Goal: Task Accomplishment & Management: Use online tool/utility

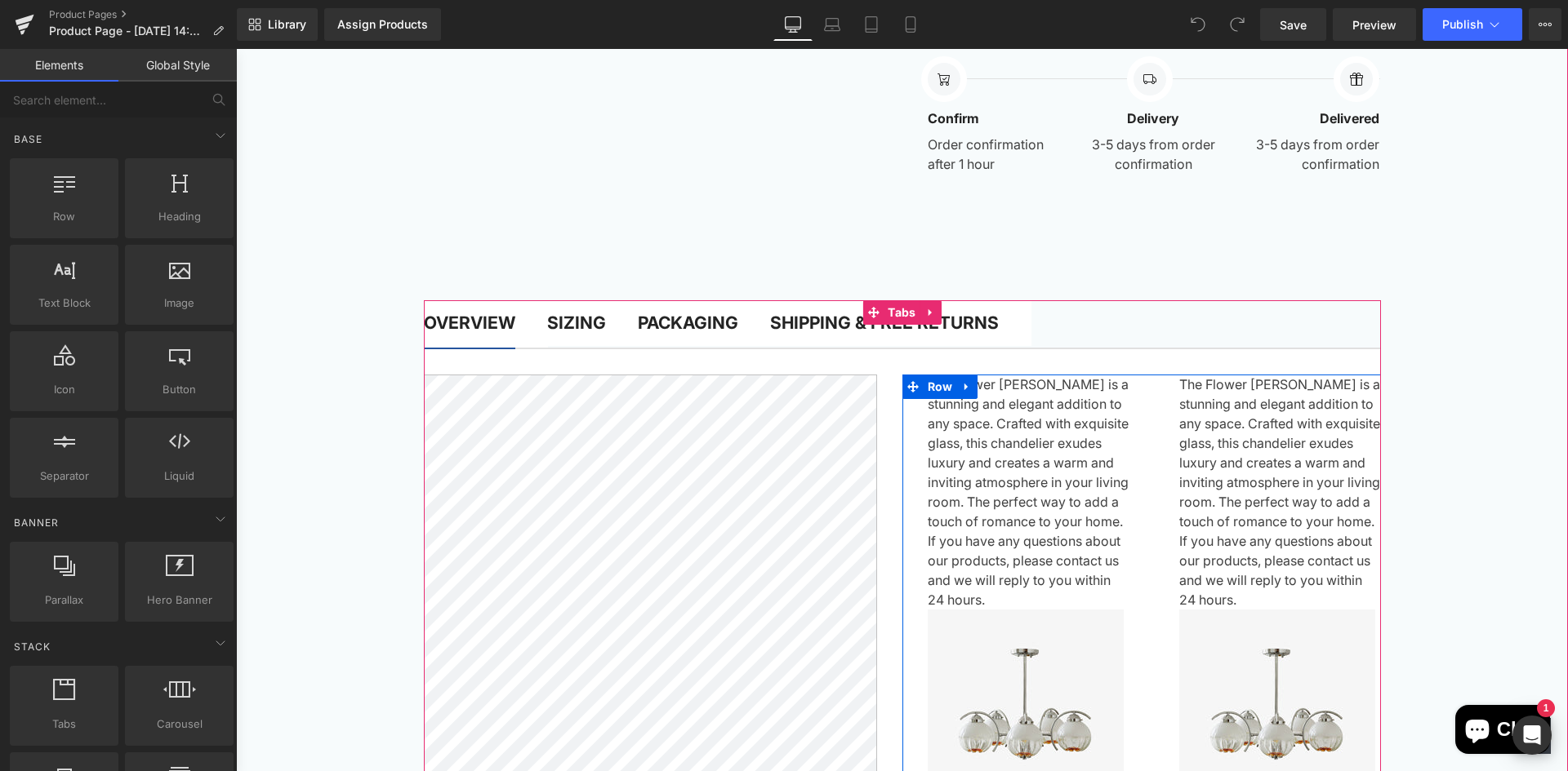
scroll to position [1306, 0]
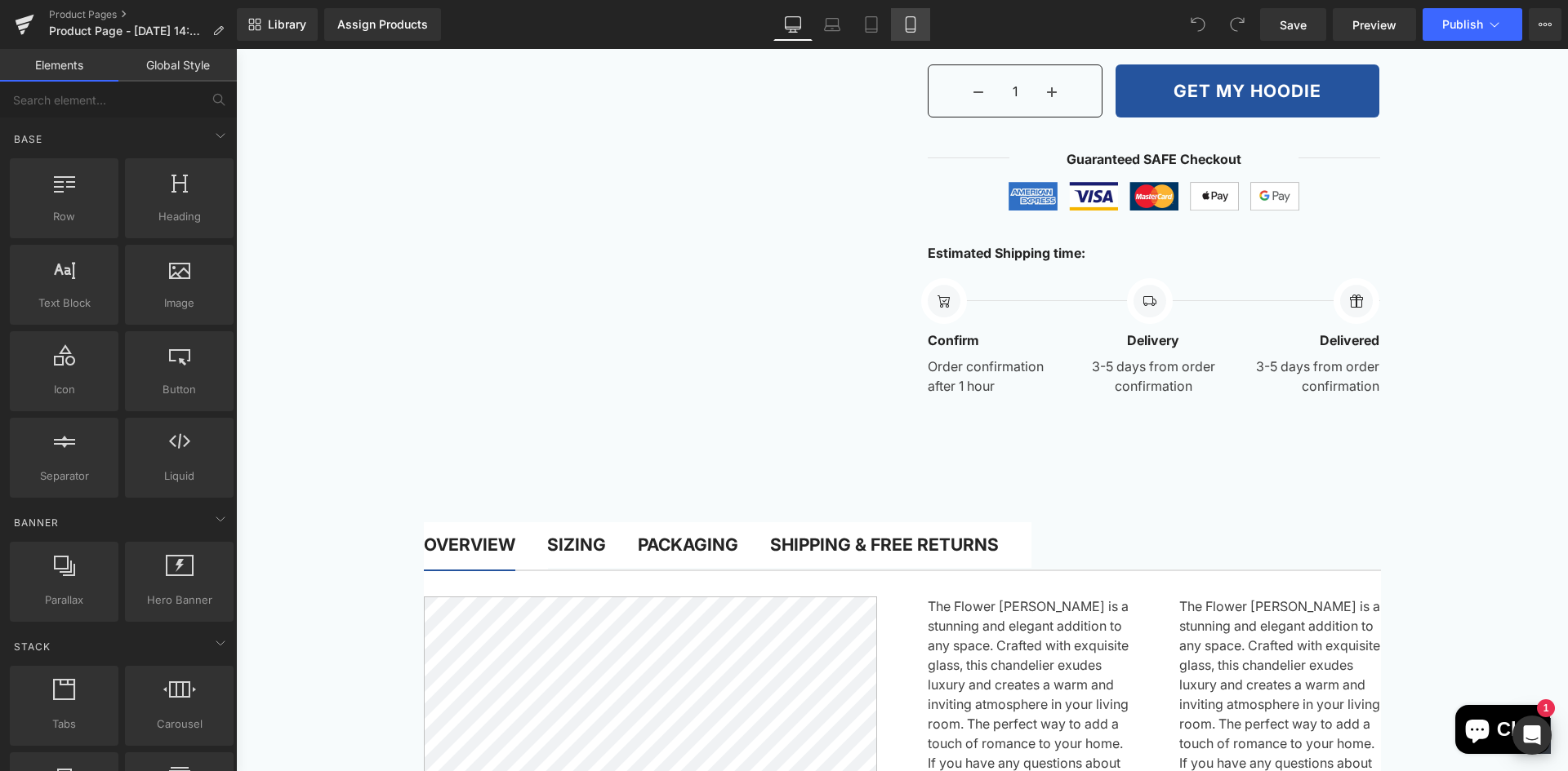
click at [909, 27] on icon at bounding box center [910, 24] width 16 height 16
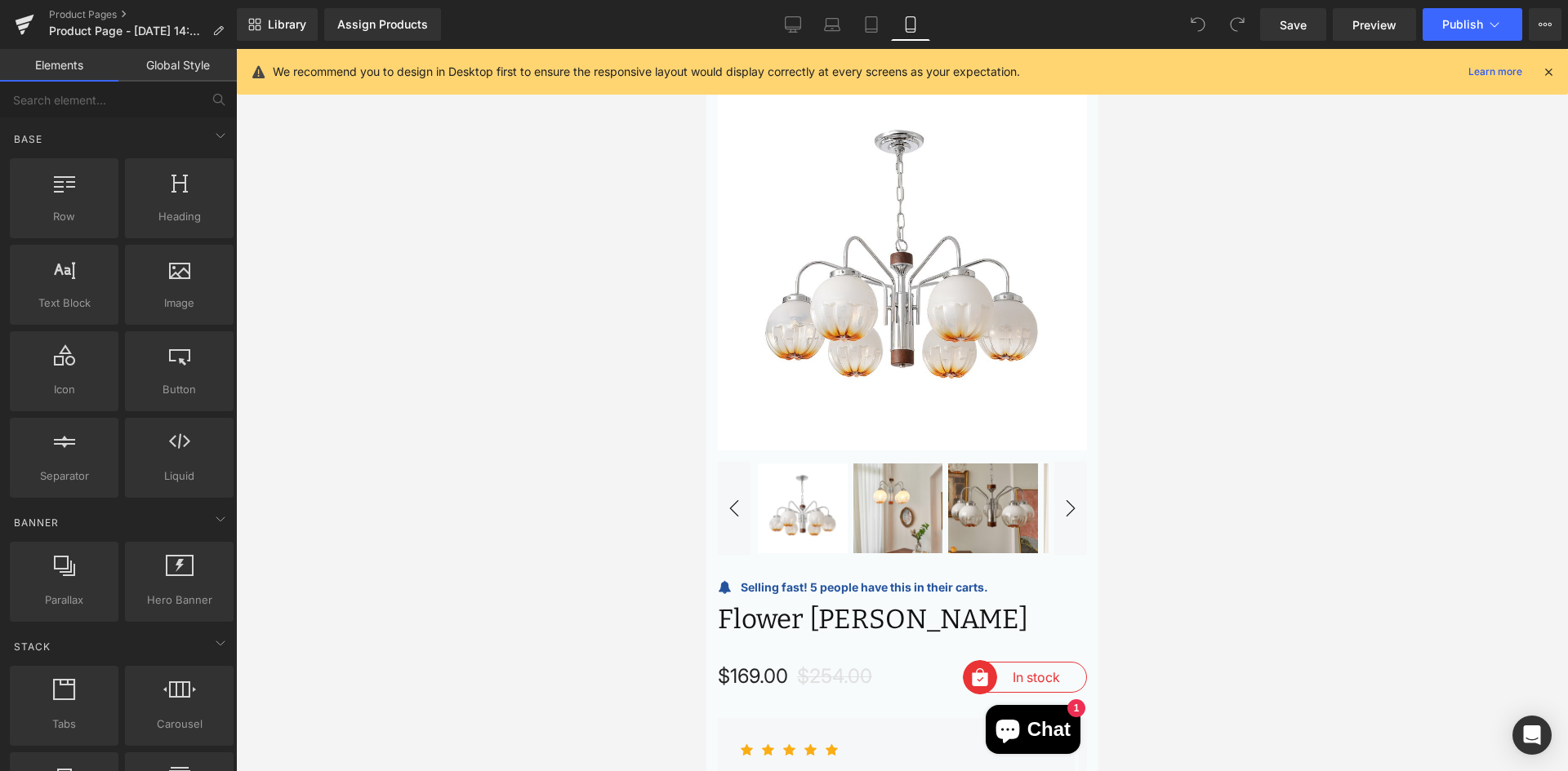
scroll to position [0, 0]
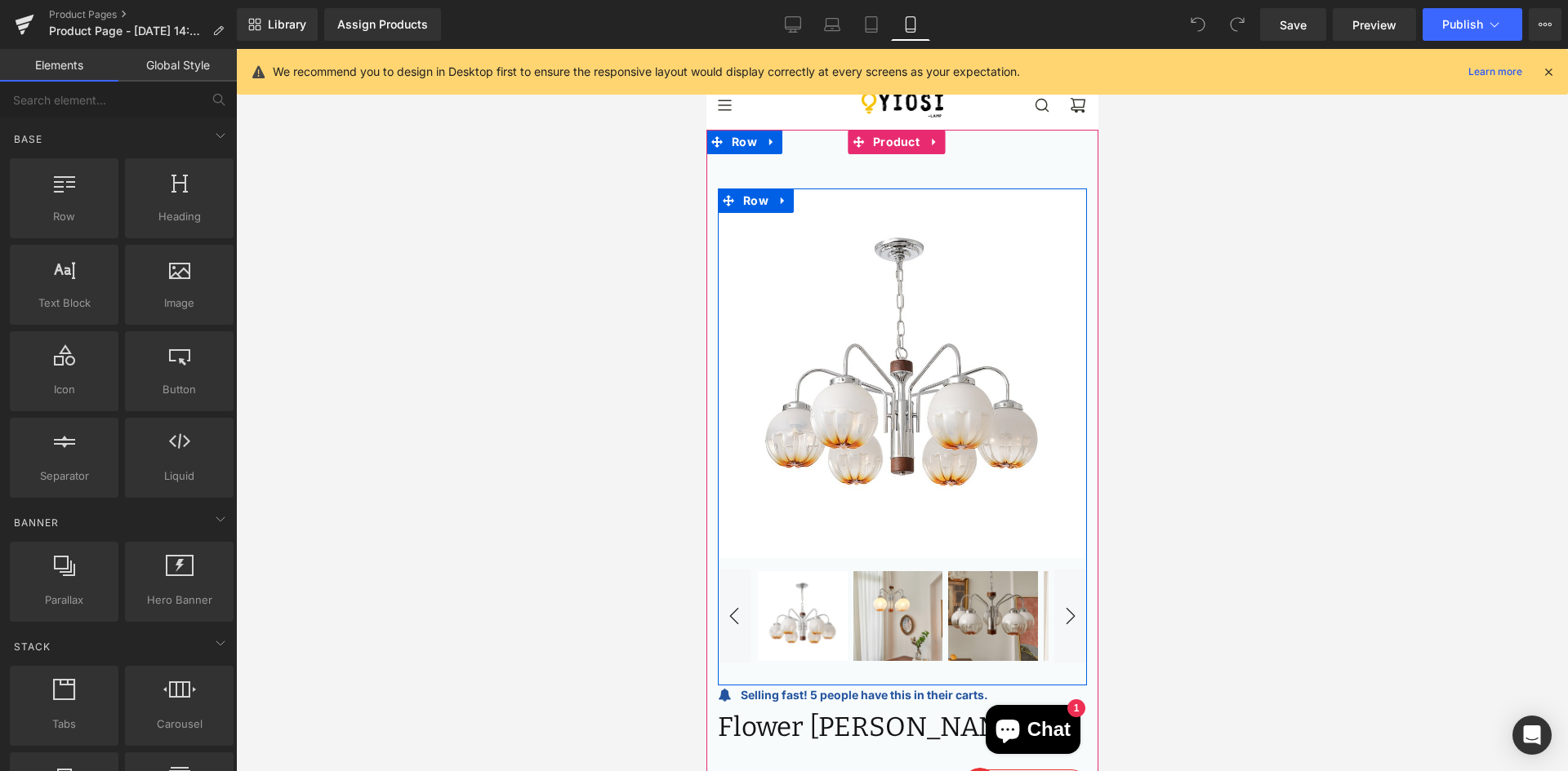
click at [742, 271] on img at bounding box center [901, 373] width 369 height 369
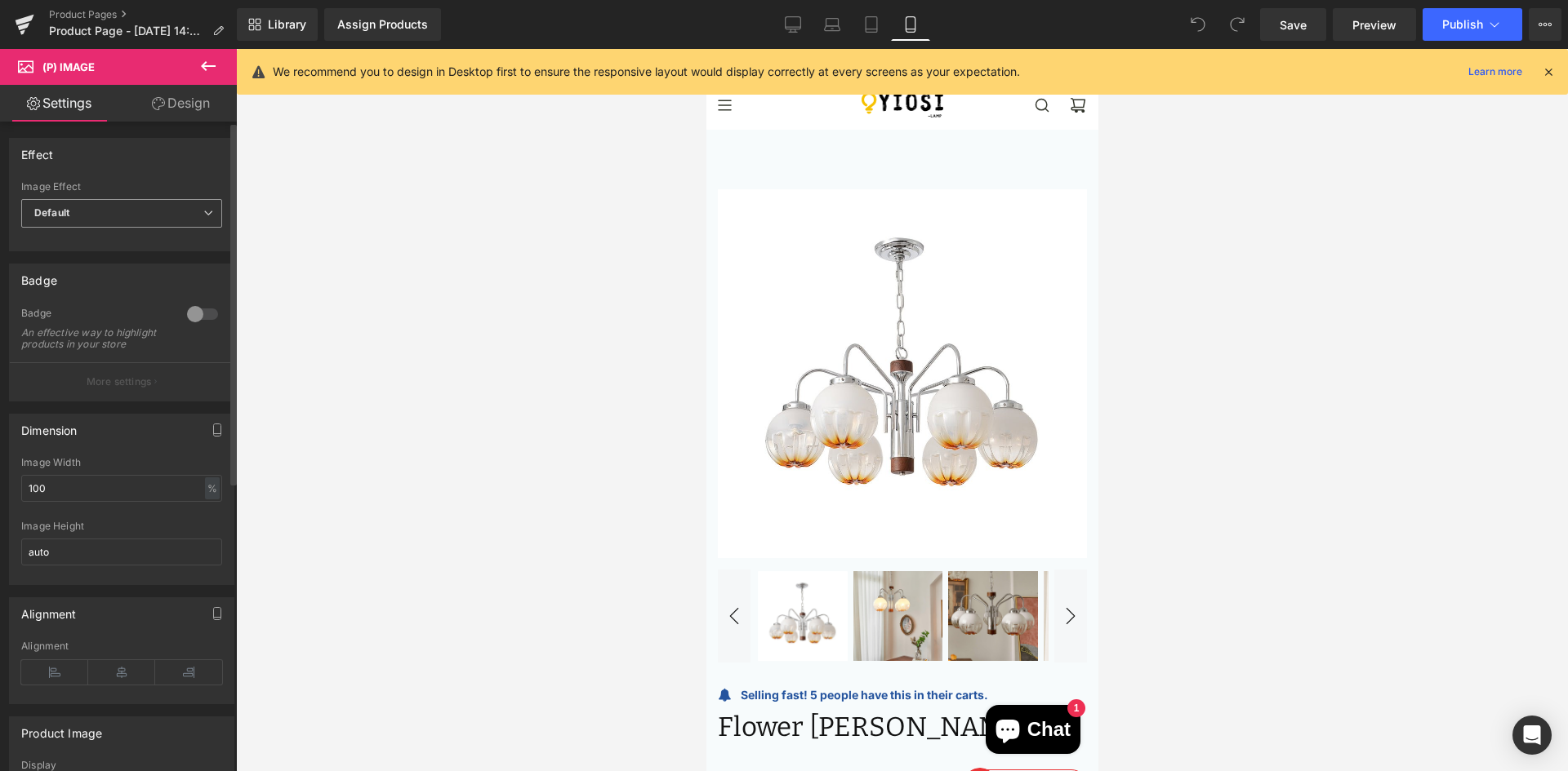
click at [136, 222] on span "Default" at bounding box center [122, 213] width 201 height 29
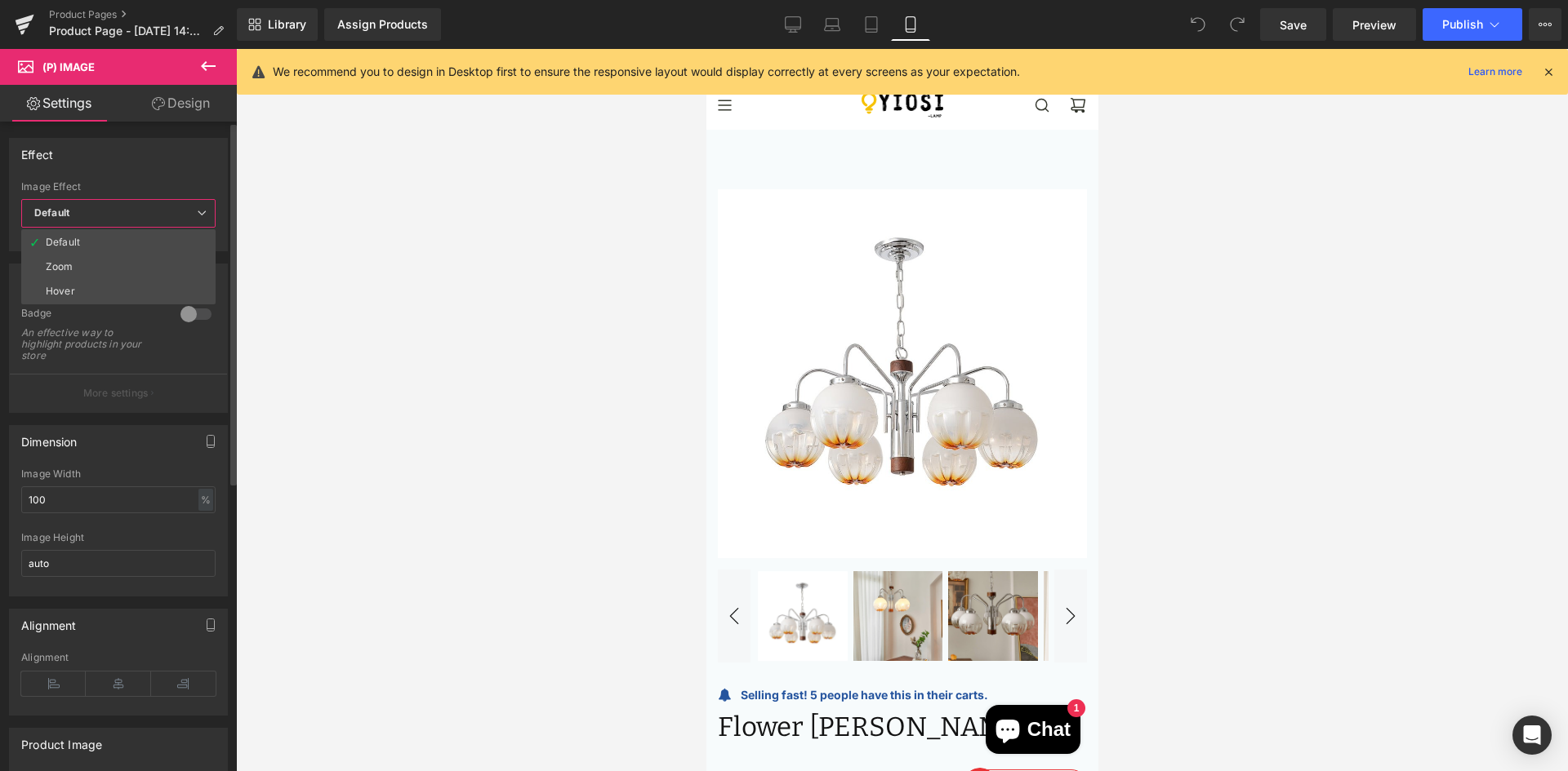
click at [136, 222] on span "Default" at bounding box center [118, 213] width 195 height 29
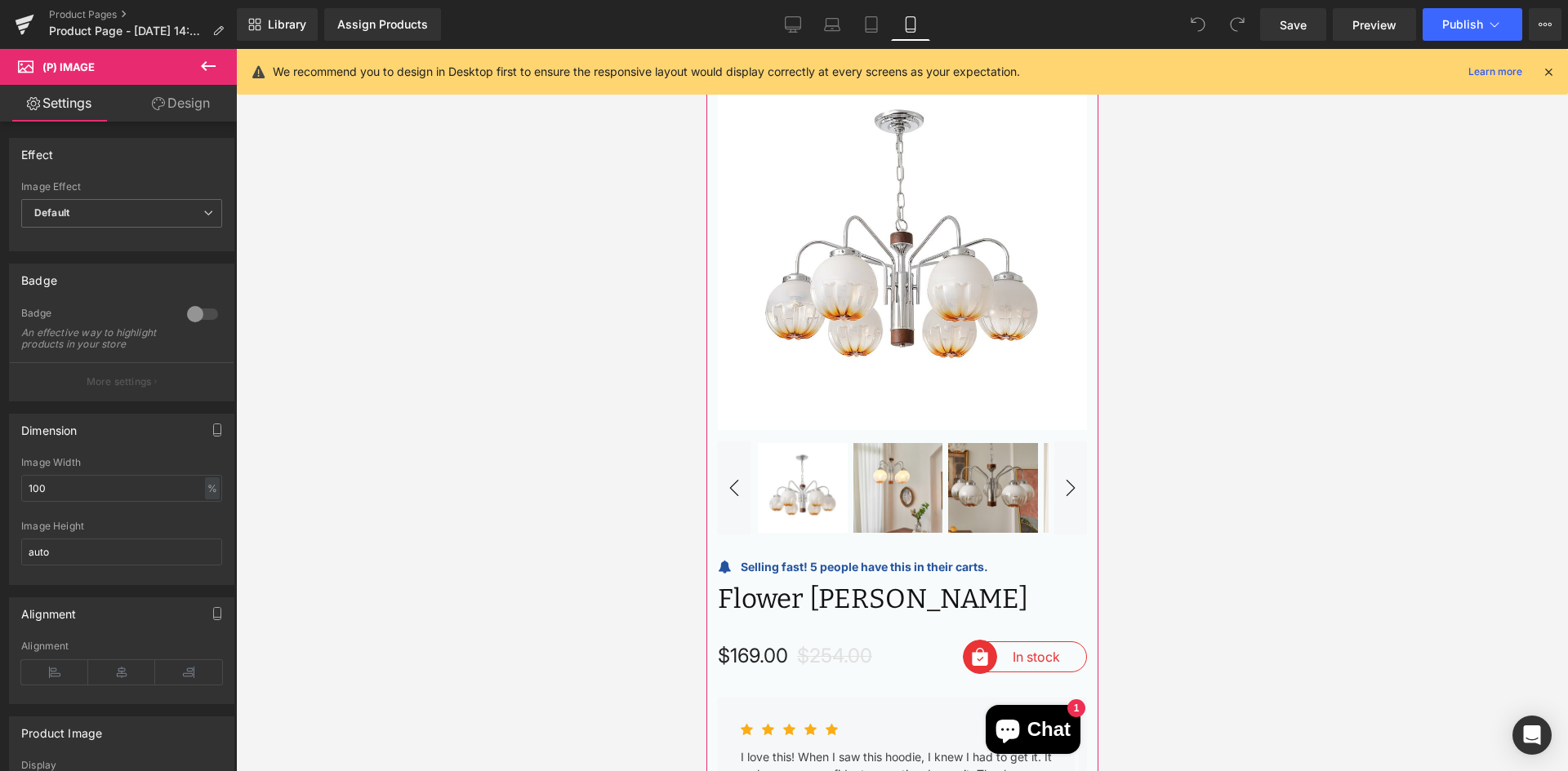
scroll to position [81, 0]
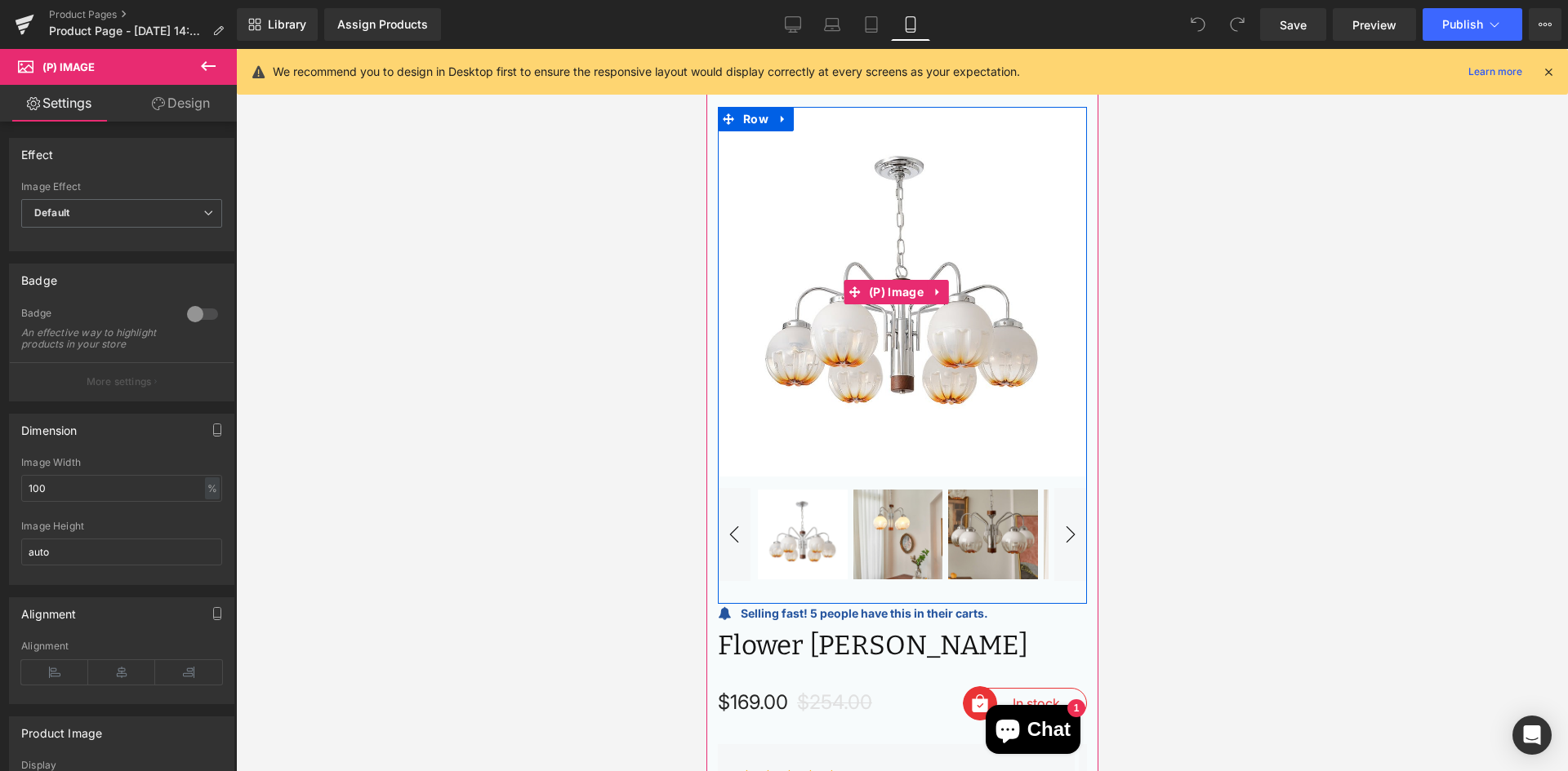
click at [1016, 375] on img at bounding box center [901, 292] width 369 height 369
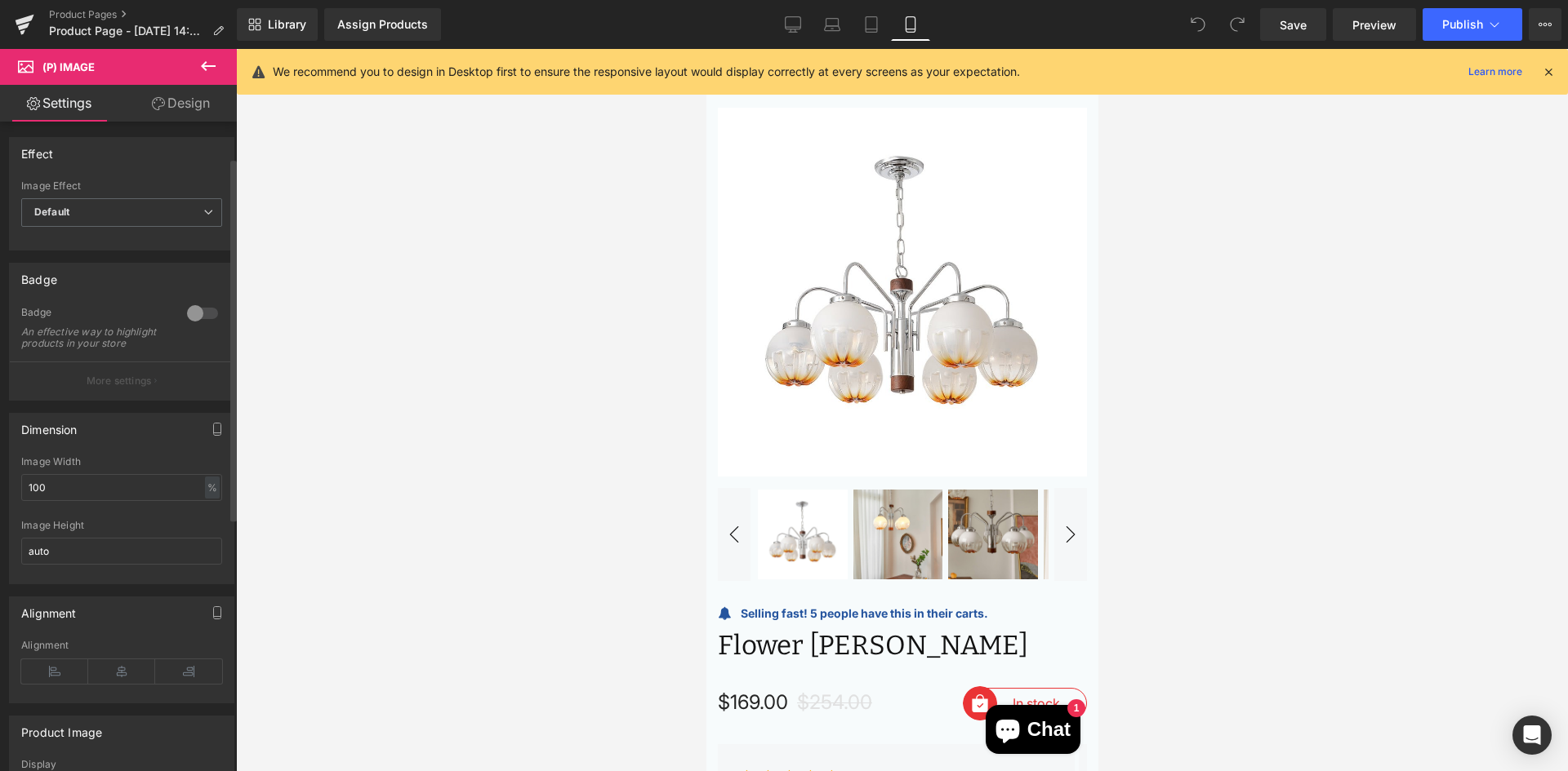
scroll to position [0, 0]
click at [160, 105] on icon at bounding box center [158, 103] width 13 height 13
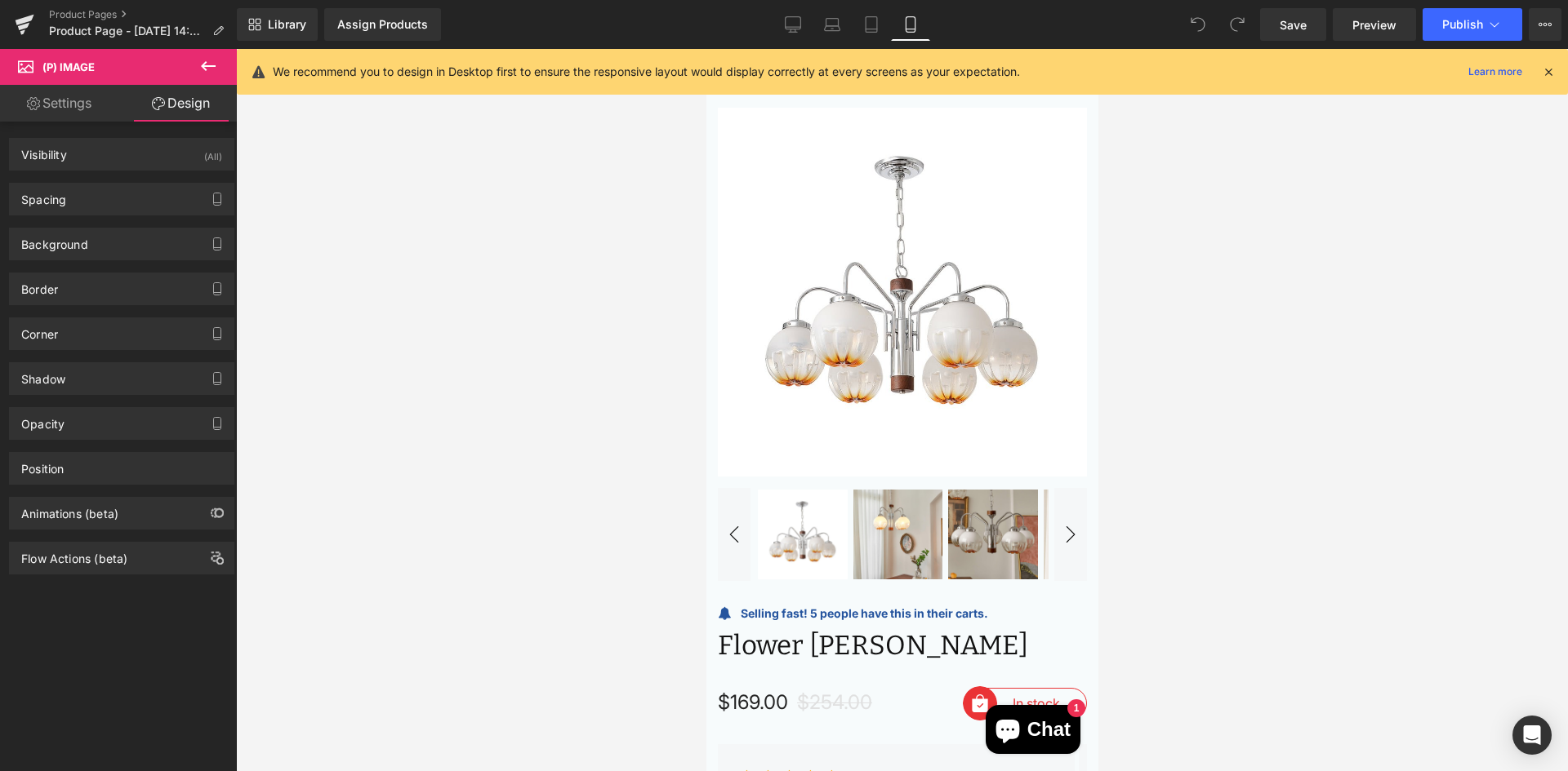
click at [63, 100] on link "Settings" at bounding box center [59, 103] width 118 height 36
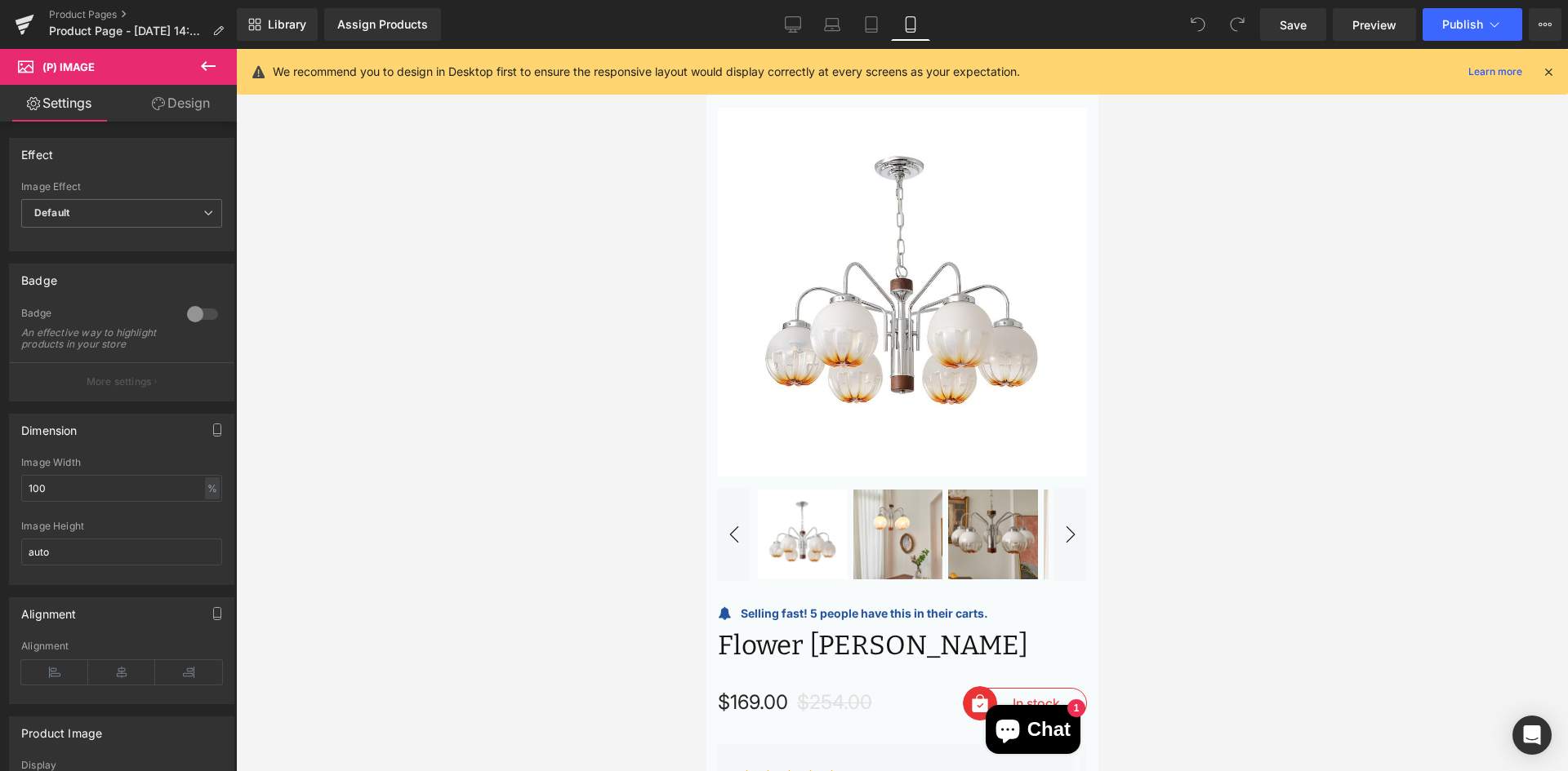
click at [156, 100] on icon at bounding box center [158, 103] width 13 height 13
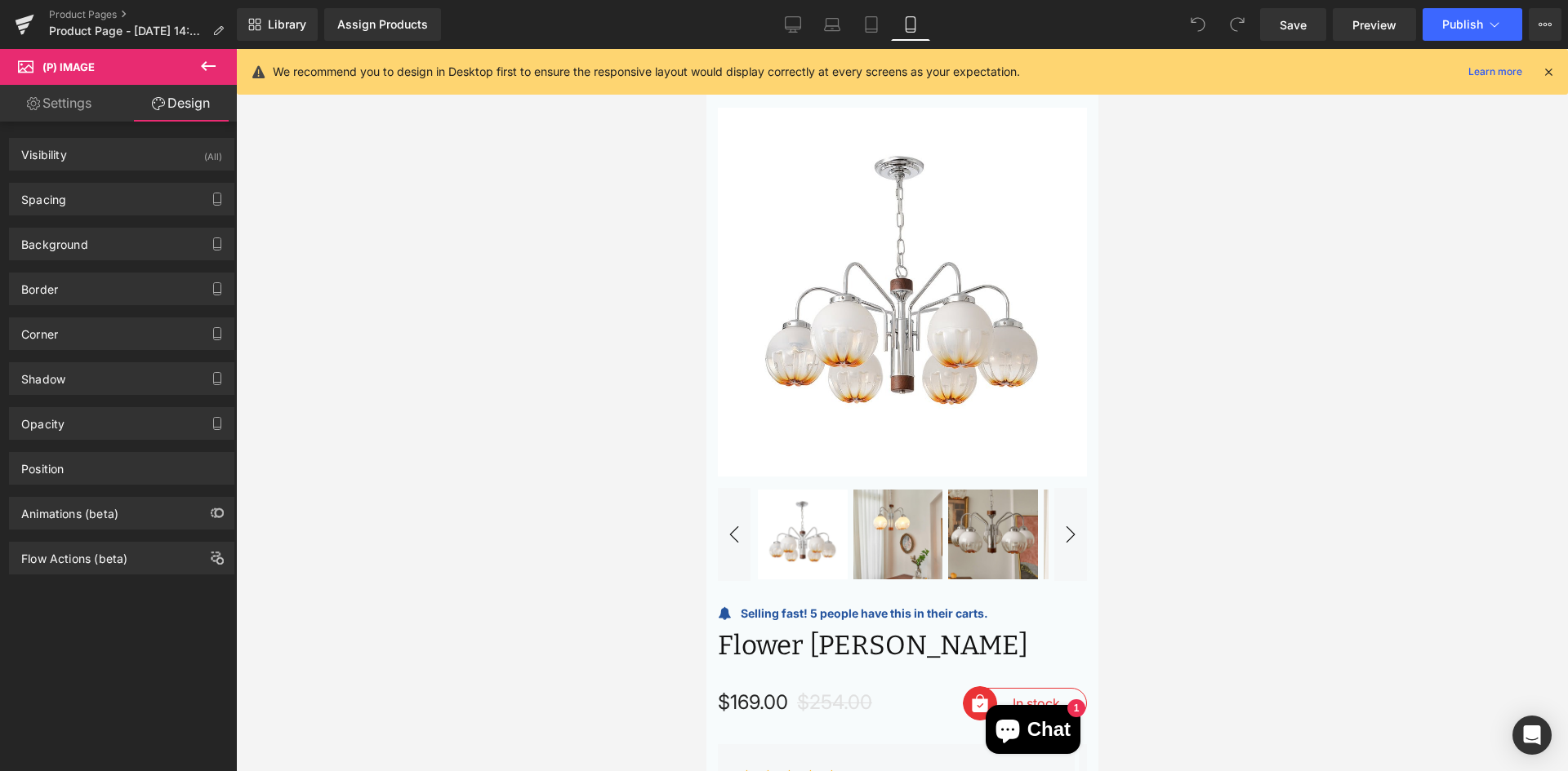
click at [49, 102] on link "Settings" at bounding box center [59, 103] width 118 height 36
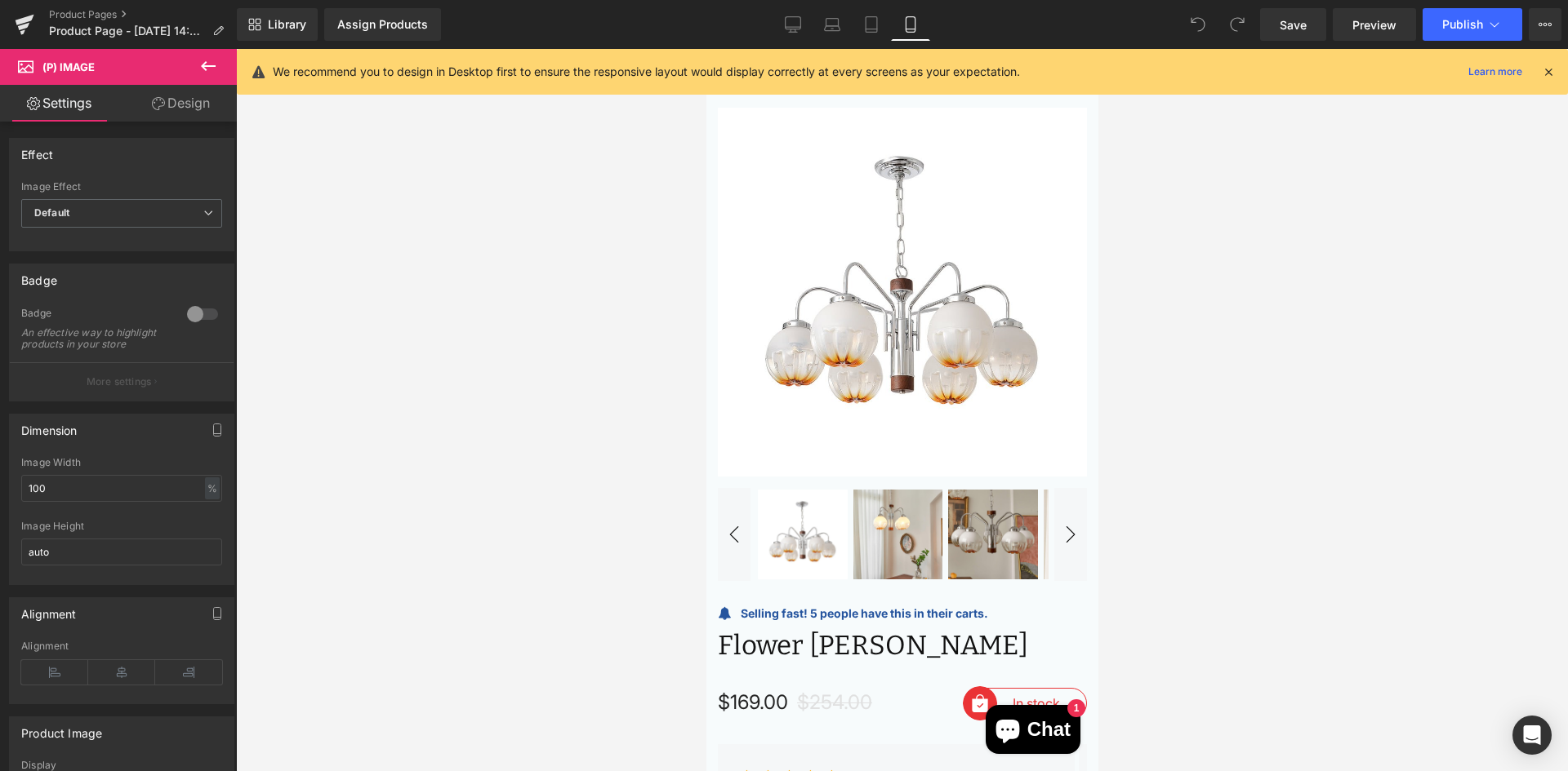
click at [204, 69] on icon at bounding box center [208, 66] width 15 height 10
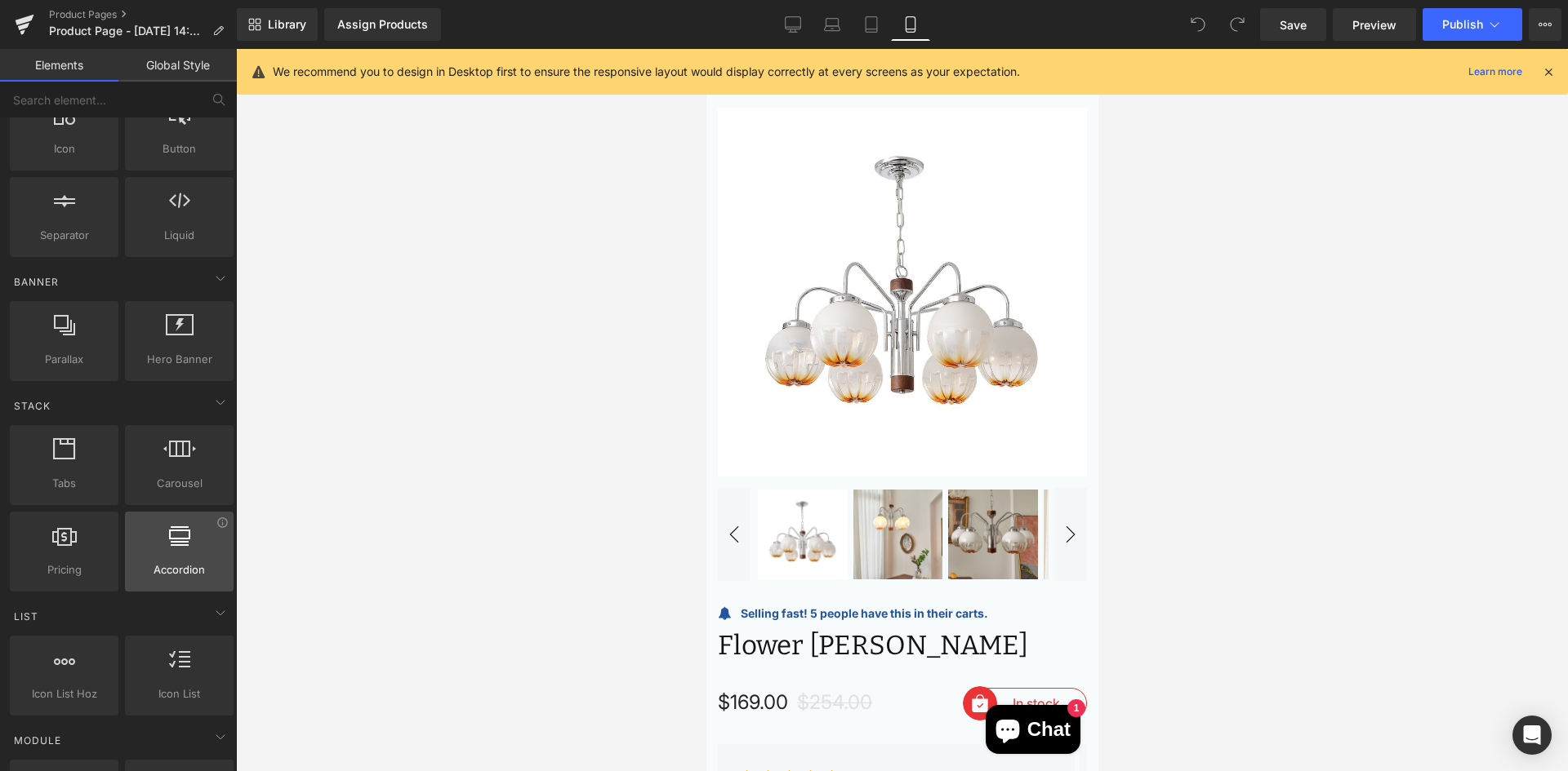
scroll to position [245, 0]
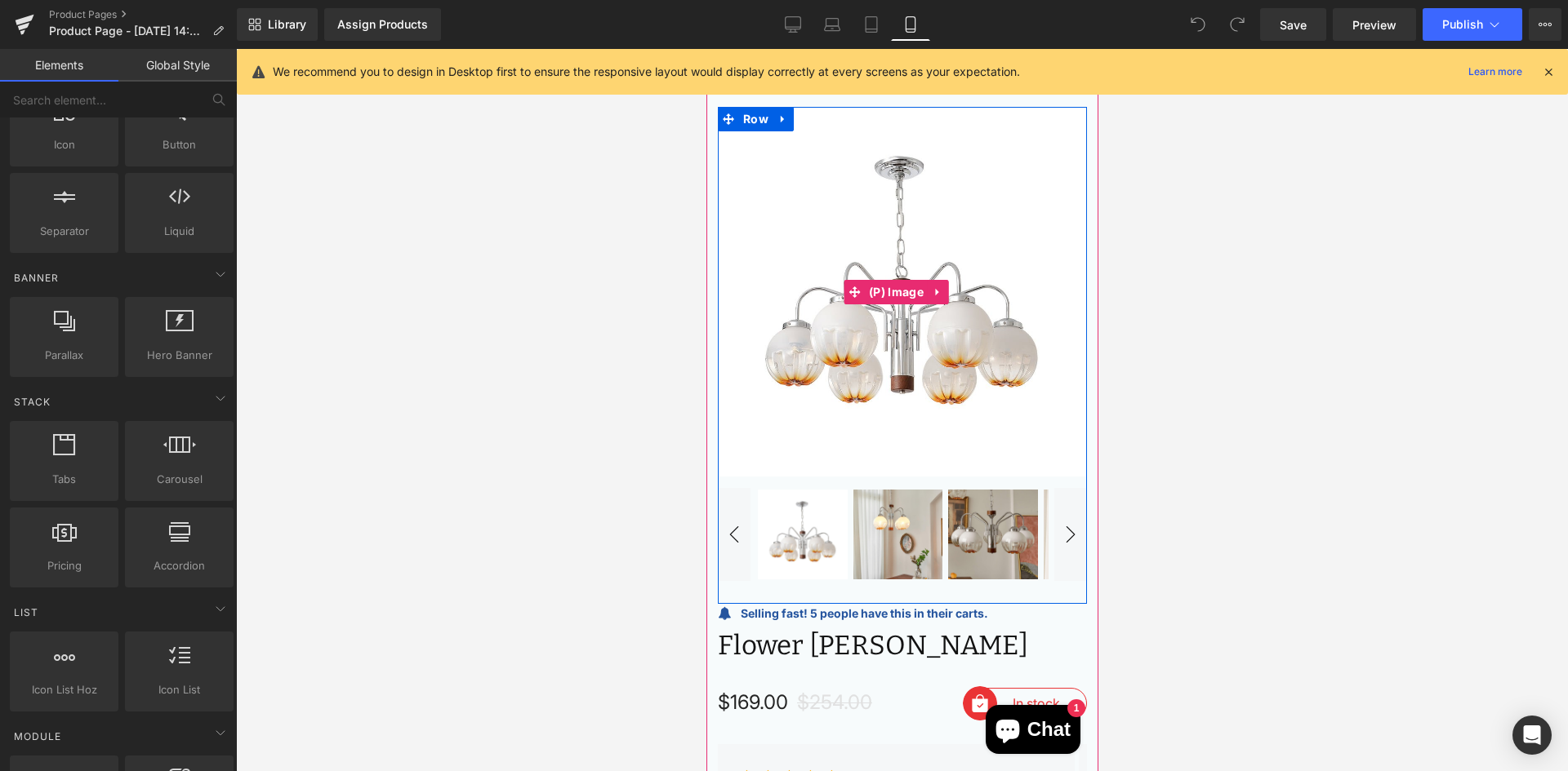
click at [1008, 405] on img at bounding box center [901, 292] width 369 height 369
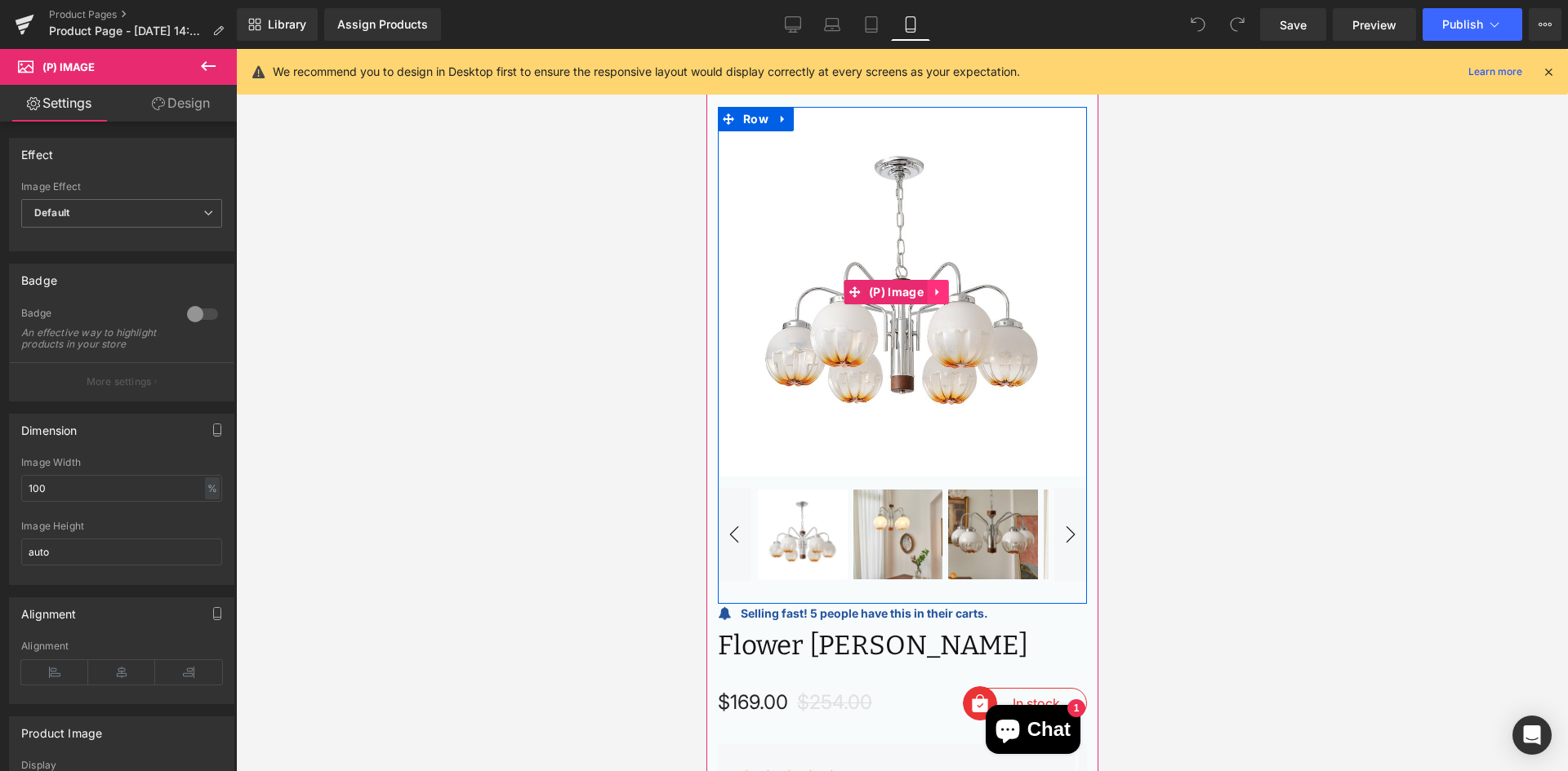
click at [930, 286] on link at bounding box center [938, 292] width 22 height 24
click at [972, 289] on icon at bounding box center [970, 292] width 3 height 7
click at [1065, 386] on img at bounding box center [901, 292] width 369 height 369
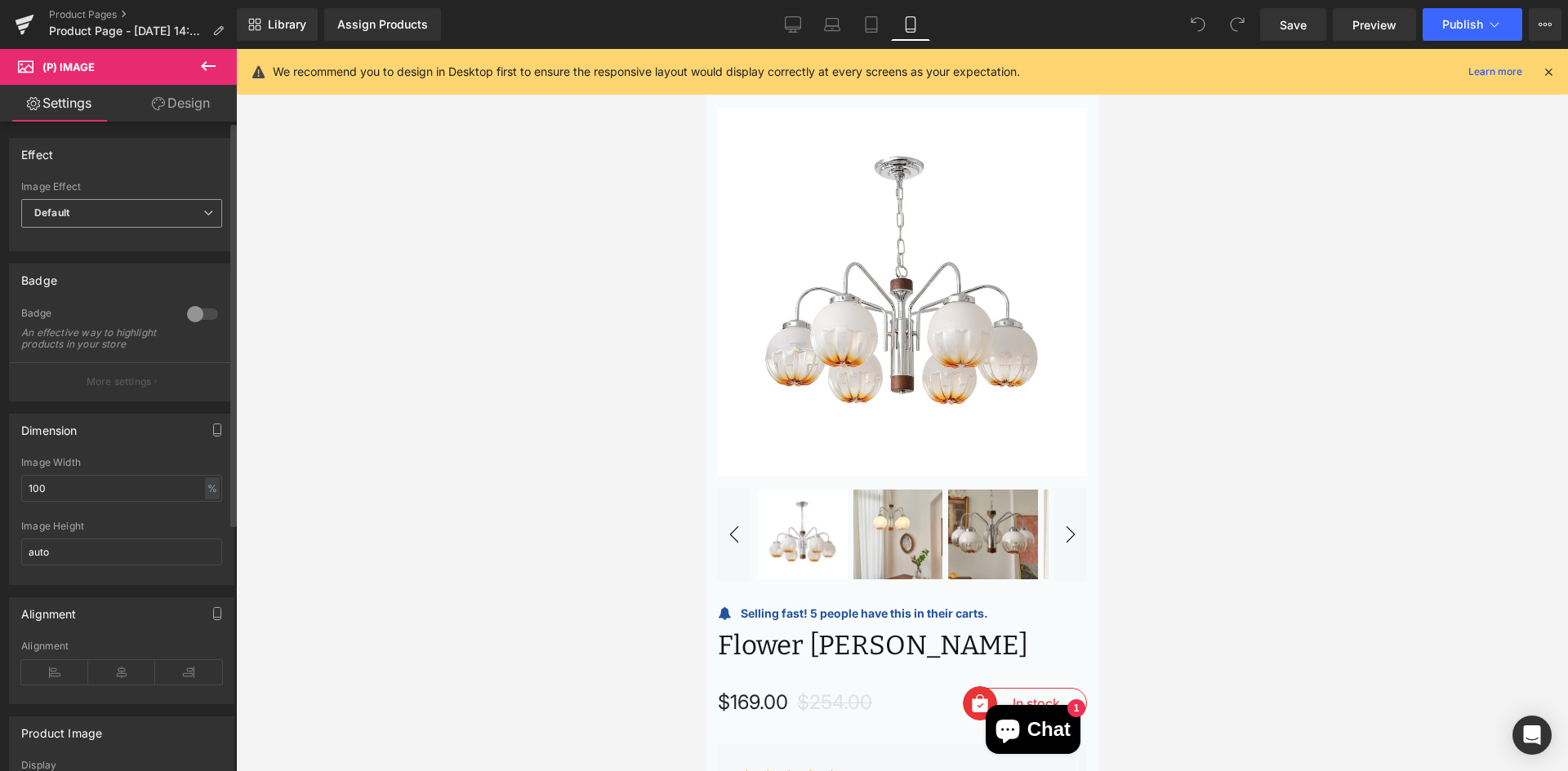
click at [170, 203] on span "Default" at bounding box center [122, 213] width 201 height 29
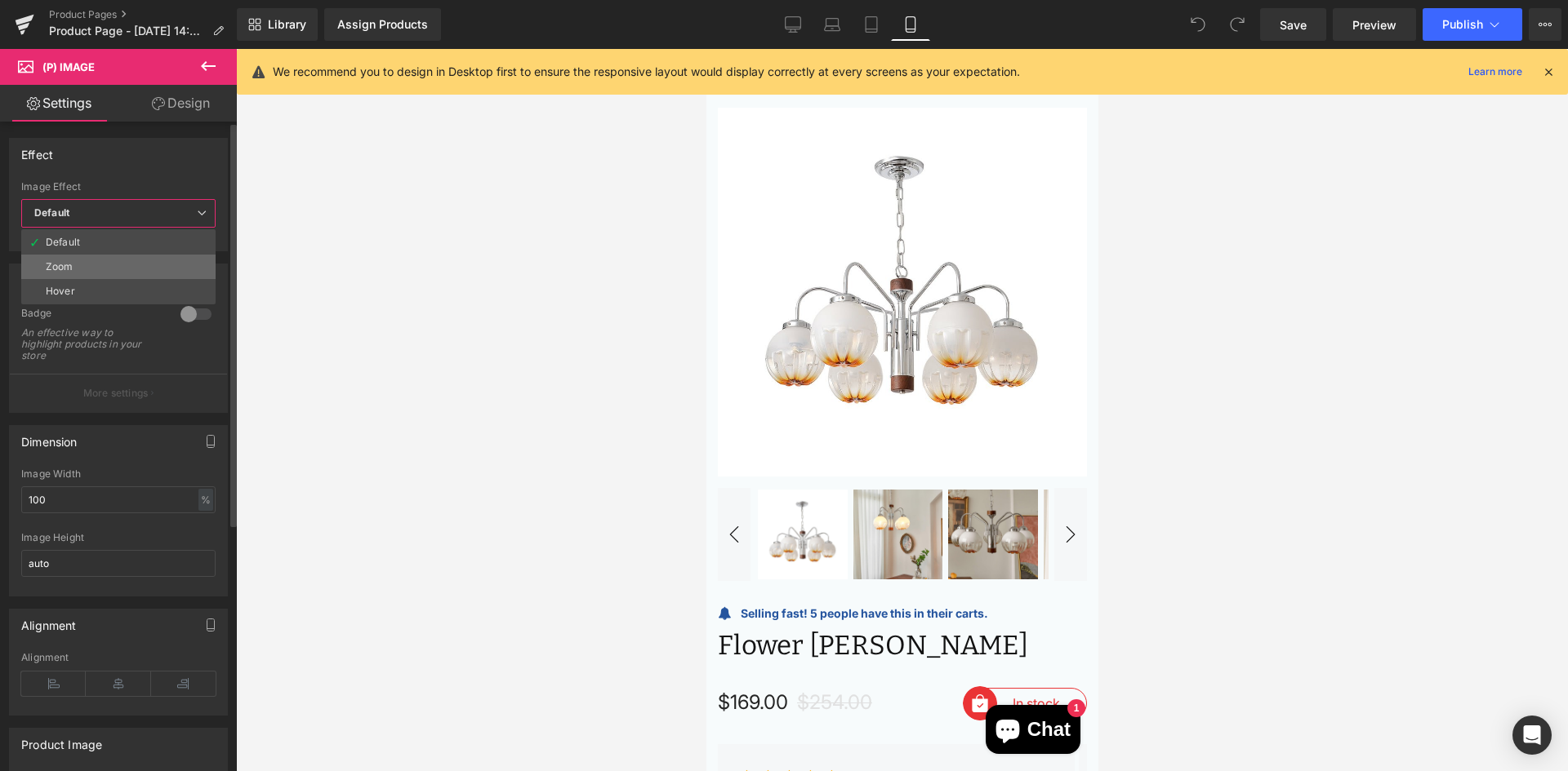
click at [100, 271] on li "Zoom" at bounding box center [118, 267] width 195 height 24
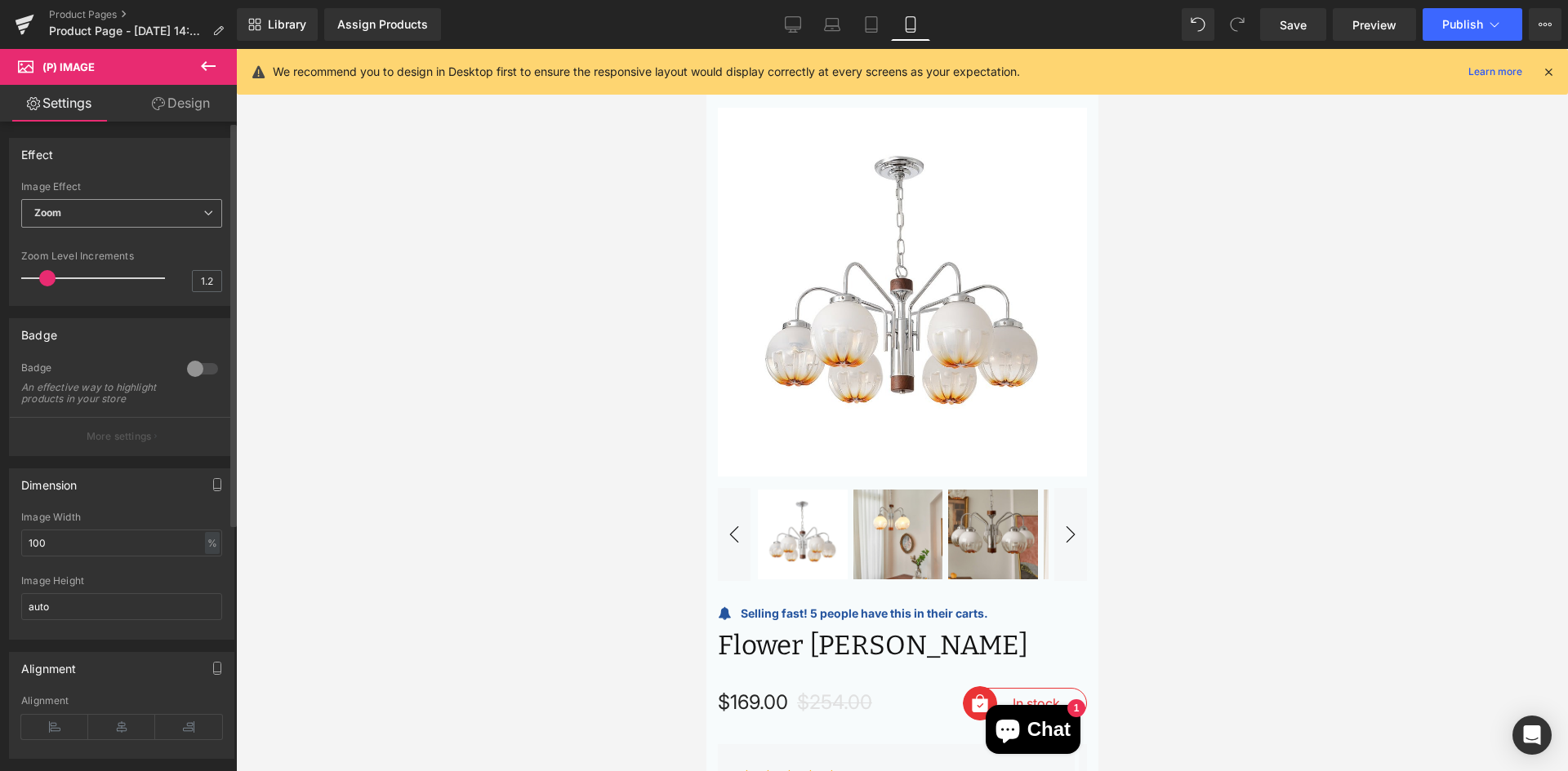
click at [125, 225] on span "Zoom" at bounding box center [122, 213] width 201 height 29
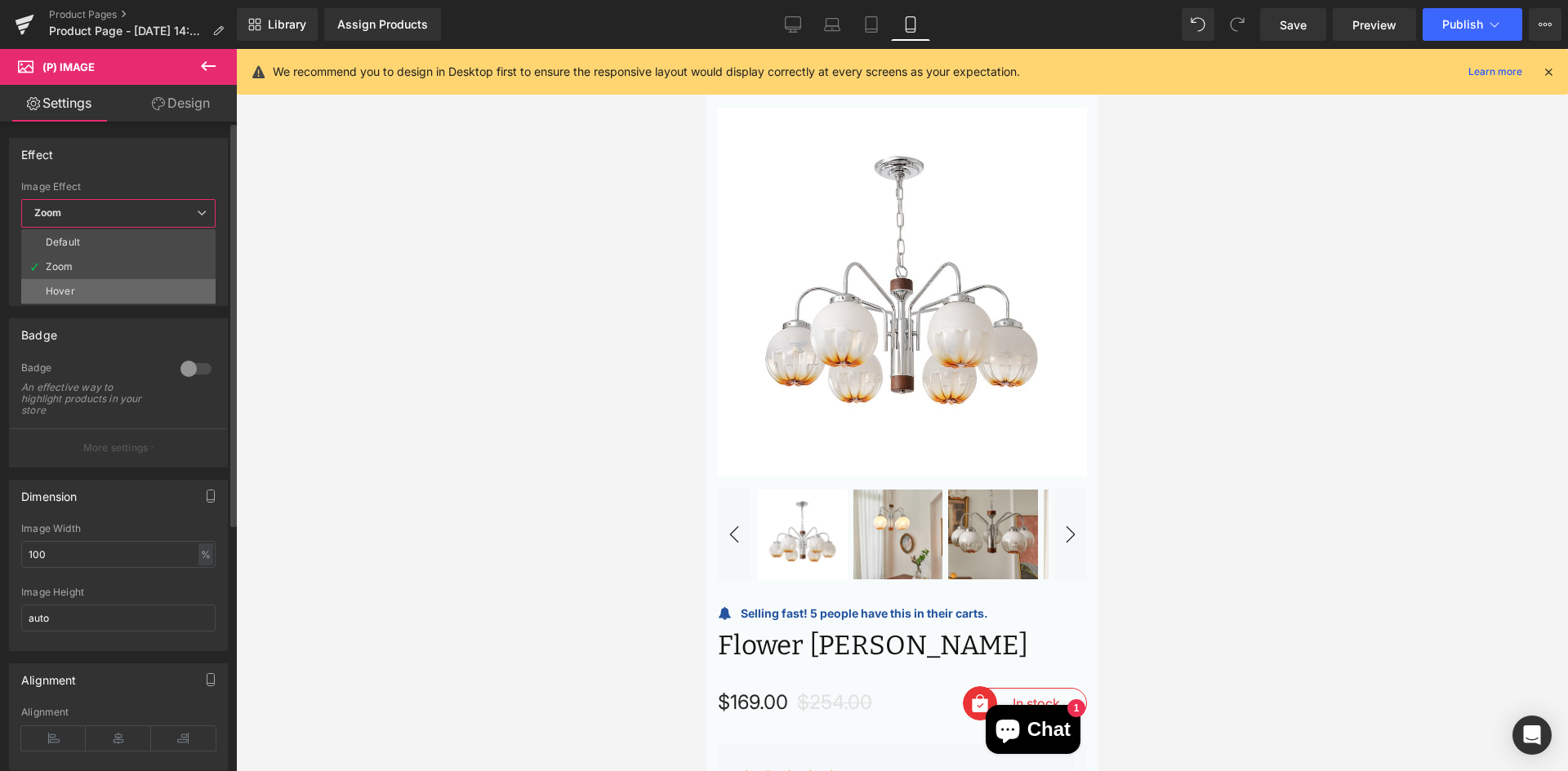
click at [77, 286] on li "Hover" at bounding box center [118, 291] width 195 height 24
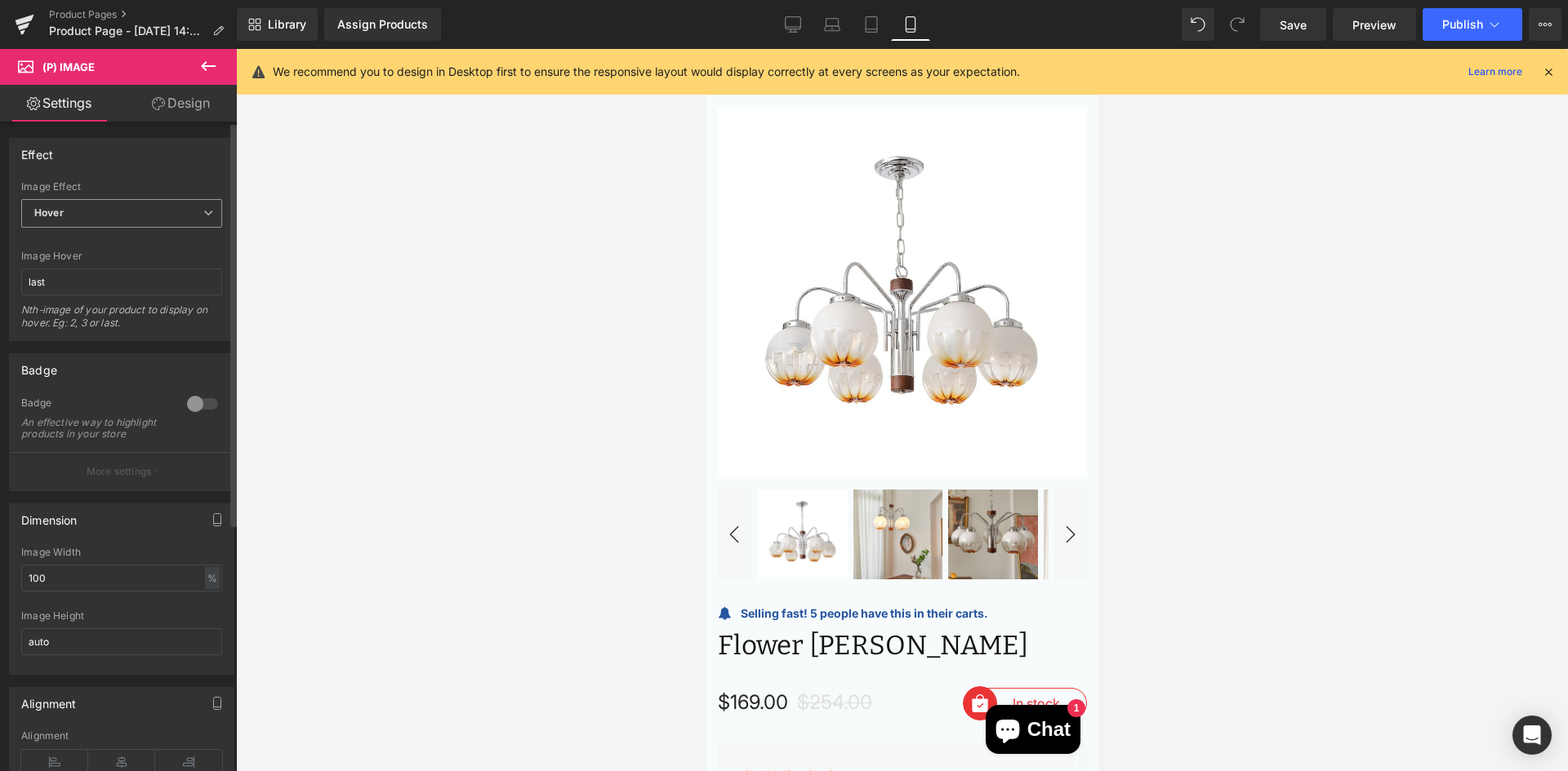
click at [122, 221] on span "Hover" at bounding box center [122, 213] width 201 height 29
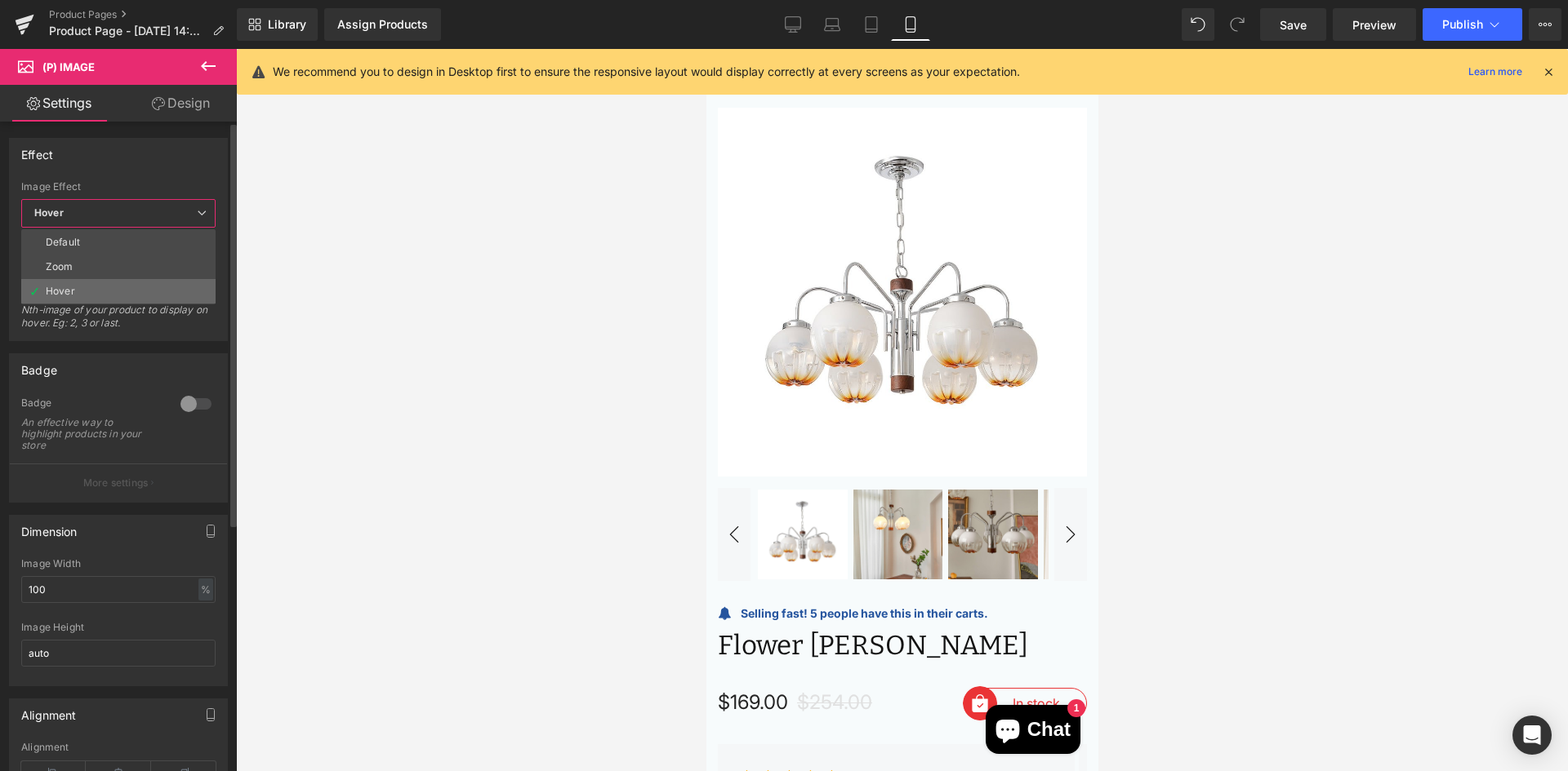
click at [107, 288] on li "Hover" at bounding box center [118, 291] width 195 height 24
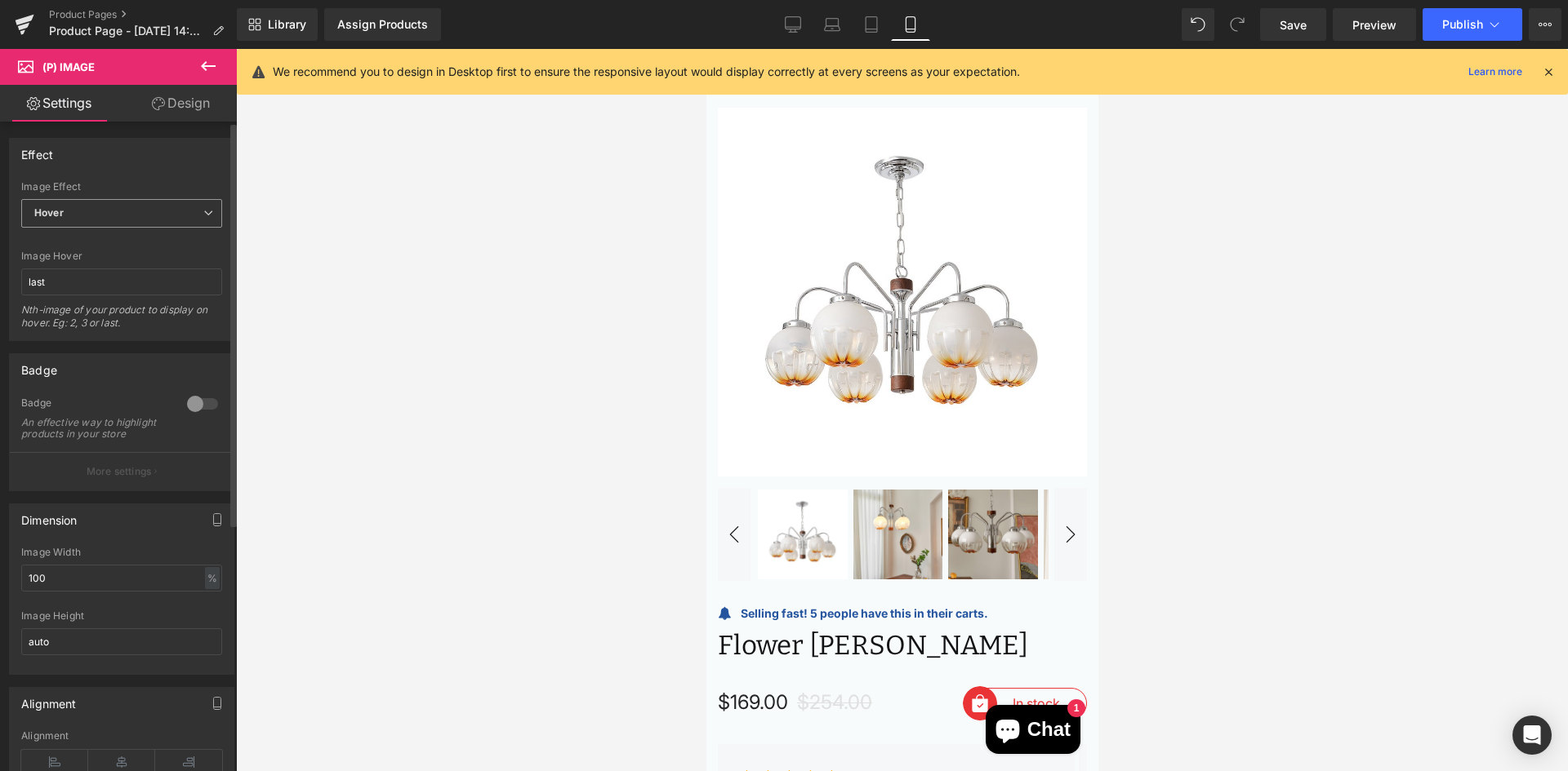
click at [133, 217] on span "Hover" at bounding box center [122, 213] width 201 height 29
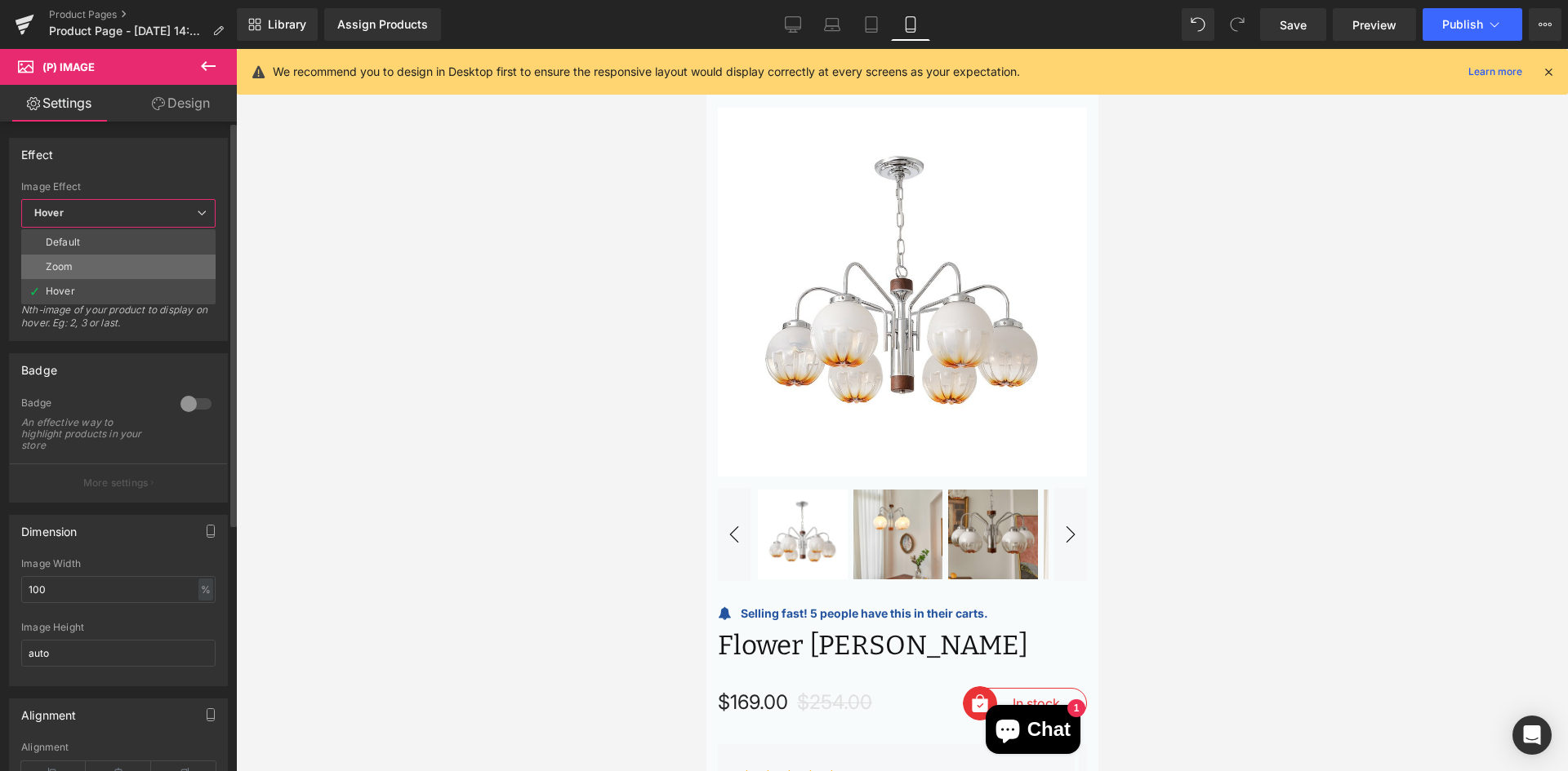
click at [92, 271] on li "Zoom" at bounding box center [118, 267] width 195 height 24
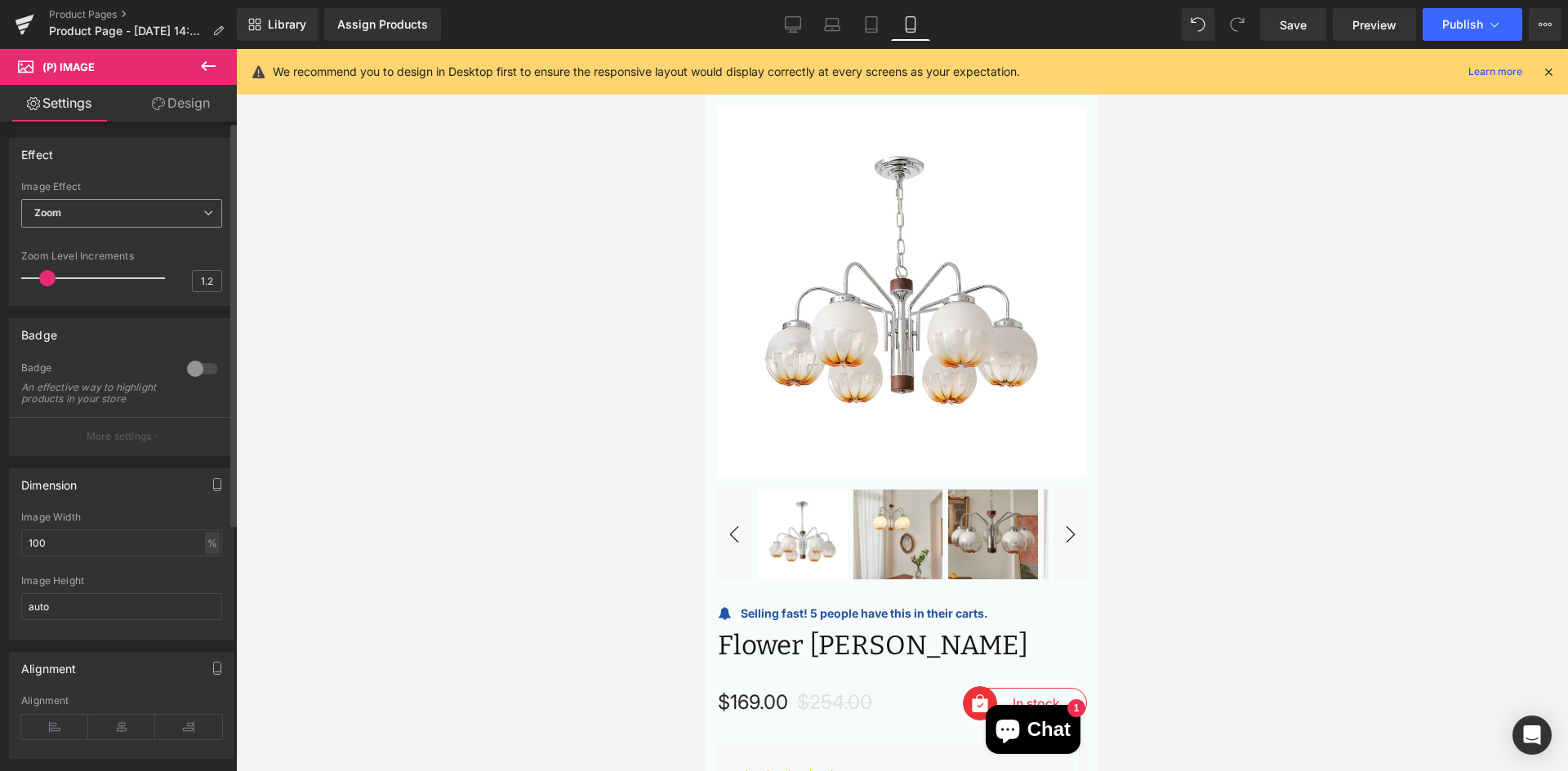
click at [123, 221] on span "Zoom" at bounding box center [122, 213] width 201 height 29
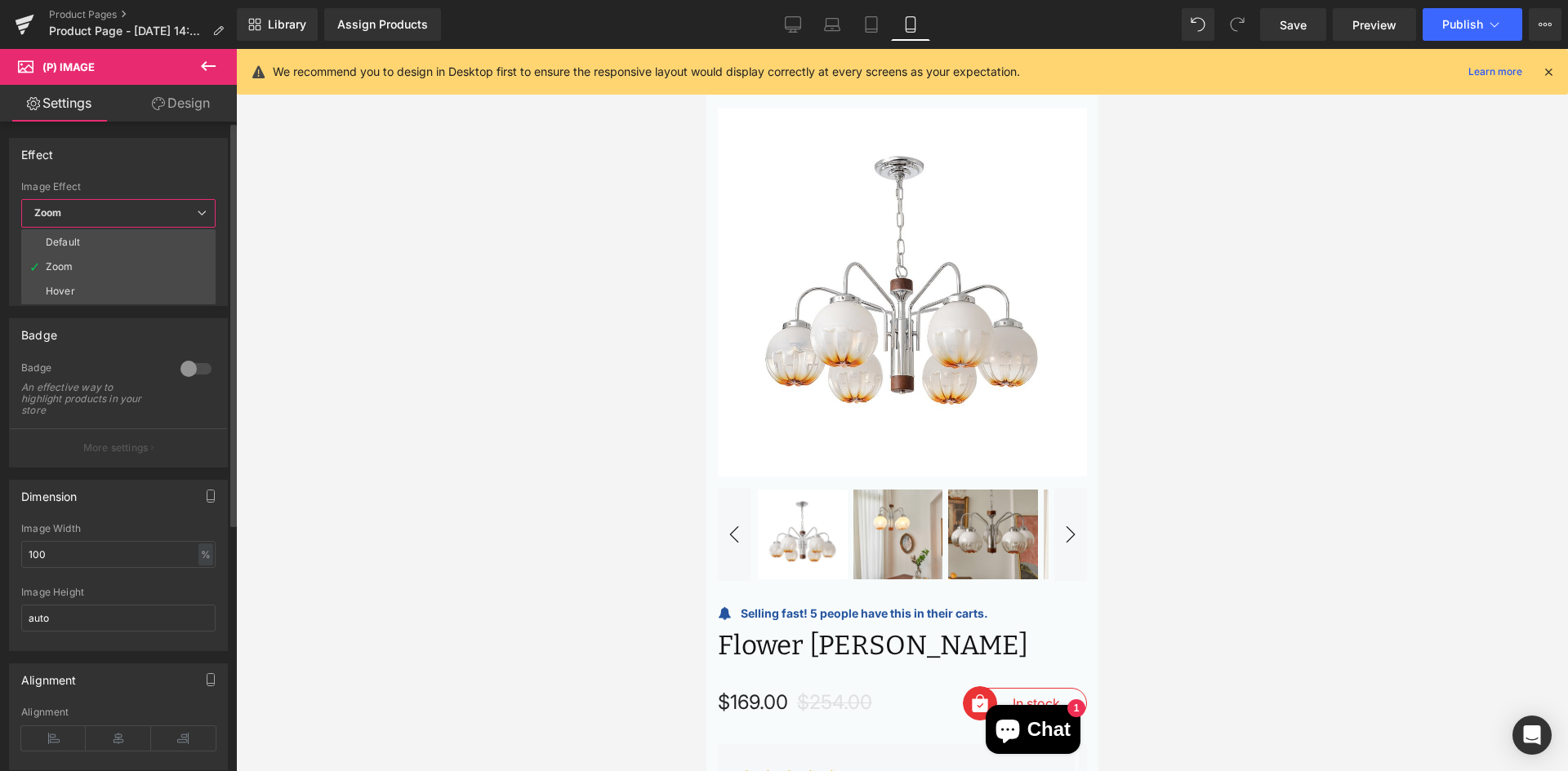
click at [104, 238] on li "Default" at bounding box center [118, 242] width 195 height 24
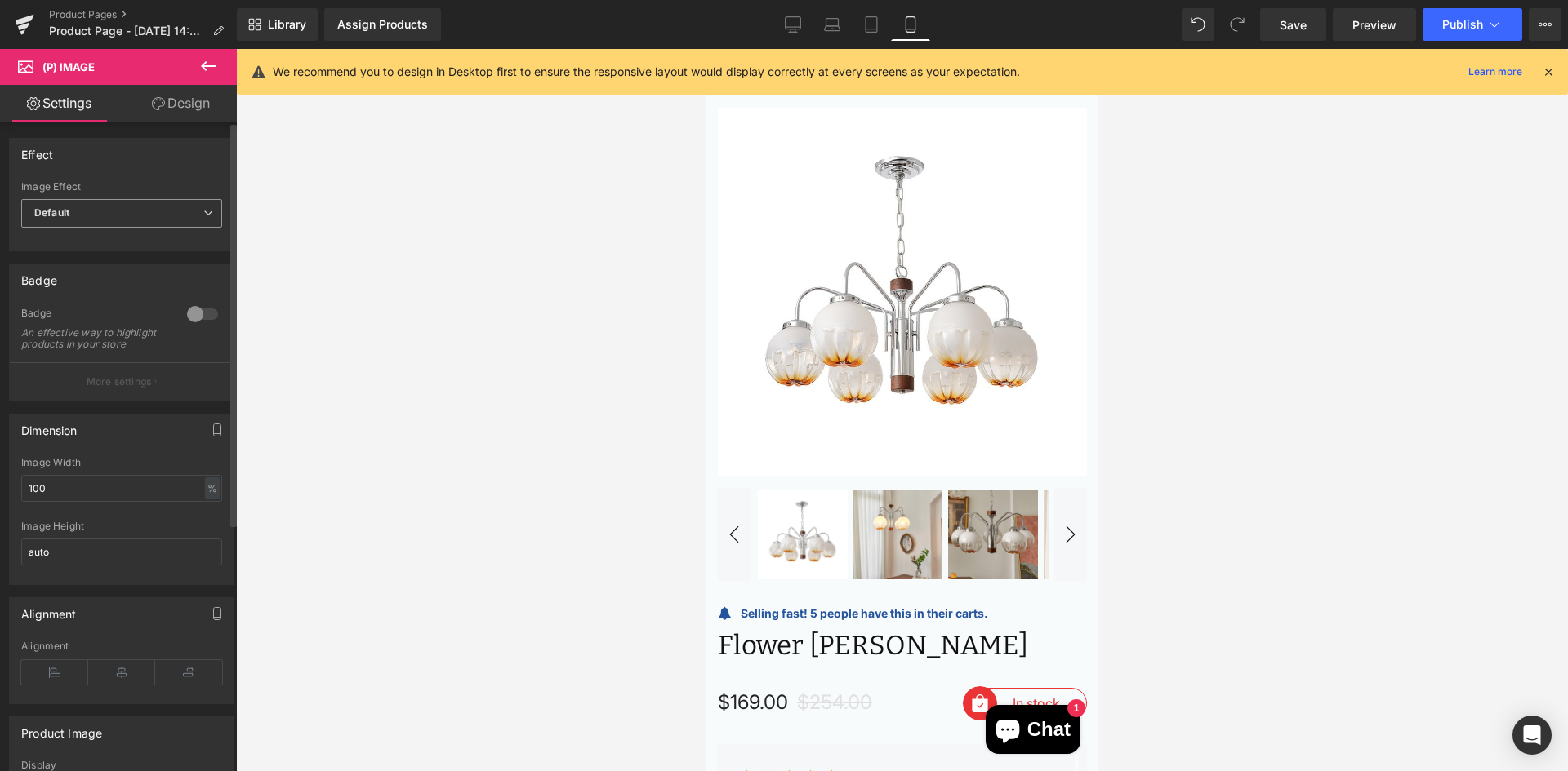
click at [119, 224] on span "Default" at bounding box center [122, 213] width 201 height 29
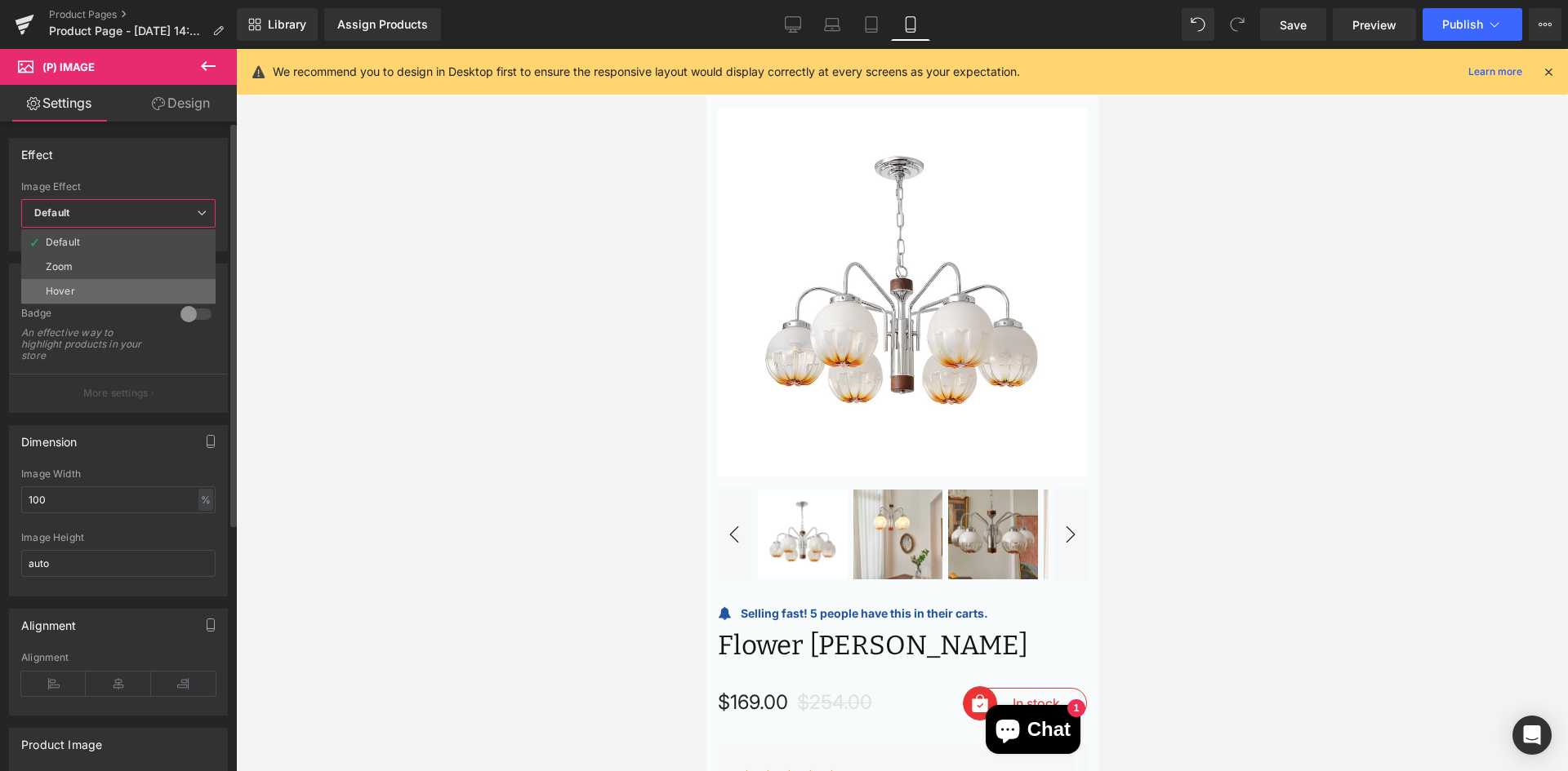
click at [81, 296] on li "Hover" at bounding box center [118, 291] width 195 height 24
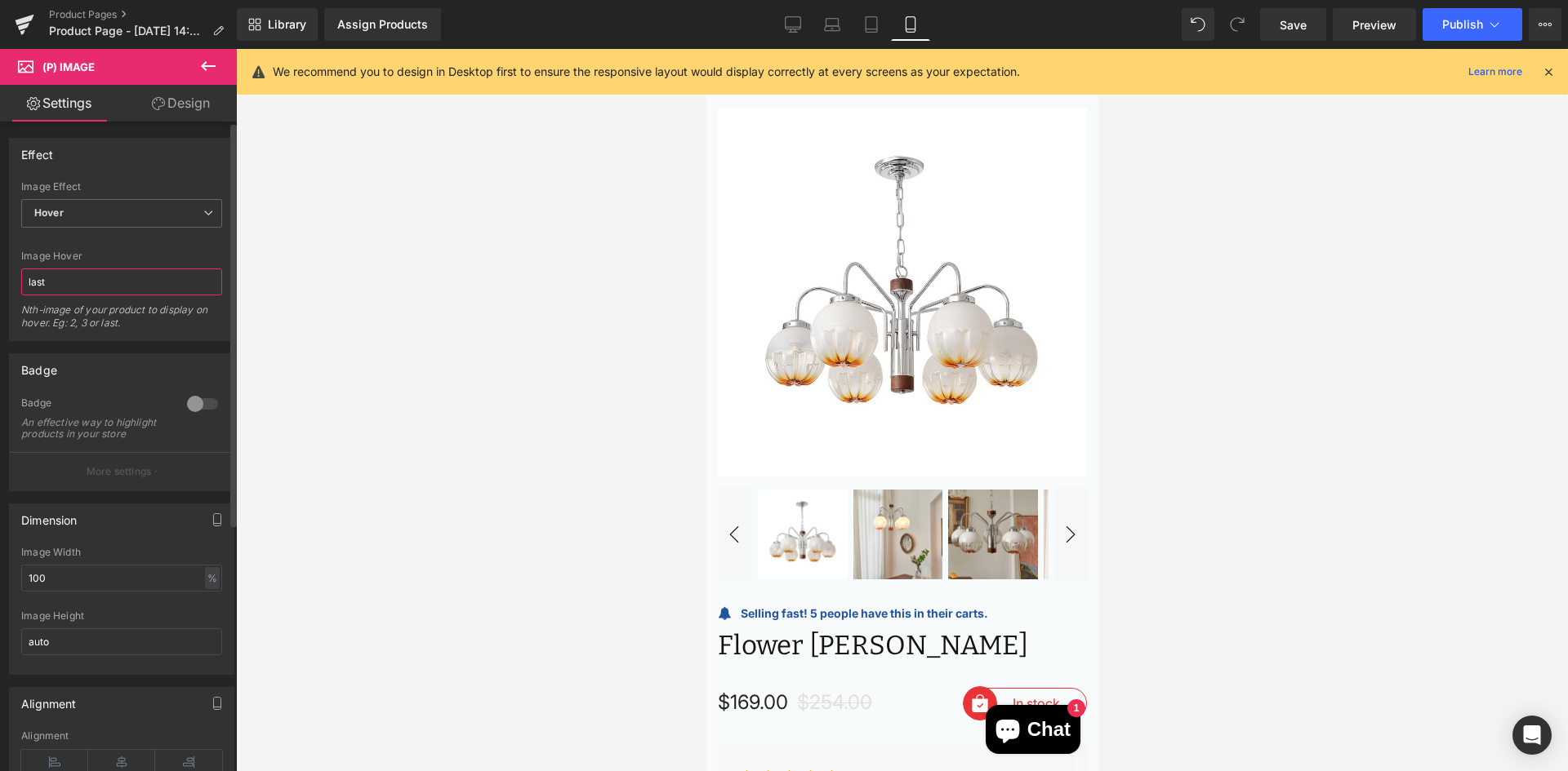
click at [114, 281] on input "last" at bounding box center [122, 282] width 201 height 27
click at [155, 292] on input "last" at bounding box center [122, 282] width 201 height 27
click at [174, 213] on span "Hover" at bounding box center [122, 213] width 201 height 29
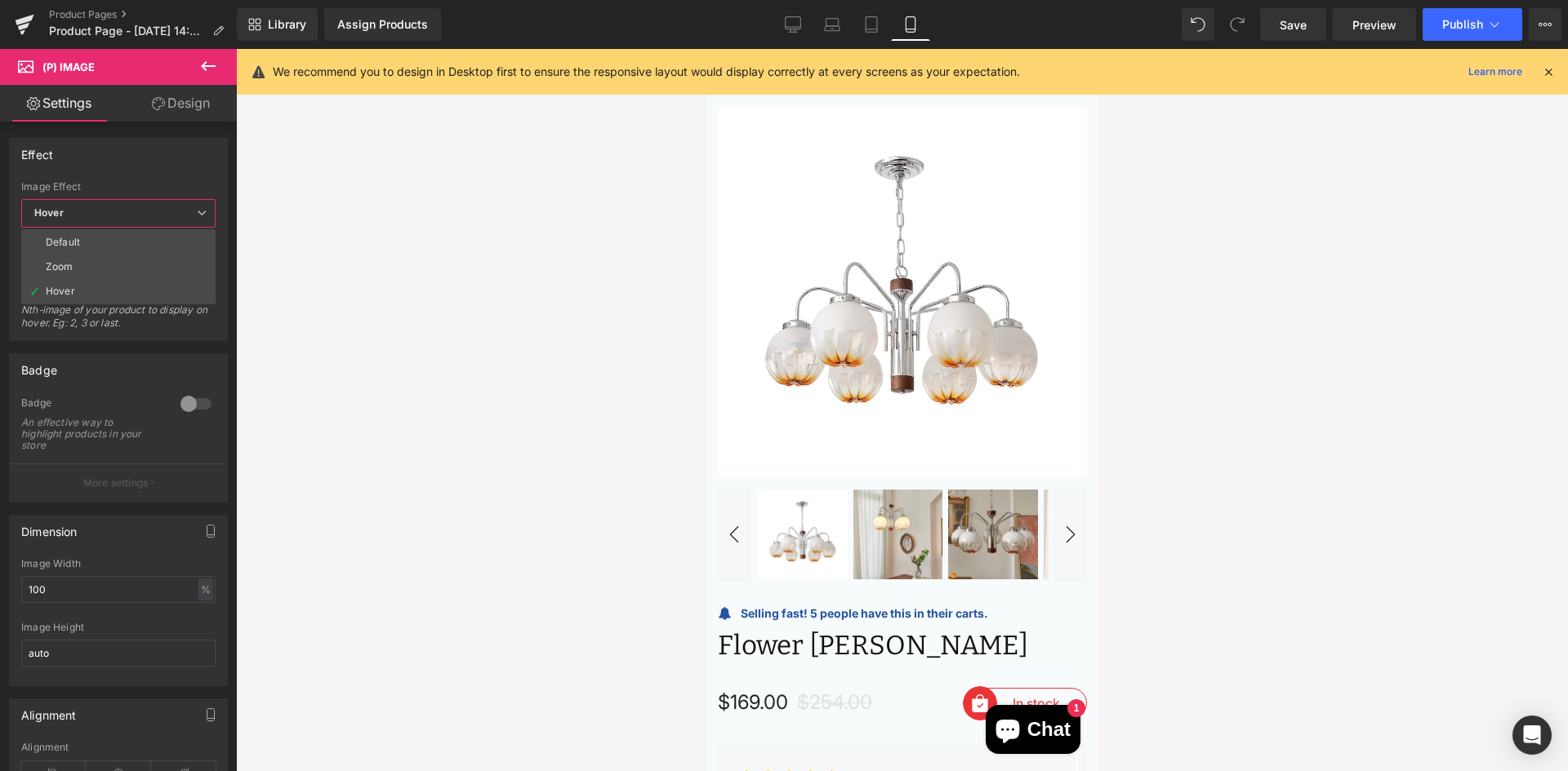
click at [1203, 179] on div at bounding box center [902, 411] width 1332 height 723
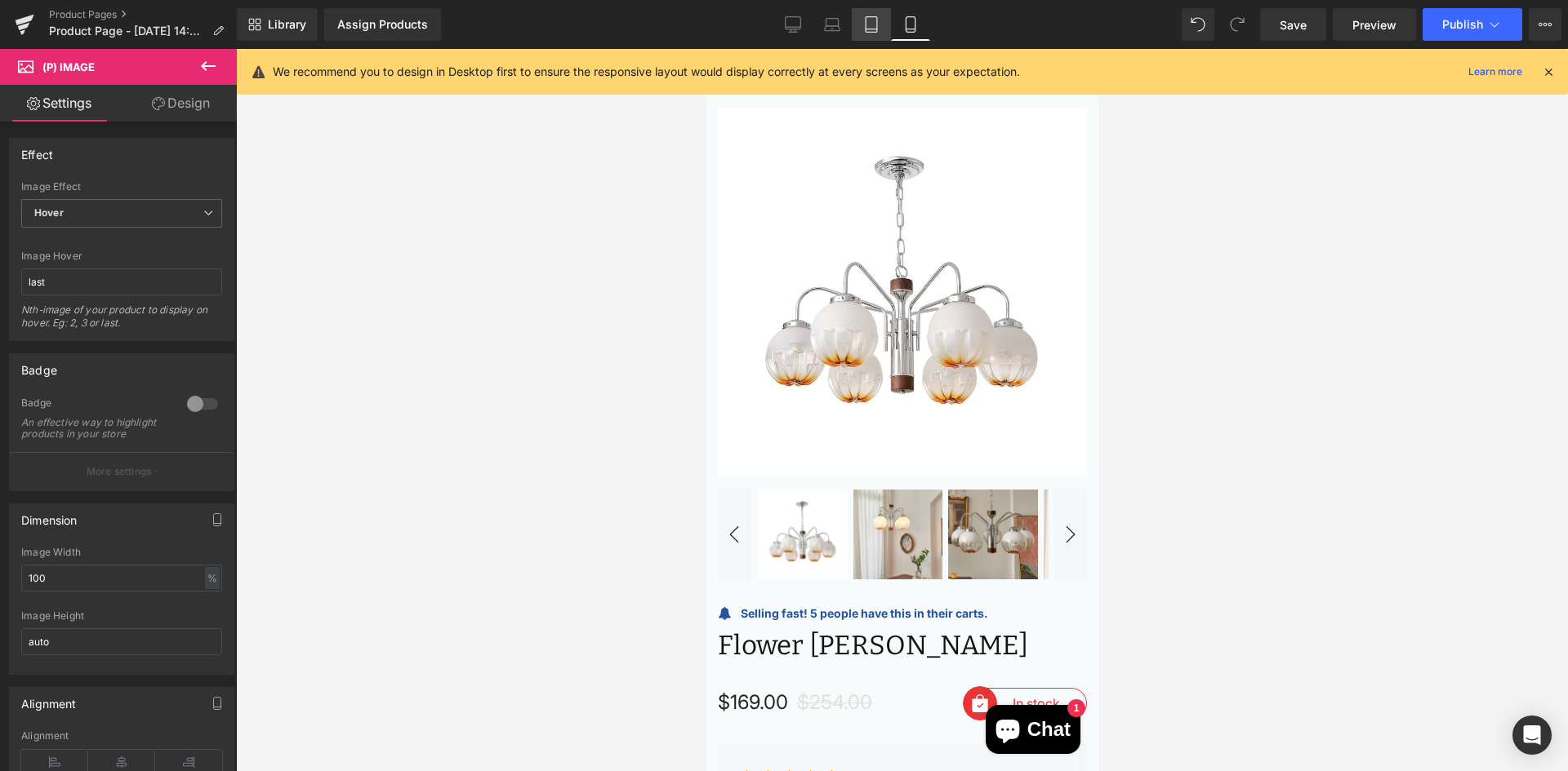
click at [874, 19] on icon at bounding box center [871, 24] width 16 height 16
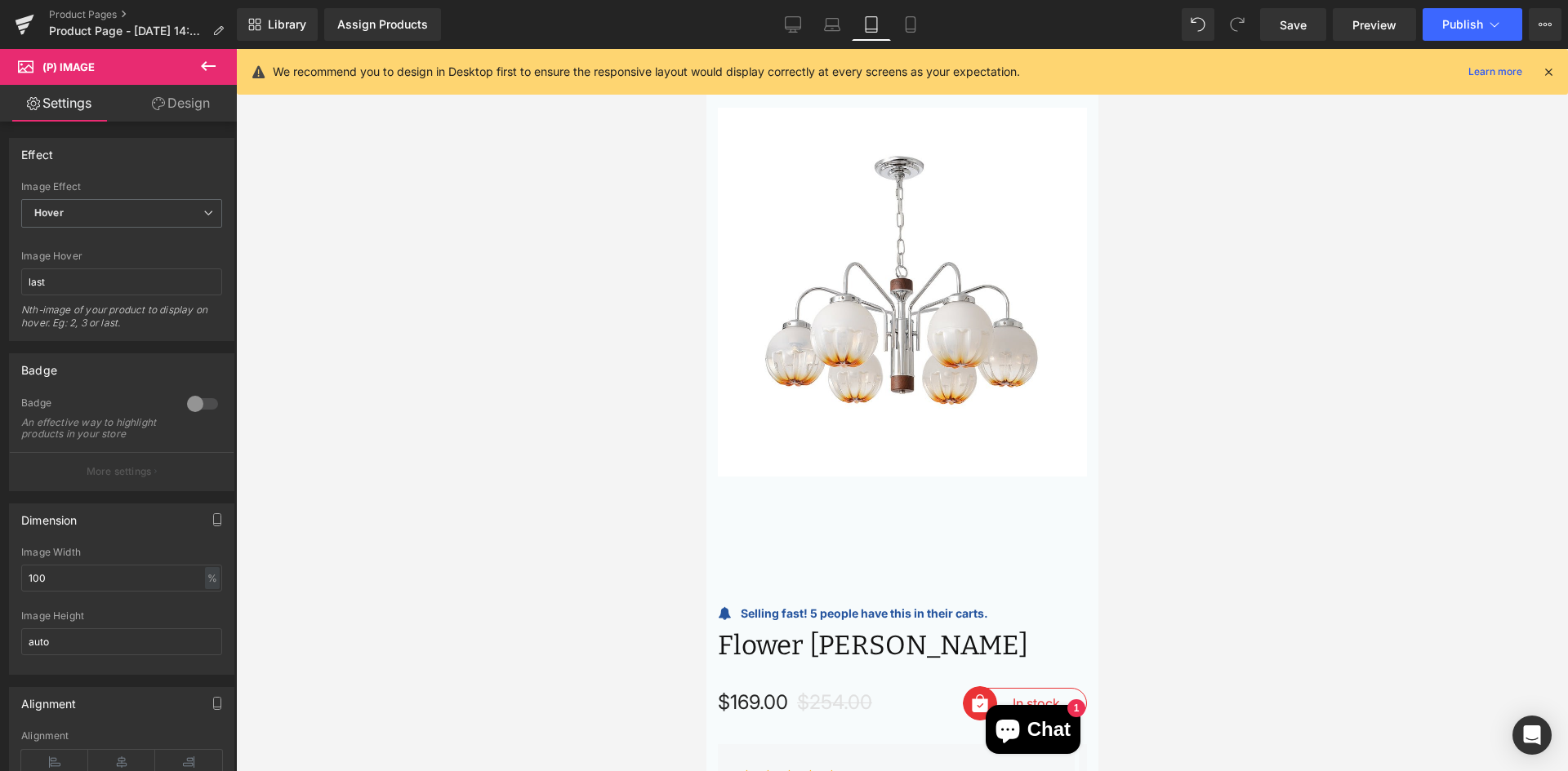
scroll to position [80, 0]
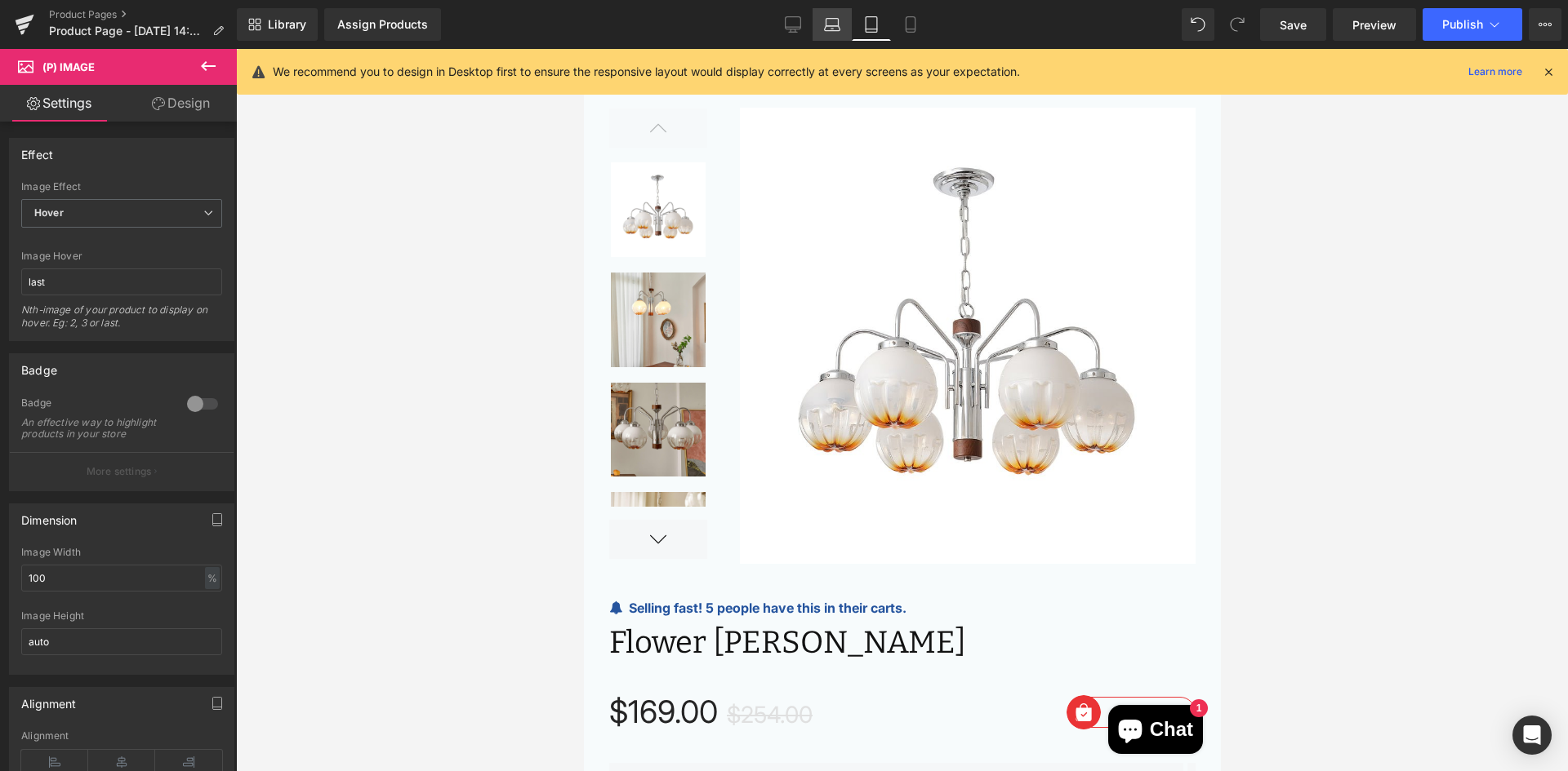
click at [842, 24] on link "Laptop" at bounding box center [832, 24] width 39 height 33
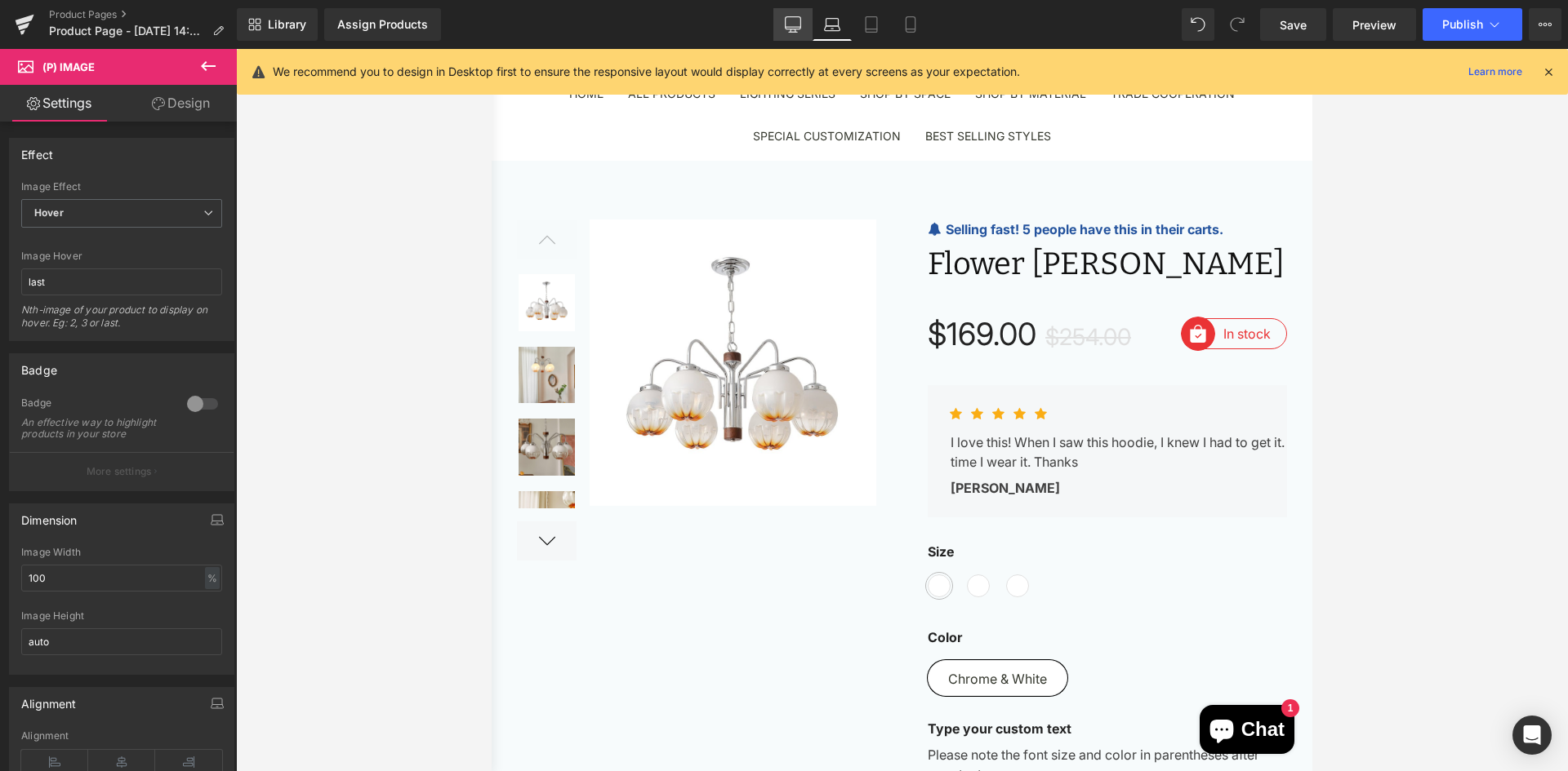
scroll to position [193, 0]
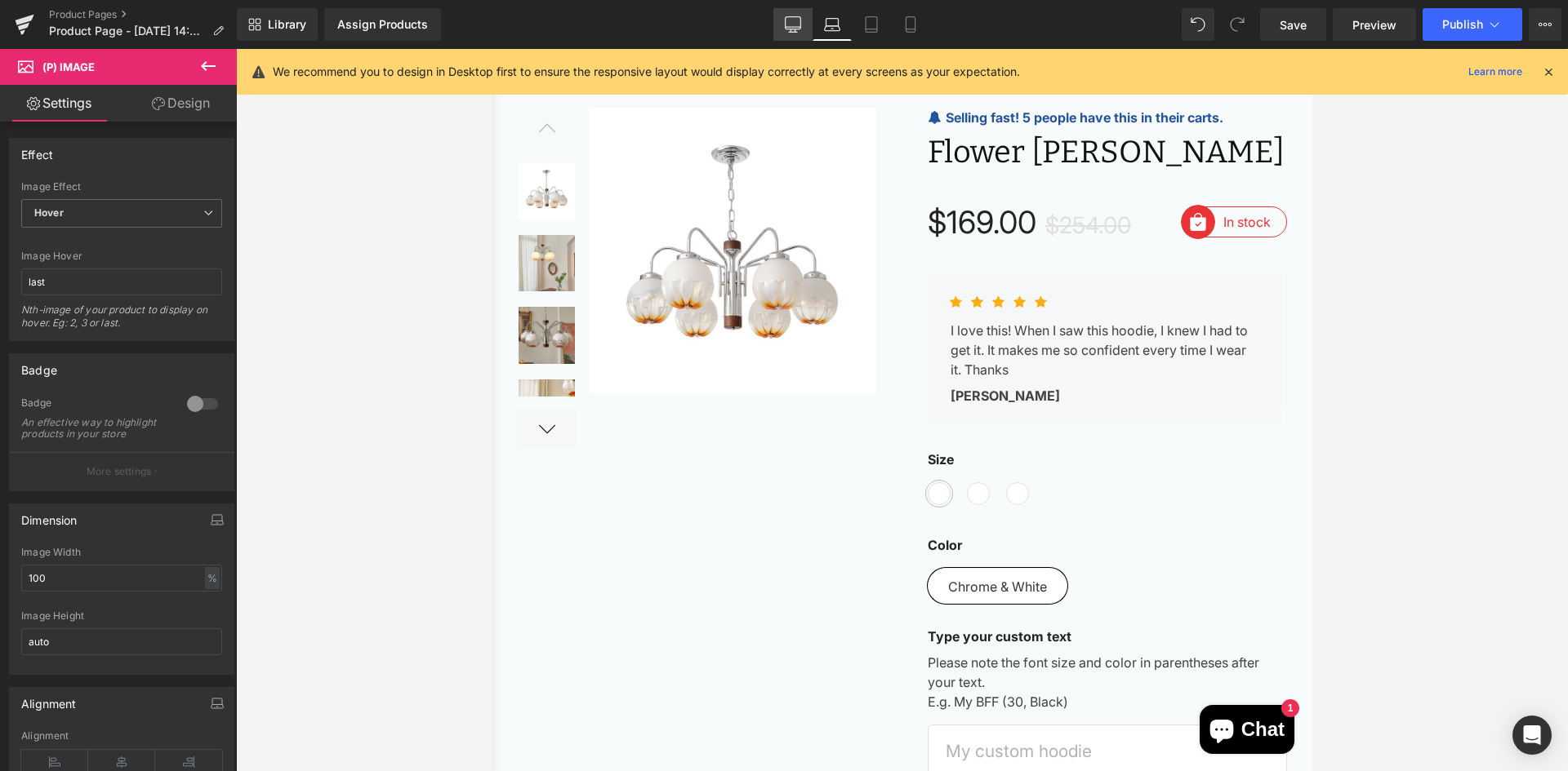
click at [790, 22] on icon at bounding box center [792, 24] width 16 height 16
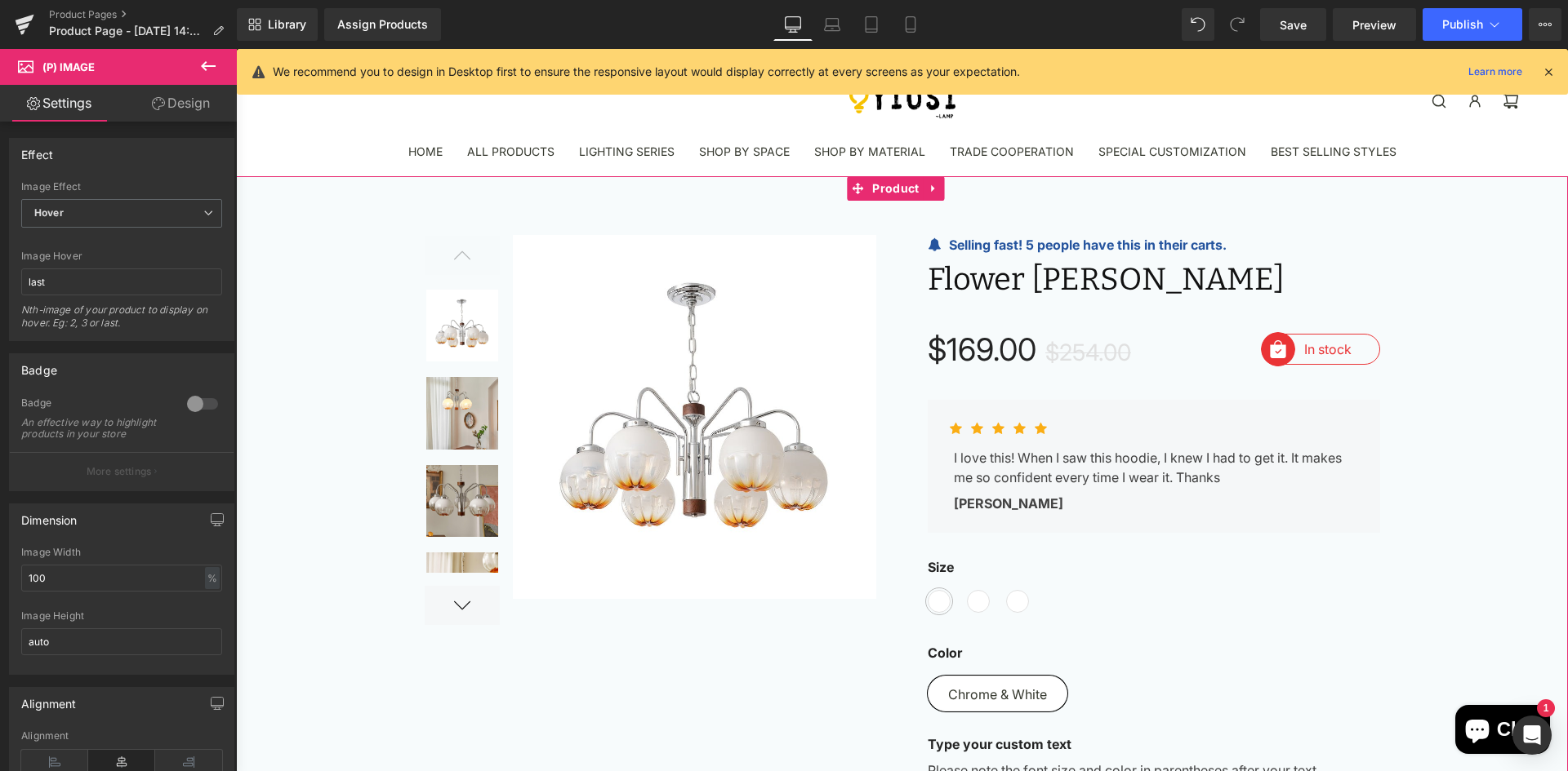
scroll to position [0, 0]
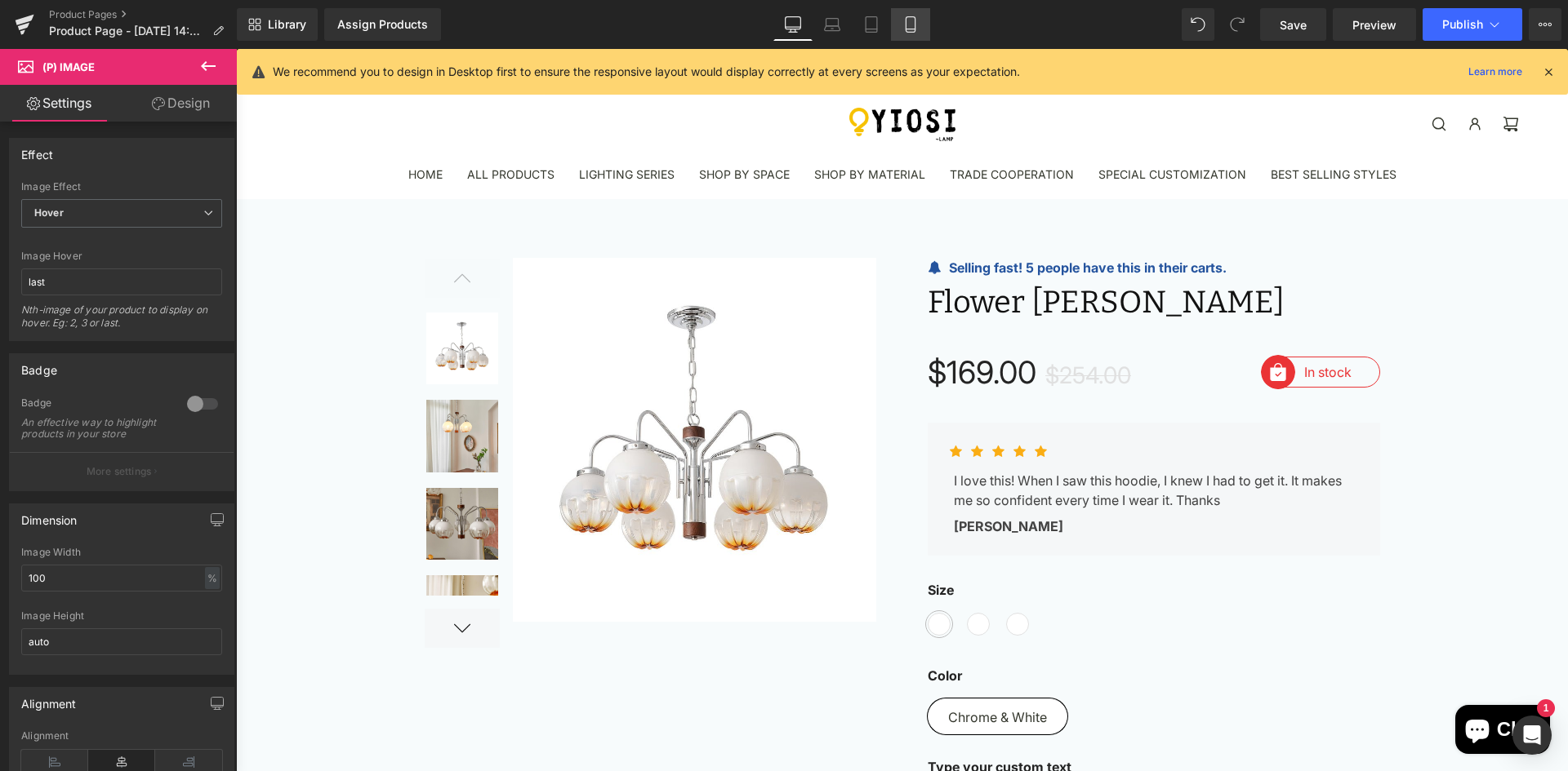
click at [910, 30] on icon at bounding box center [910, 24] width 16 height 16
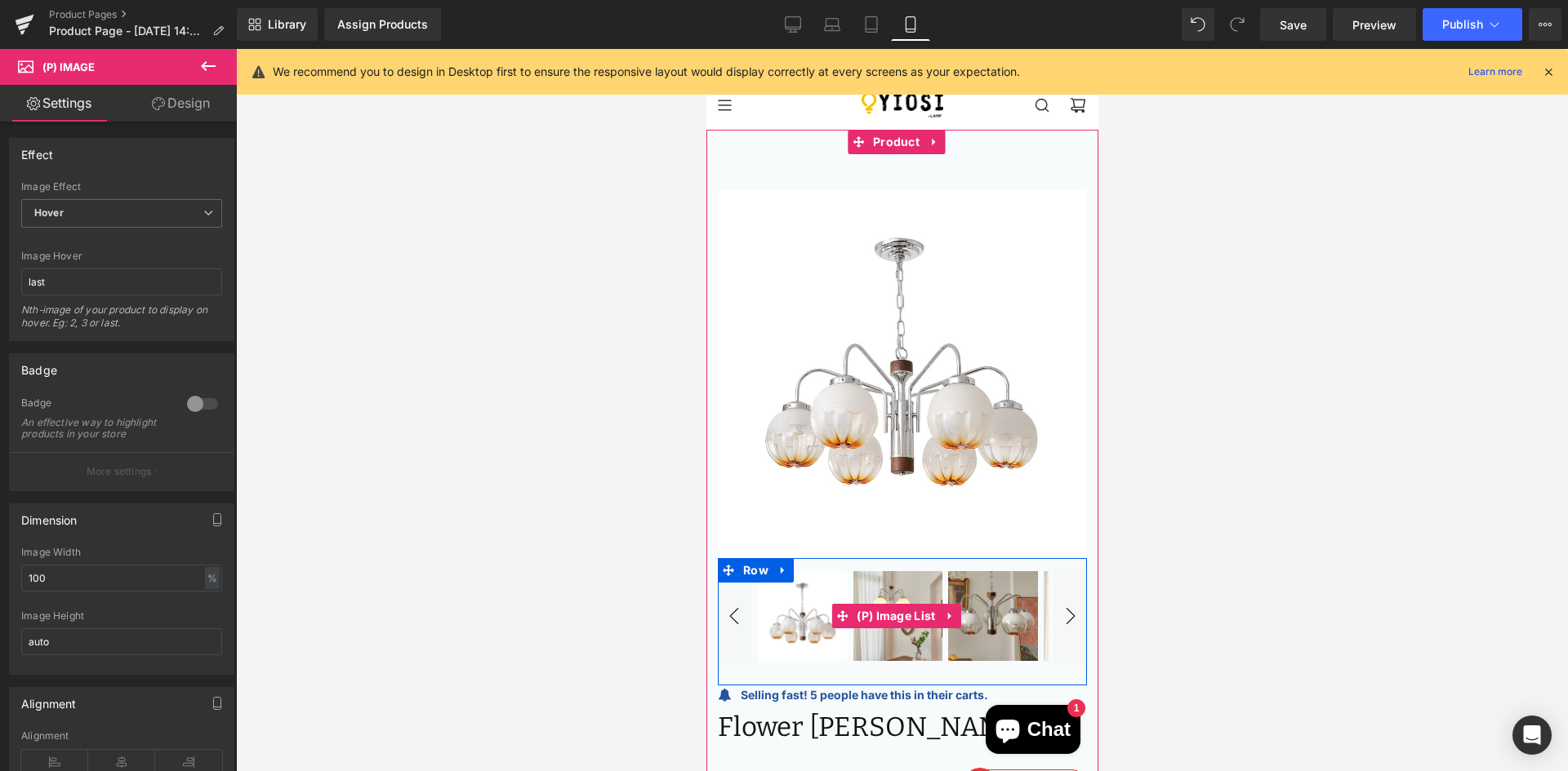
click at [1053, 644] on button "›" at bounding box center [1070, 616] width 33 height 93
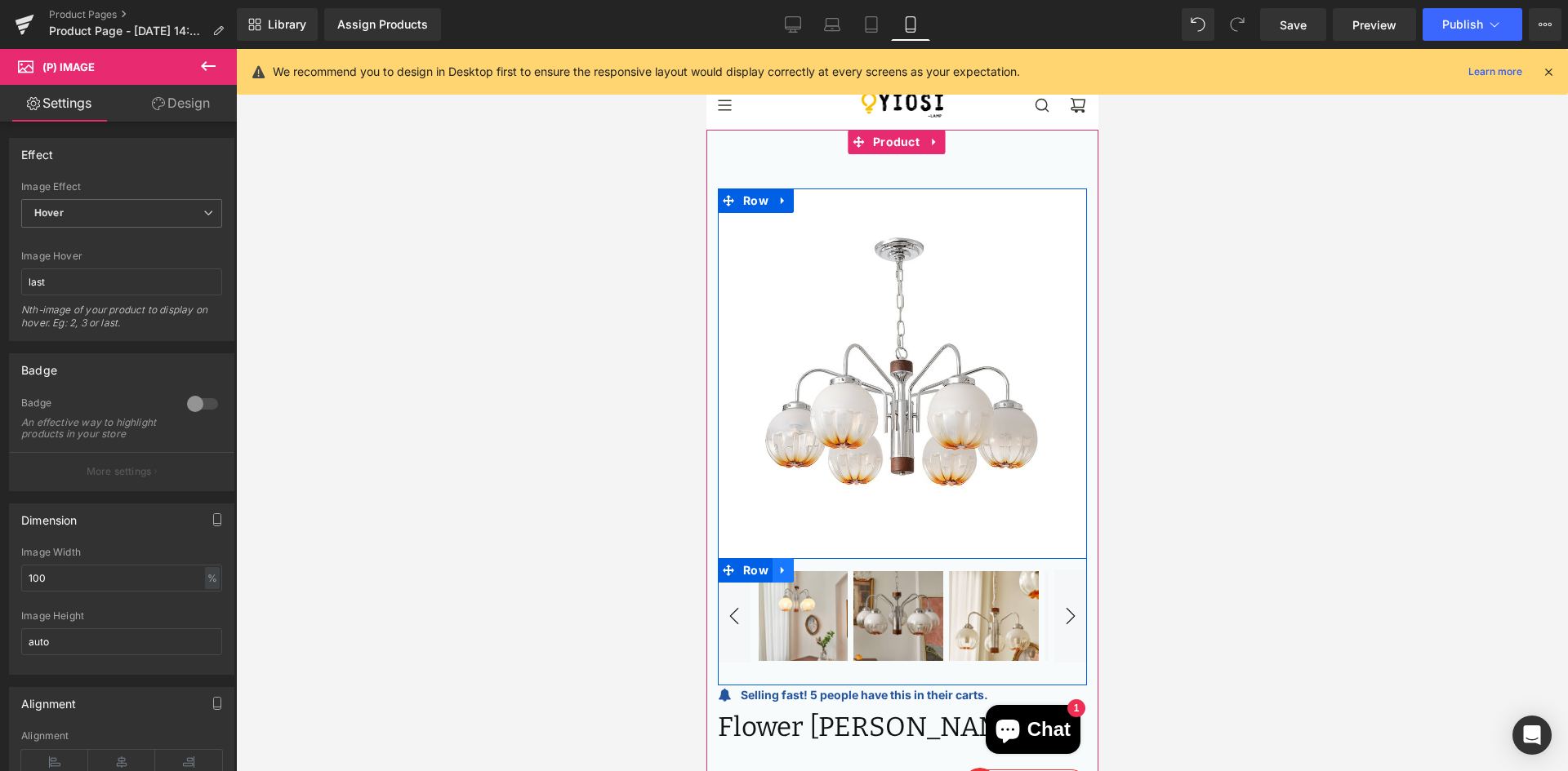
click at [782, 564] on icon at bounding box center [782, 570] width 11 height 12
click at [753, 558] on span "Row" at bounding box center [755, 570] width 34 height 24
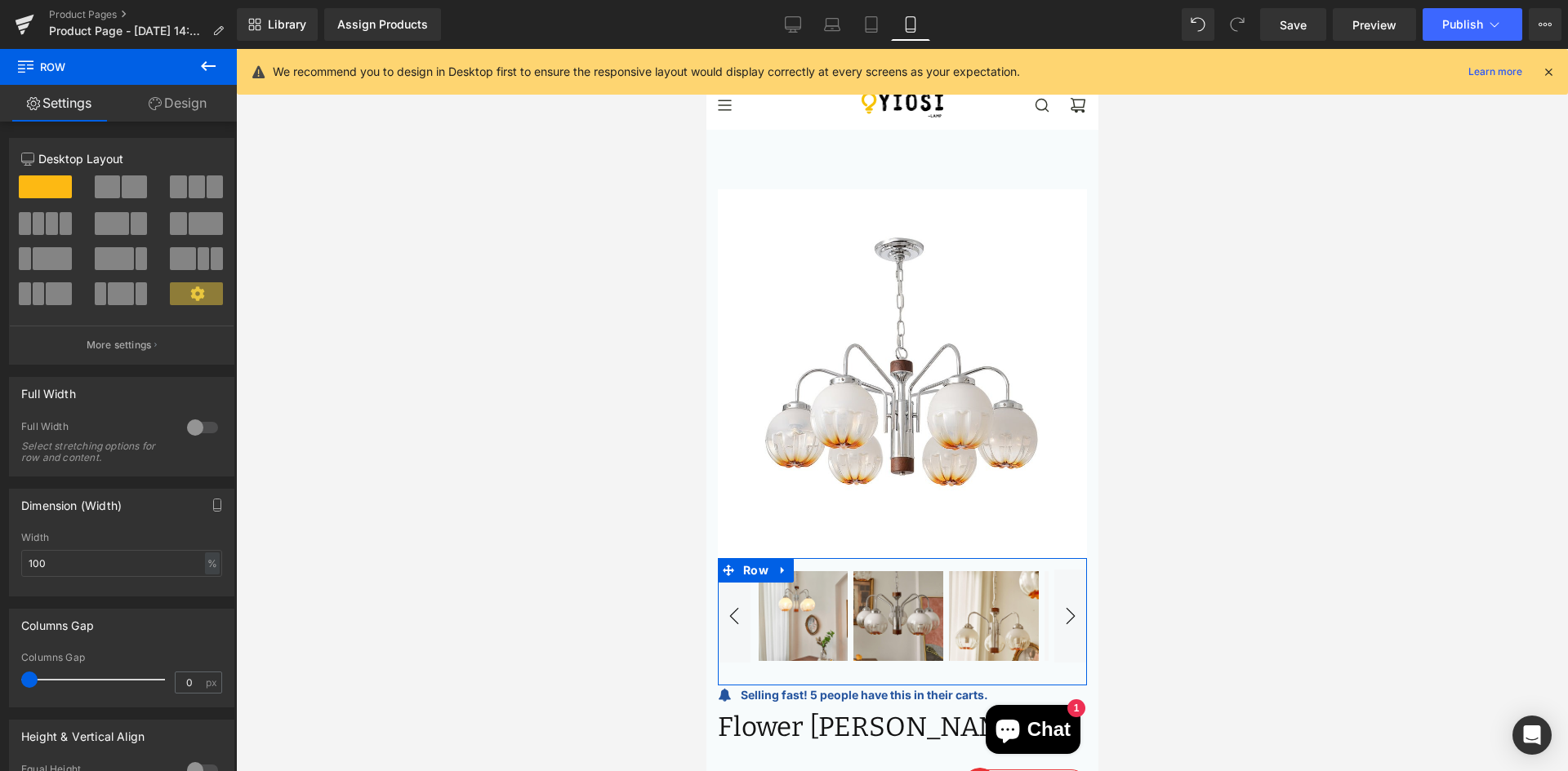
click at [35, 224] on span at bounding box center [39, 224] width 12 height 22
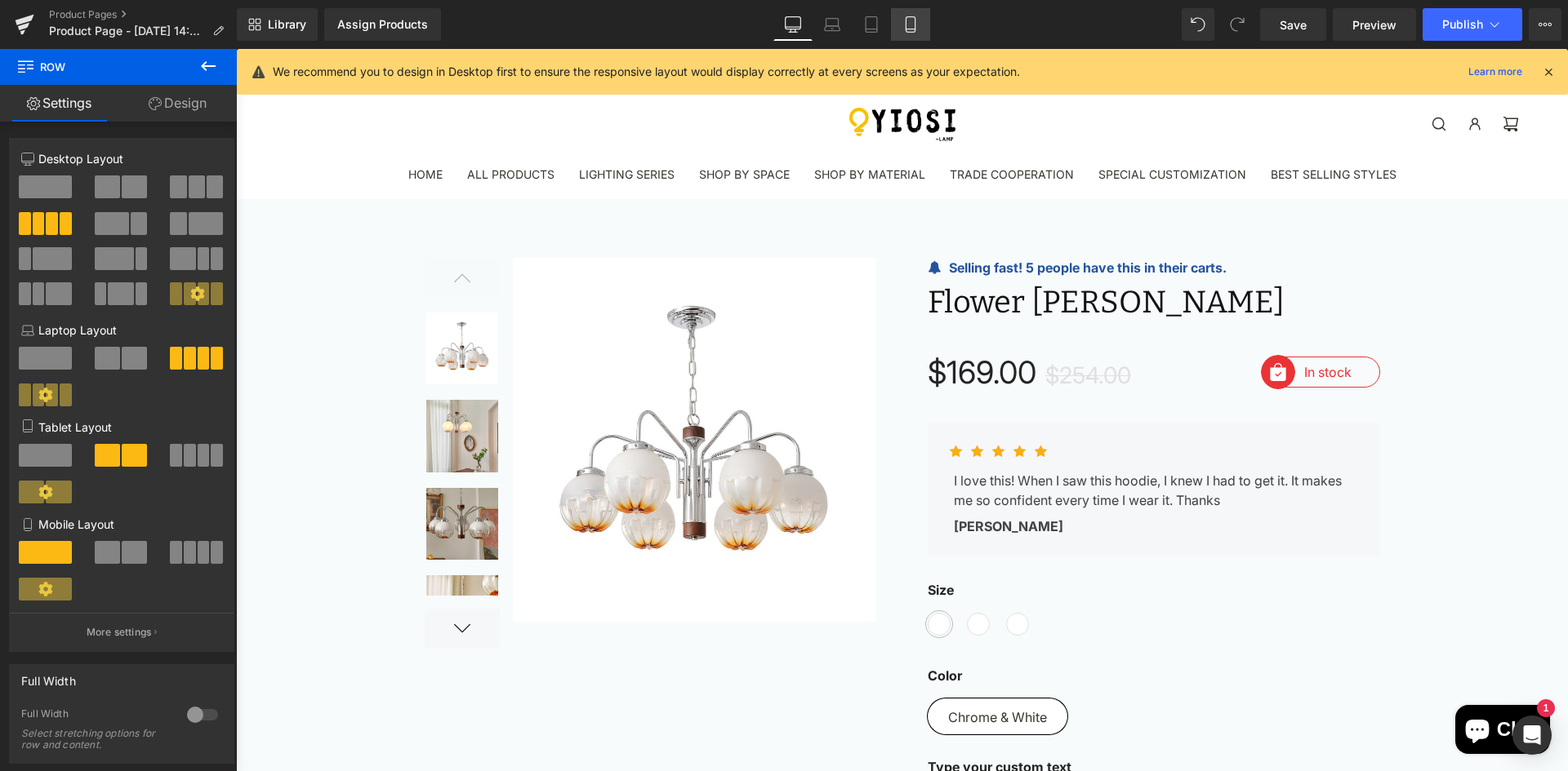
click at [903, 22] on icon at bounding box center [910, 24] width 16 height 16
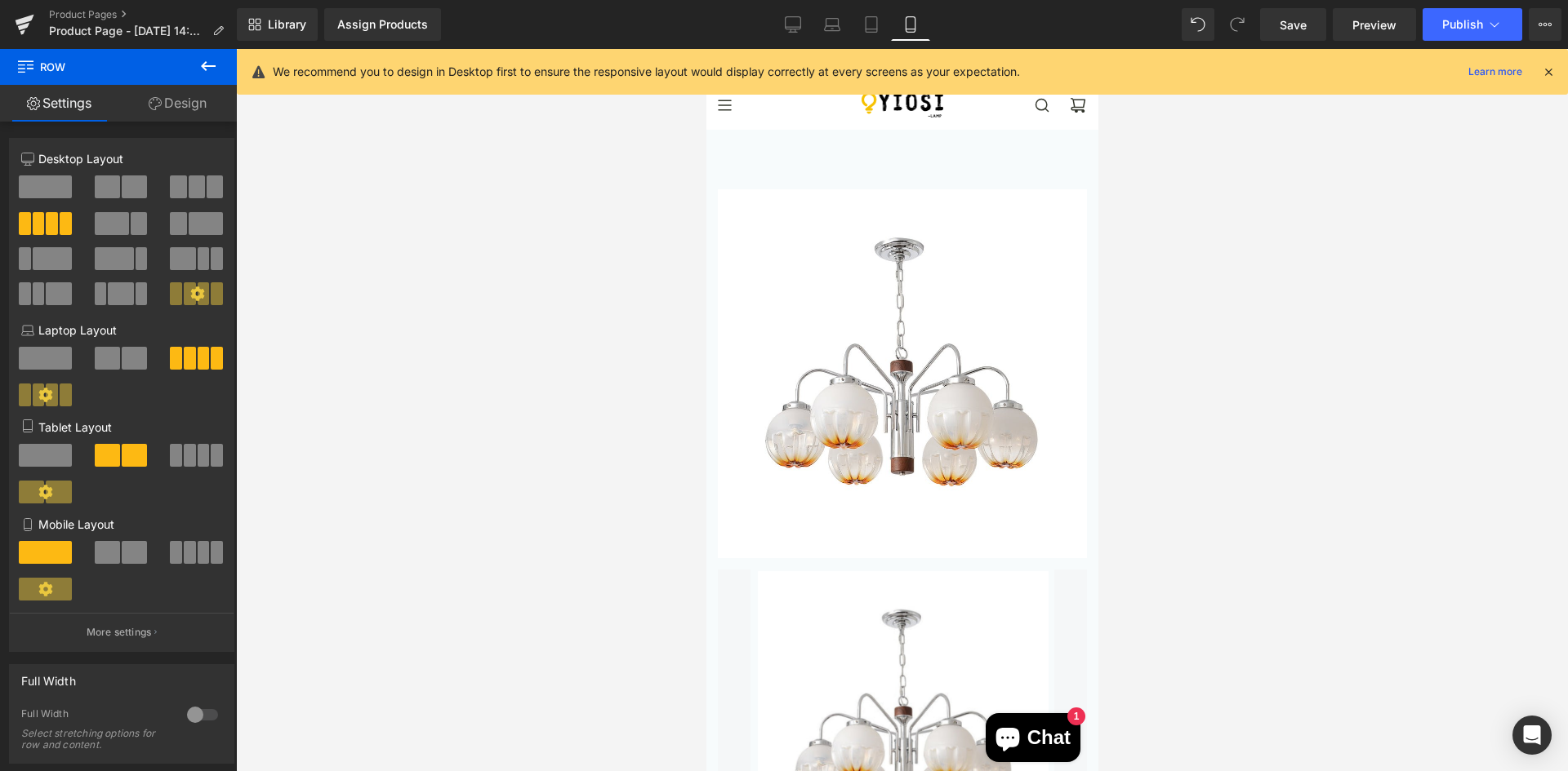
scroll to position [254, 0]
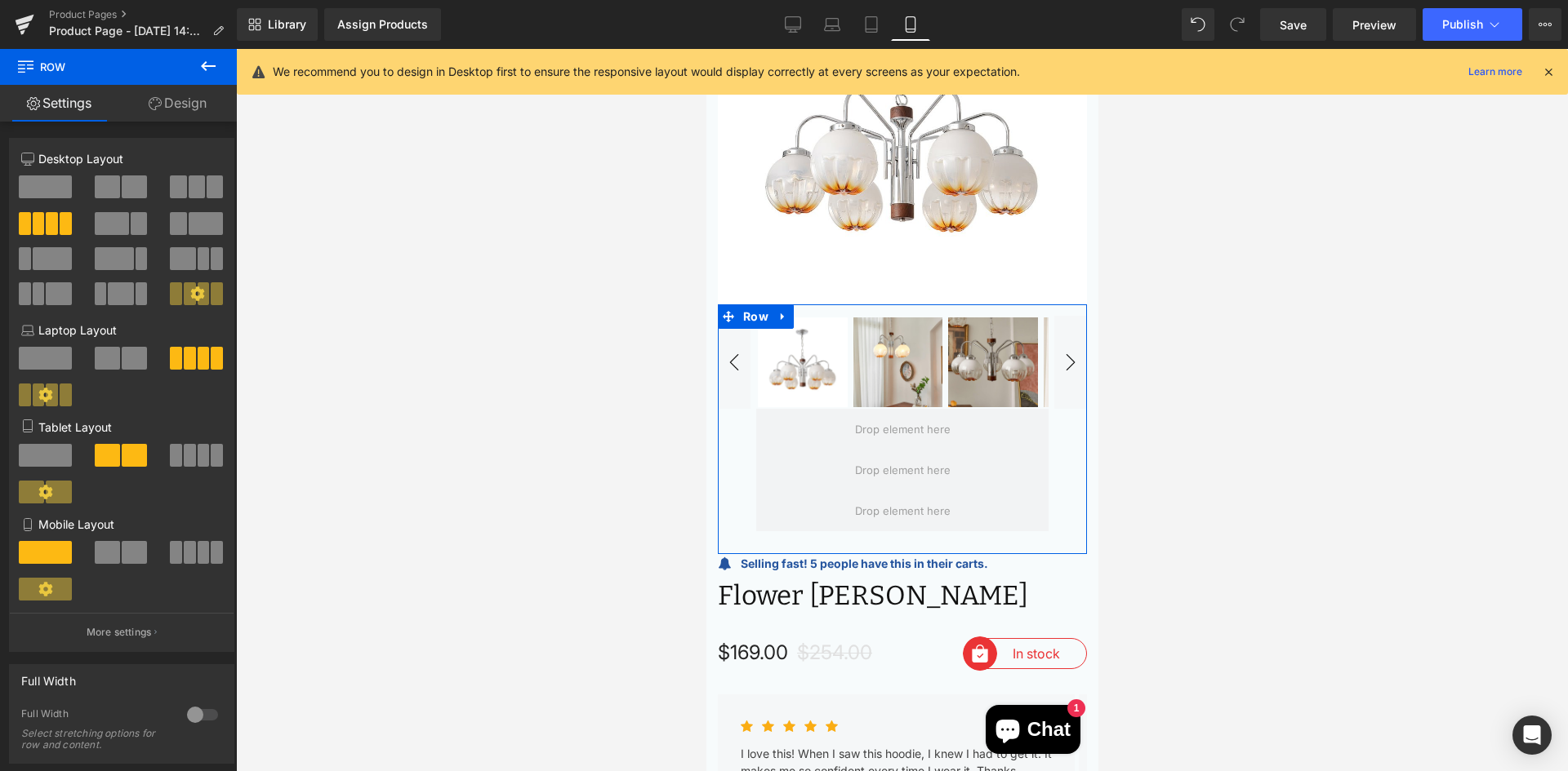
click at [110, 188] on span at bounding box center [107, 187] width 25 height 22
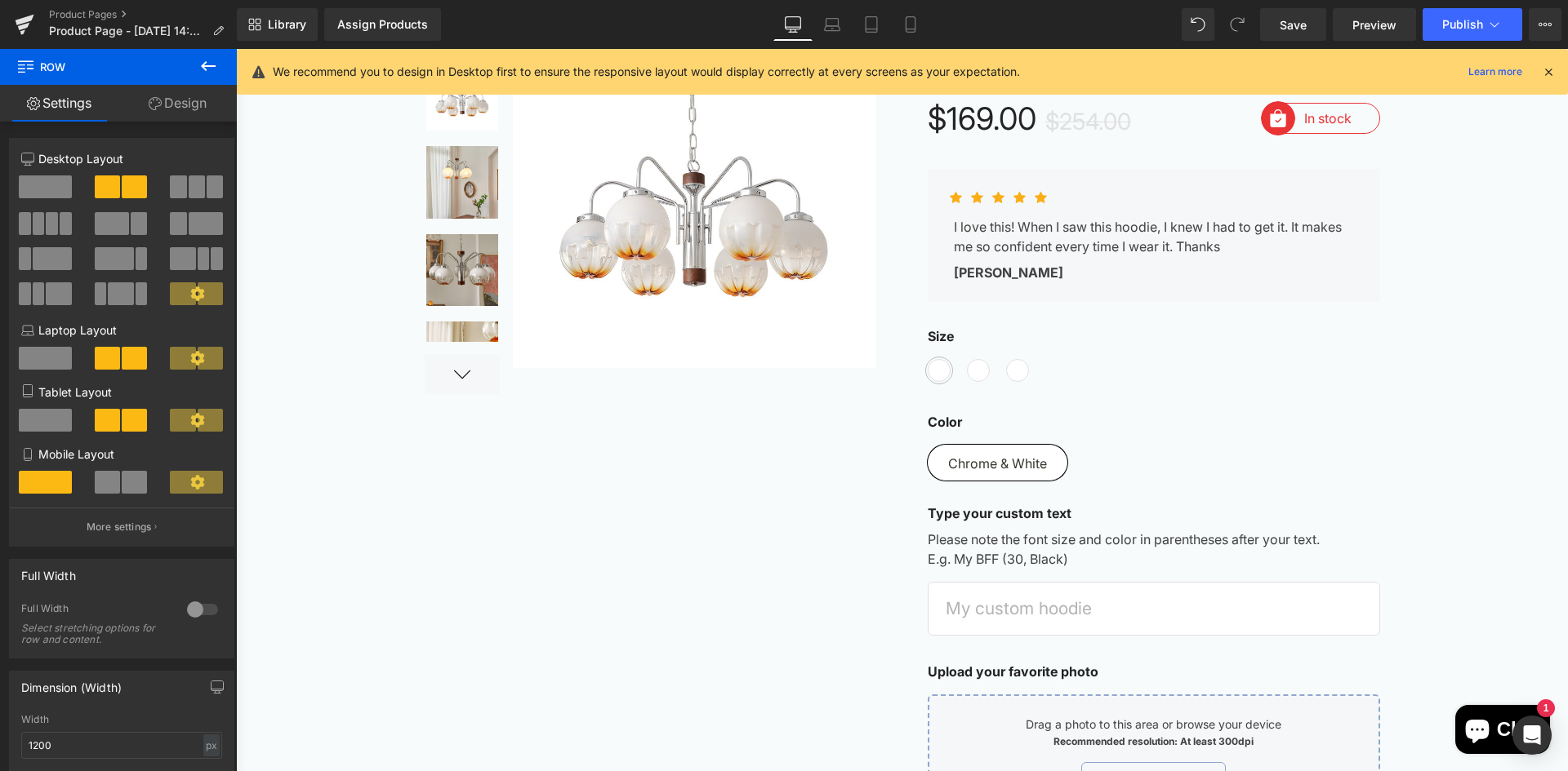
scroll to position [0, 0]
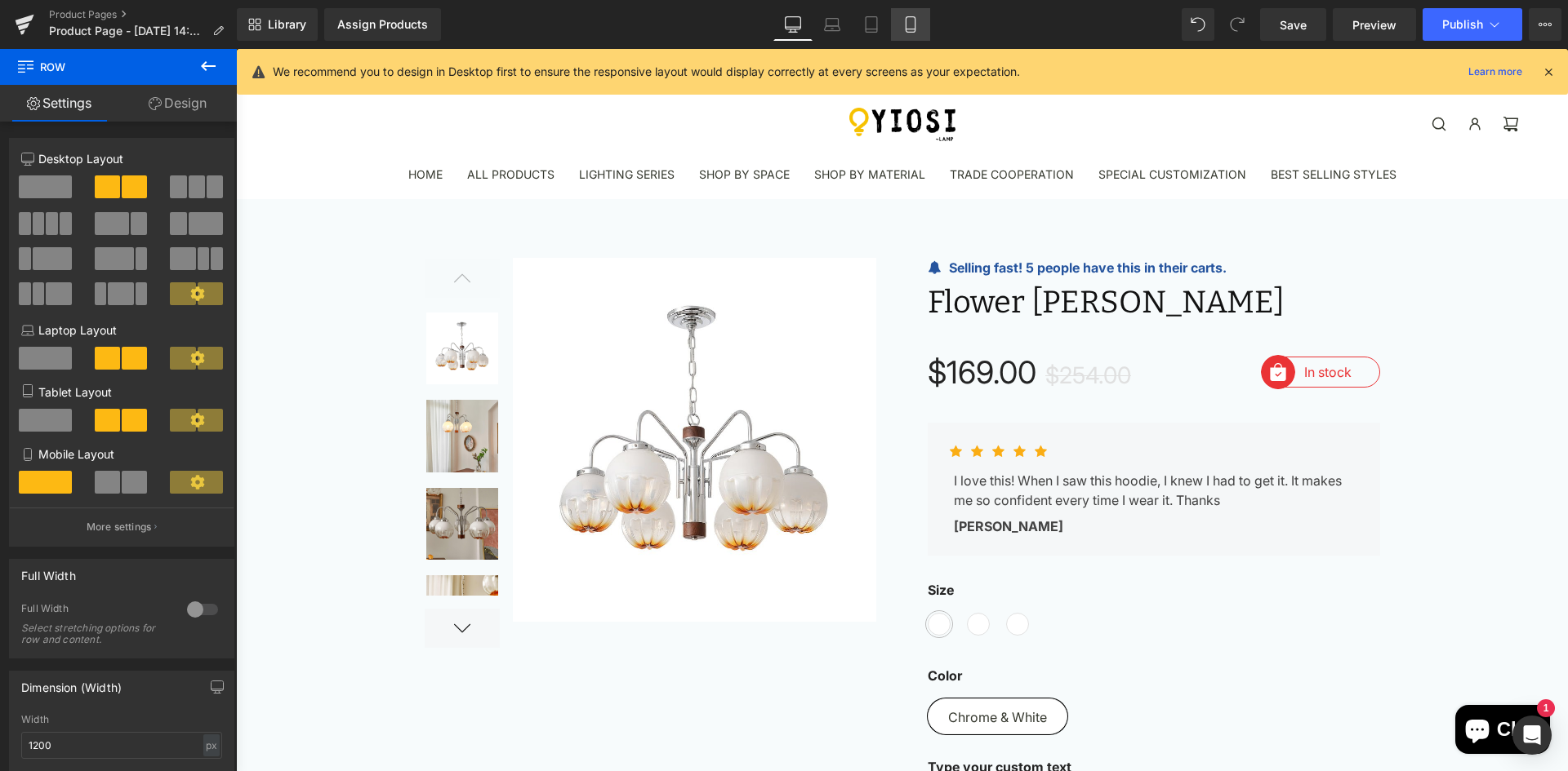
click at [901, 24] on link "Mobile" at bounding box center [910, 24] width 39 height 33
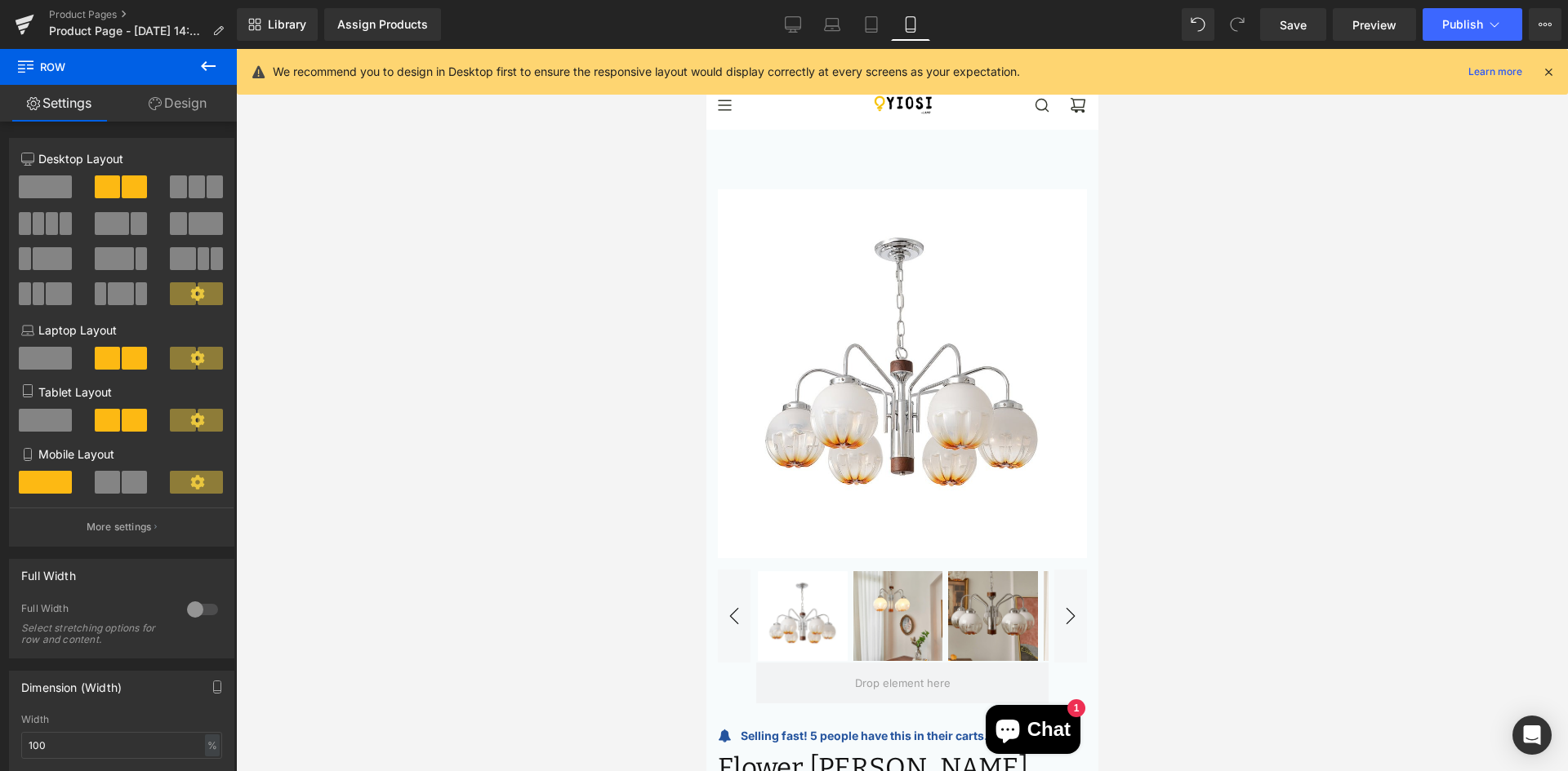
scroll to position [254, 0]
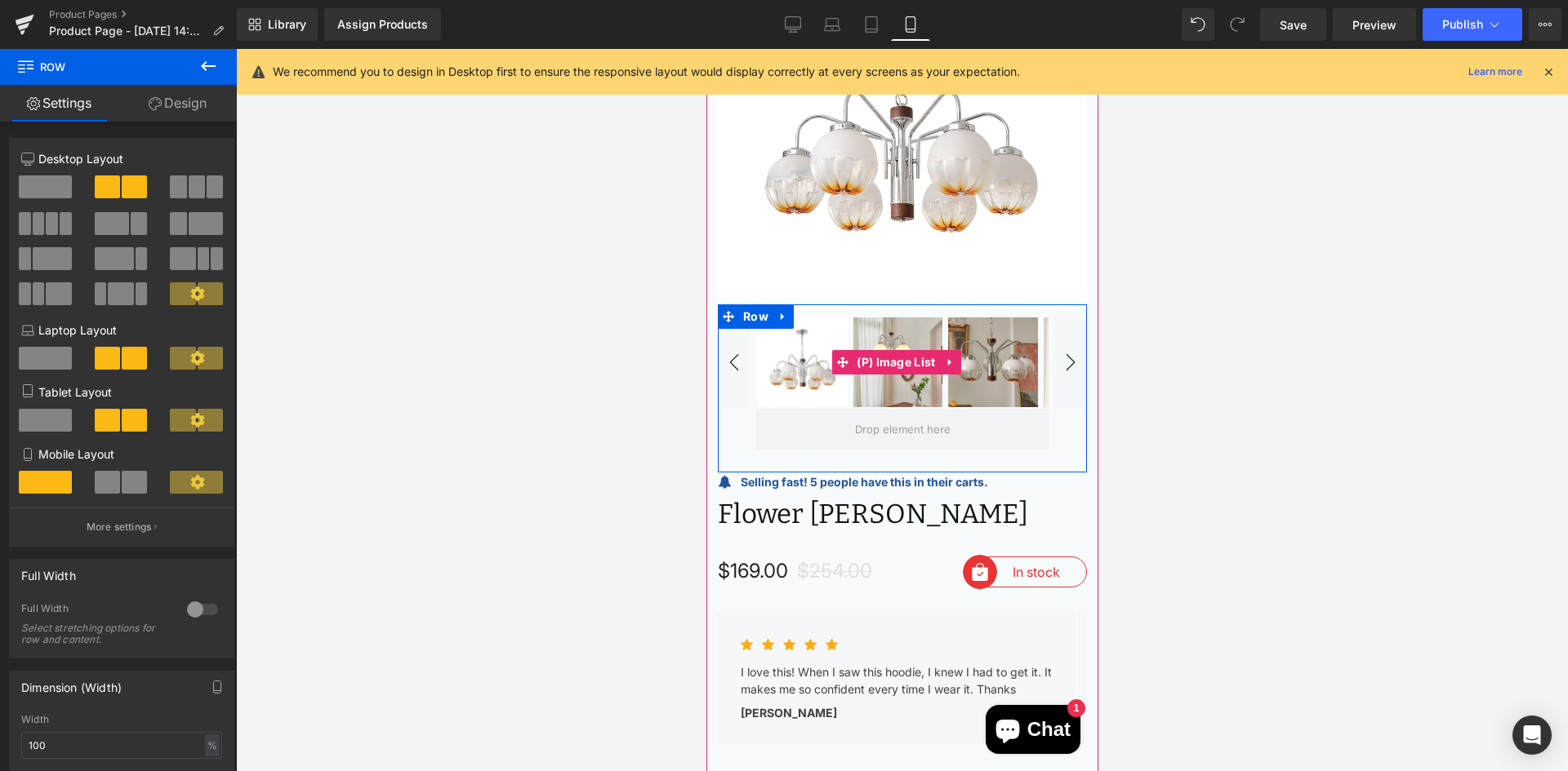
drag, startPoint x: 110, startPoint y: 180, endPoint x: 546, endPoint y: 304, distance: 453.3
click at [585, 311] on div "Row You are previewing how the will restyle your page. You can not edit Element…" at bounding box center [784, 399] width 1568 height 799
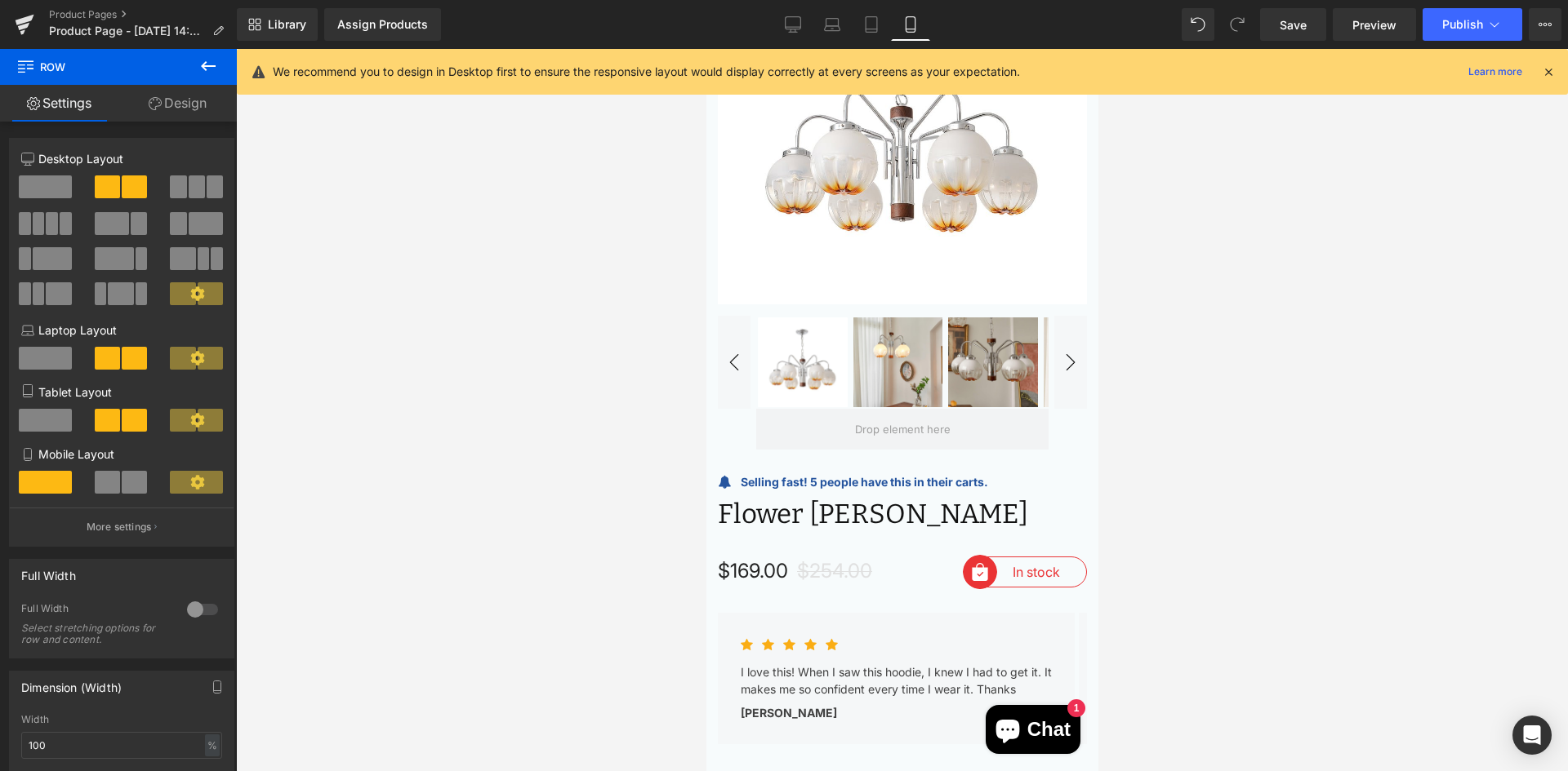
drag, startPoint x: 98, startPoint y: 181, endPoint x: 99, endPoint y: 206, distance: 25.0
click at [118, 207] on div at bounding box center [122, 193] width 76 height 35
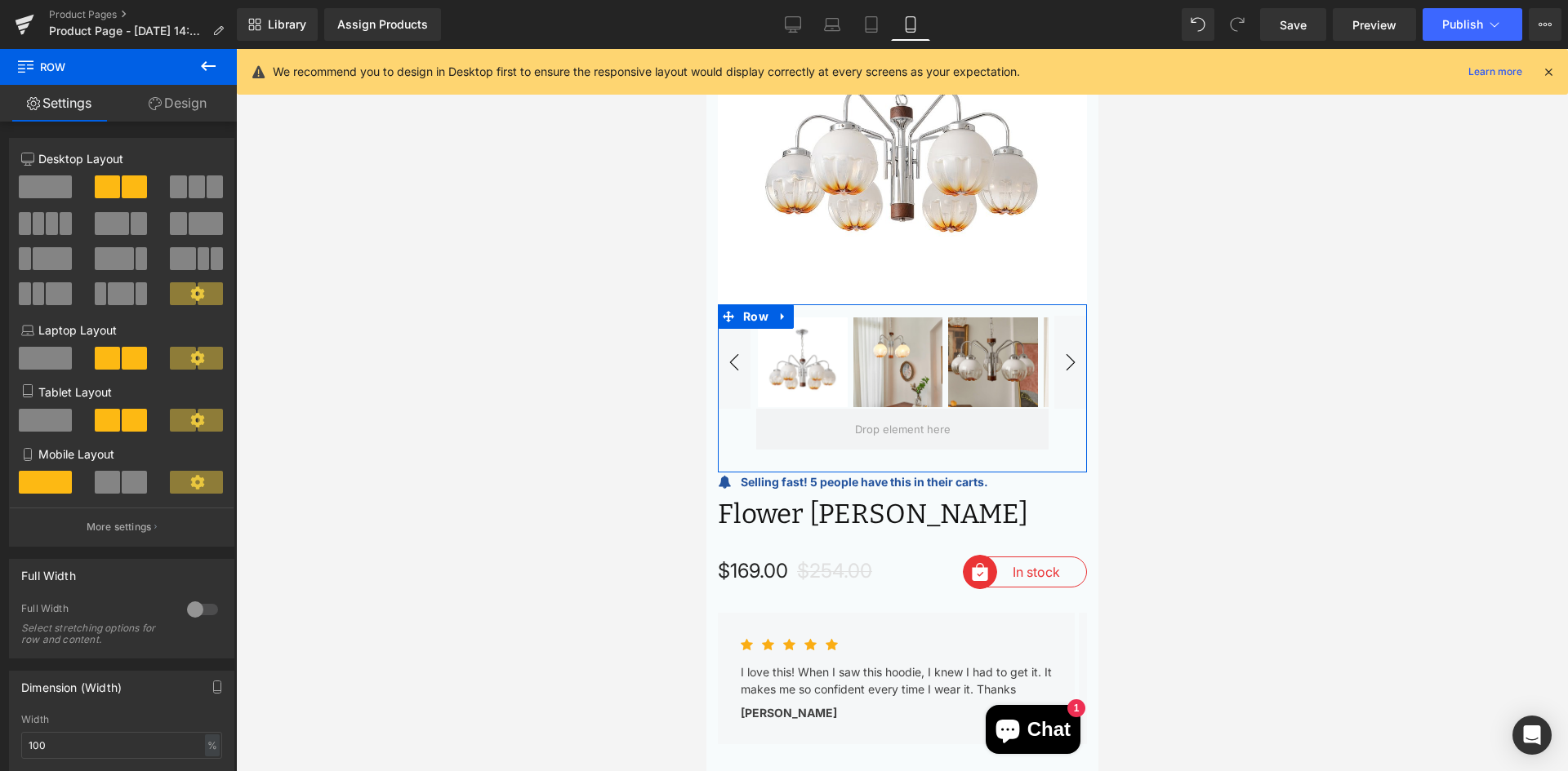
click at [24, 192] on span at bounding box center [45, 187] width 53 height 22
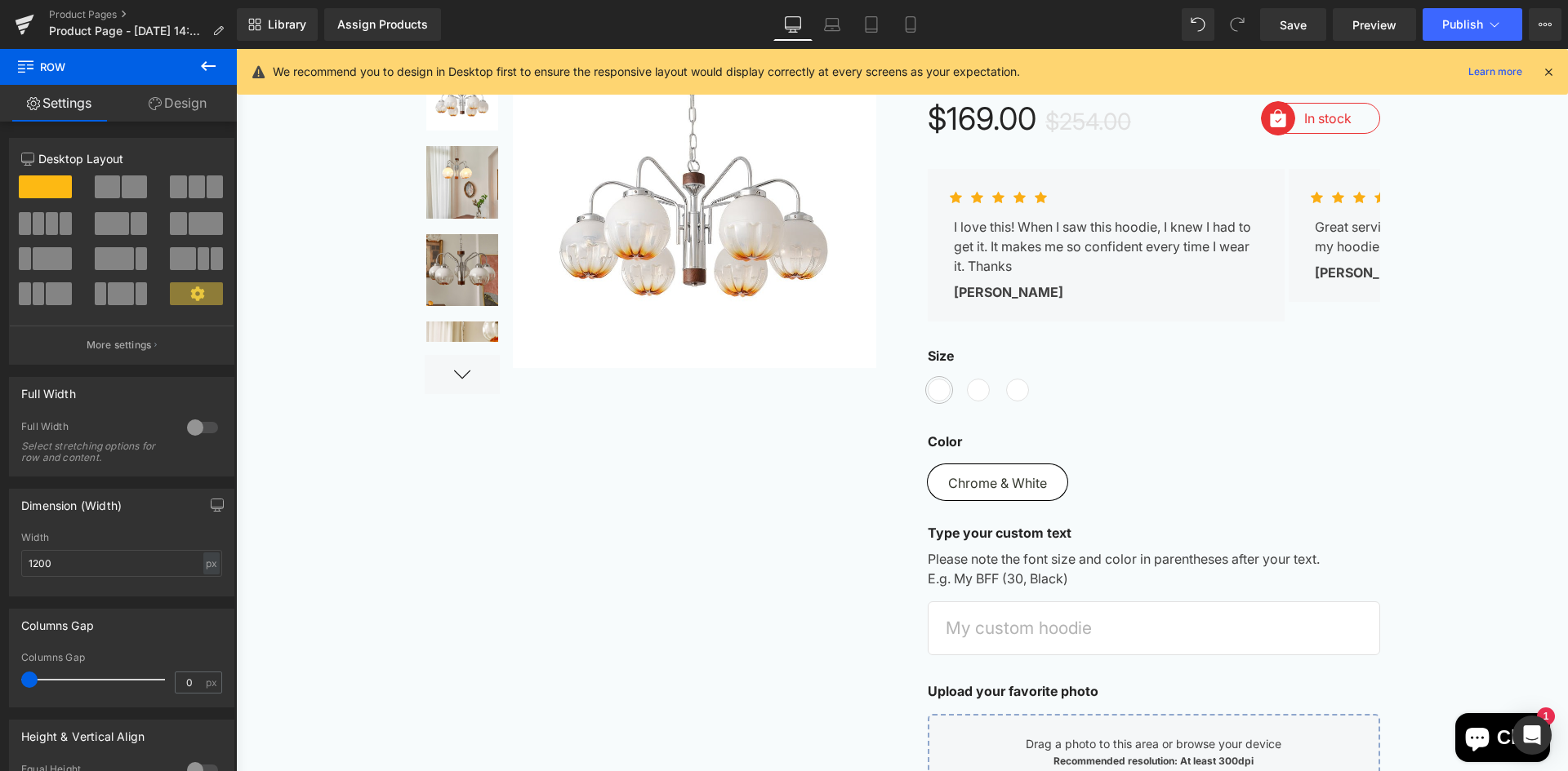
scroll to position [0, 0]
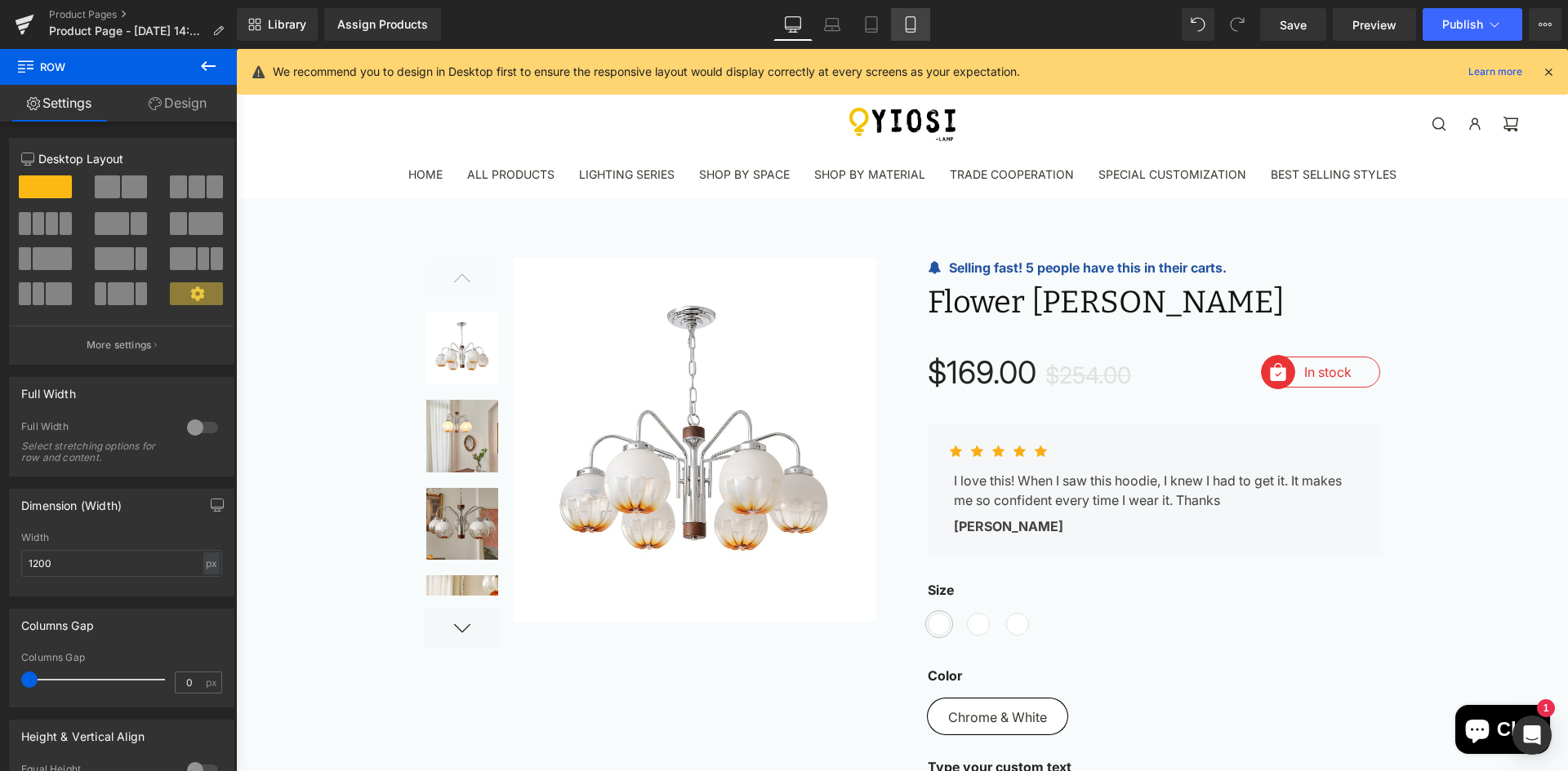
click at [906, 24] on icon at bounding box center [910, 24] width 16 height 16
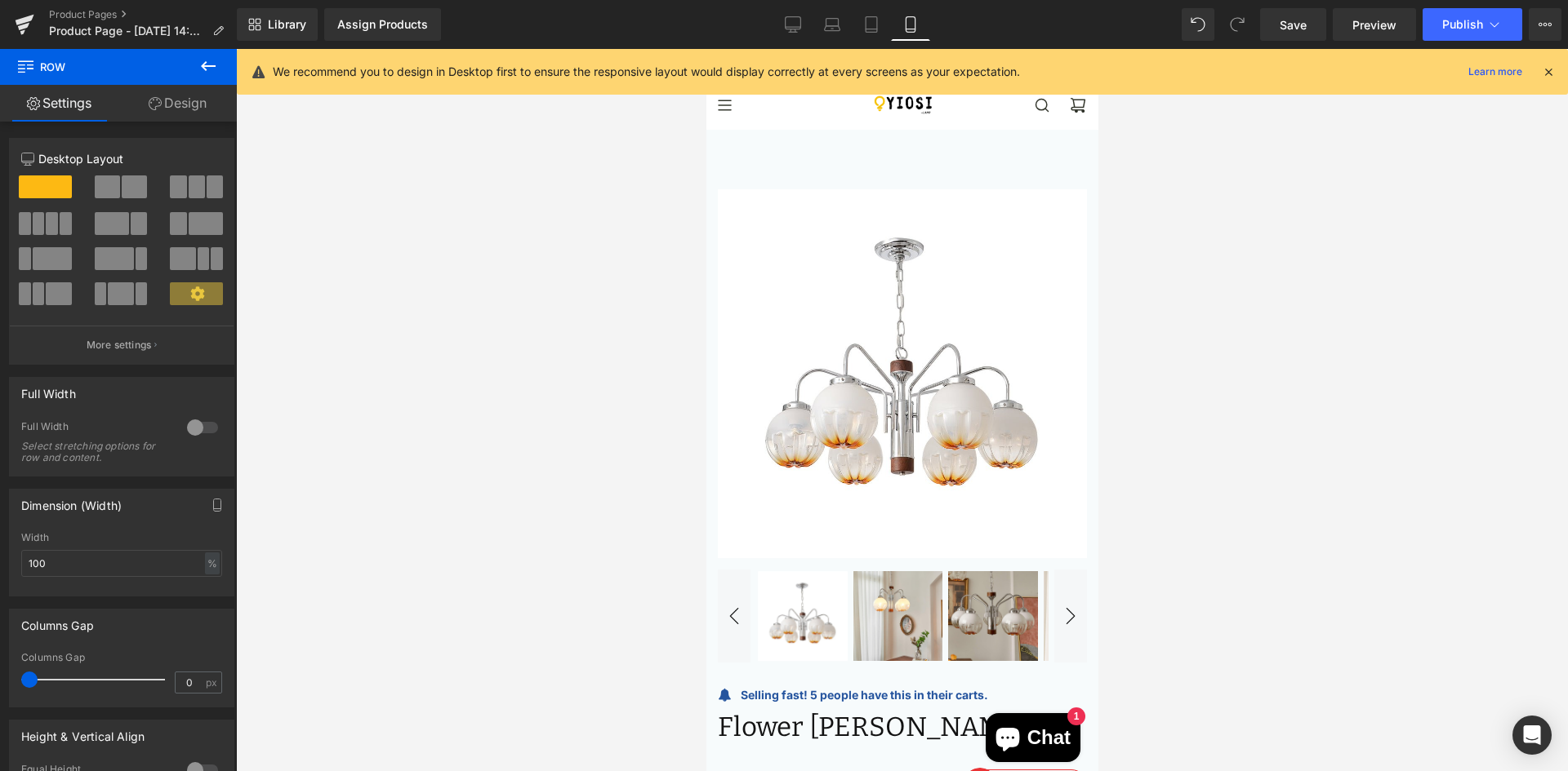
scroll to position [254, 0]
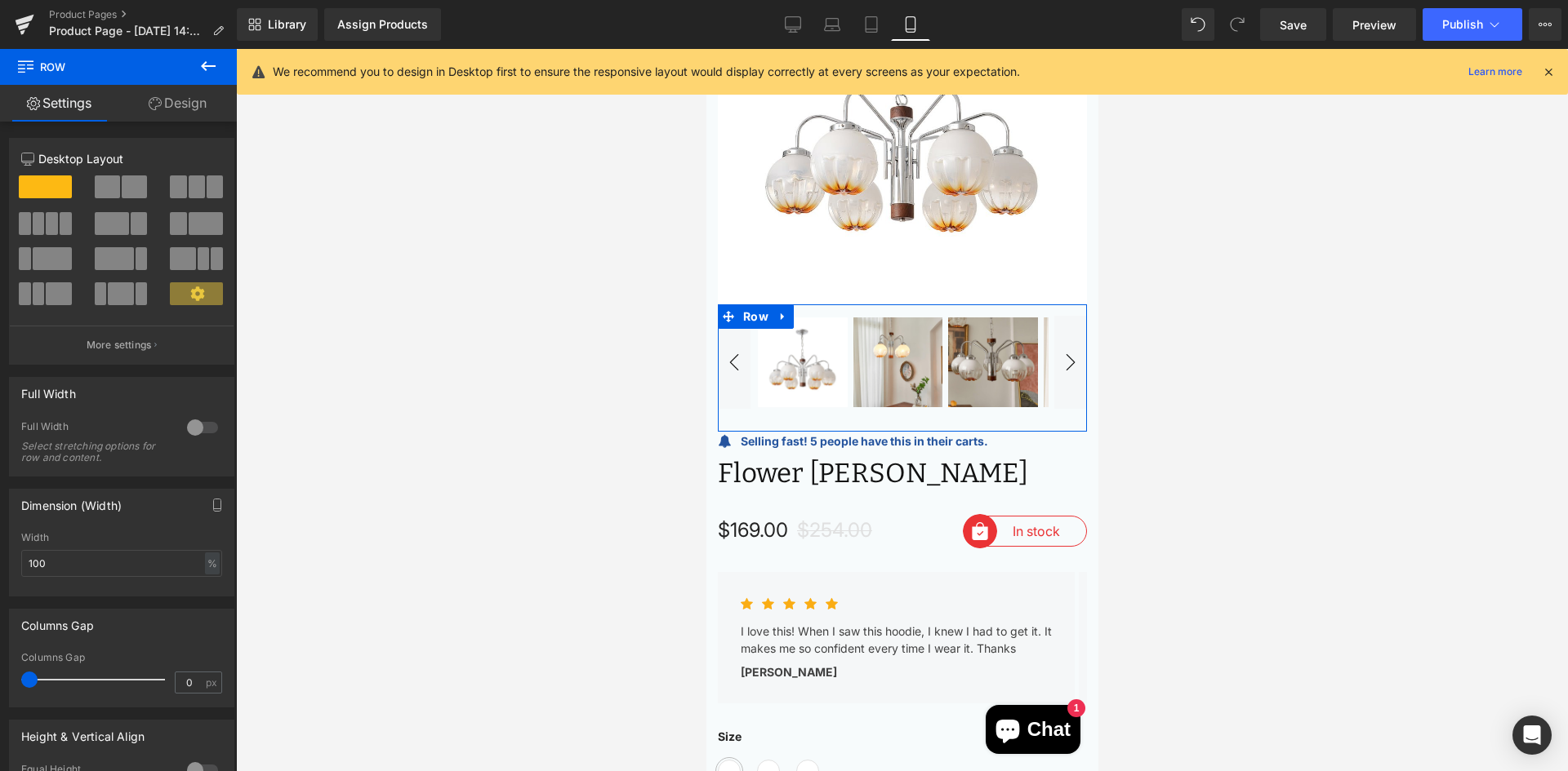
drag, startPoint x: 192, startPoint y: 287, endPoint x: 162, endPoint y: 312, distance: 39.1
click at [162, 312] on div at bounding box center [197, 300] width 76 height 35
click at [190, 296] on icon at bounding box center [197, 293] width 14 height 14
click at [119, 289] on span at bounding box center [120, 294] width 25 height 22
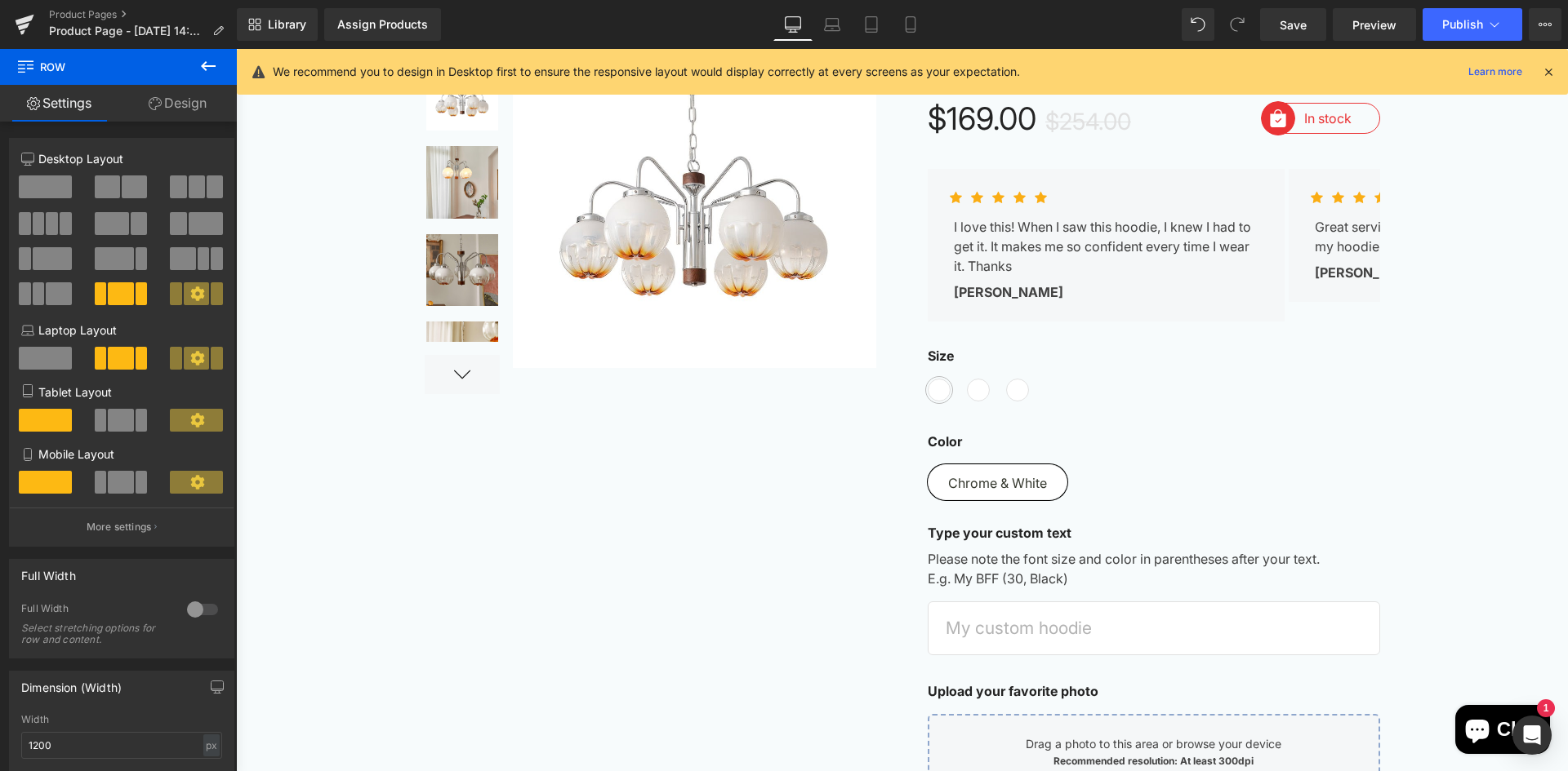
scroll to position [0, 0]
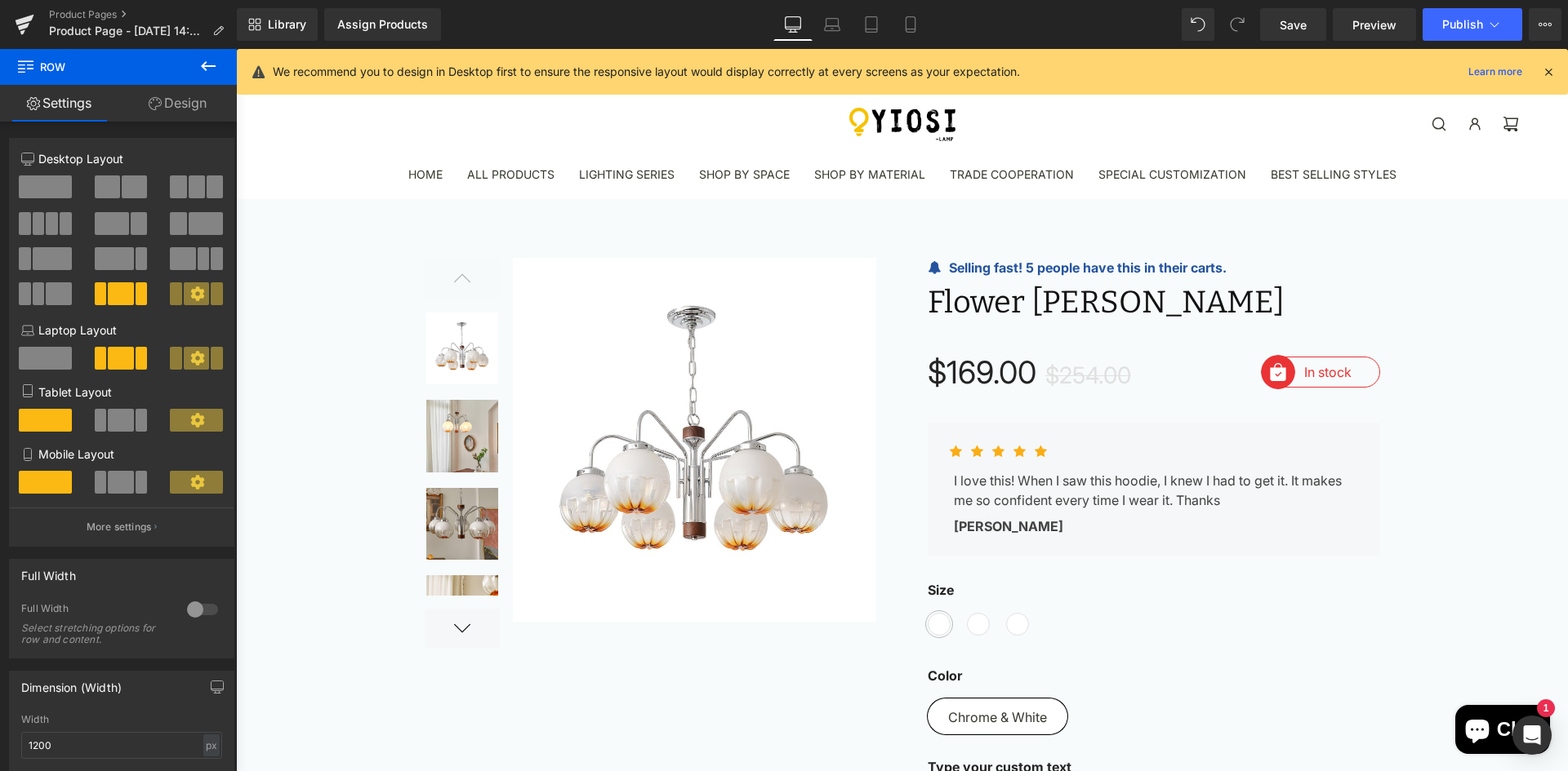
click at [108, 291] on span at bounding box center [120, 294] width 25 height 22
click at [211, 288] on span at bounding box center [217, 294] width 12 height 22
click at [190, 294] on icon at bounding box center [197, 293] width 15 height 15
click at [109, 290] on span at bounding box center [120, 294] width 25 height 22
drag, startPoint x: 114, startPoint y: 346, endPoint x: 117, endPoint y: 364, distance: 18.2
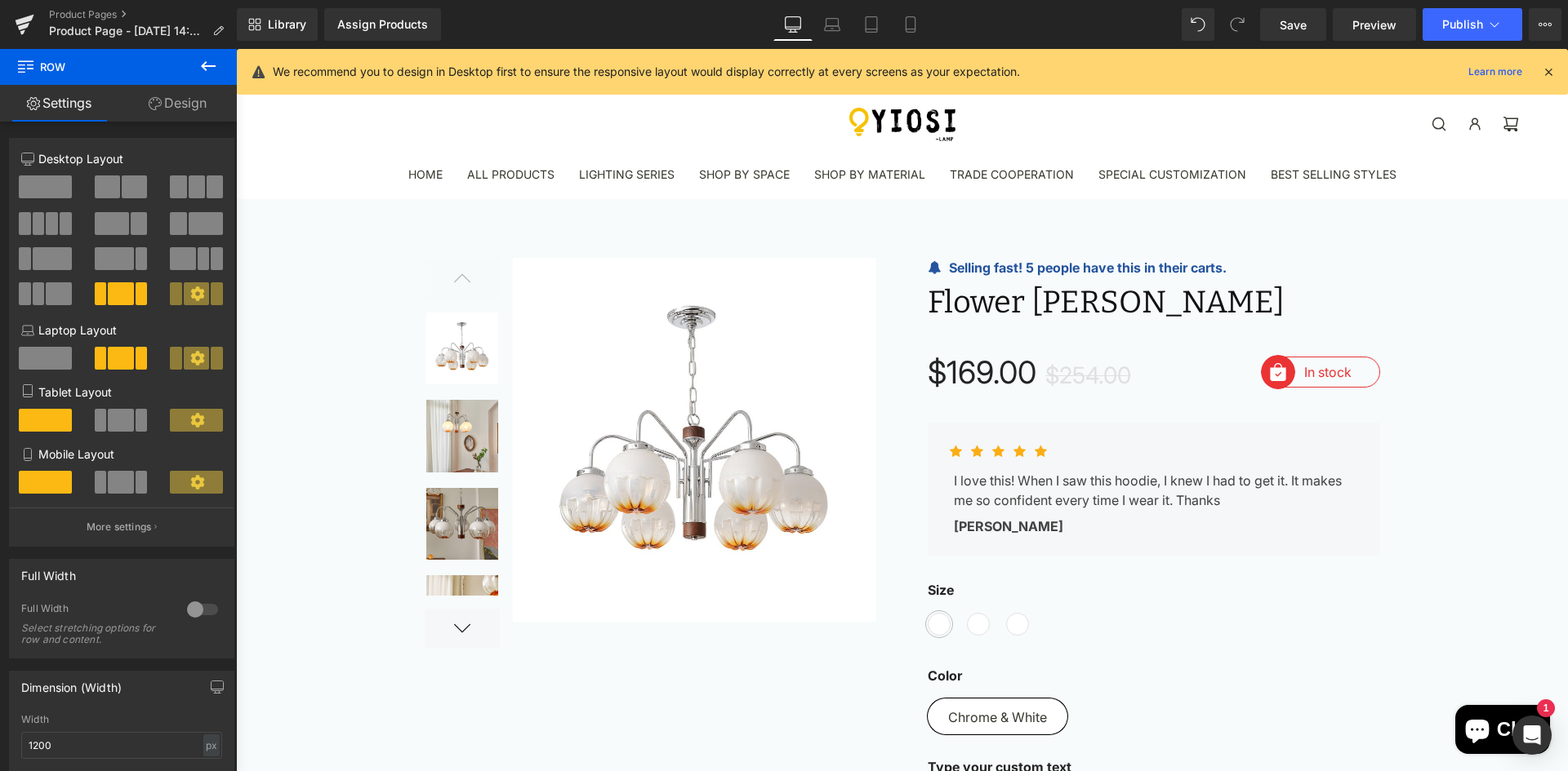
click at [114, 347] on div "Laptop Layout" at bounding box center [122, 353] width 201 height 62
click at [117, 364] on span at bounding box center [120, 358] width 25 height 22
click at [101, 423] on span at bounding box center [101, 420] width 12 height 22
type input "100"
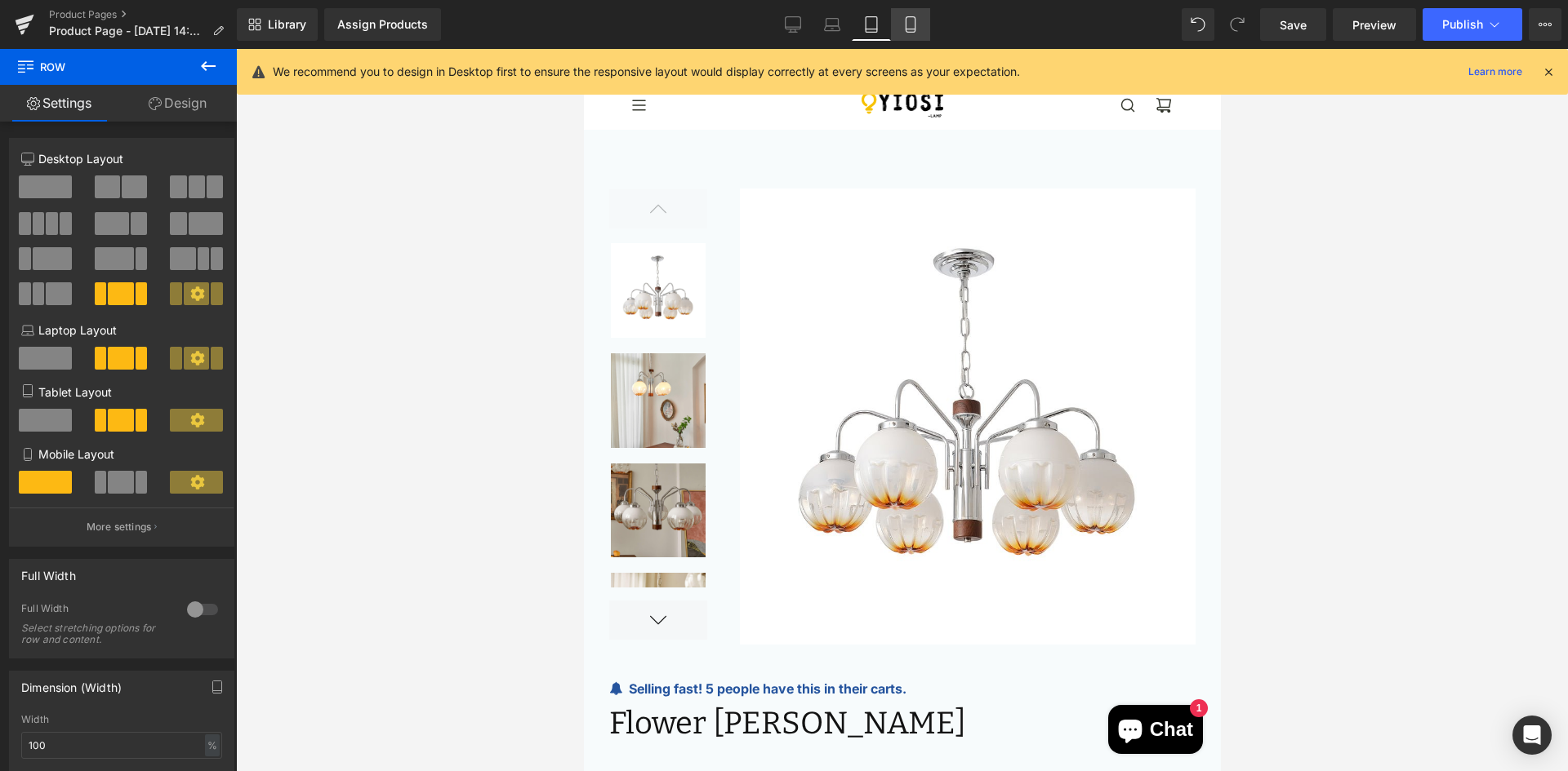
click at [914, 25] on icon at bounding box center [910, 24] width 16 height 16
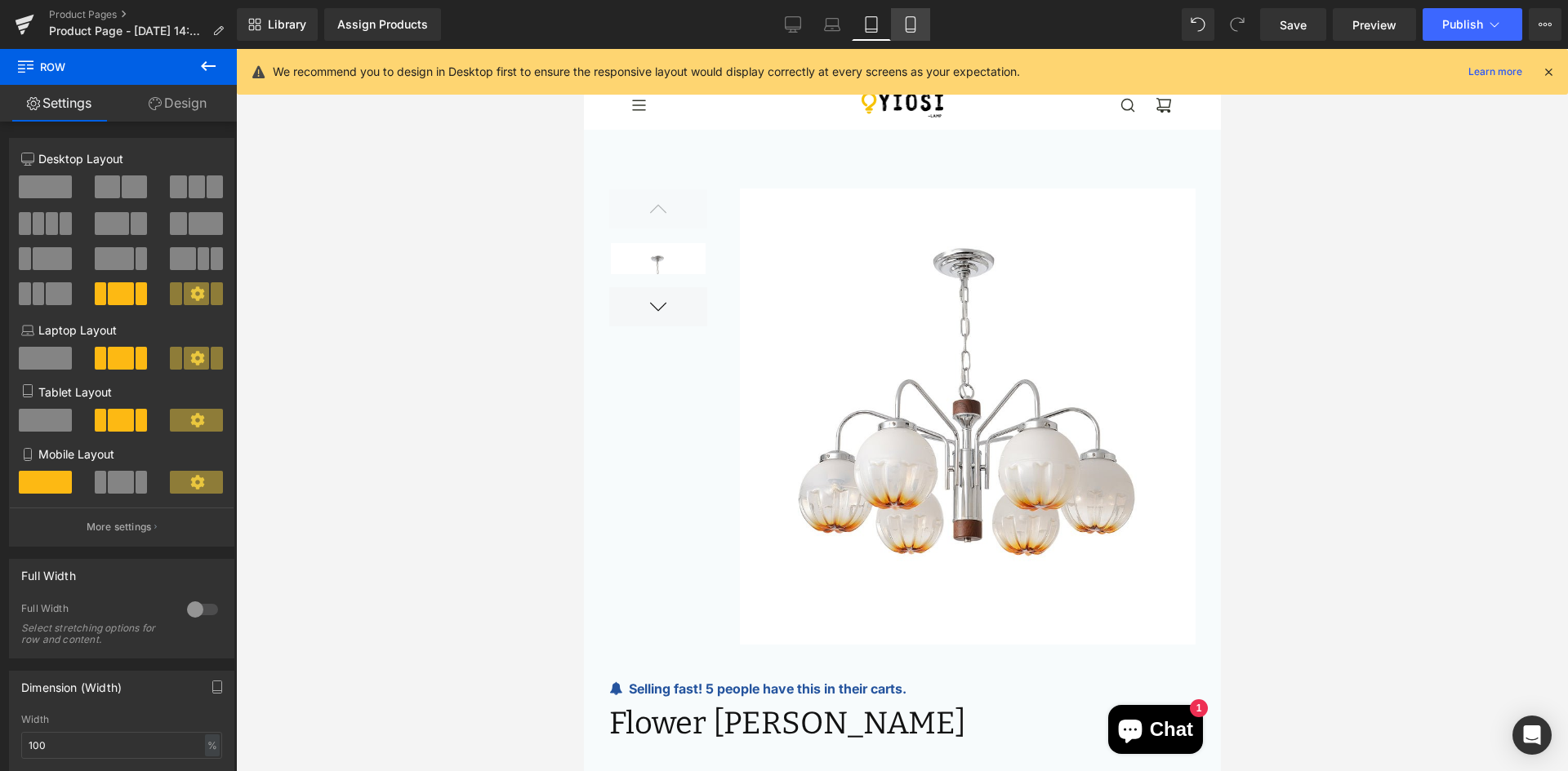
scroll to position [254, 0]
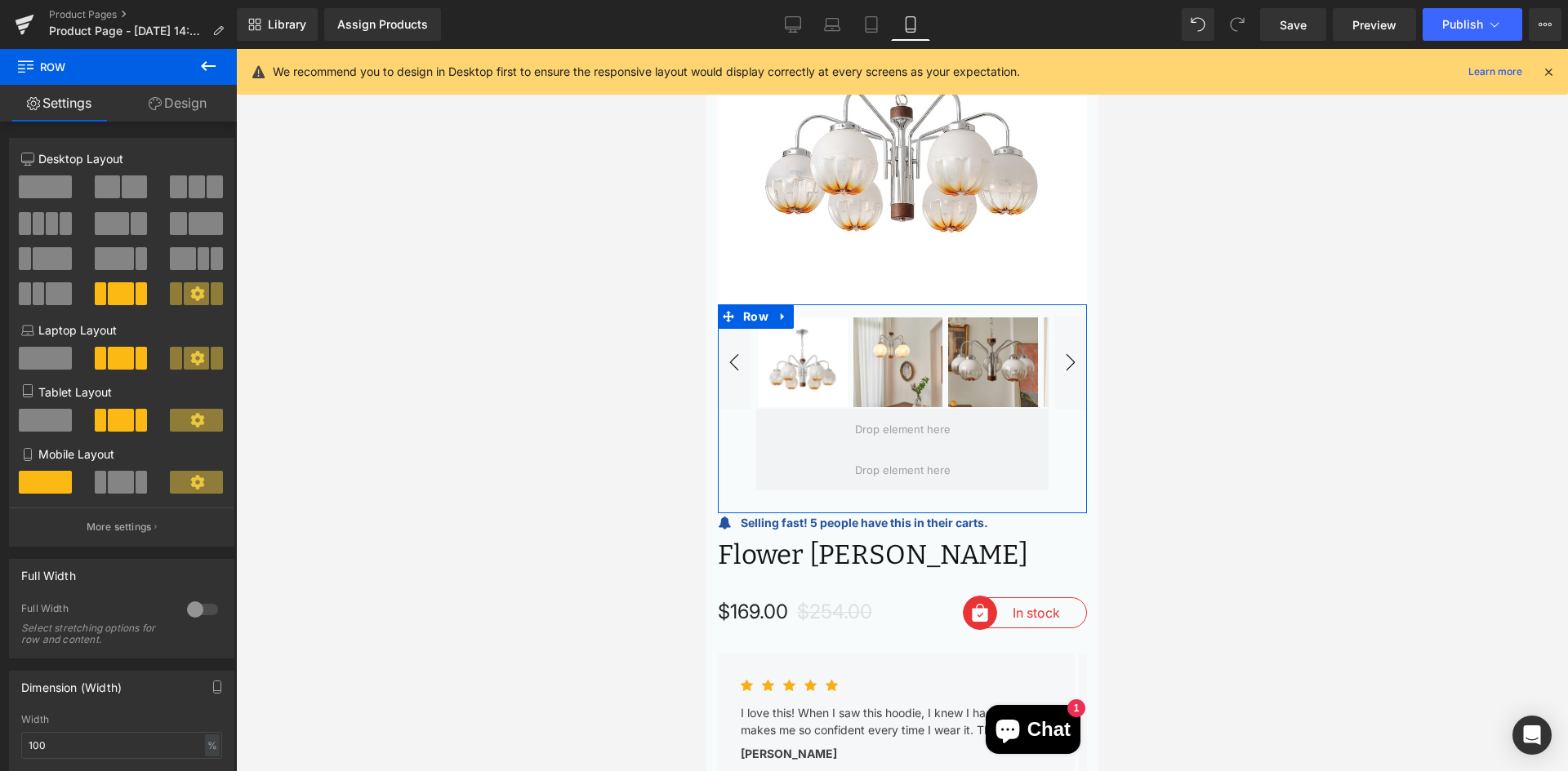
click at [111, 482] on span at bounding box center [120, 482] width 25 height 22
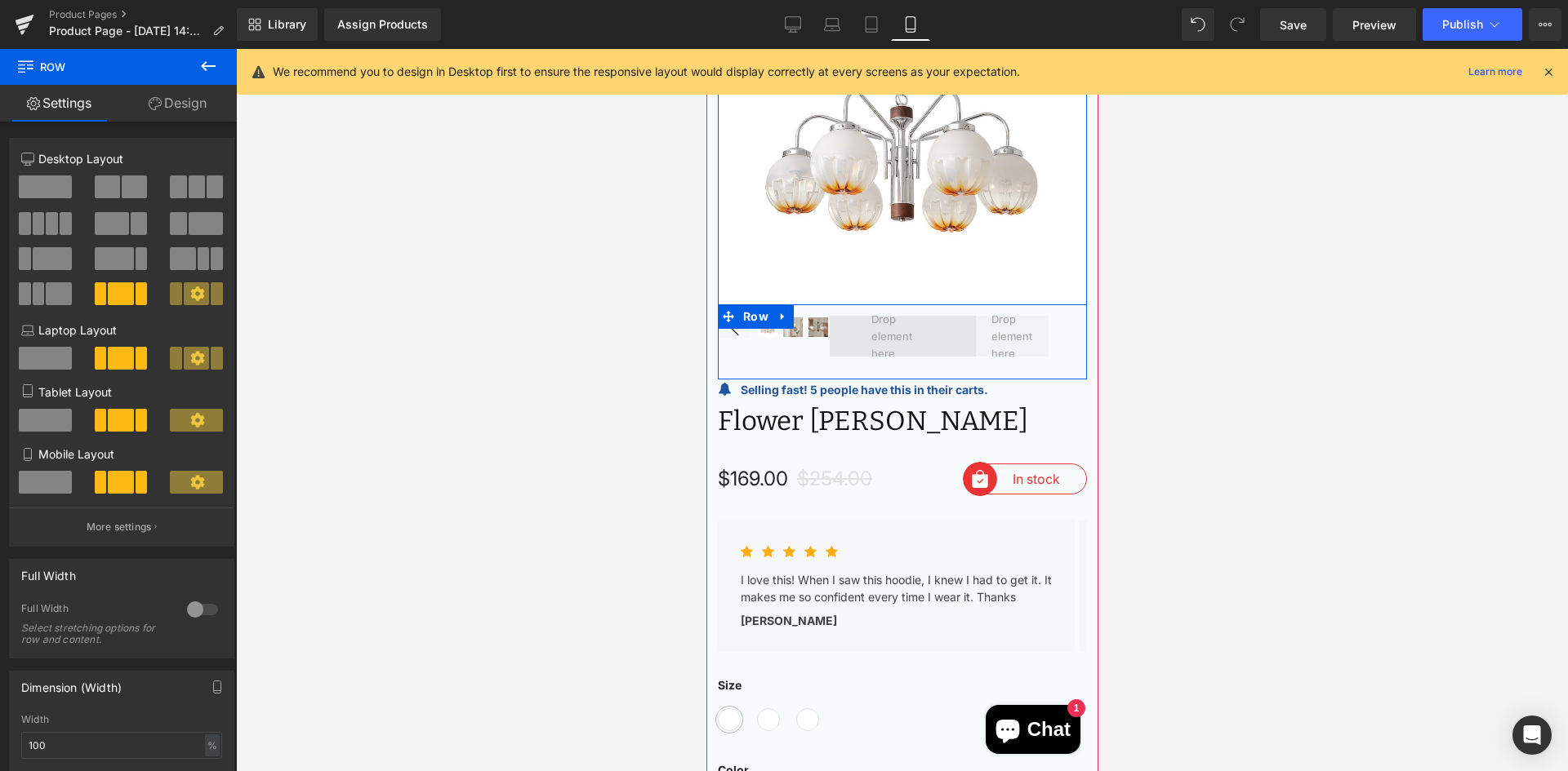
click at [880, 328] on span at bounding box center [901, 336] width 74 height 59
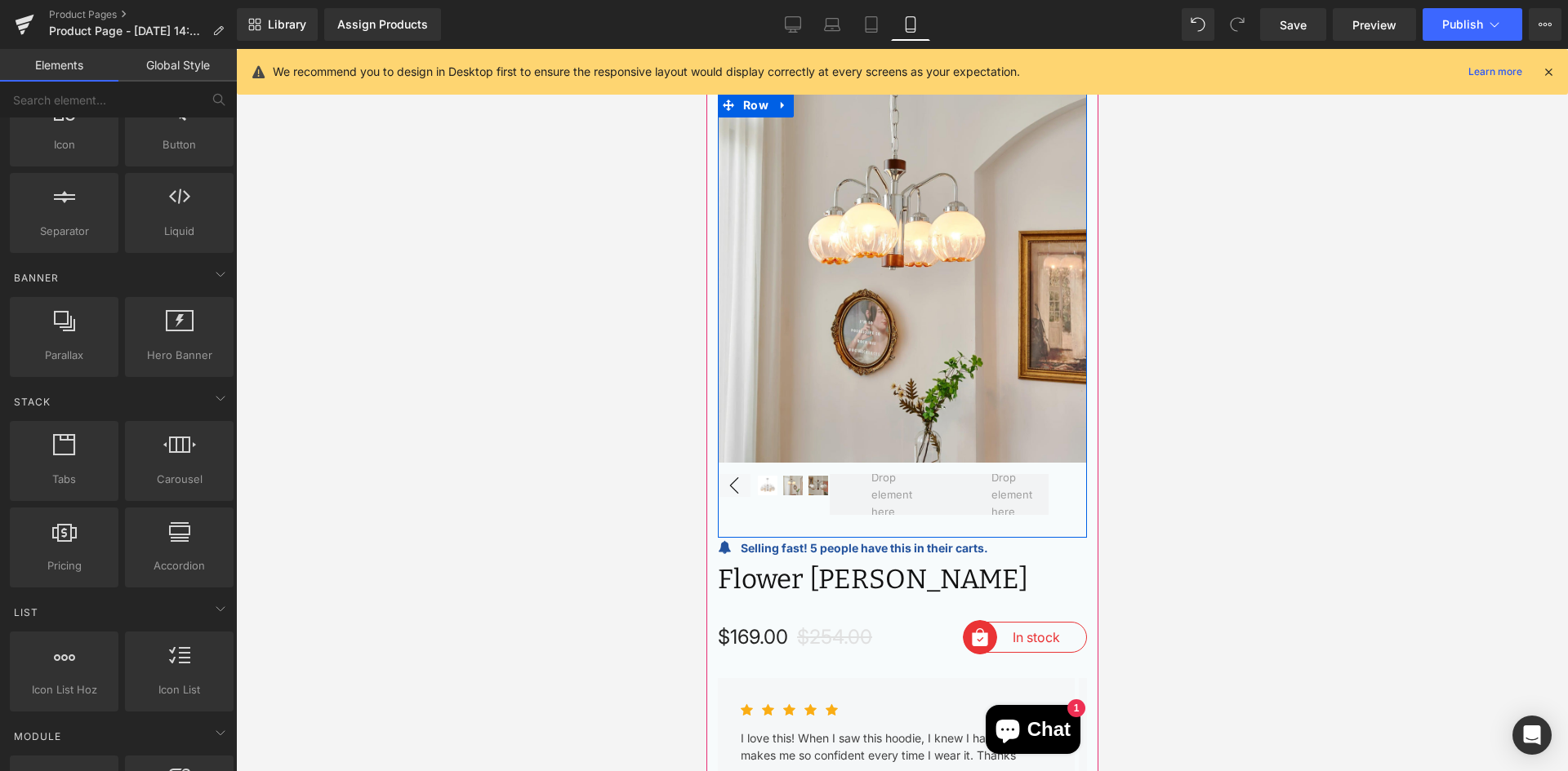
scroll to position [91, 0]
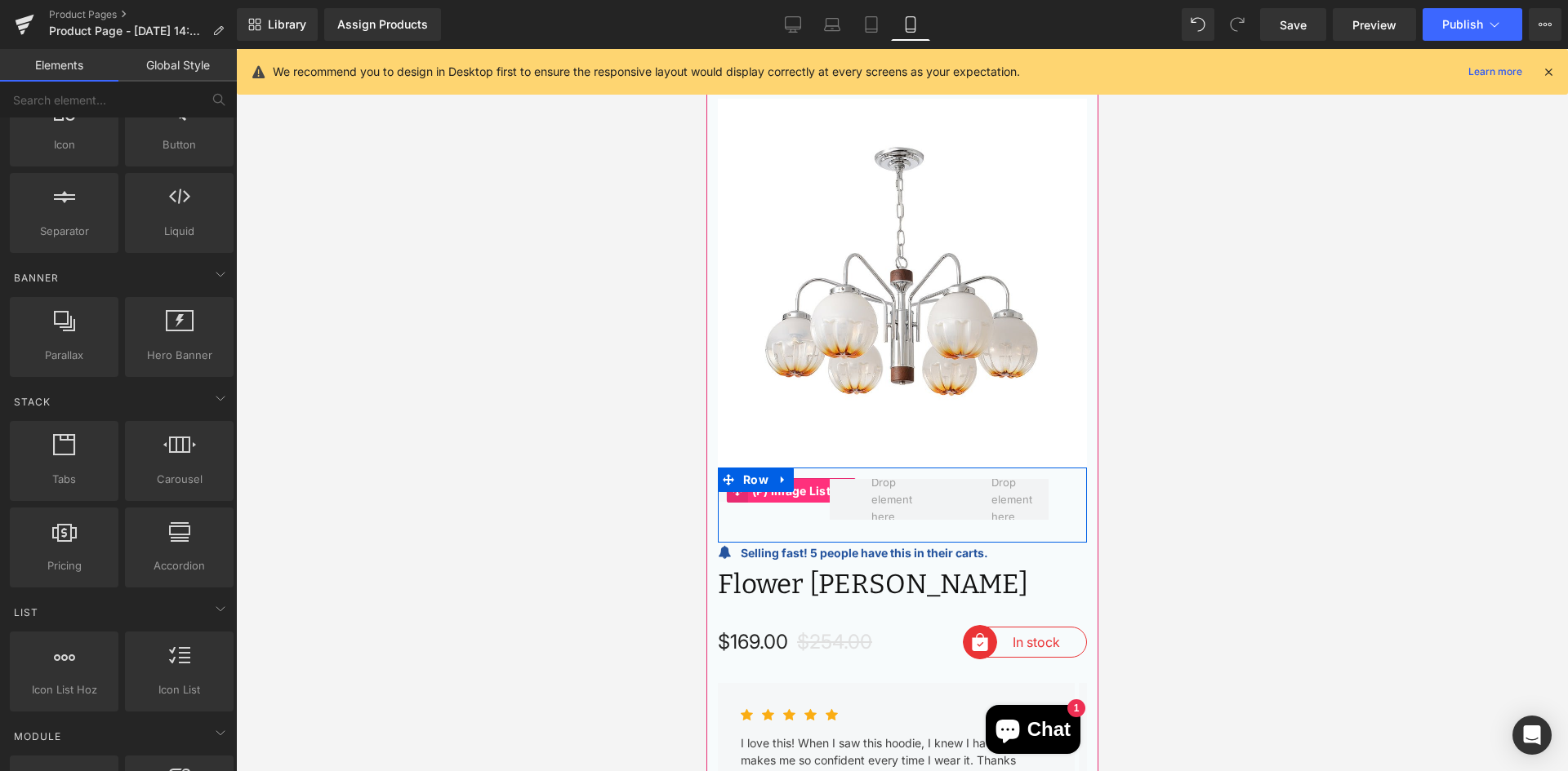
click at [799, 481] on span "(P) Image List" at bounding box center [790, 491] width 86 height 24
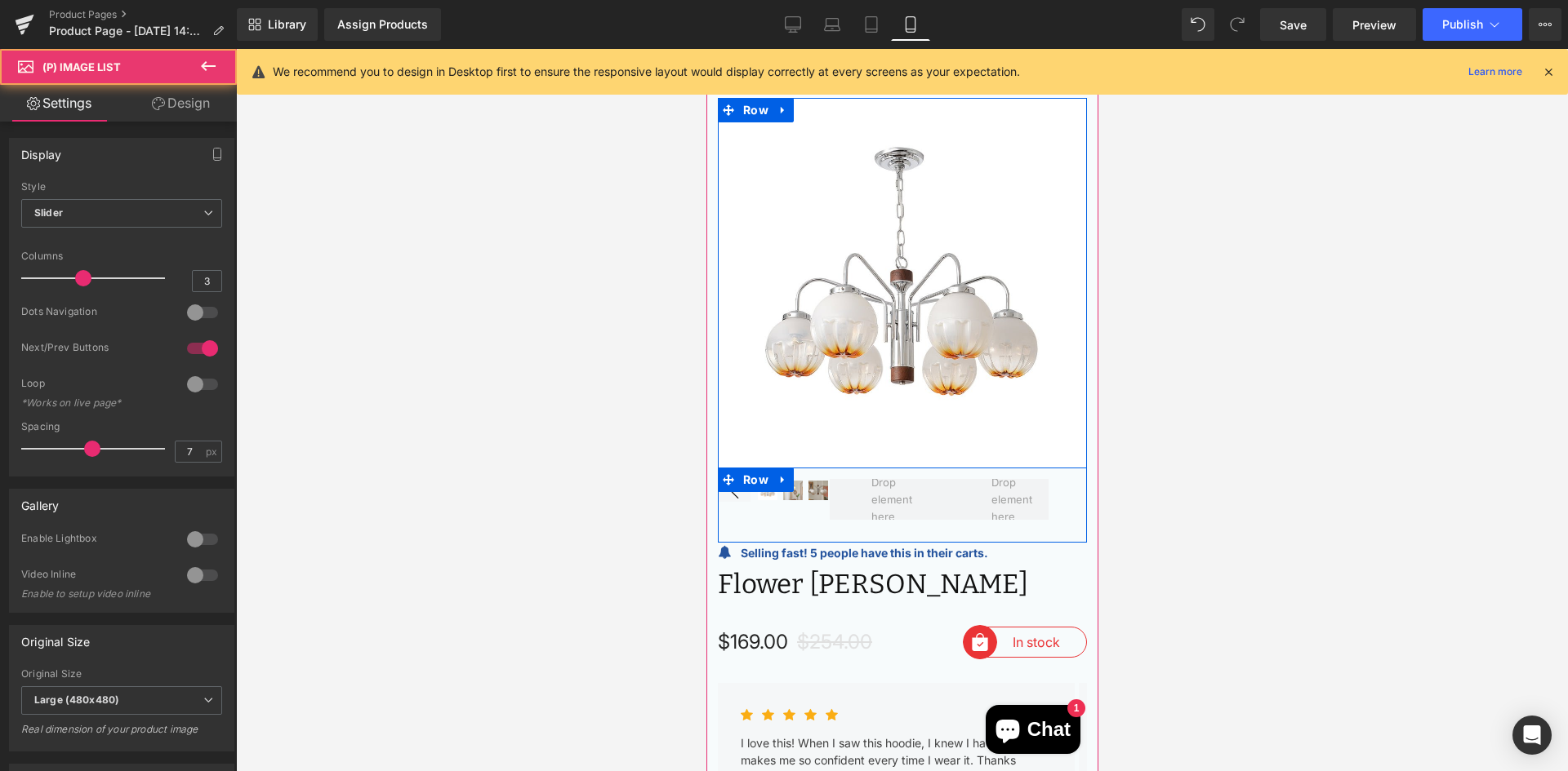
click at [785, 506] on div at bounding box center [901, 505] width 369 height 75
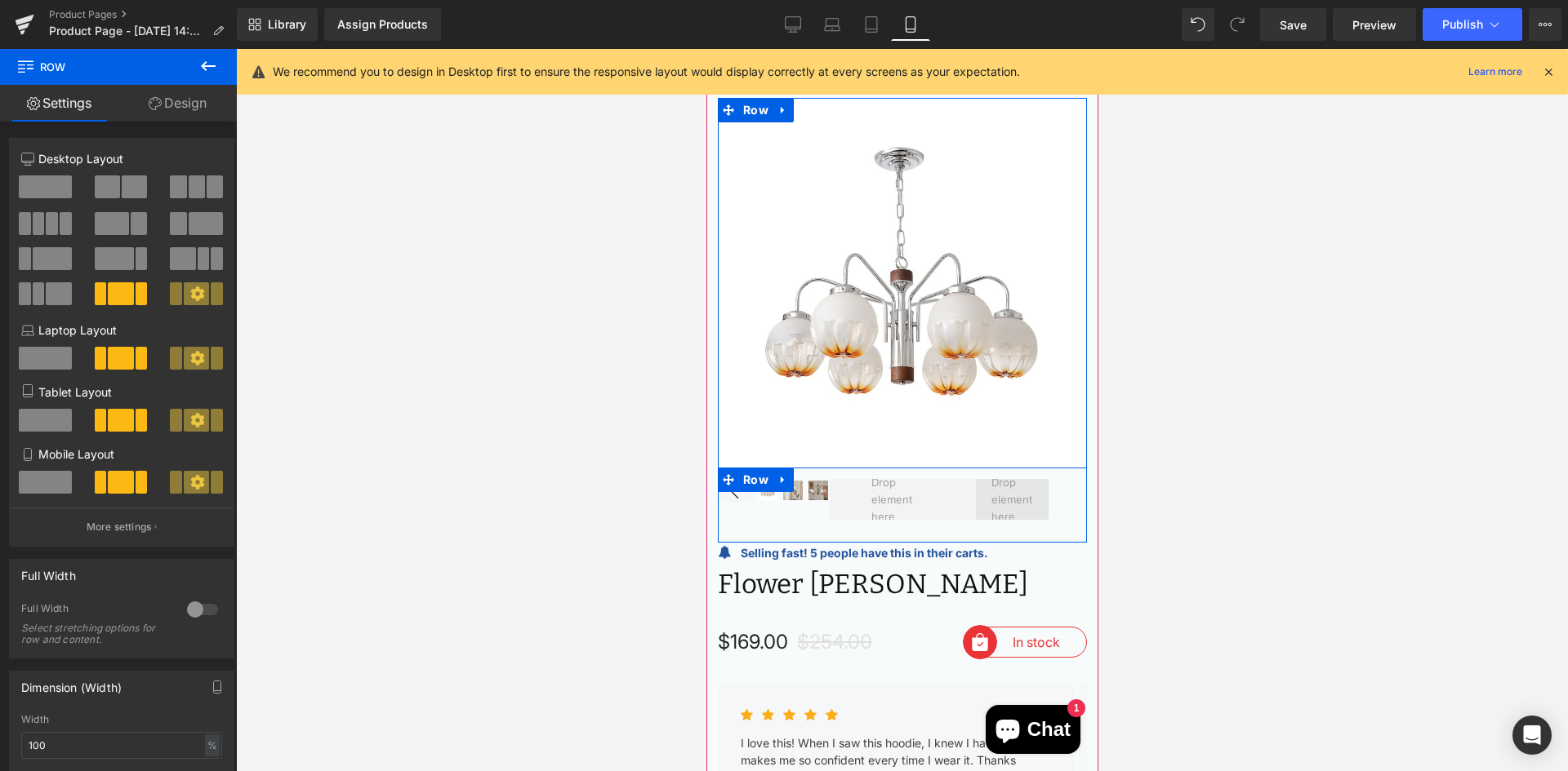
click at [976, 493] on span at bounding box center [1012, 499] width 74 height 41
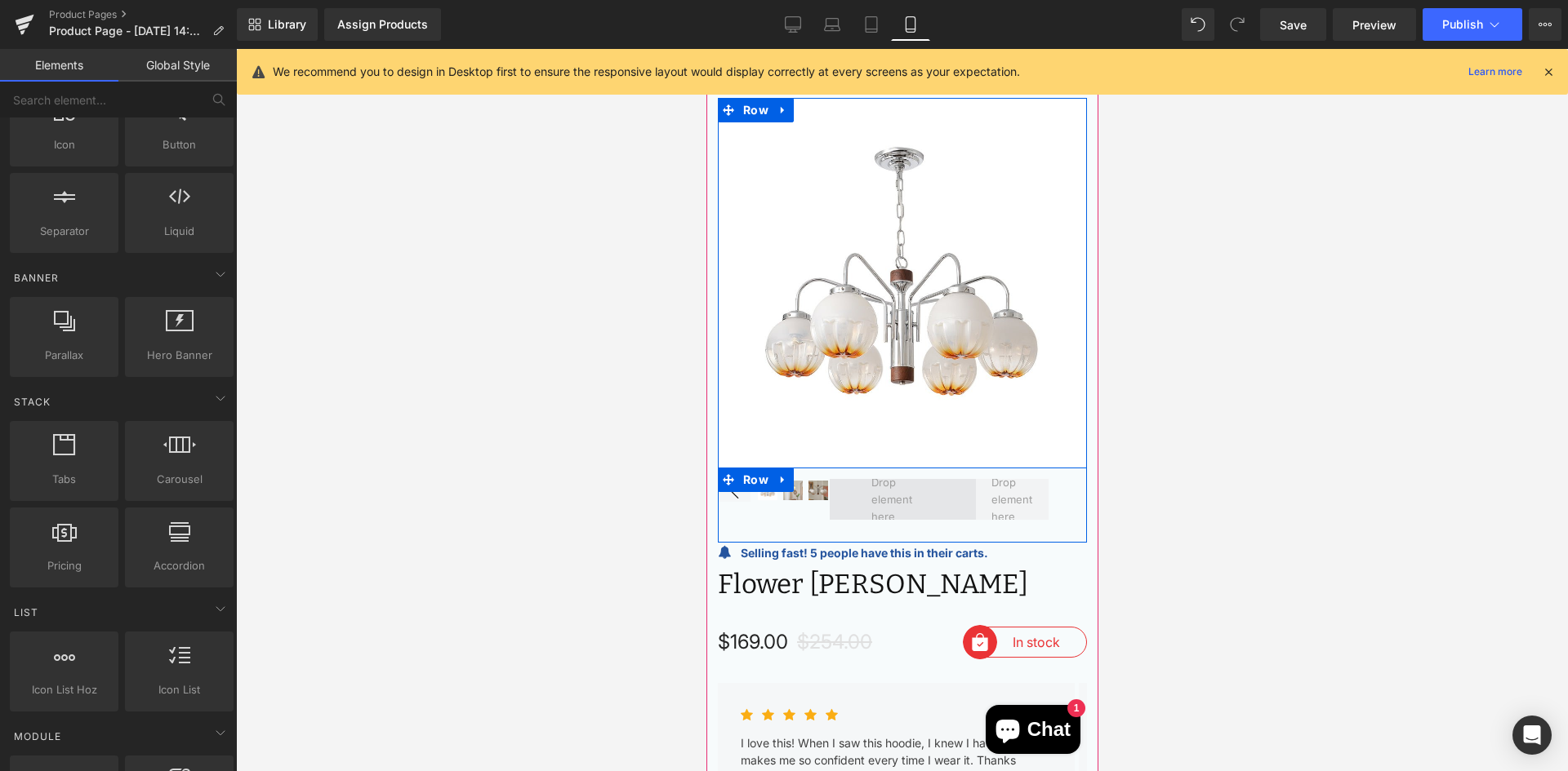
click at [871, 483] on span at bounding box center [901, 500] width 74 height 59
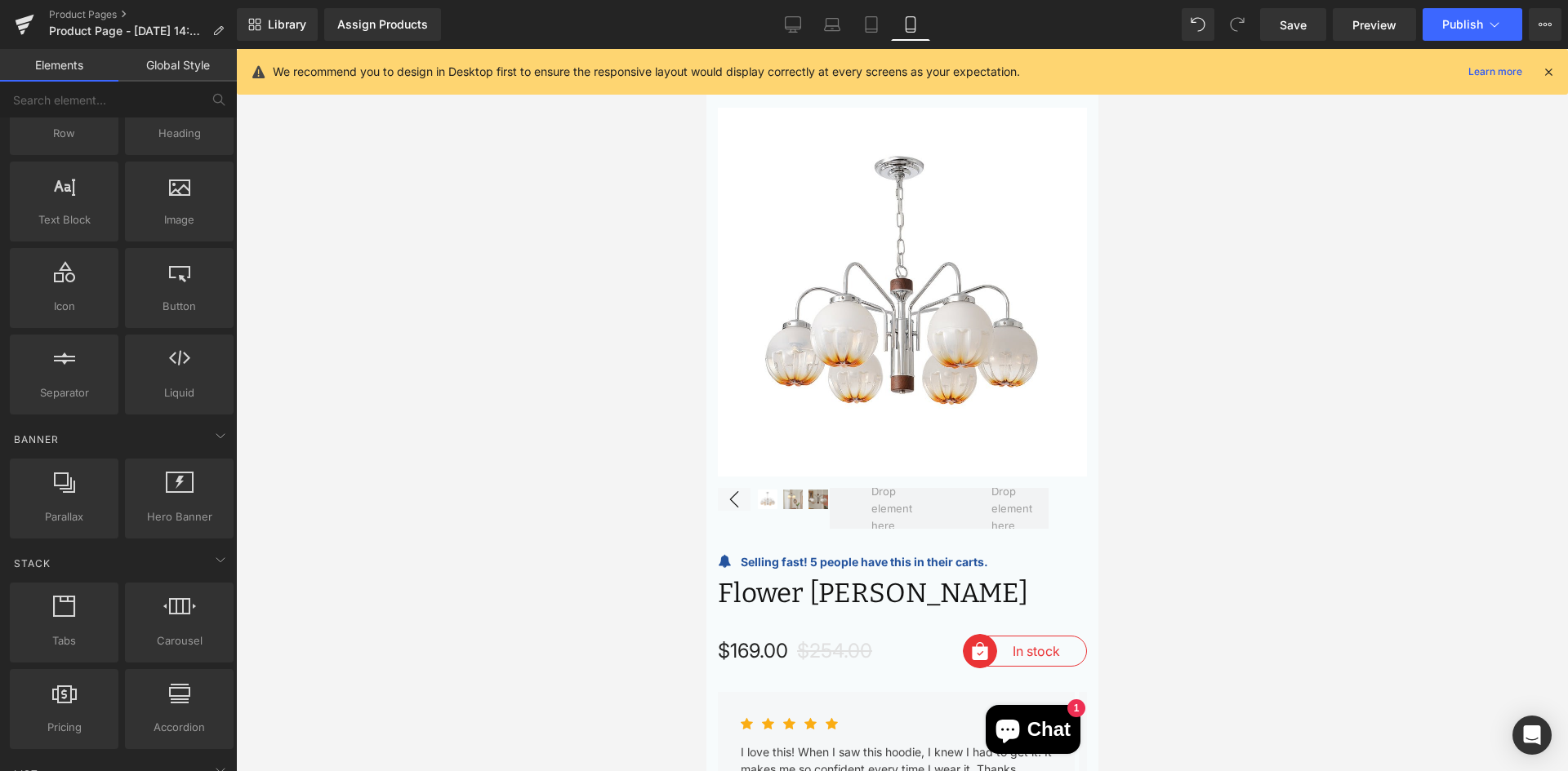
scroll to position [81, 0]
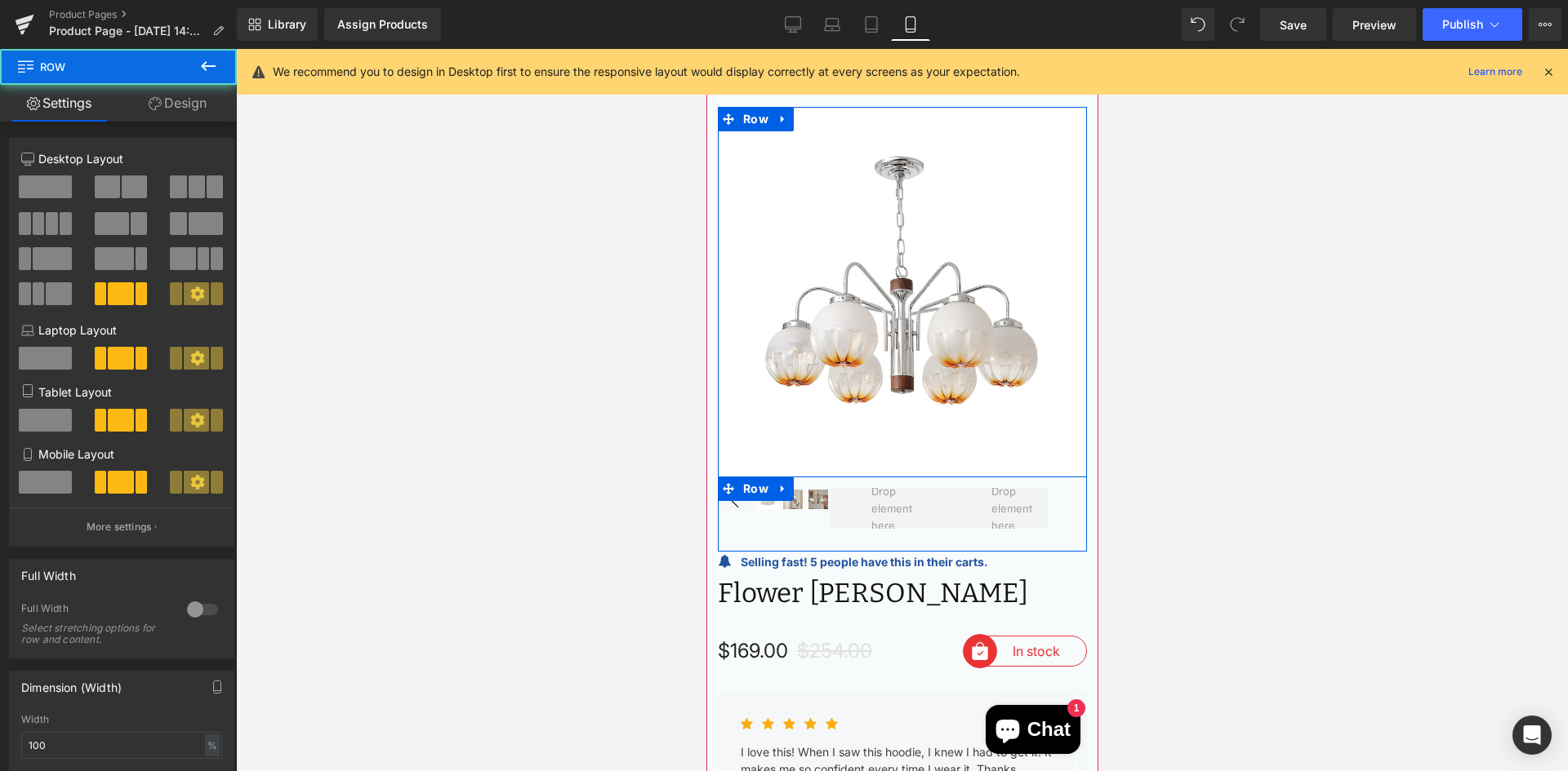
click at [1044, 502] on div at bounding box center [901, 513] width 369 height 75
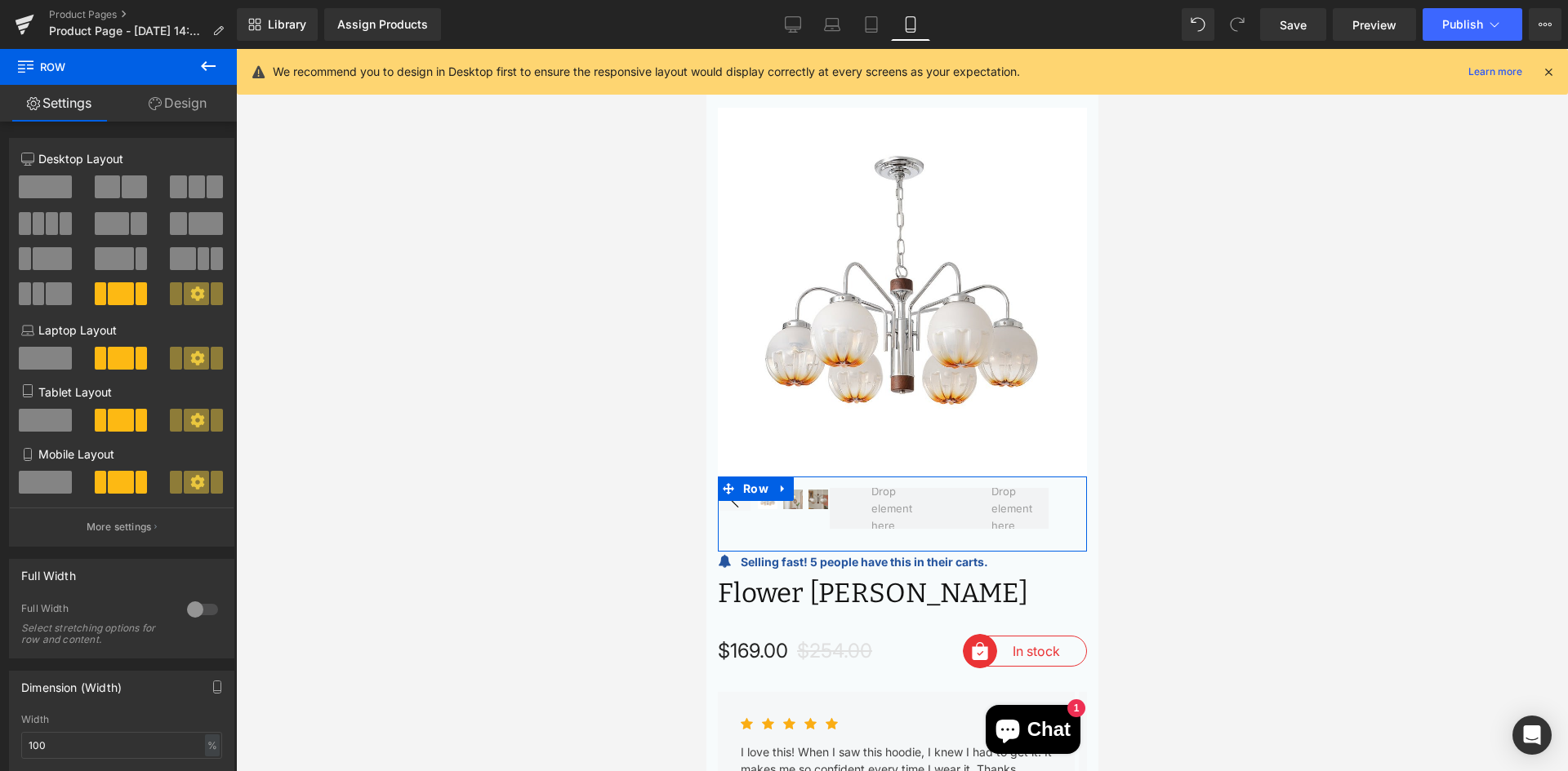
click at [55, 220] on span at bounding box center [52, 224] width 12 height 22
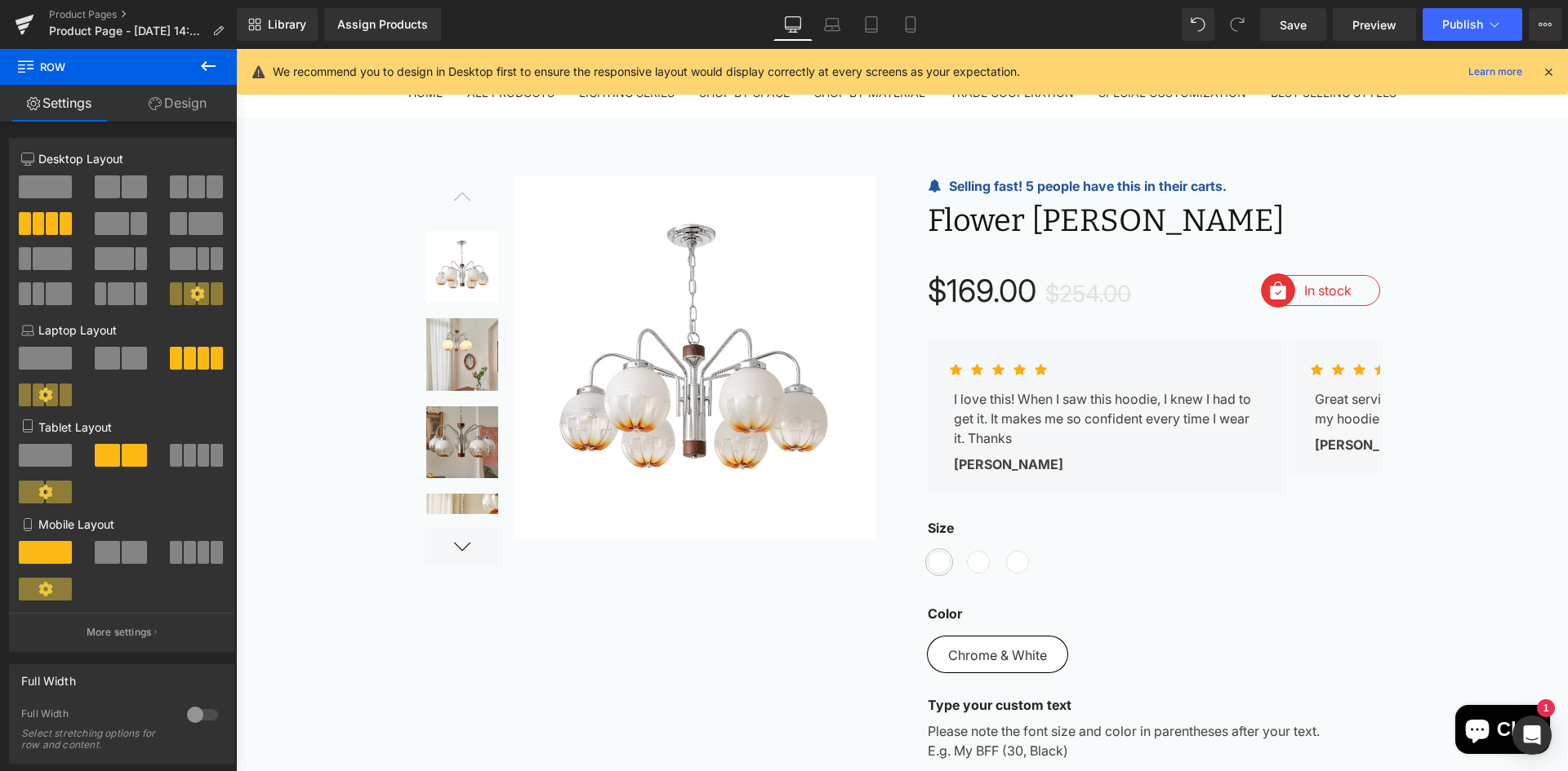
scroll to position [0, 0]
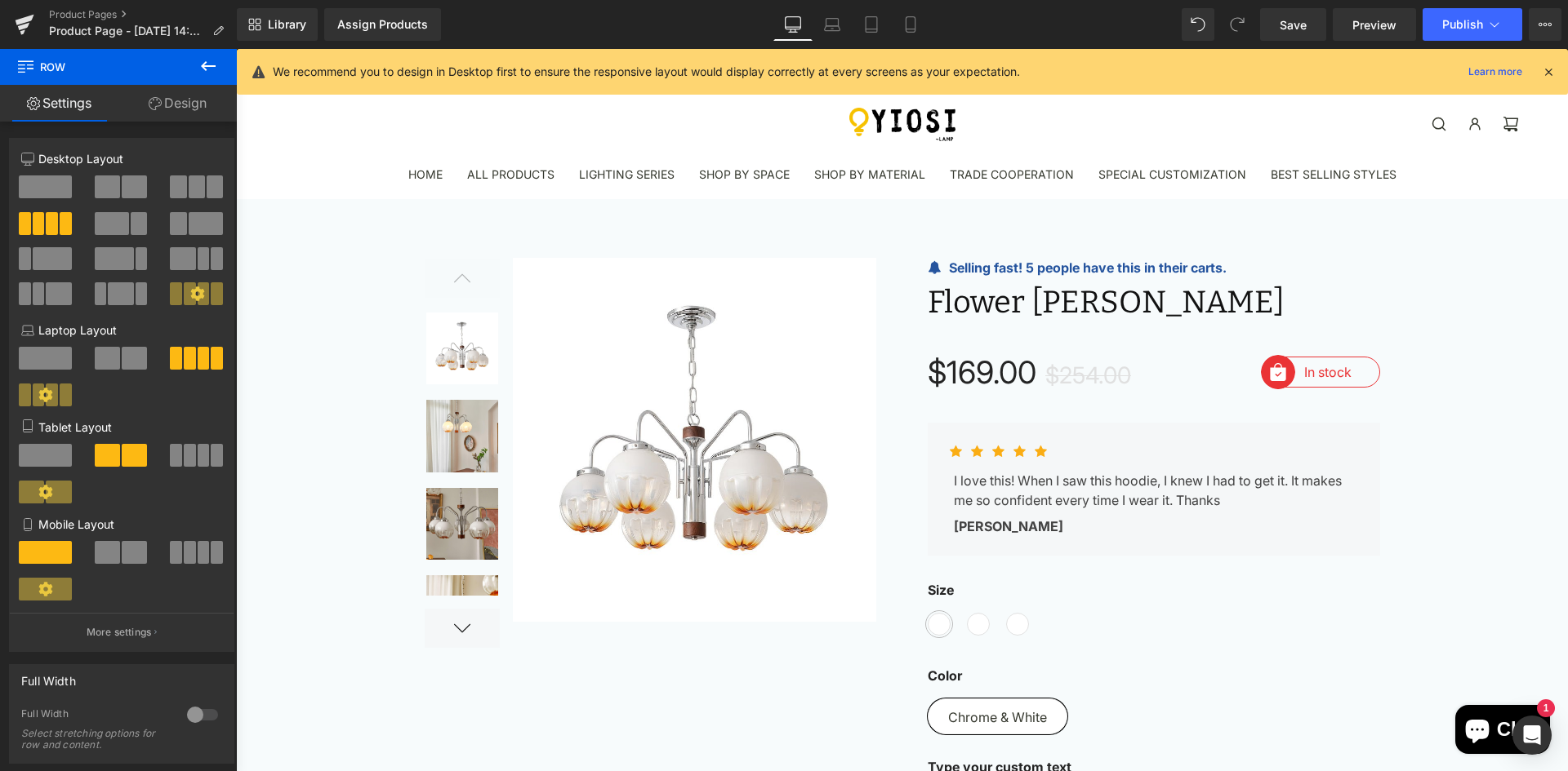
click at [114, 551] on span at bounding box center [107, 552] width 25 height 22
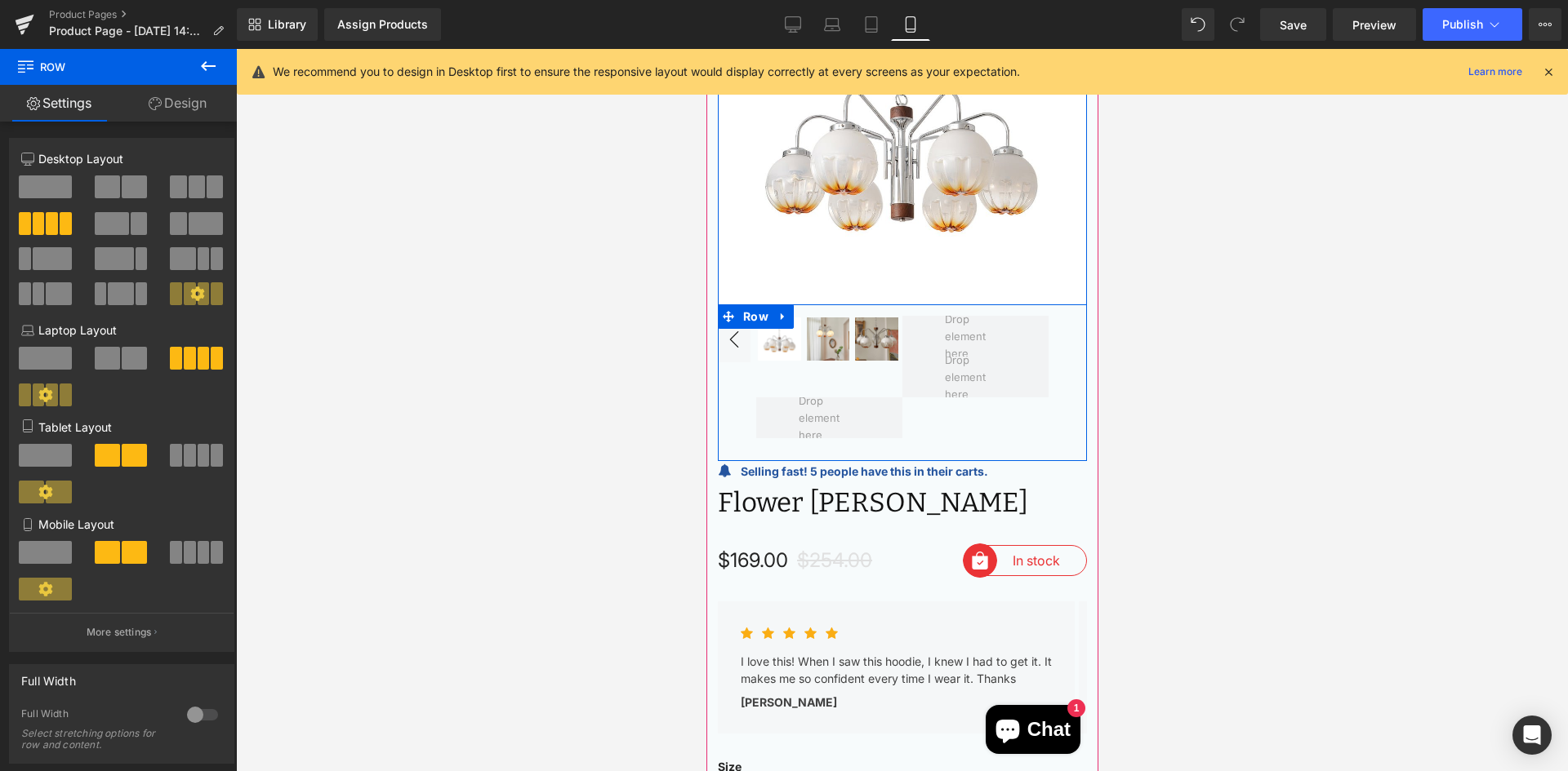
scroll to position [172, 0]
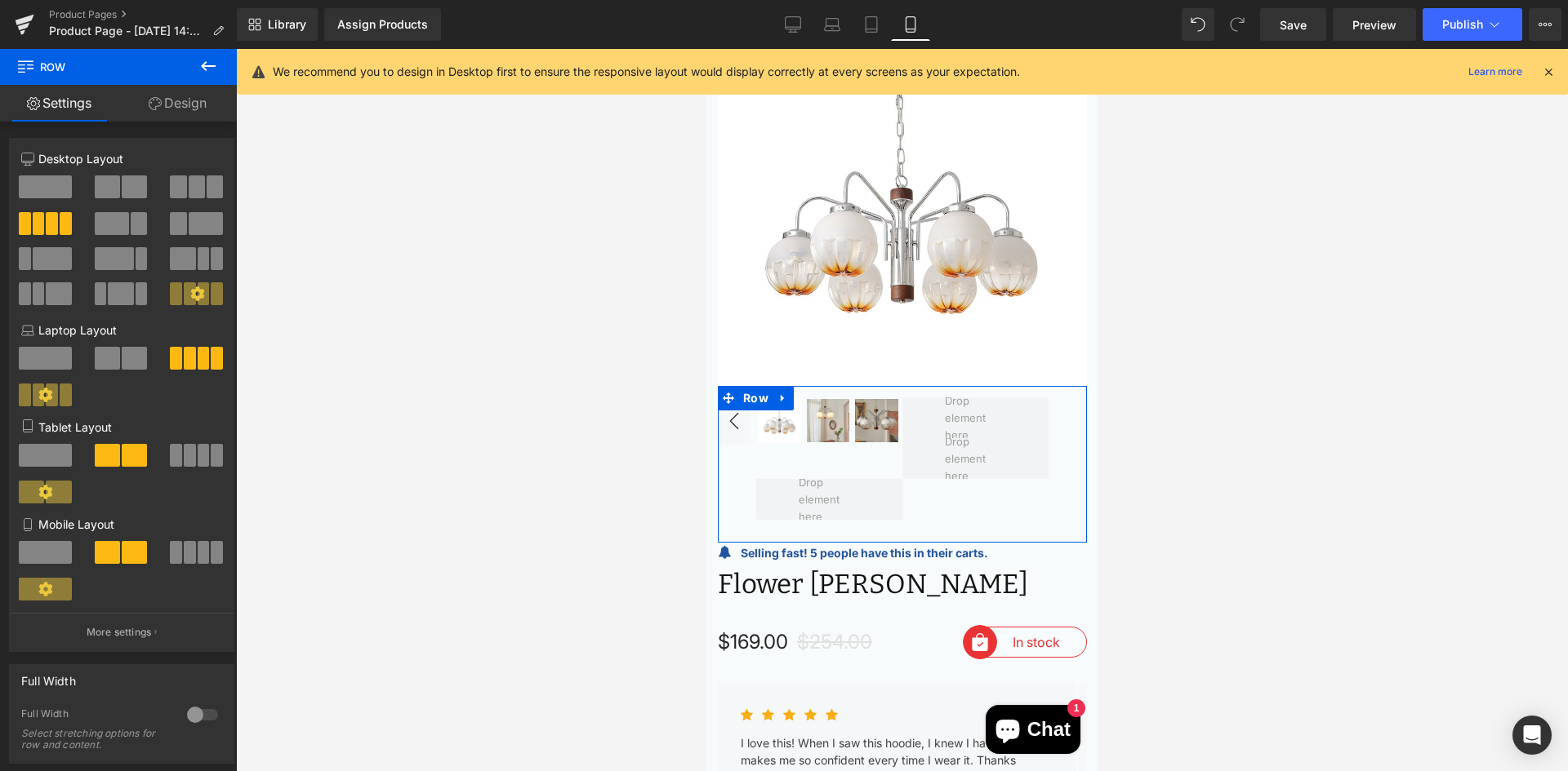
click at [183, 456] on span at bounding box center [189, 456] width 12 height 22
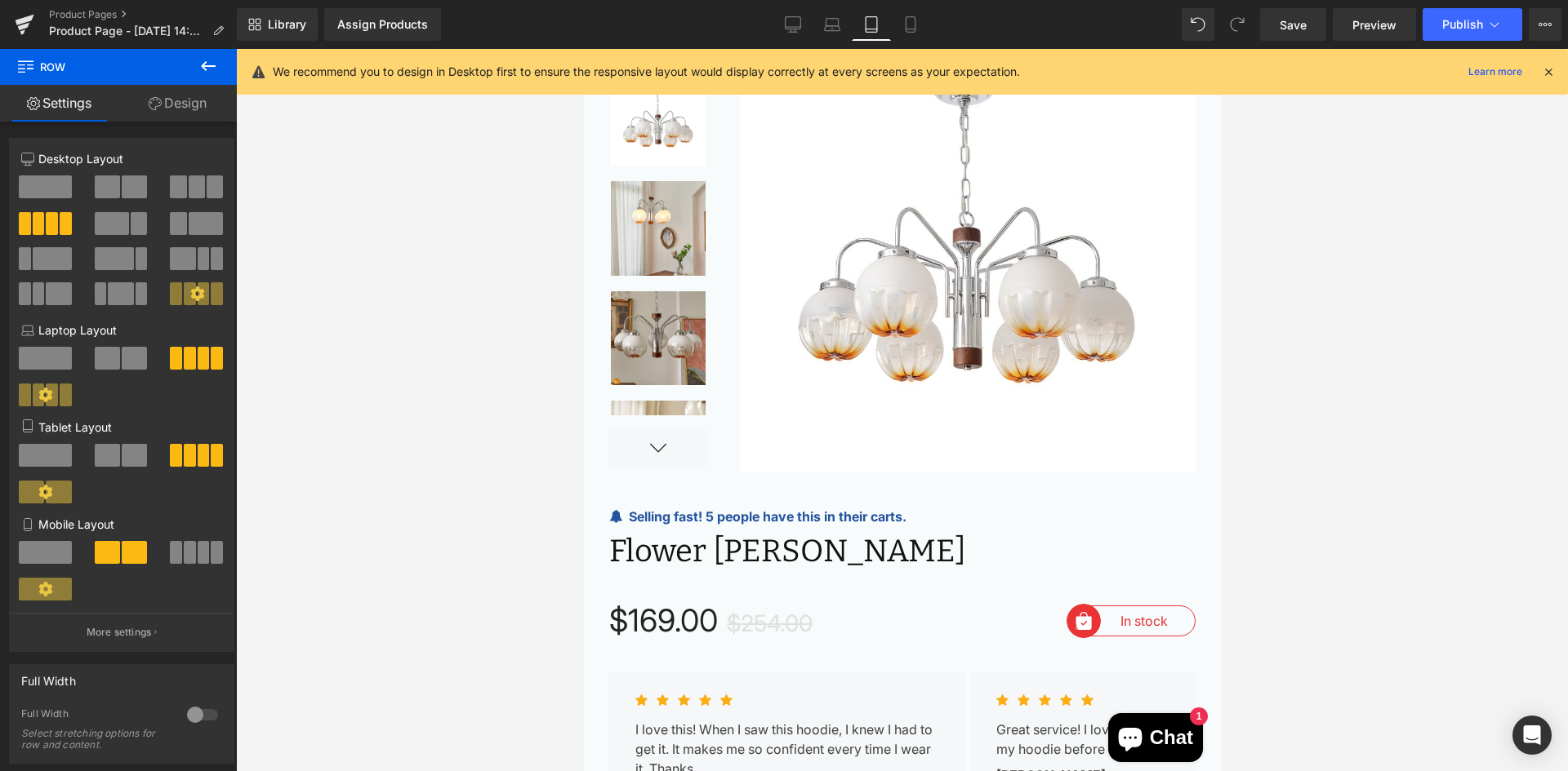
scroll to position [0, 0]
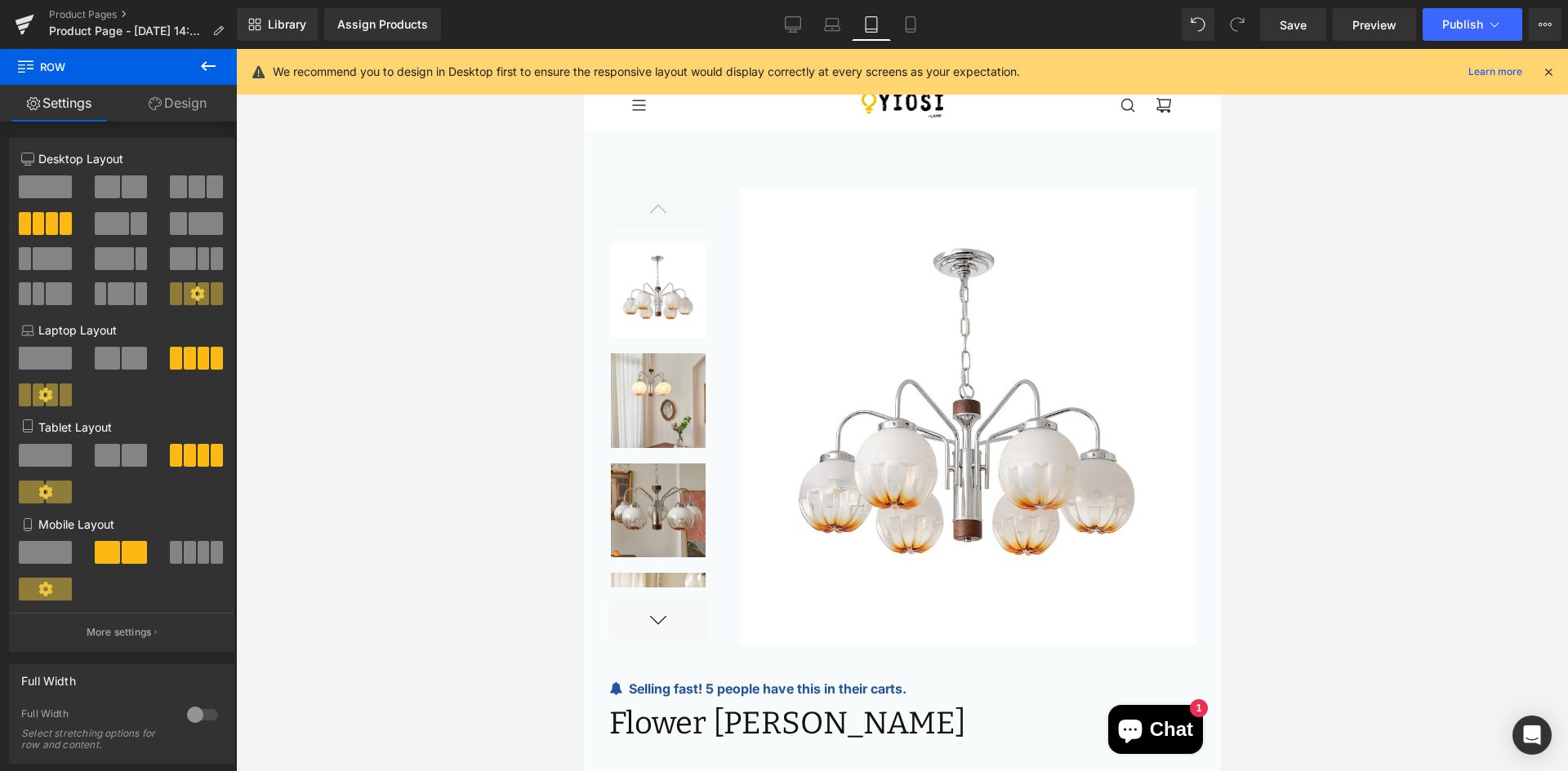
click at [198, 551] on span at bounding box center [204, 552] width 12 height 22
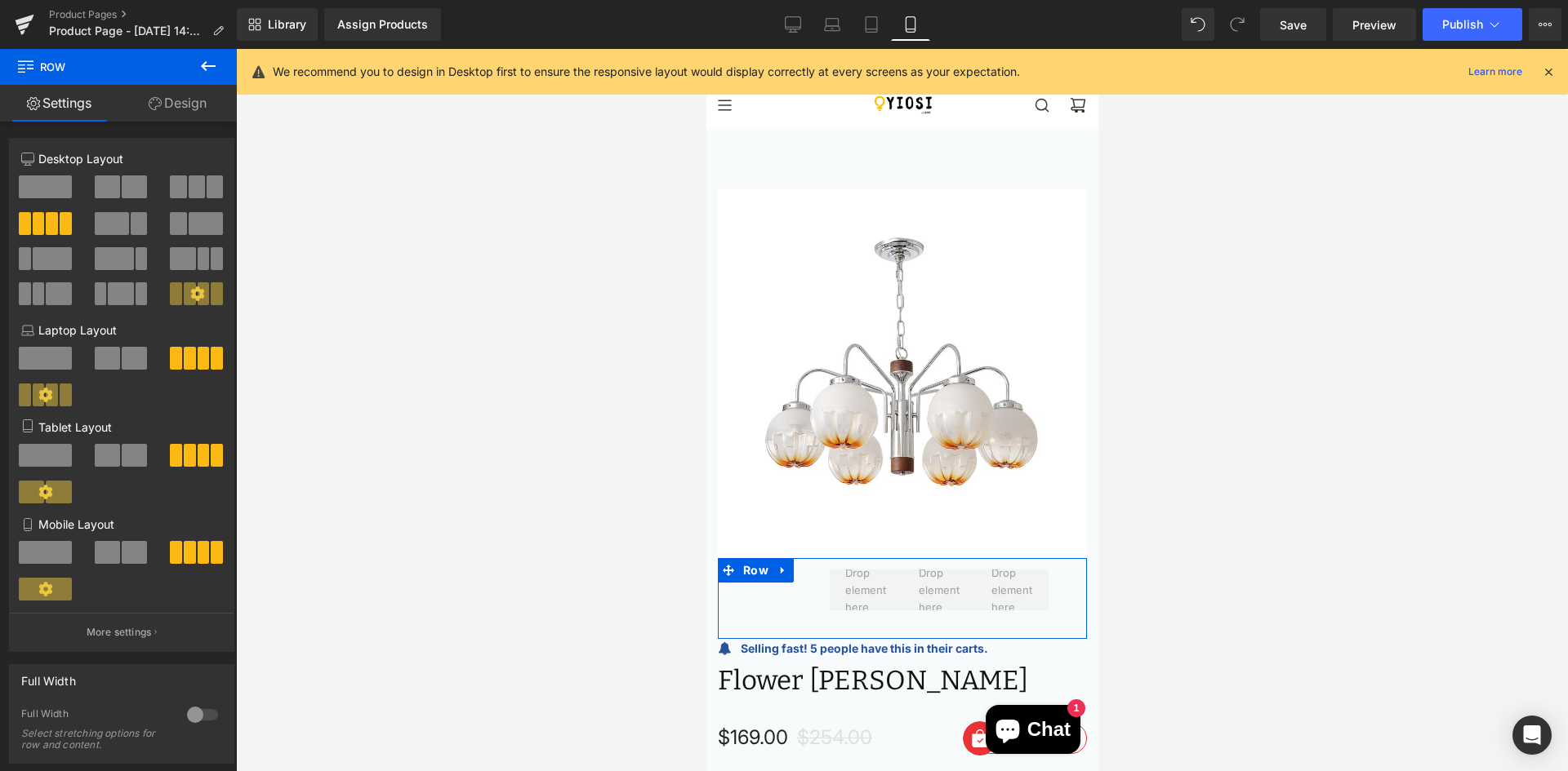
scroll to position [254, 0]
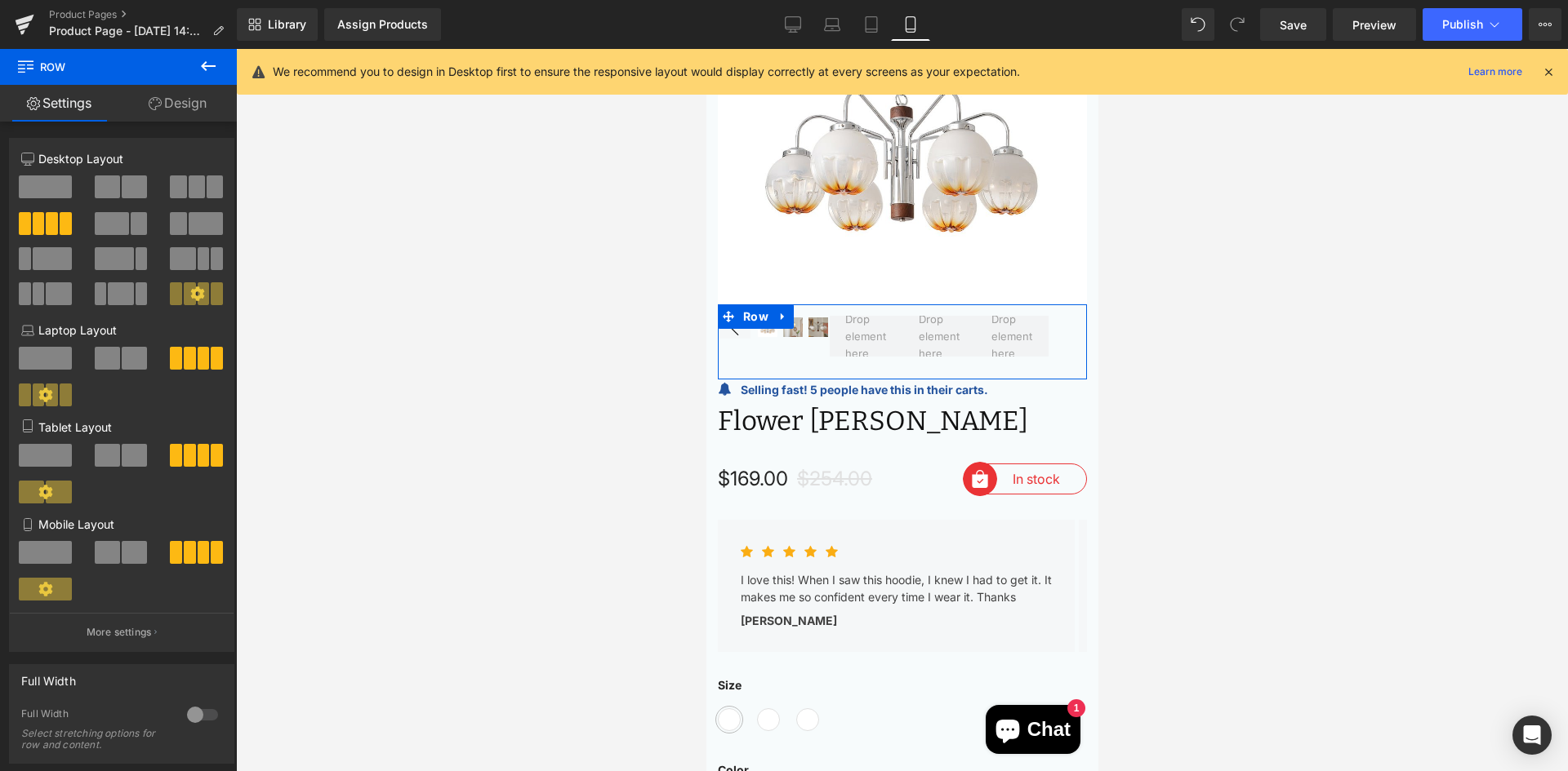
click at [123, 547] on span at bounding box center [134, 552] width 25 height 22
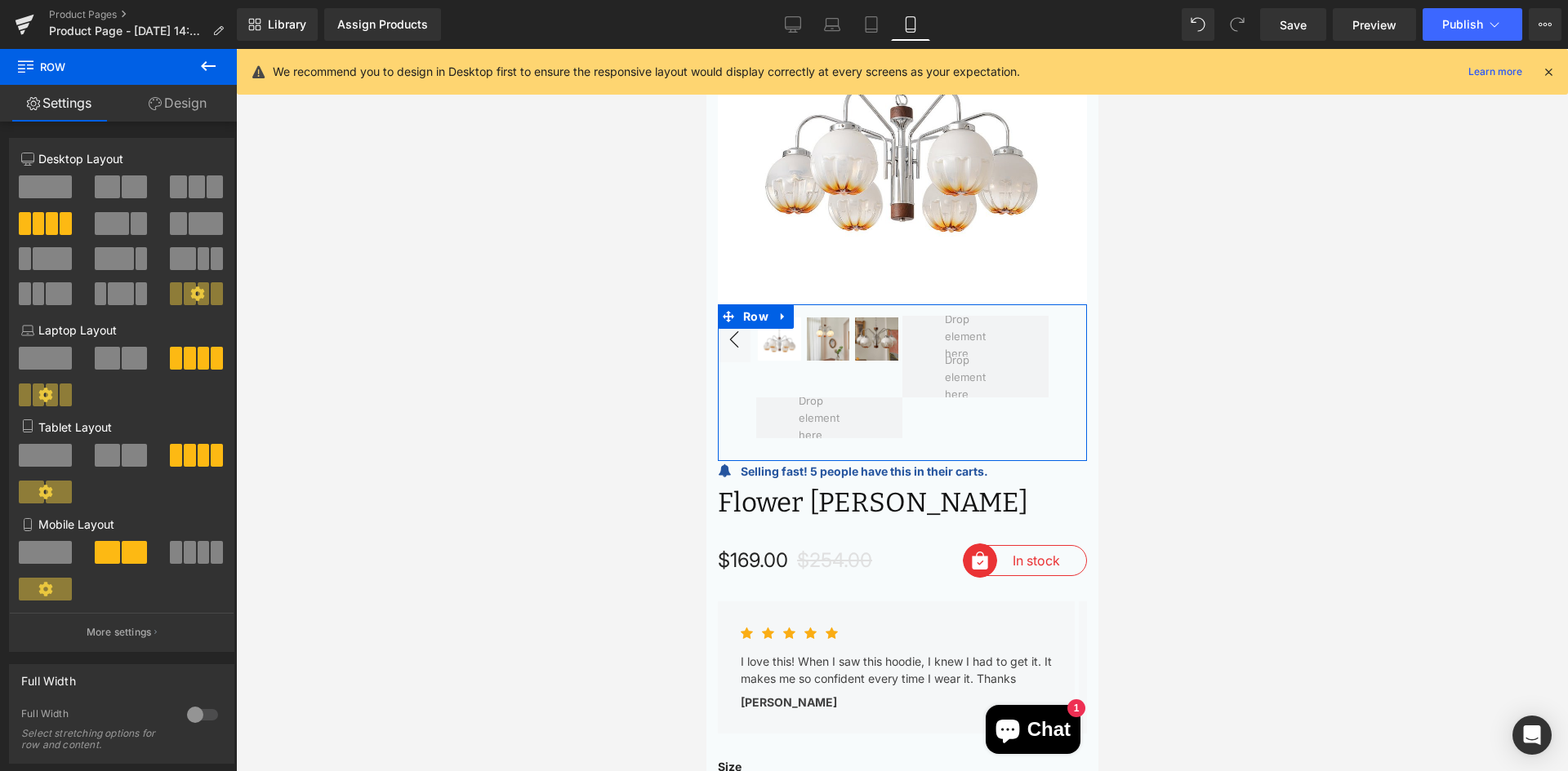
click at [37, 551] on span at bounding box center [45, 552] width 53 height 22
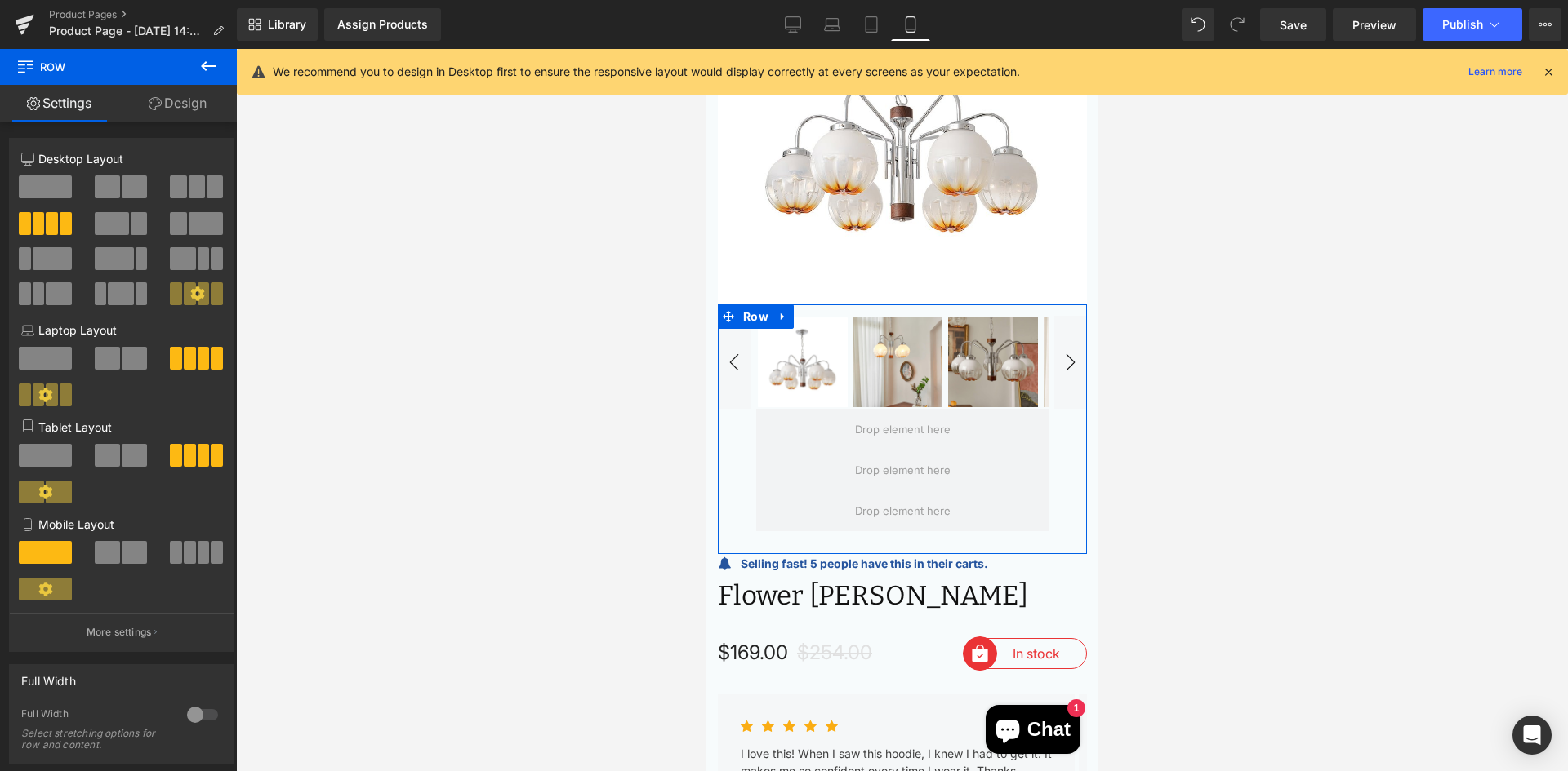
click at [118, 252] on span at bounding box center [114, 258] width 39 height 22
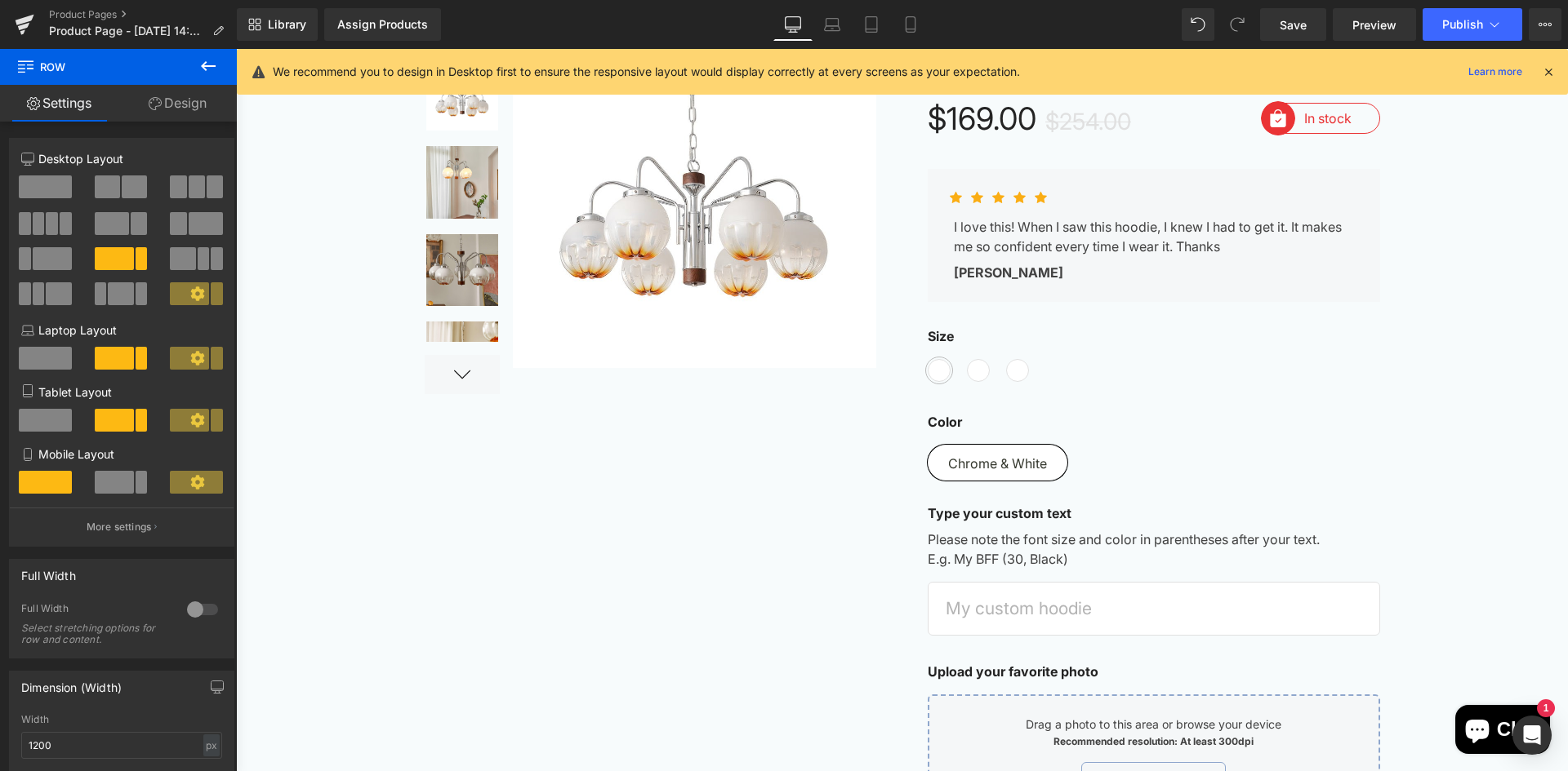
scroll to position [0, 0]
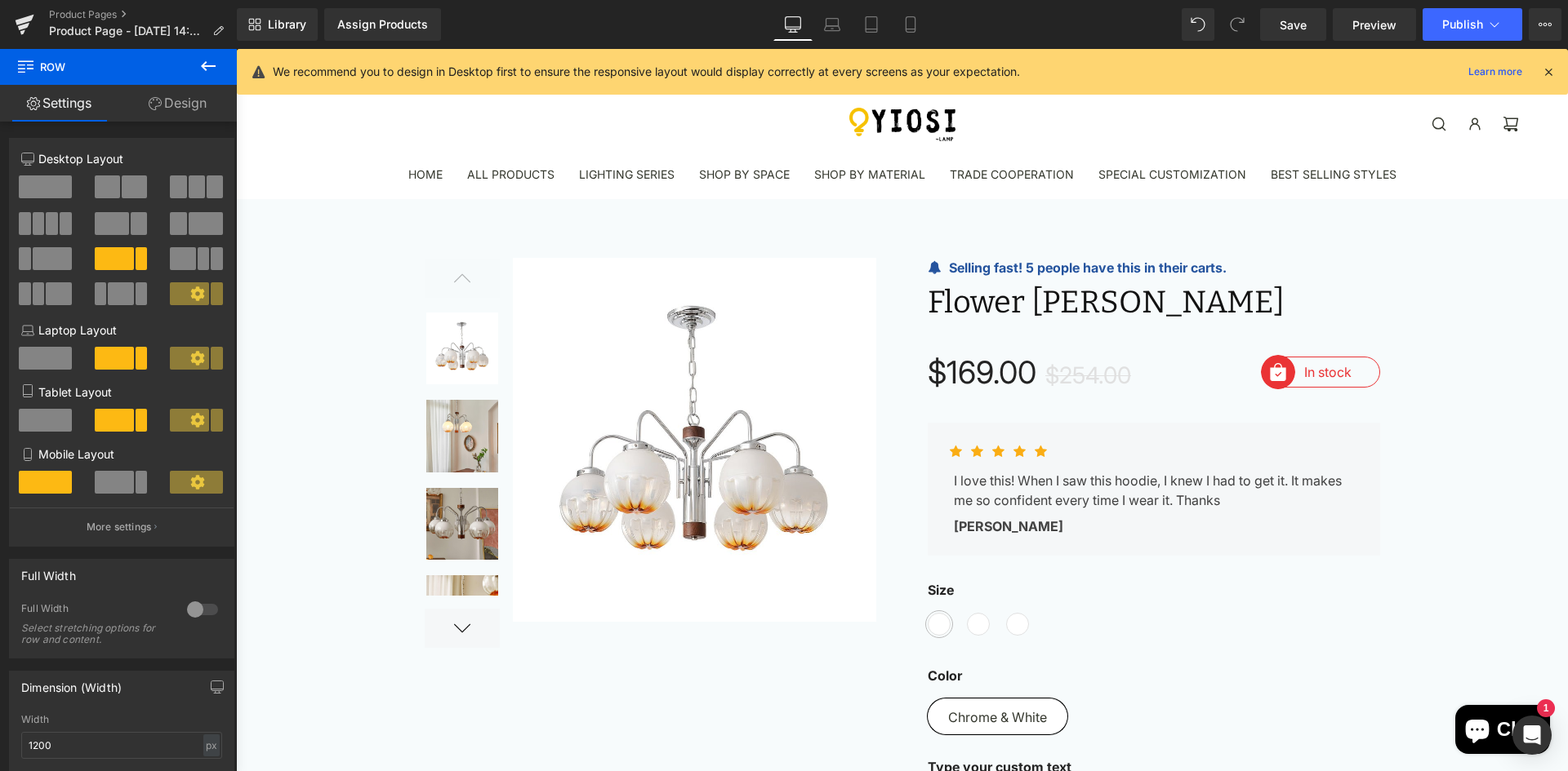
click at [106, 478] on span at bounding box center [114, 482] width 39 height 22
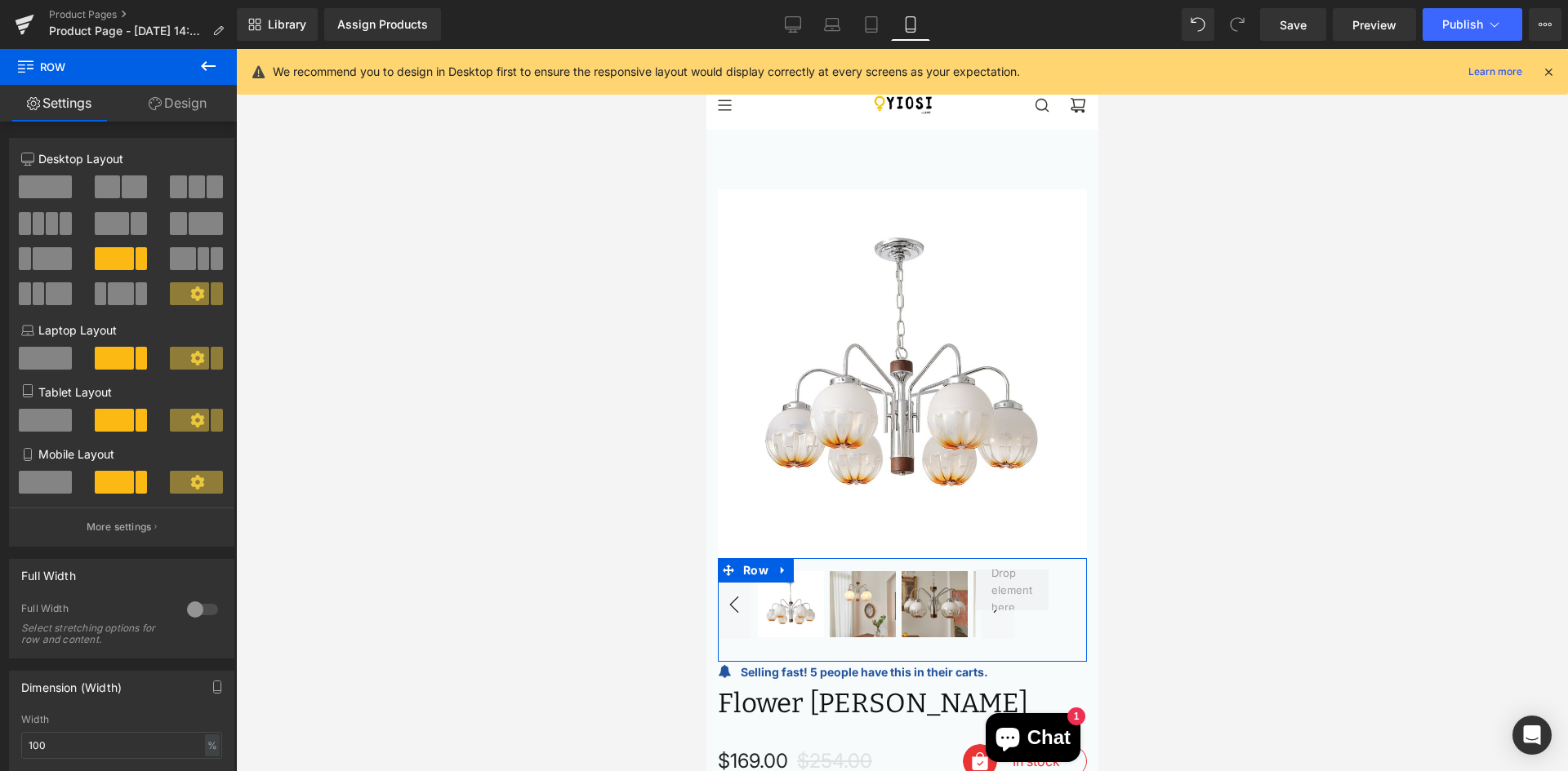
scroll to position [254, 0]
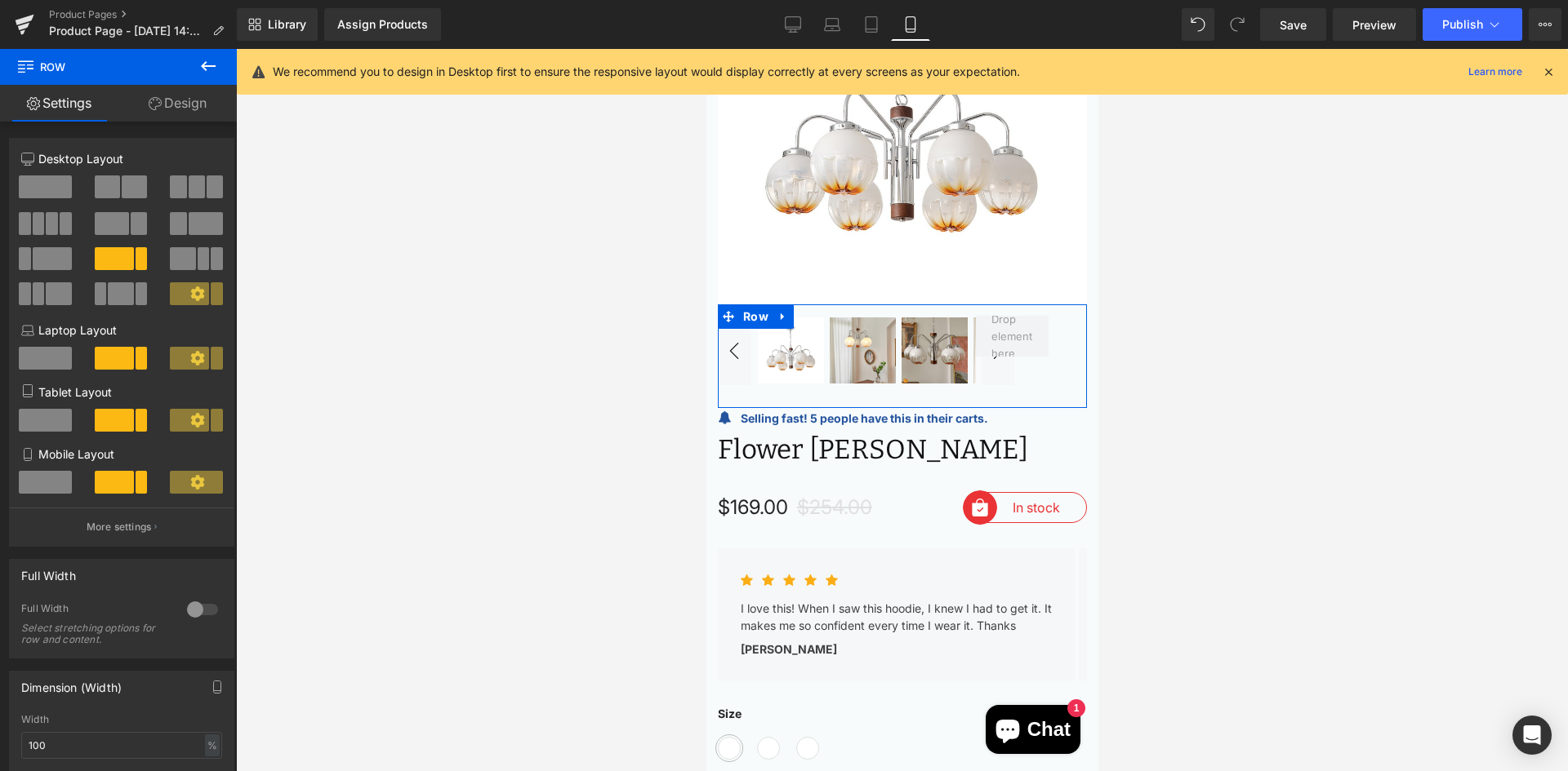
click at [198, 269] on span at bounding box center [204, 258] width 12 height 22
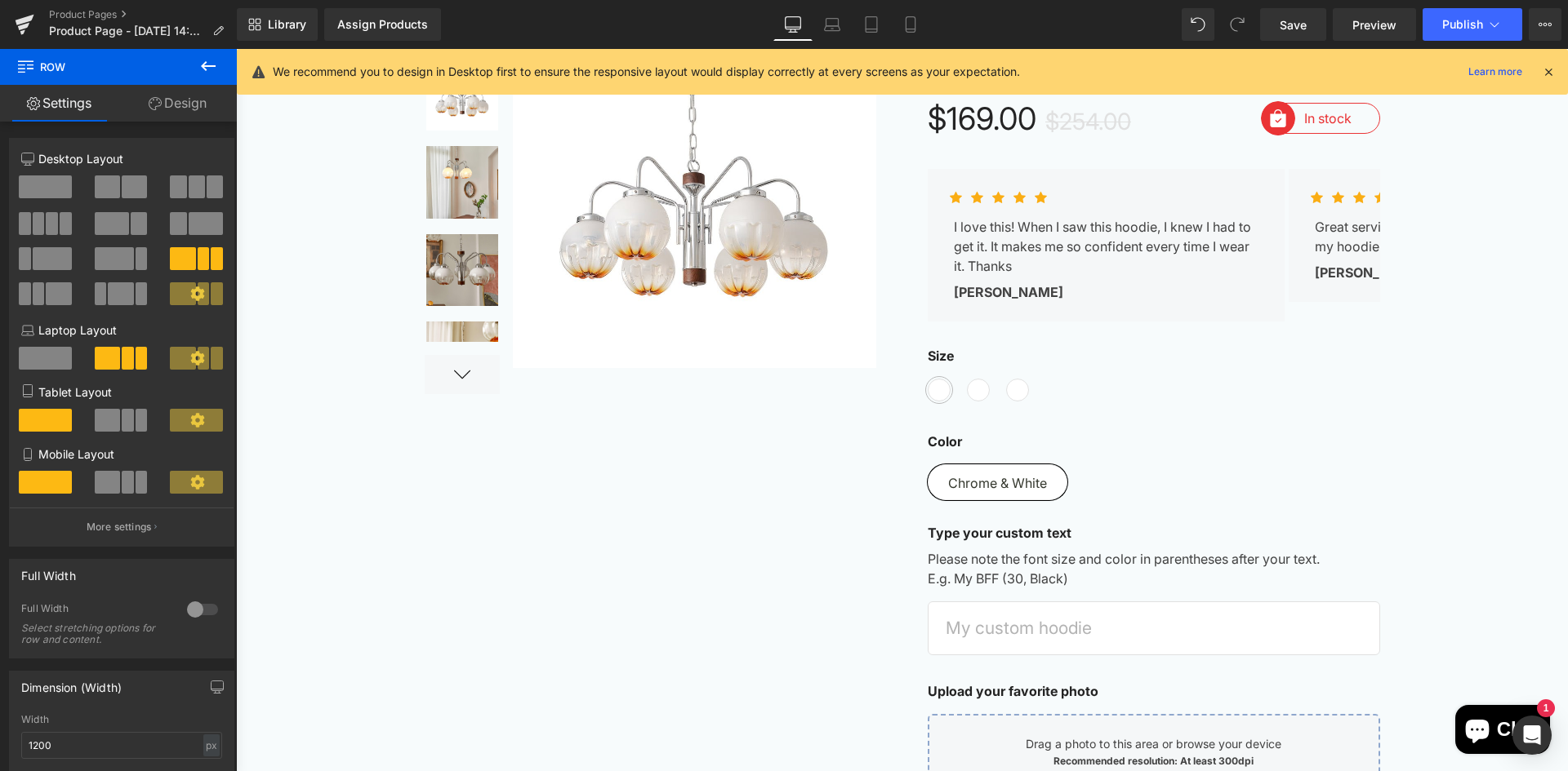
scroll to position [0, 0]
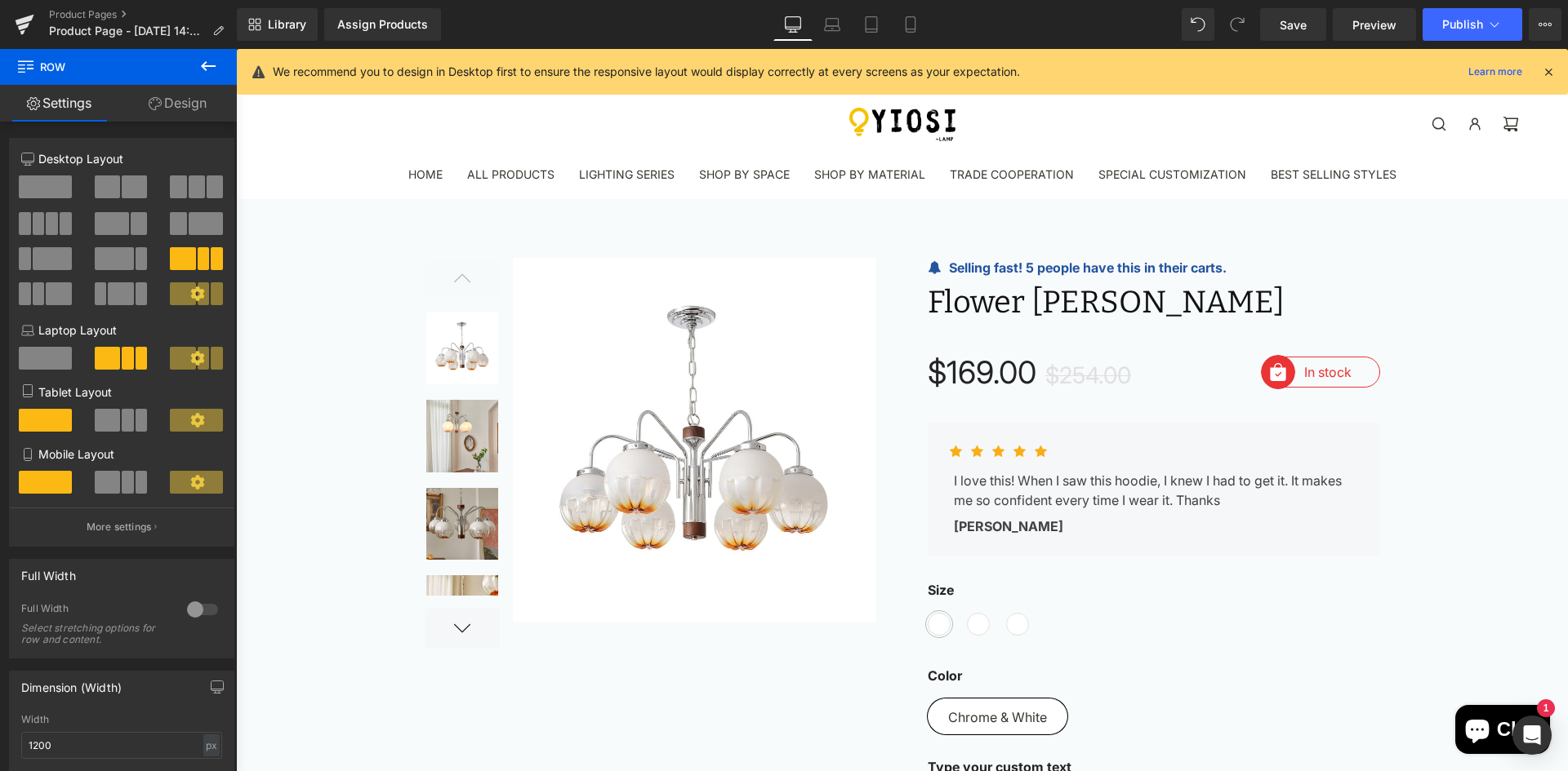
click at [101, 484] on span at bounding box center [107, 482] width 25 height 22
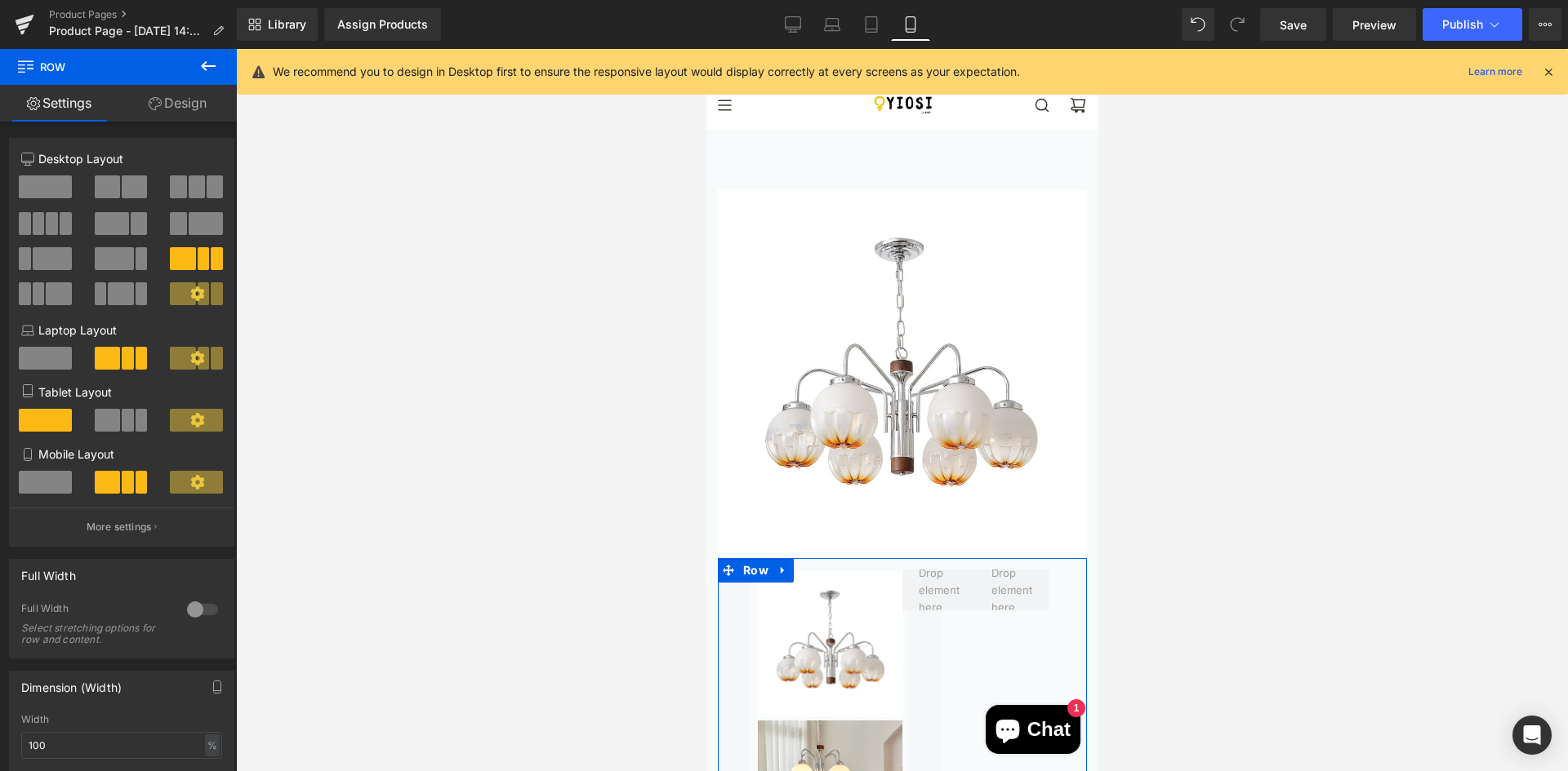
scroll to position [254, 0]
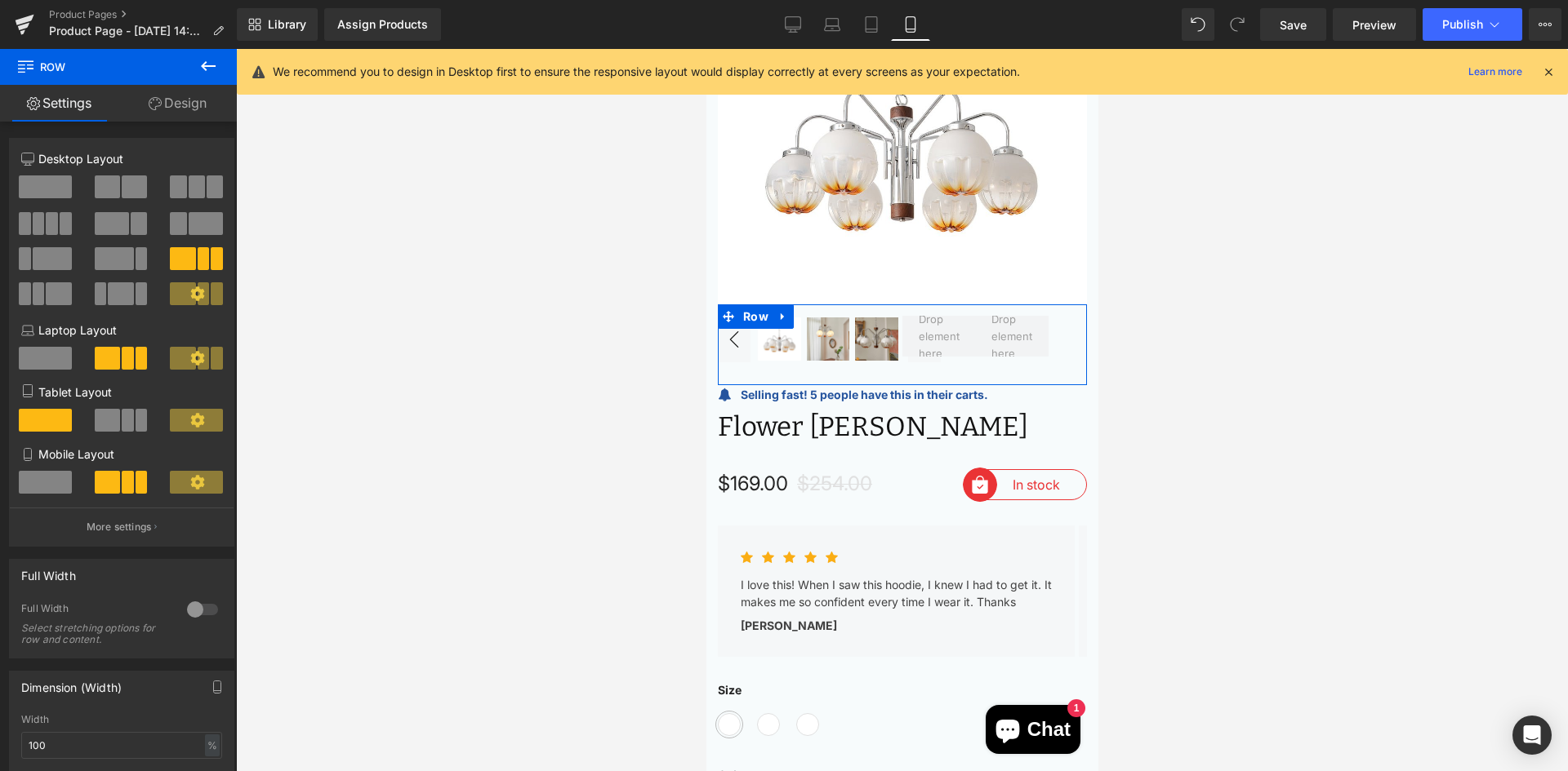
click at [125, 423] on span at bounding box center [128, 420] width 12 height 22
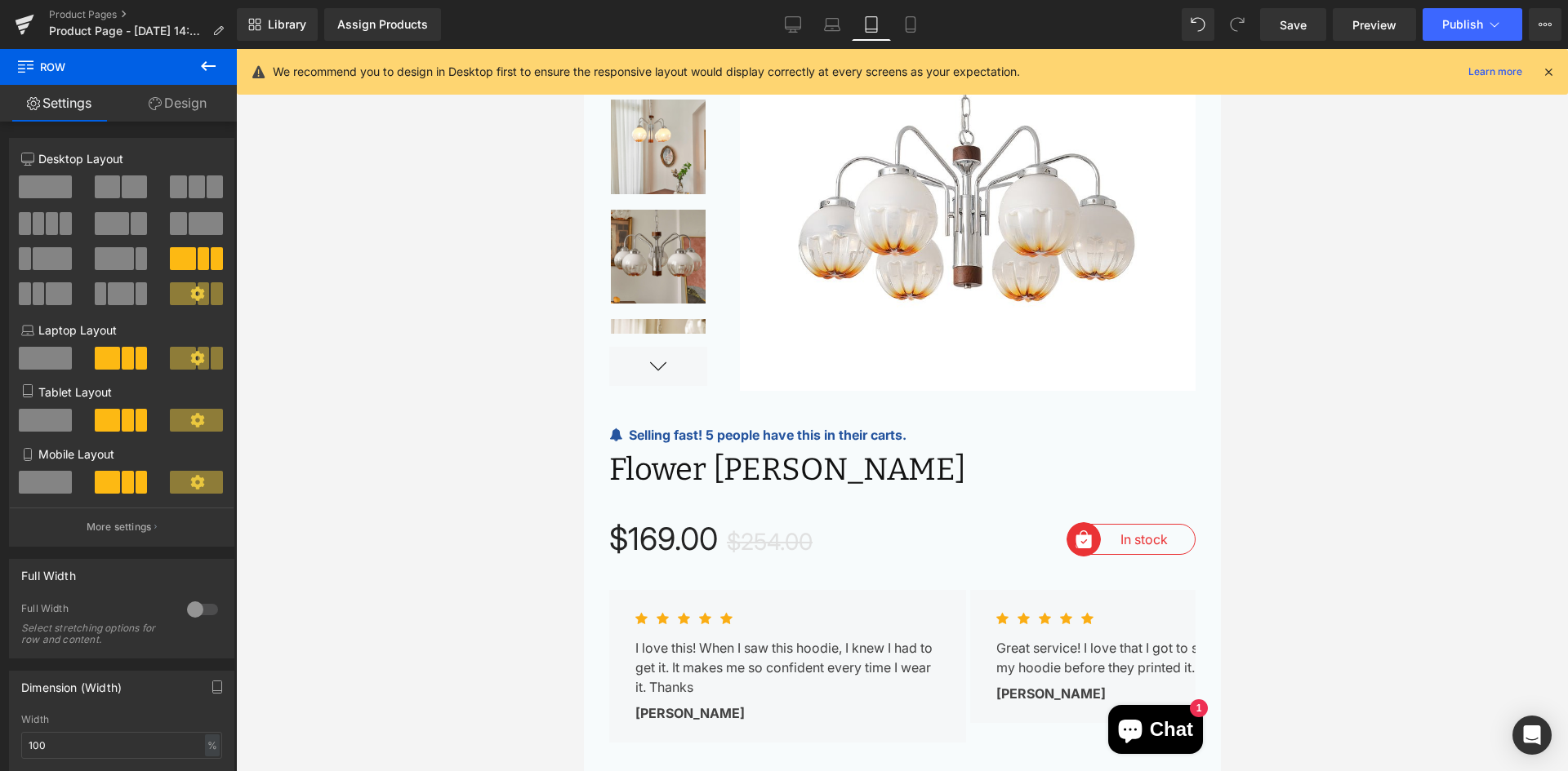
scroll to position [0, 0]
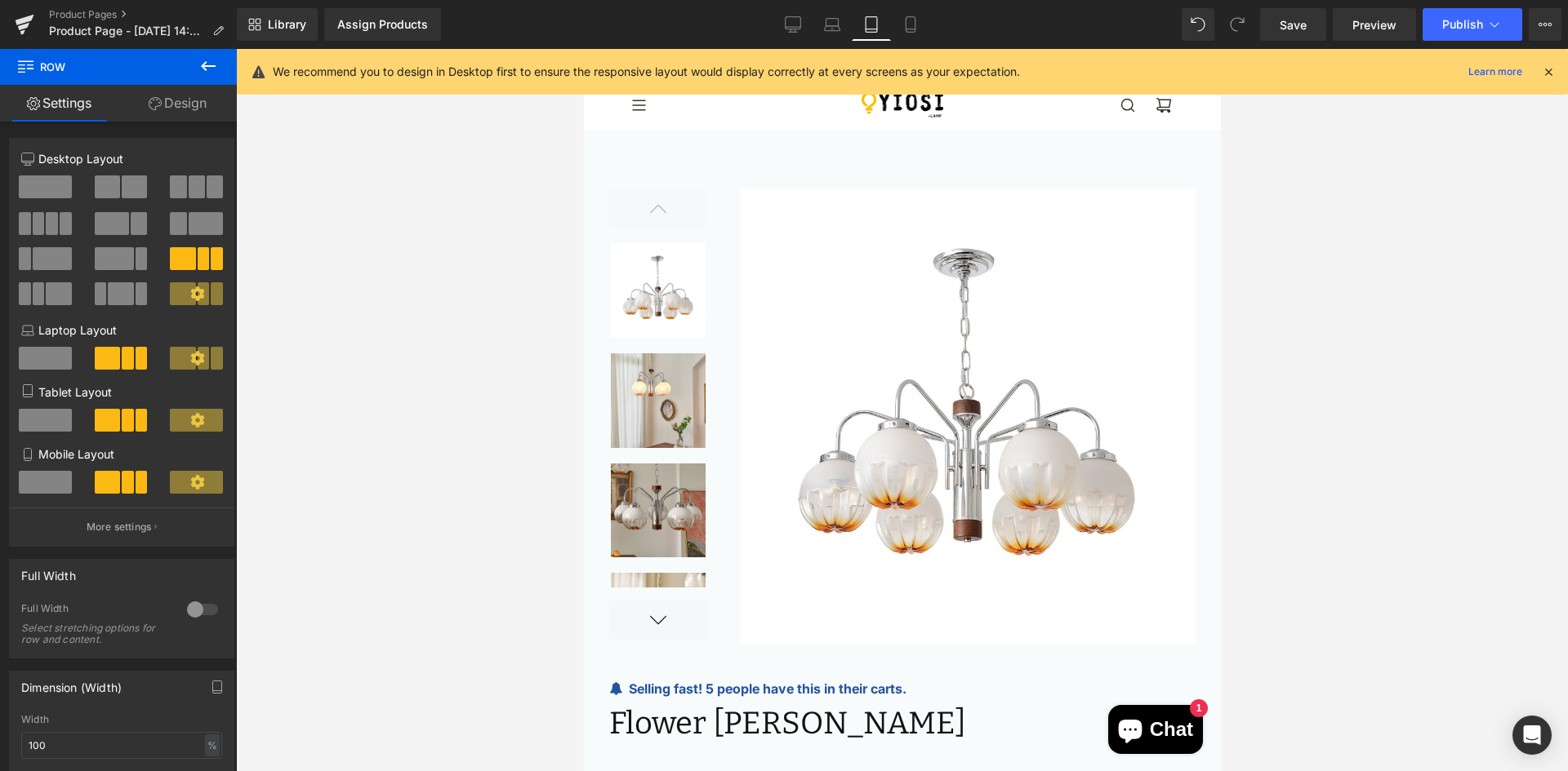
click at [125, 298] on span at bounding box center [120, 294] width 25 height 22
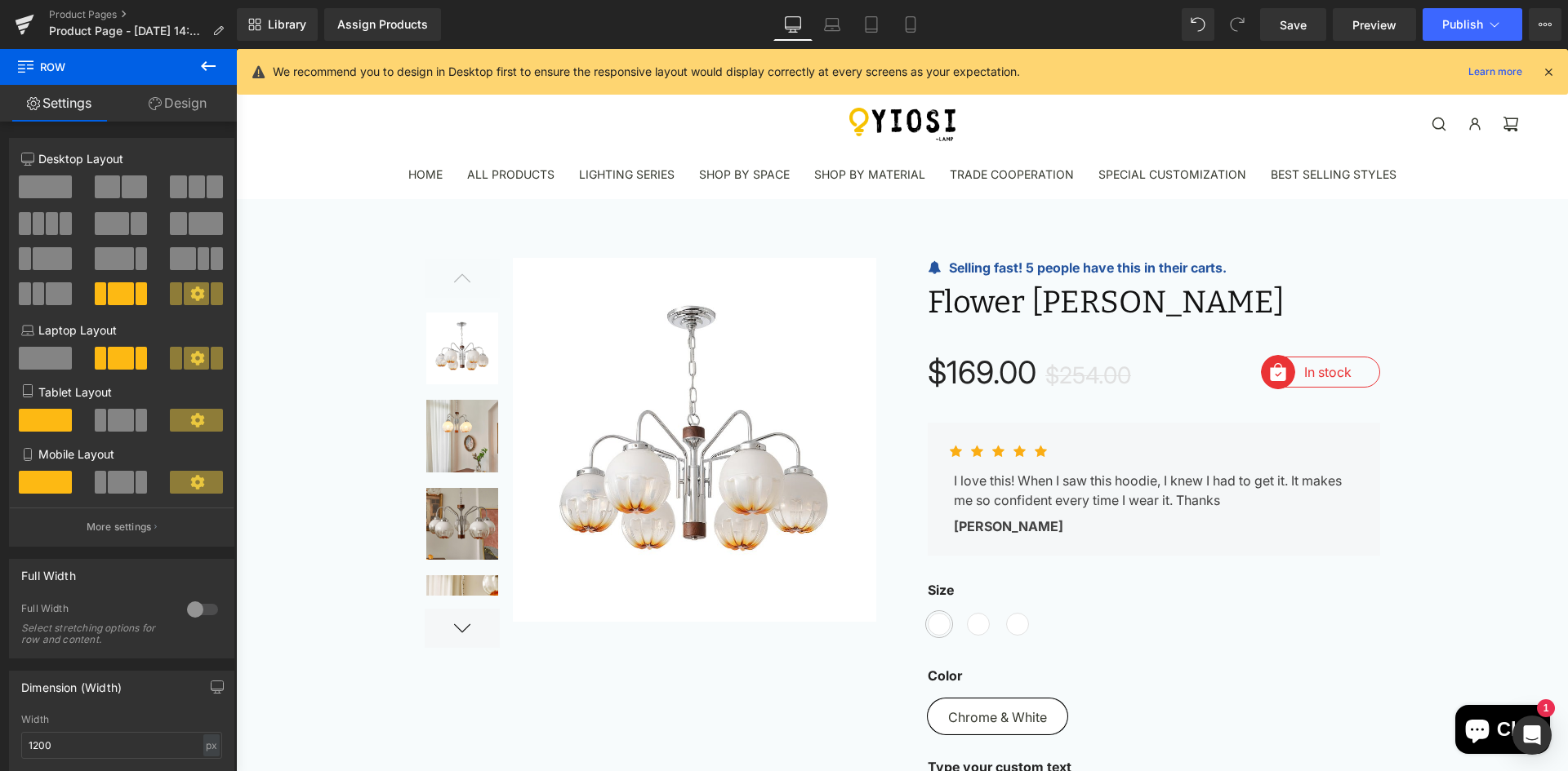
drag, startPoint x: 112, startPoint y: 480, endPoint x: 122, endPoint y: 479, distance: 10.0
click at [112, 480] on span at bounding box center [120, 482] width 25 height 22
type input "100"
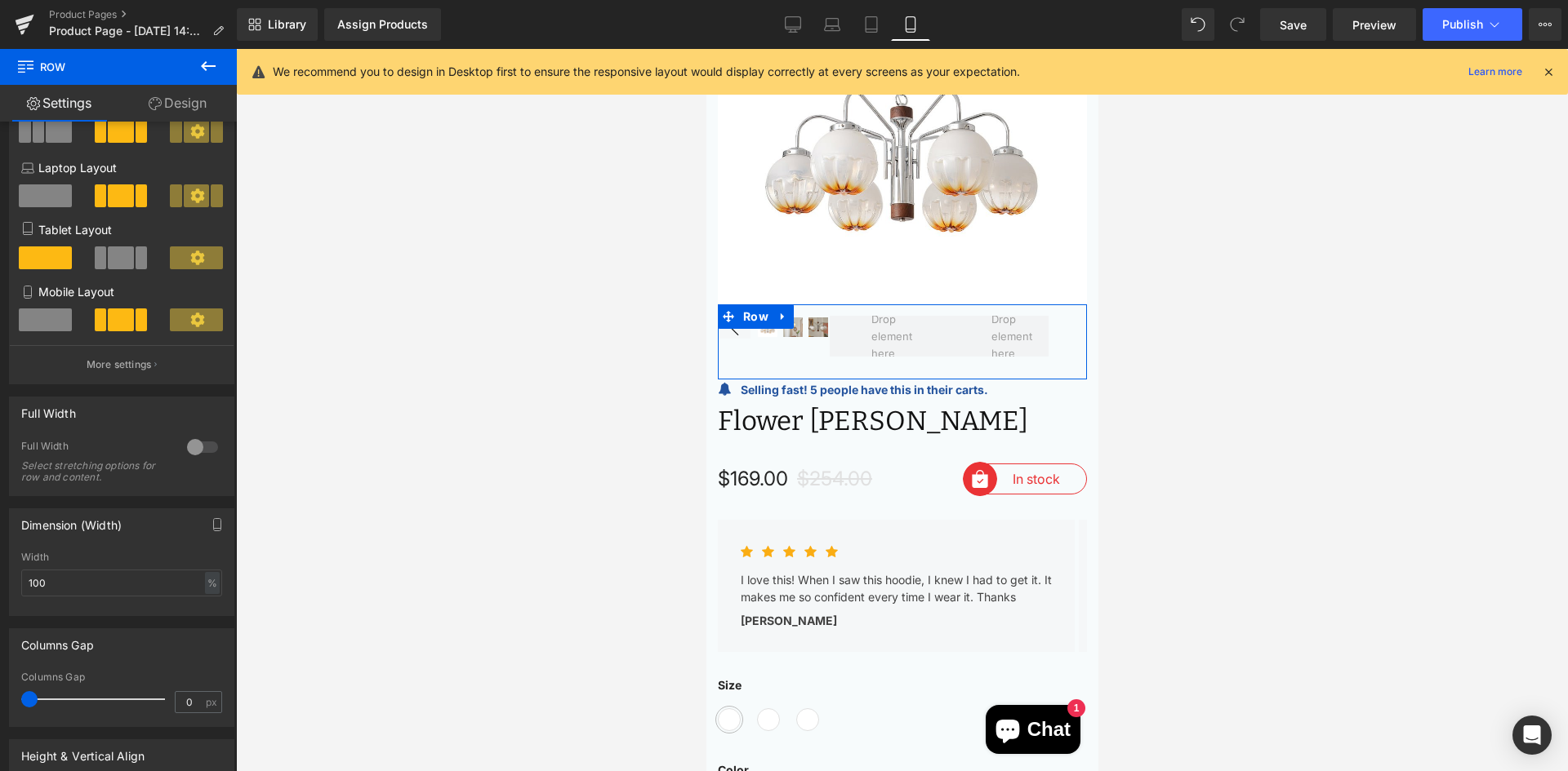
scroll to position [163, 0]
click at [207, 447] on div at bounding box center [202, 446] width 39 height 26
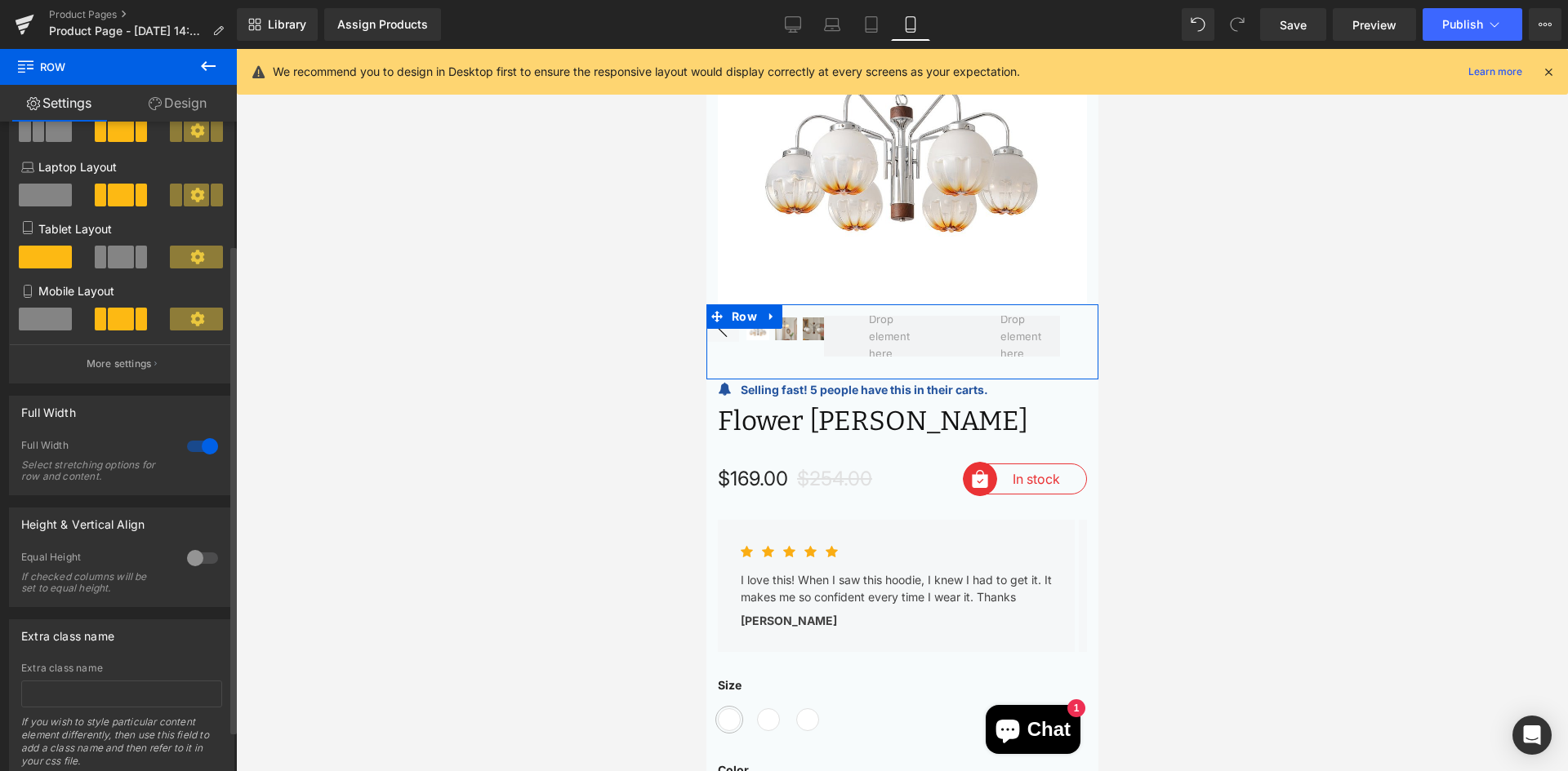
click at [207, 447] on div at bounding box center [202, 446] width 39 height 26
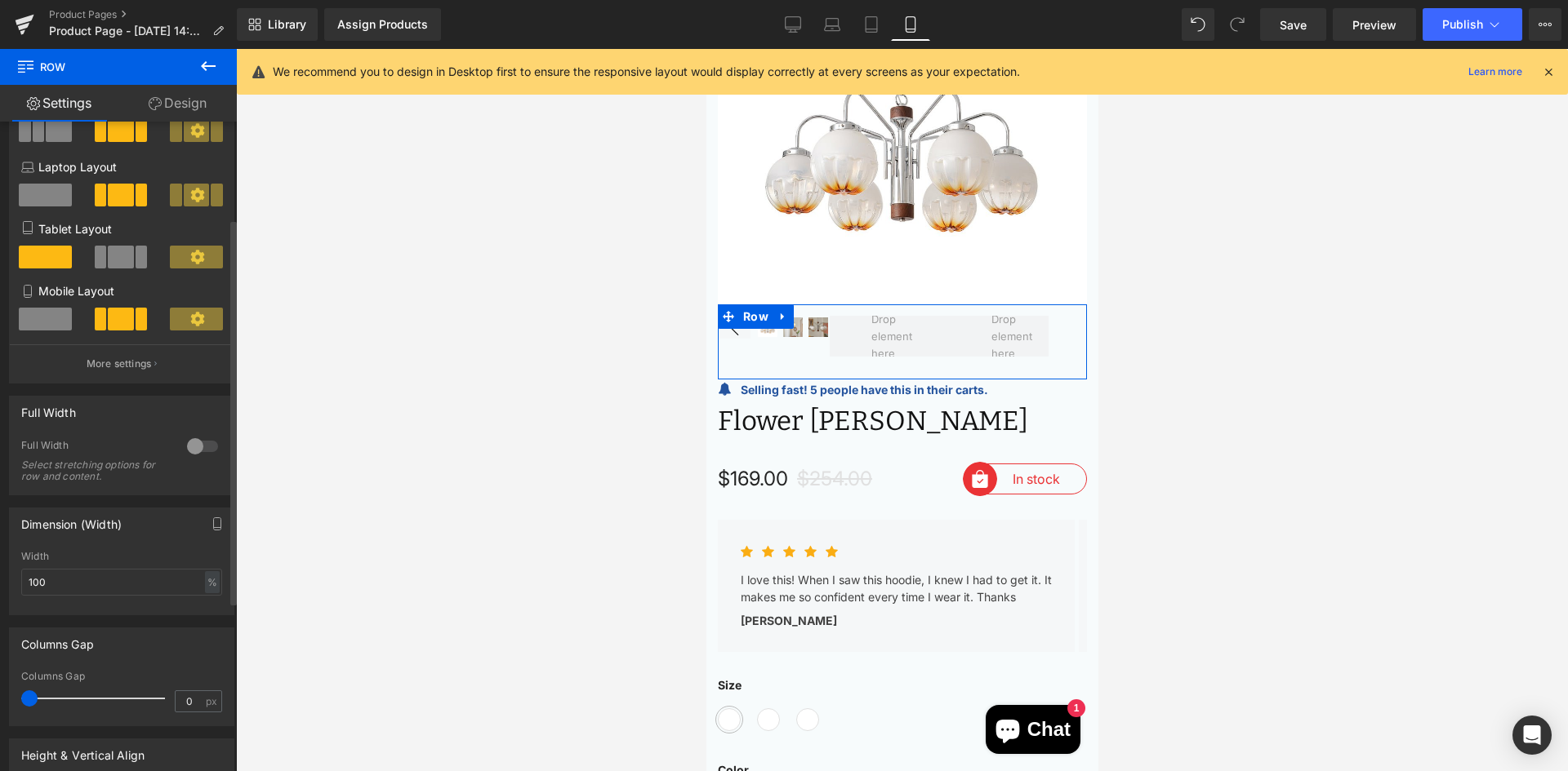
click at [207, 446] on div at bounding box center [202, 446] width 39 height 26
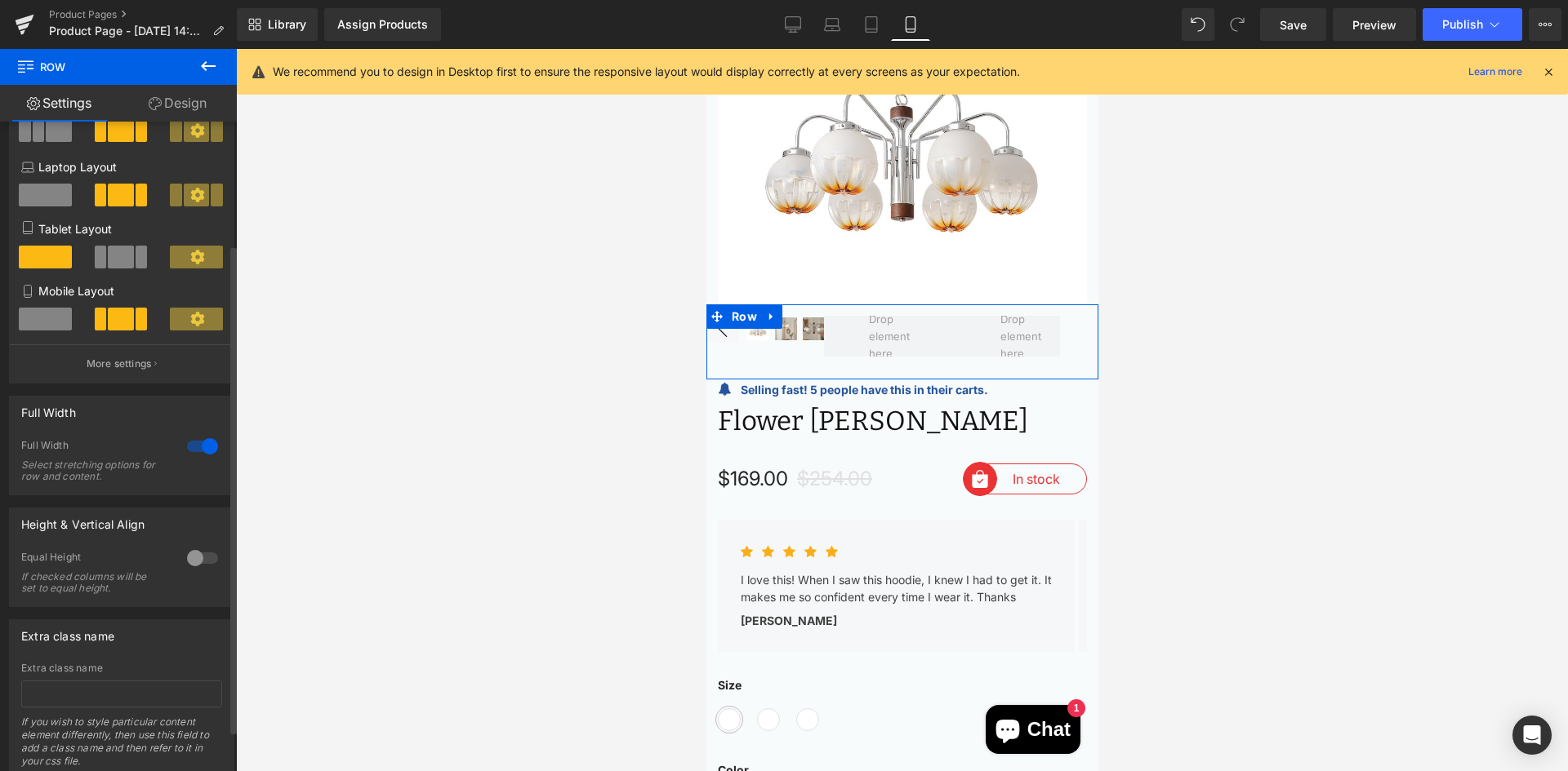
click at [207, 446] on div at bounding box center [202, 446] width 39 height 26
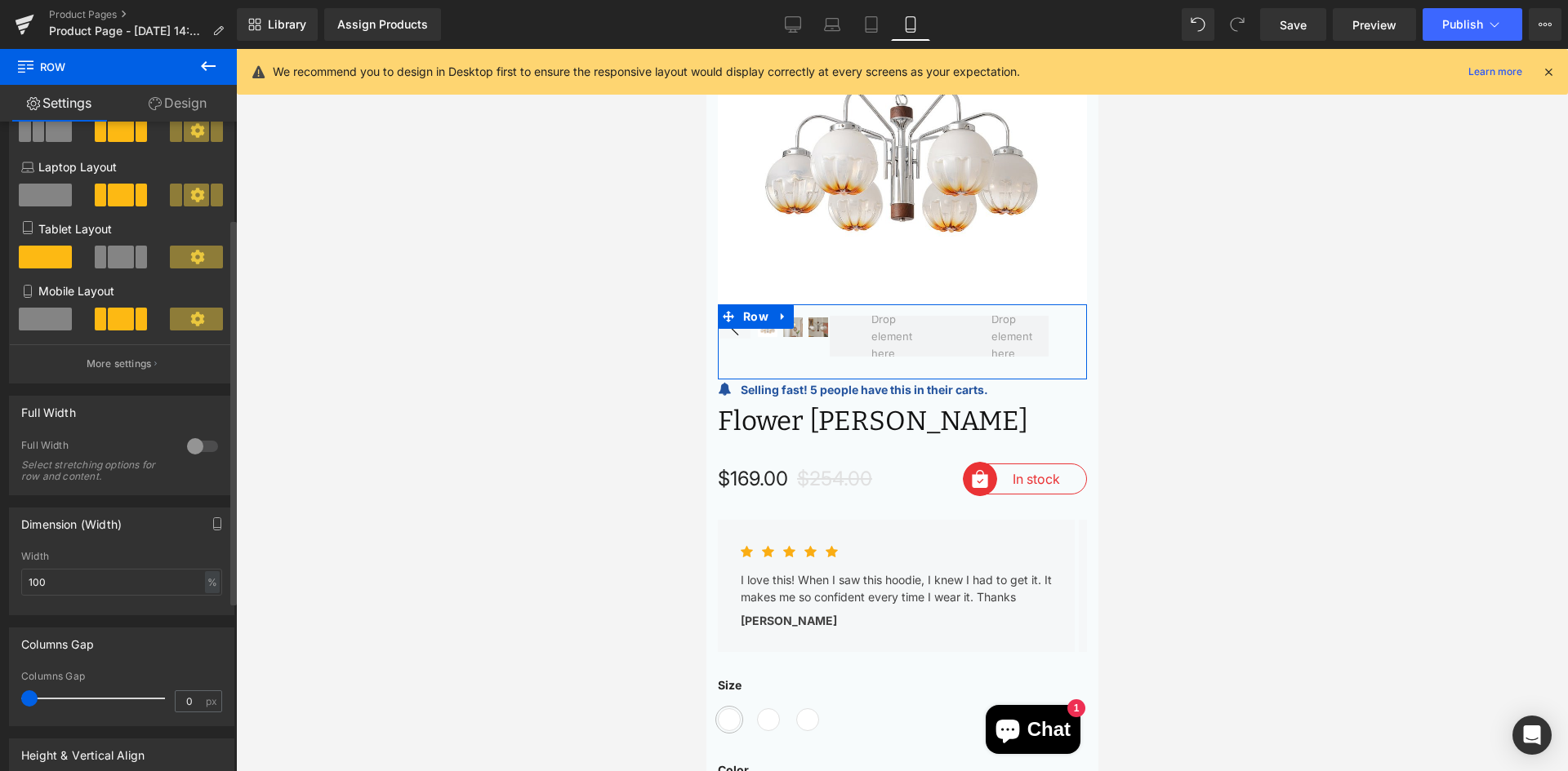
click at [207, 446] on div at bounding box center [202, 446] width 39 height 26
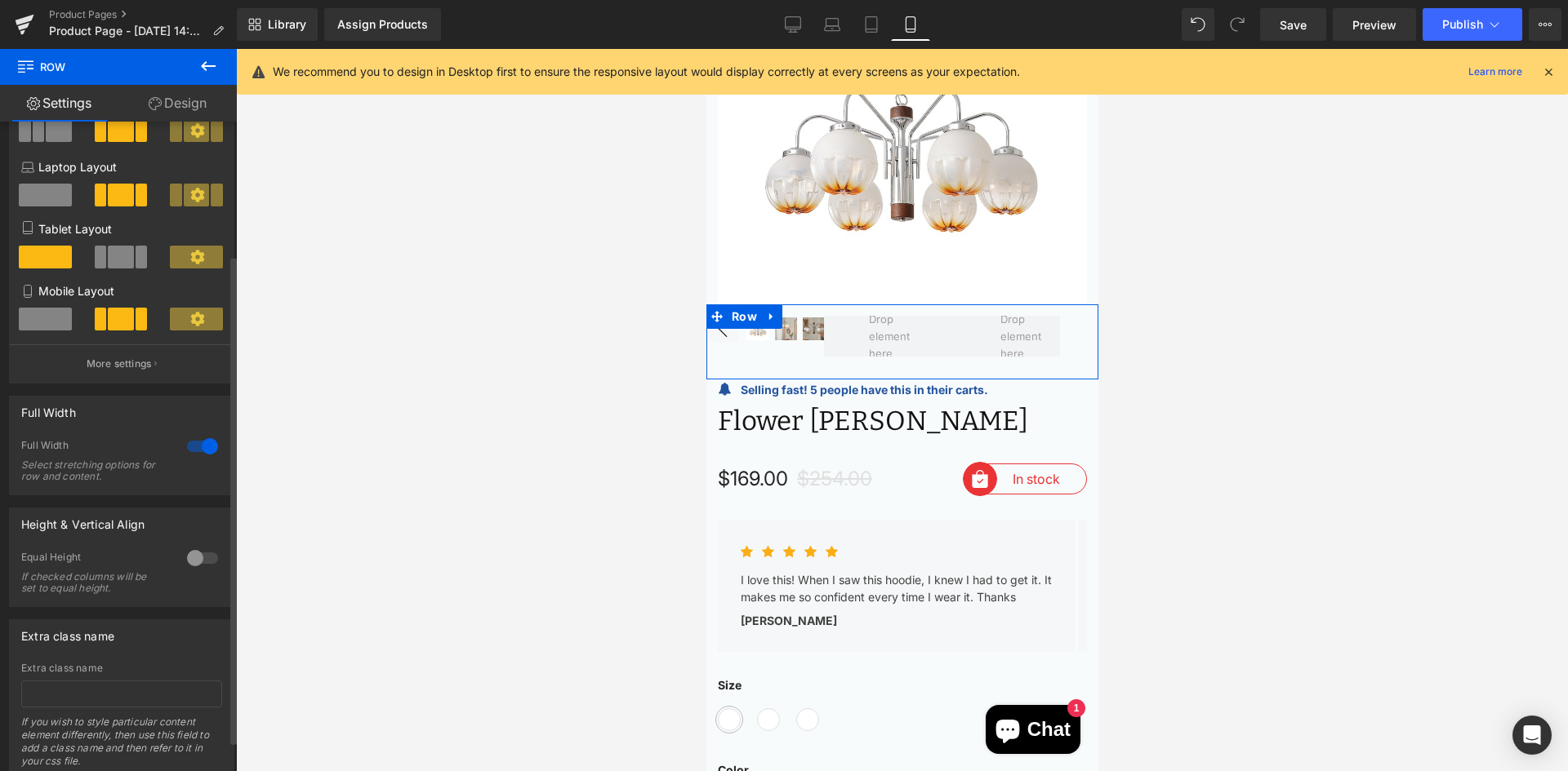
scroll to position [217, 0]
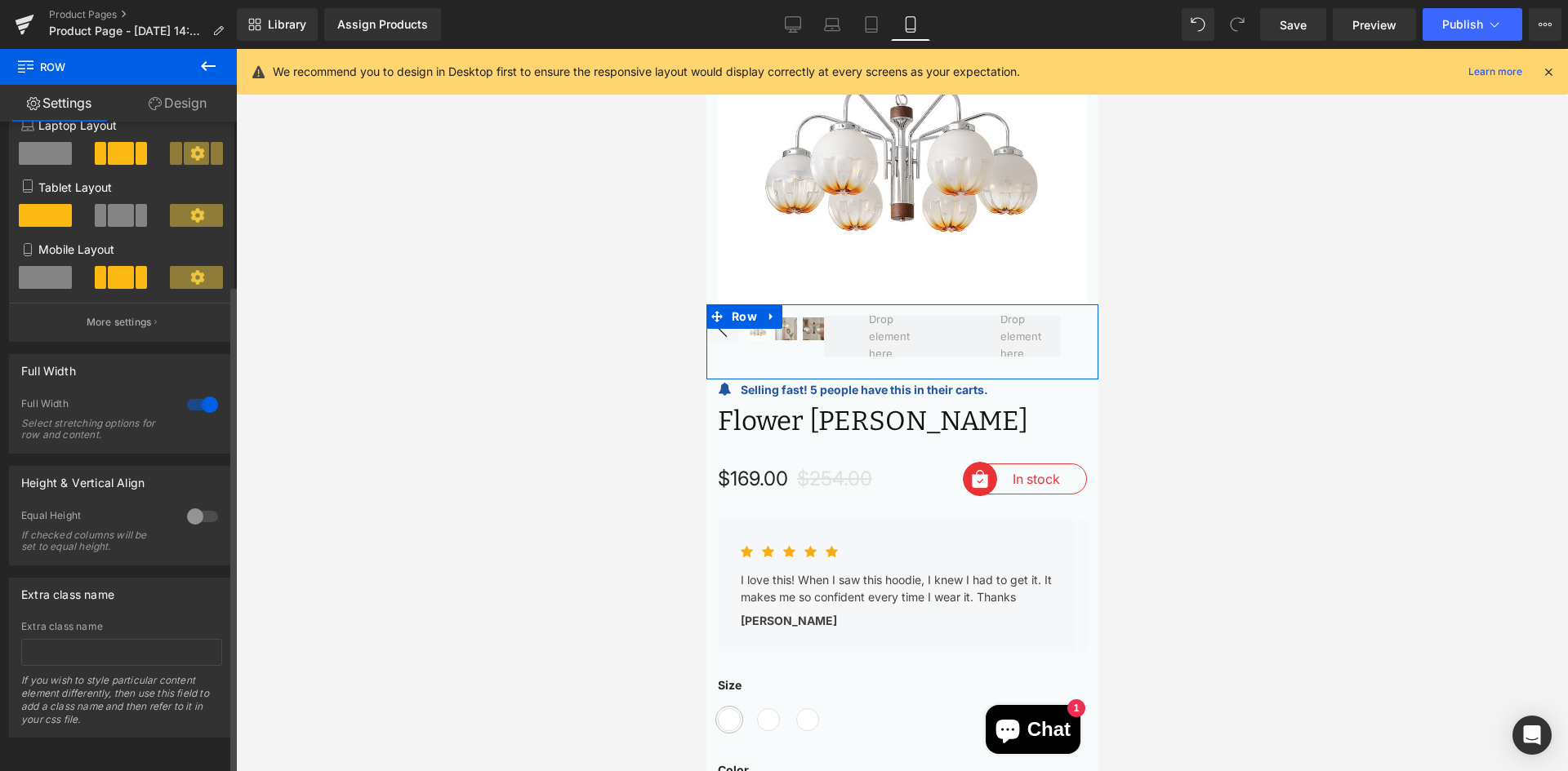
click at [184, 508] on div at bounding box center [202, 517] width 39 height 26
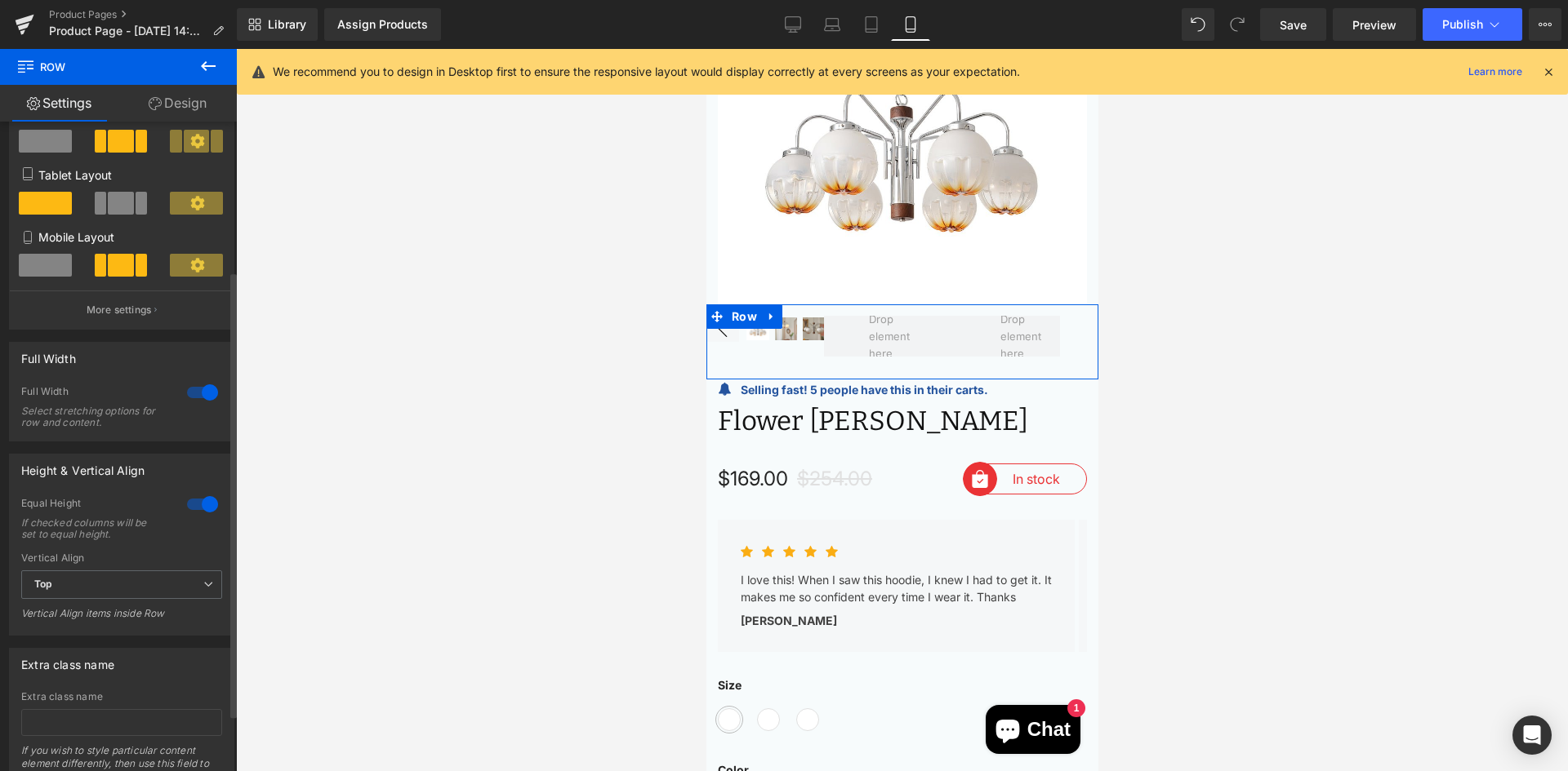
click at [184, 507] on div at bounding box center [202, 504] width 39 height 26
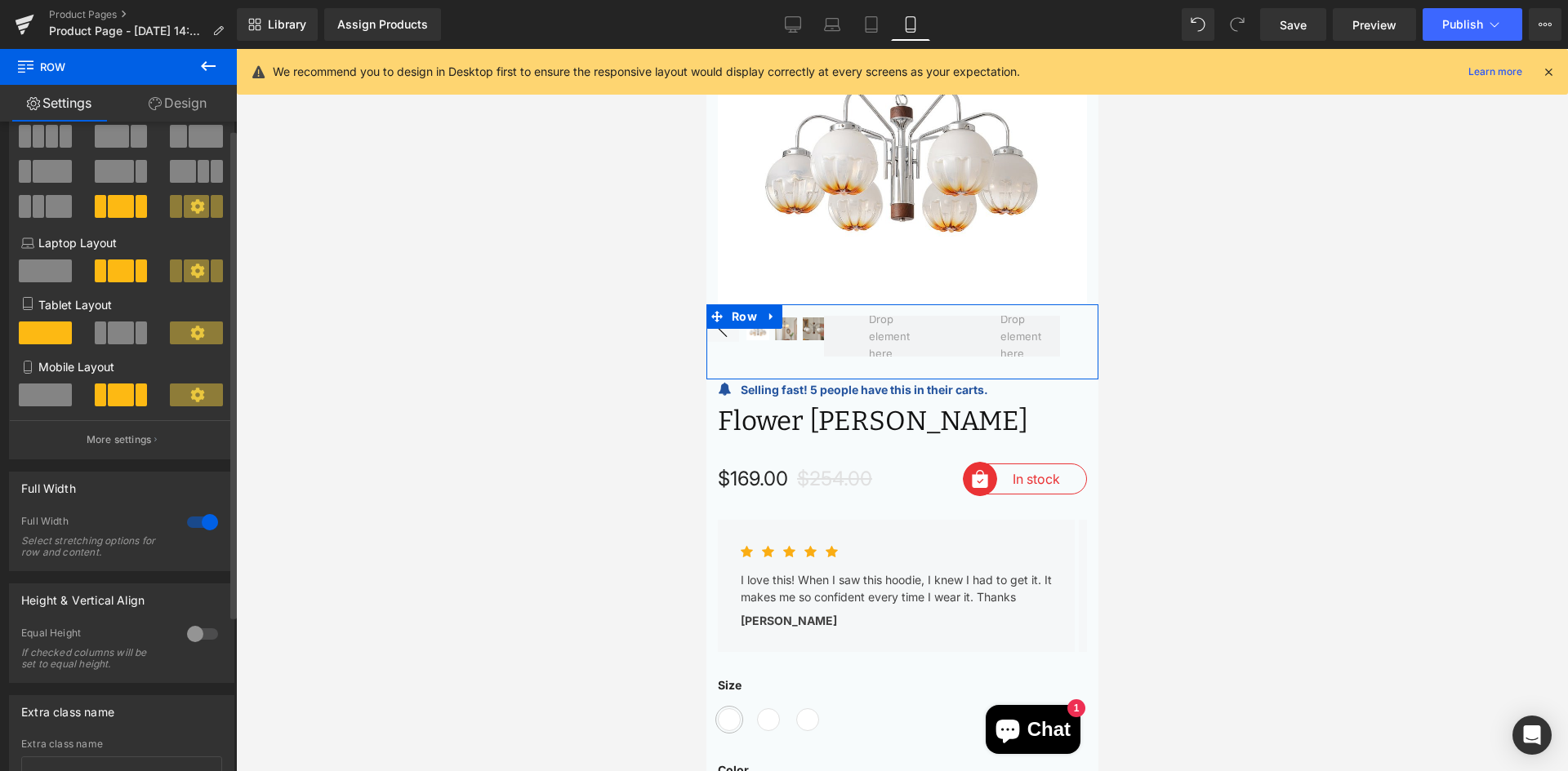
scroll to position [0, 0]
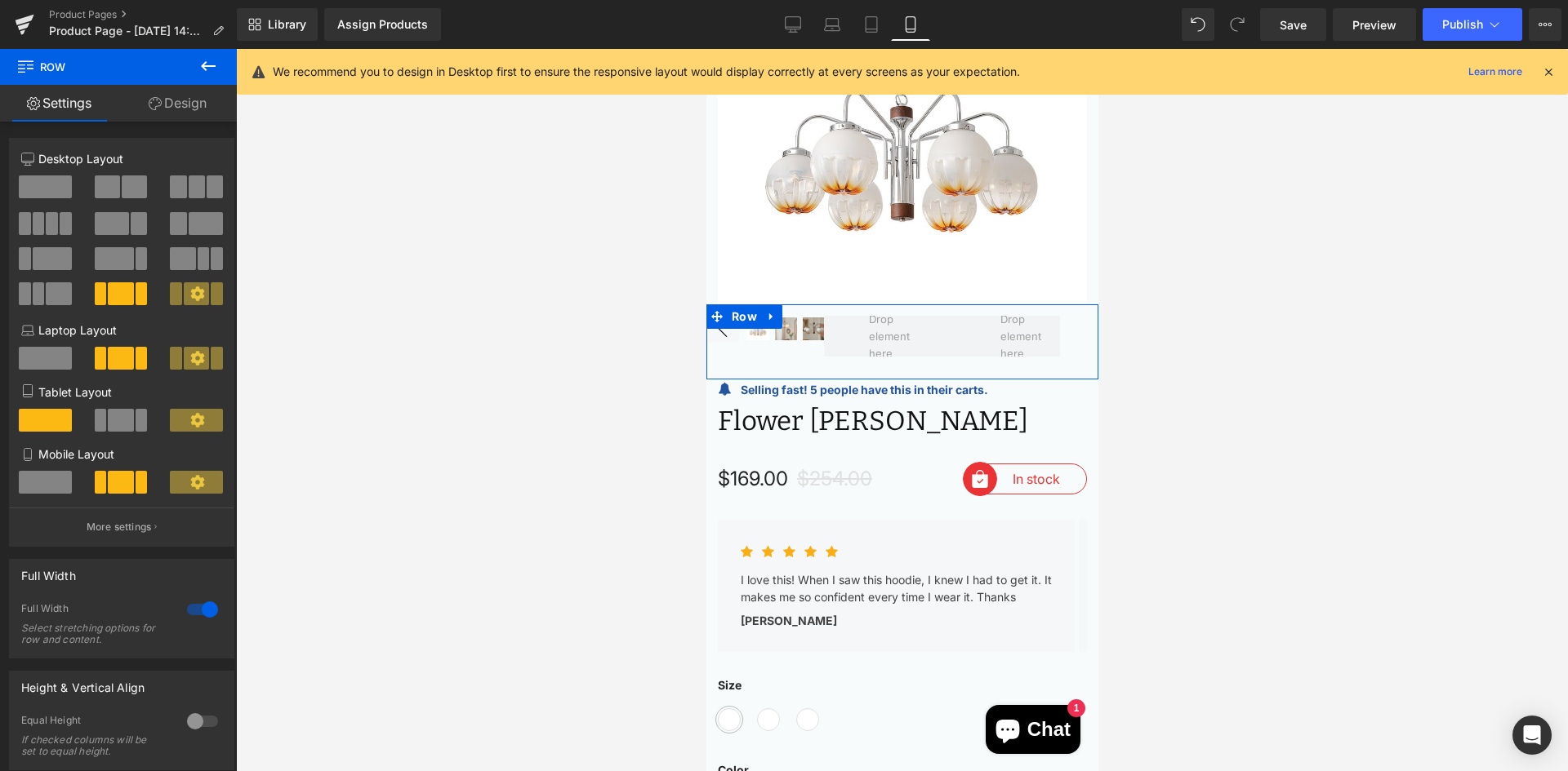
click at [173, 108] on link "Design" at bounding box center [177, 103] width 118 height 36
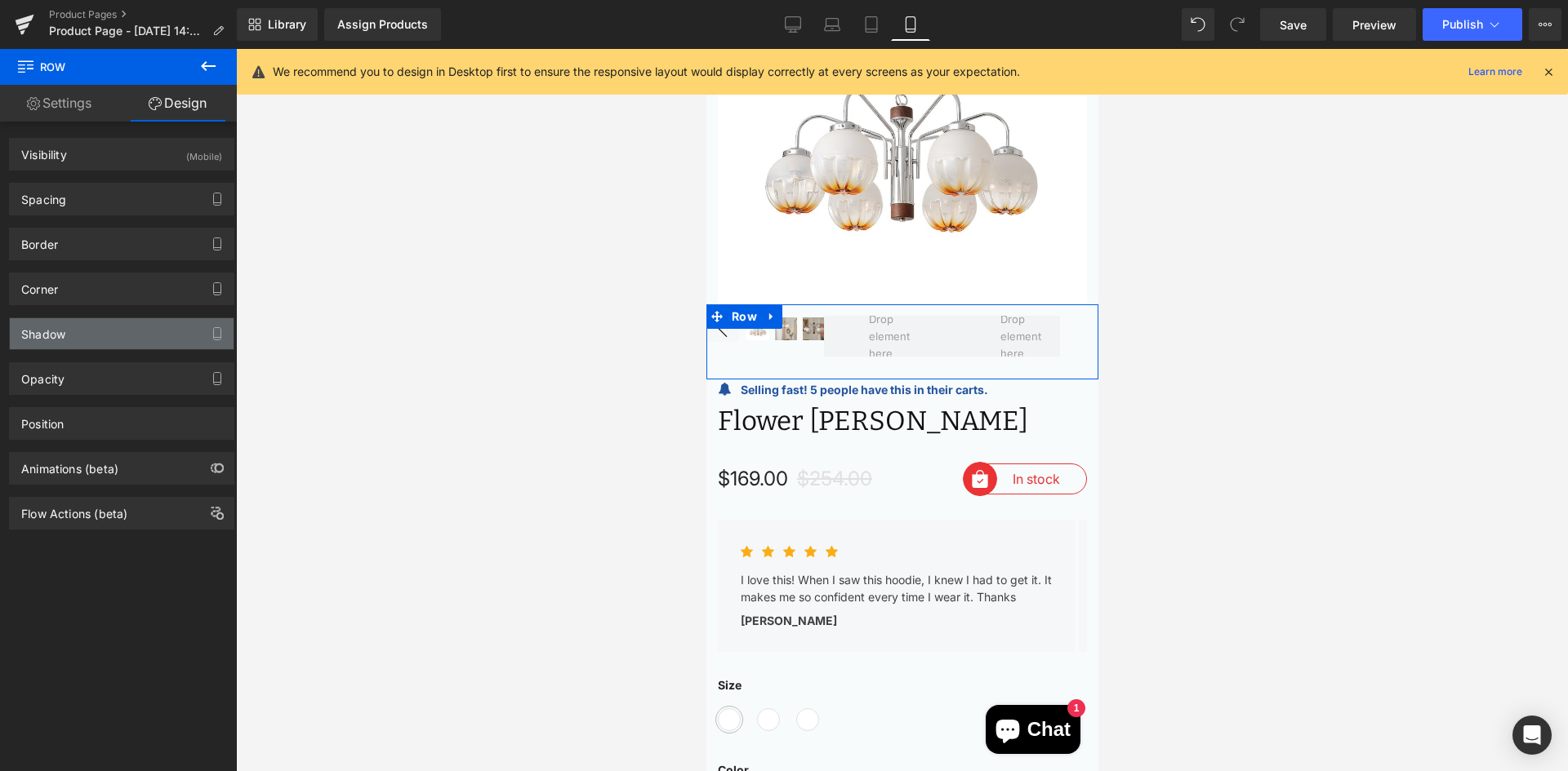
click at [113, 339] on div "Shadow" at bounding box center [121, 334] width 224 height 31
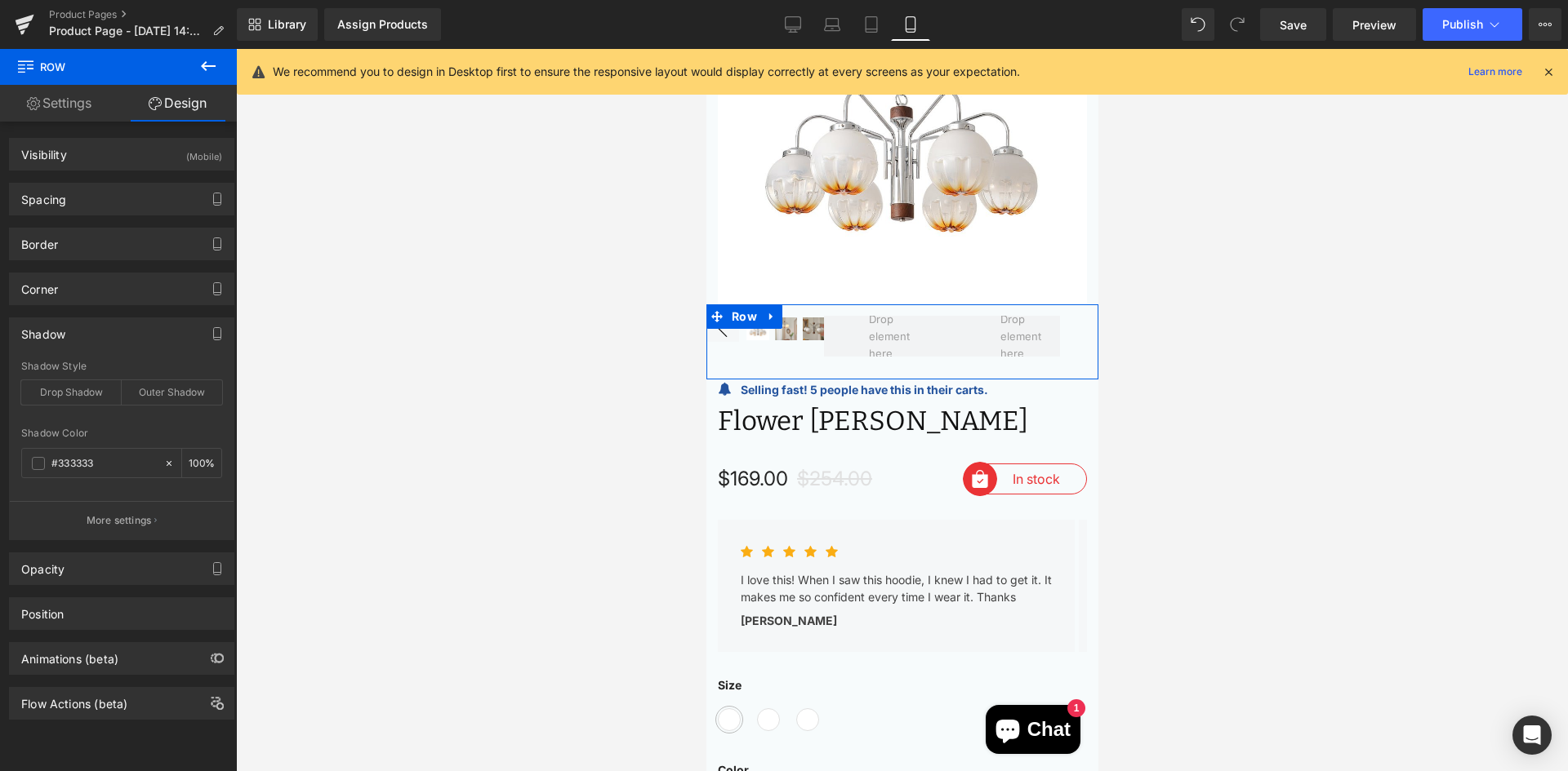
click at [118, 334] on div "Shadow" at bounding box center [121, 334] width 224 height 31
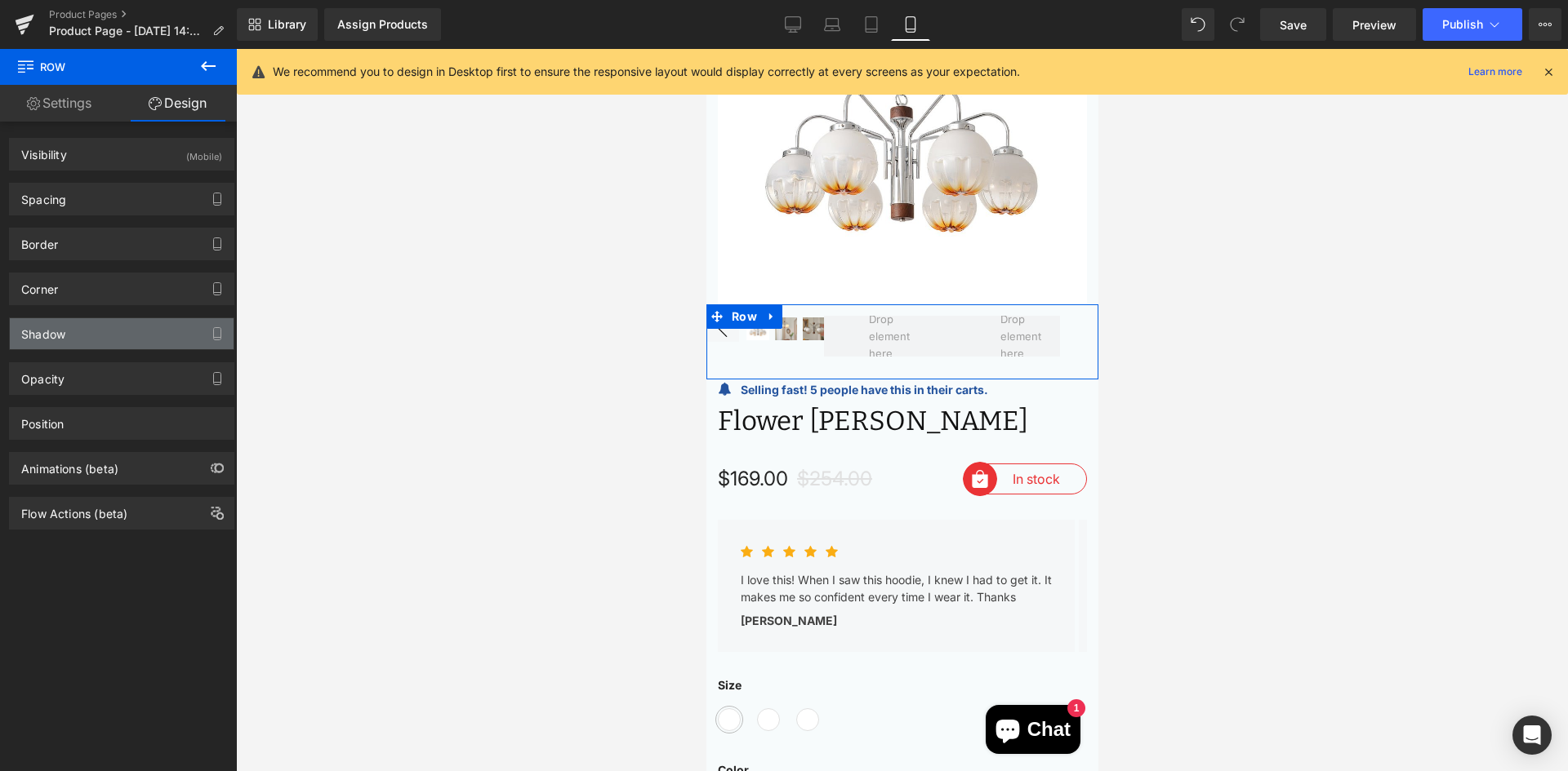
click at [118, 334] on div "Shadow" at bounding box center [121, 334] width 224 height 31
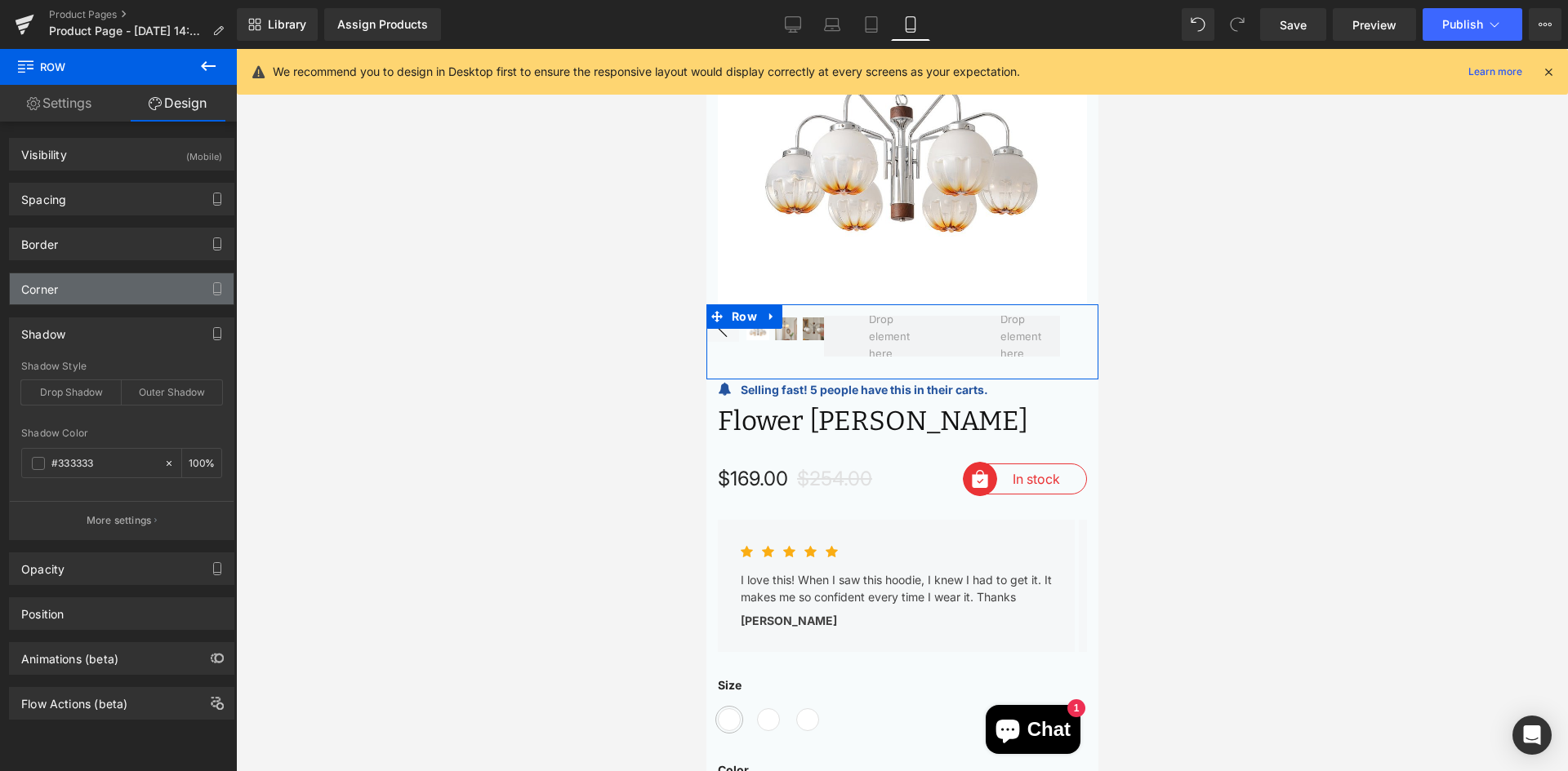
click at [139, 294] on div "Corner" at bounding box center [121, 289] width 224 height 31
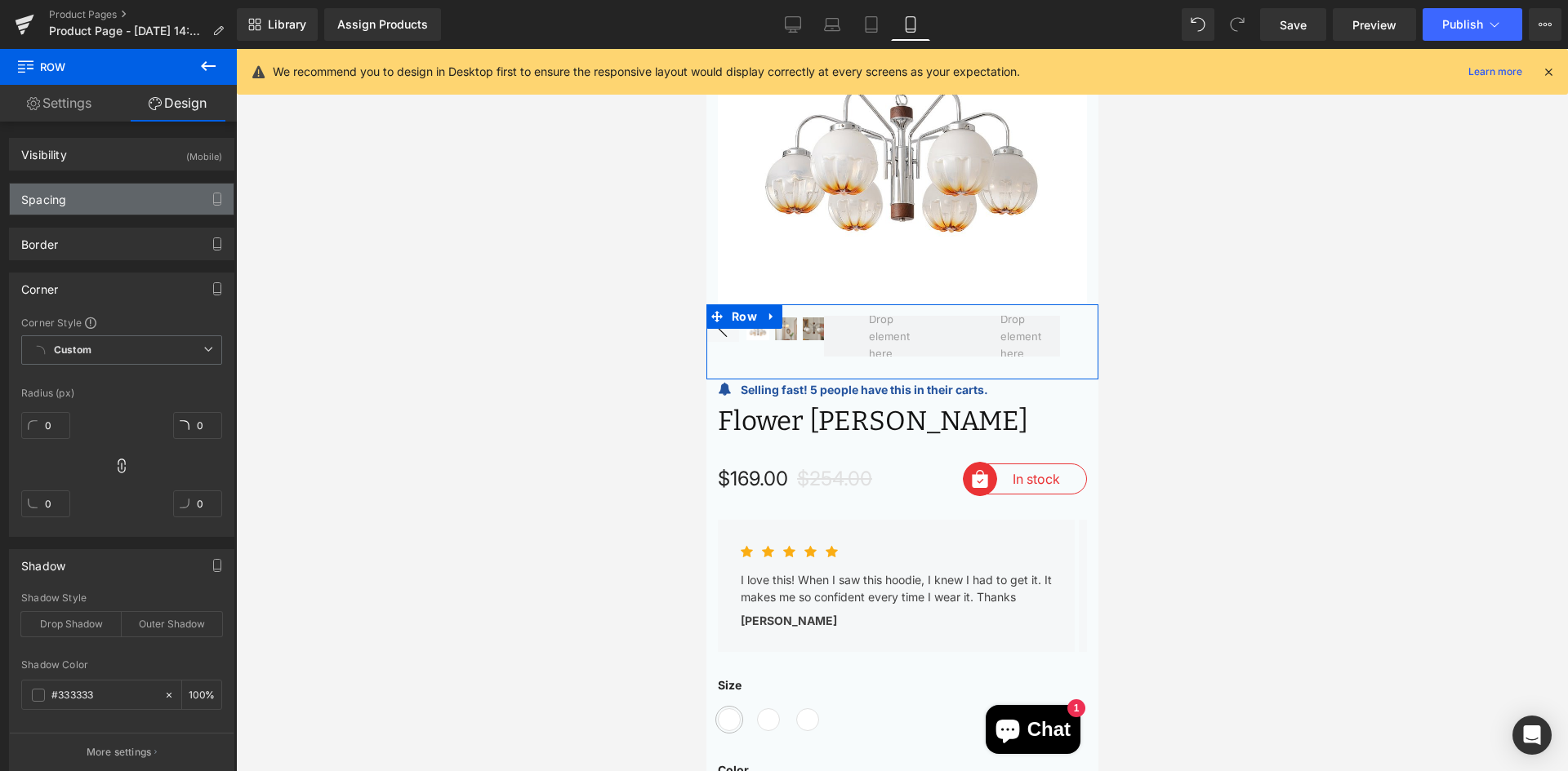
click at [114, 210] on div "Spacing" at bounding box center [121, 199] width 224 height 31
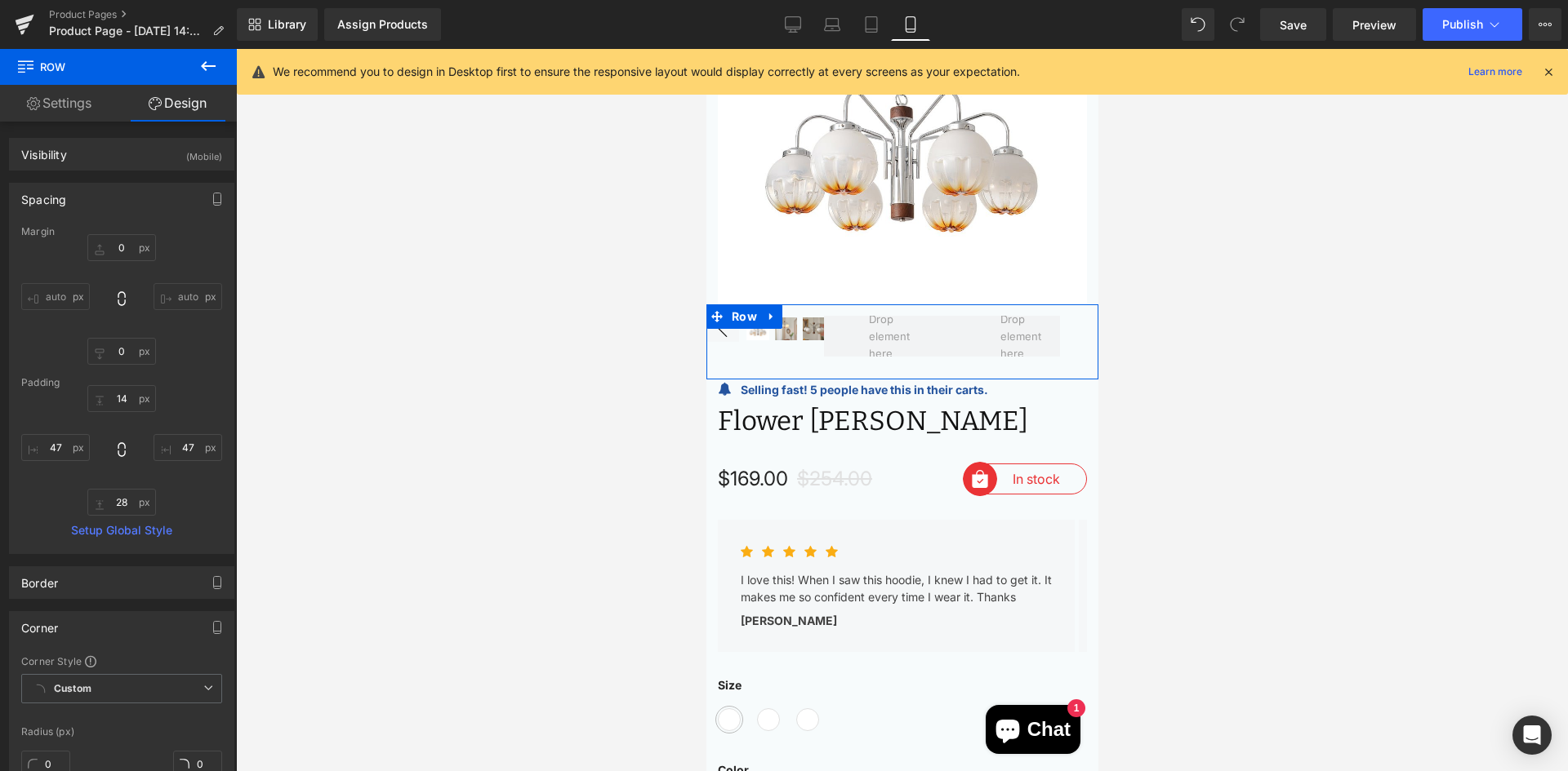
click at [74, 102] on link "Settings" at bounding box center [59, 103] width 118 height 36
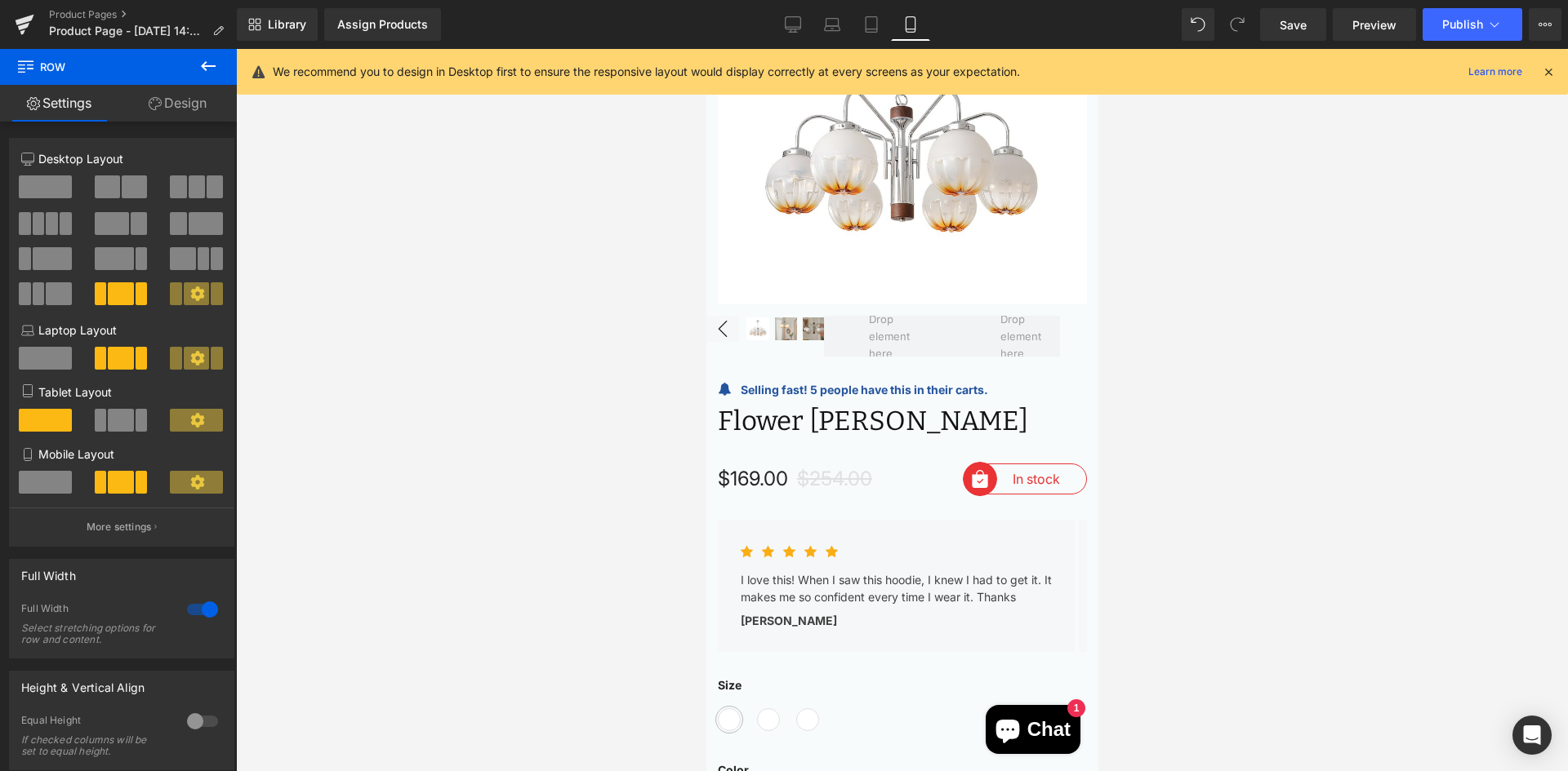
click at [183, 58] on button at bounding box center [208, 67] width 57 height 36
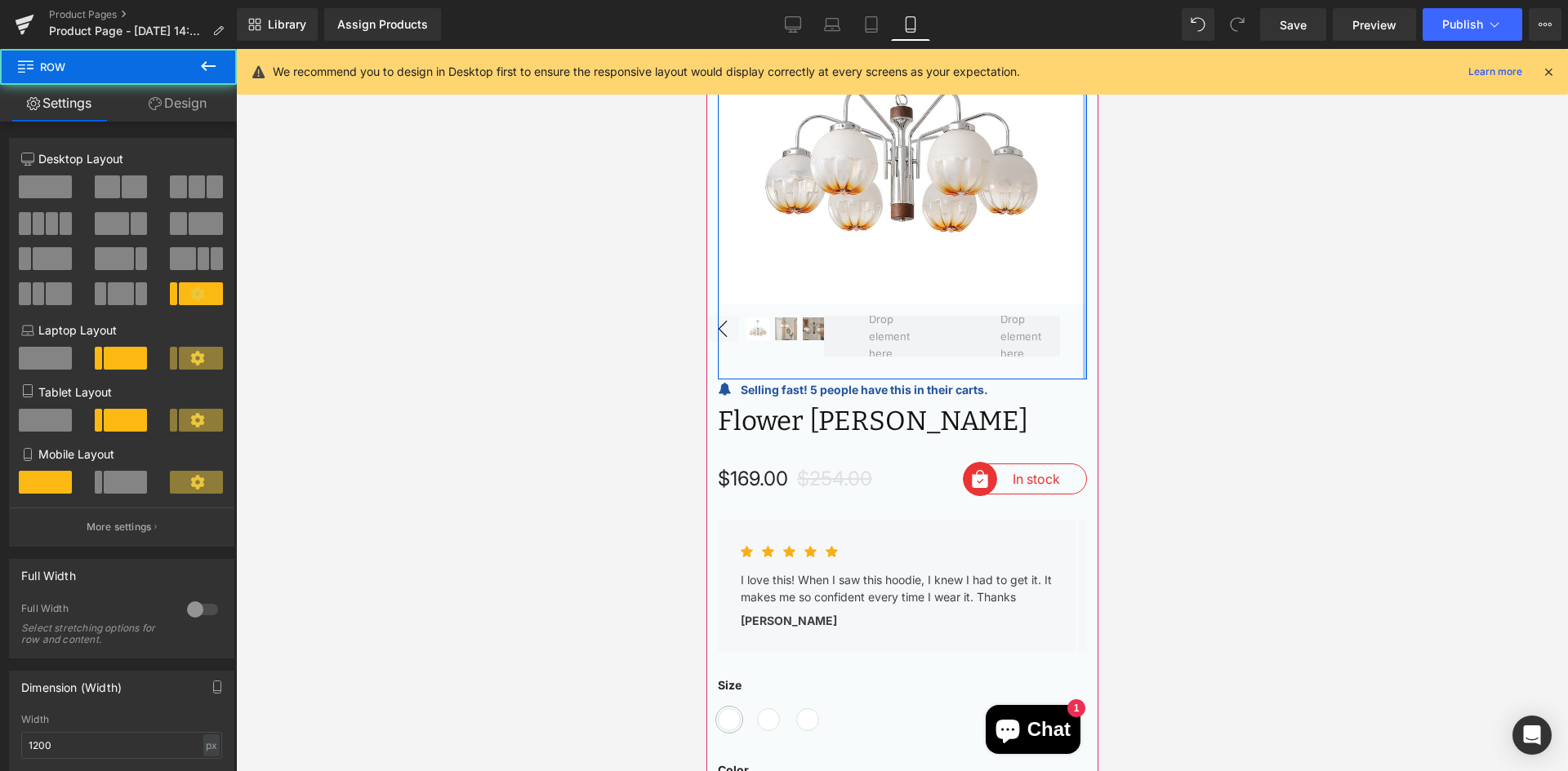
click at [1082, 306] on div at bounding box center [1084, 156] width 4 height 445
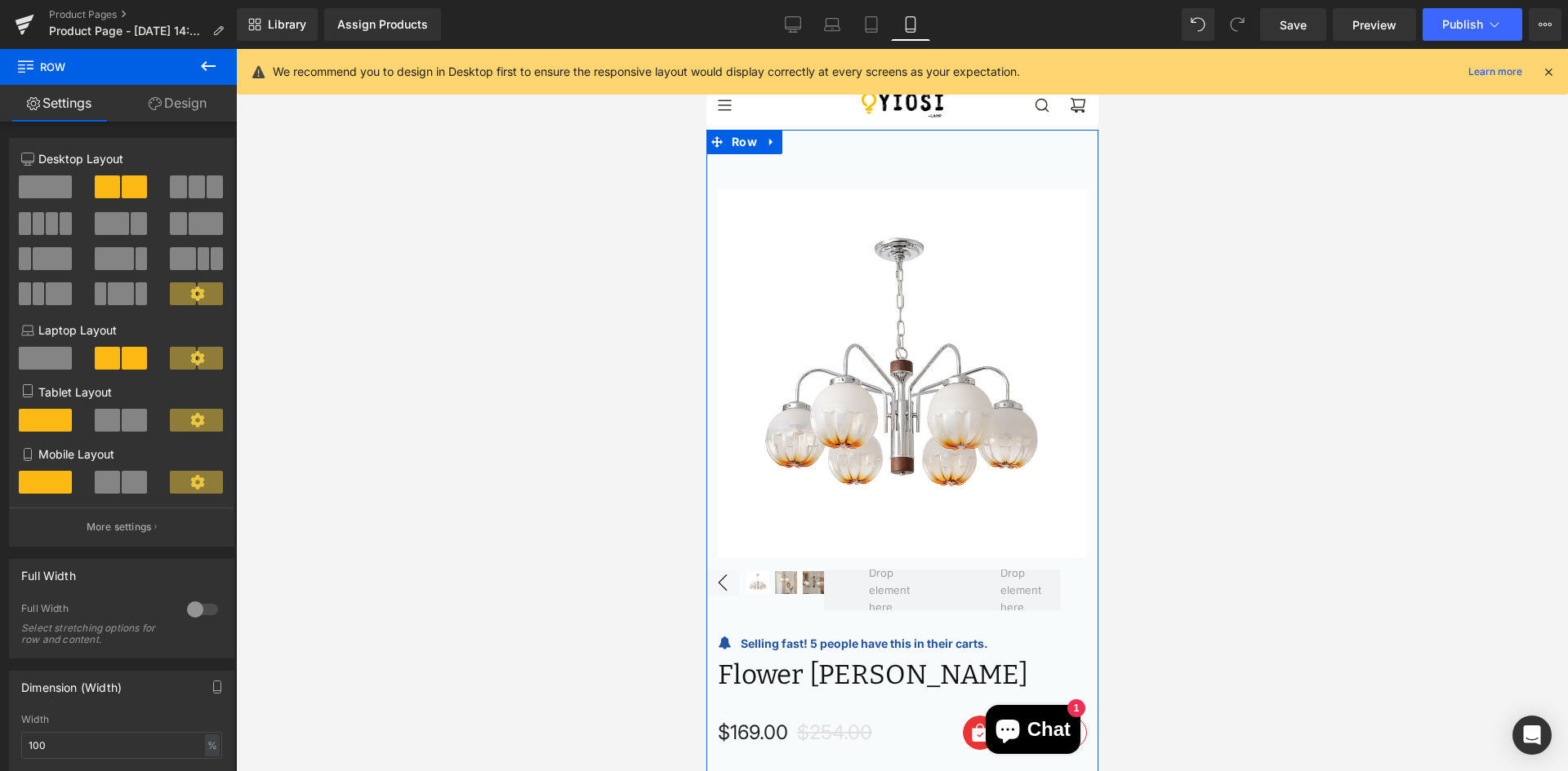
click at [35, 222] on span at bounding box center [39, 224] width 12 height 22
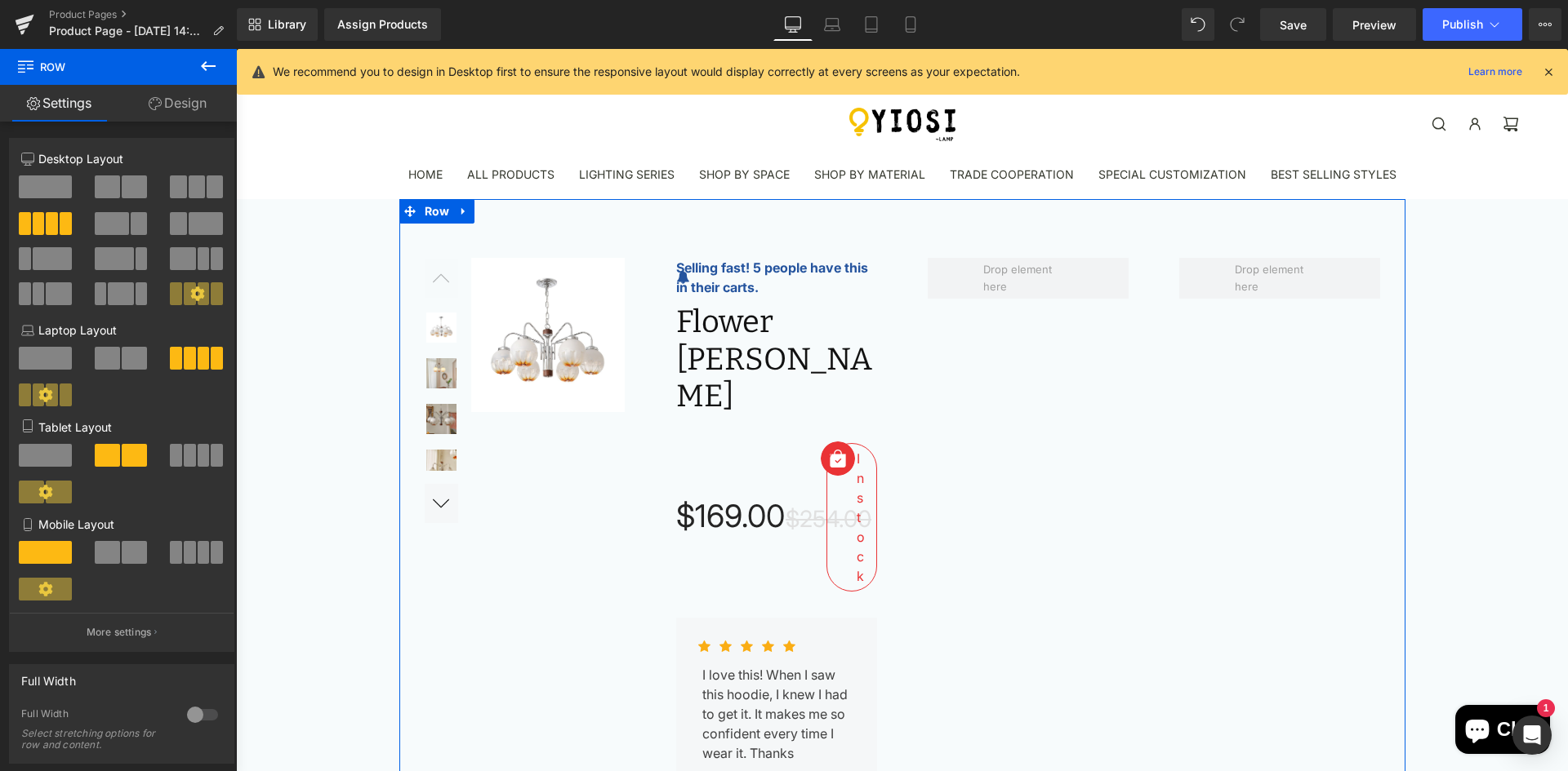
scroll to position [69, 0]
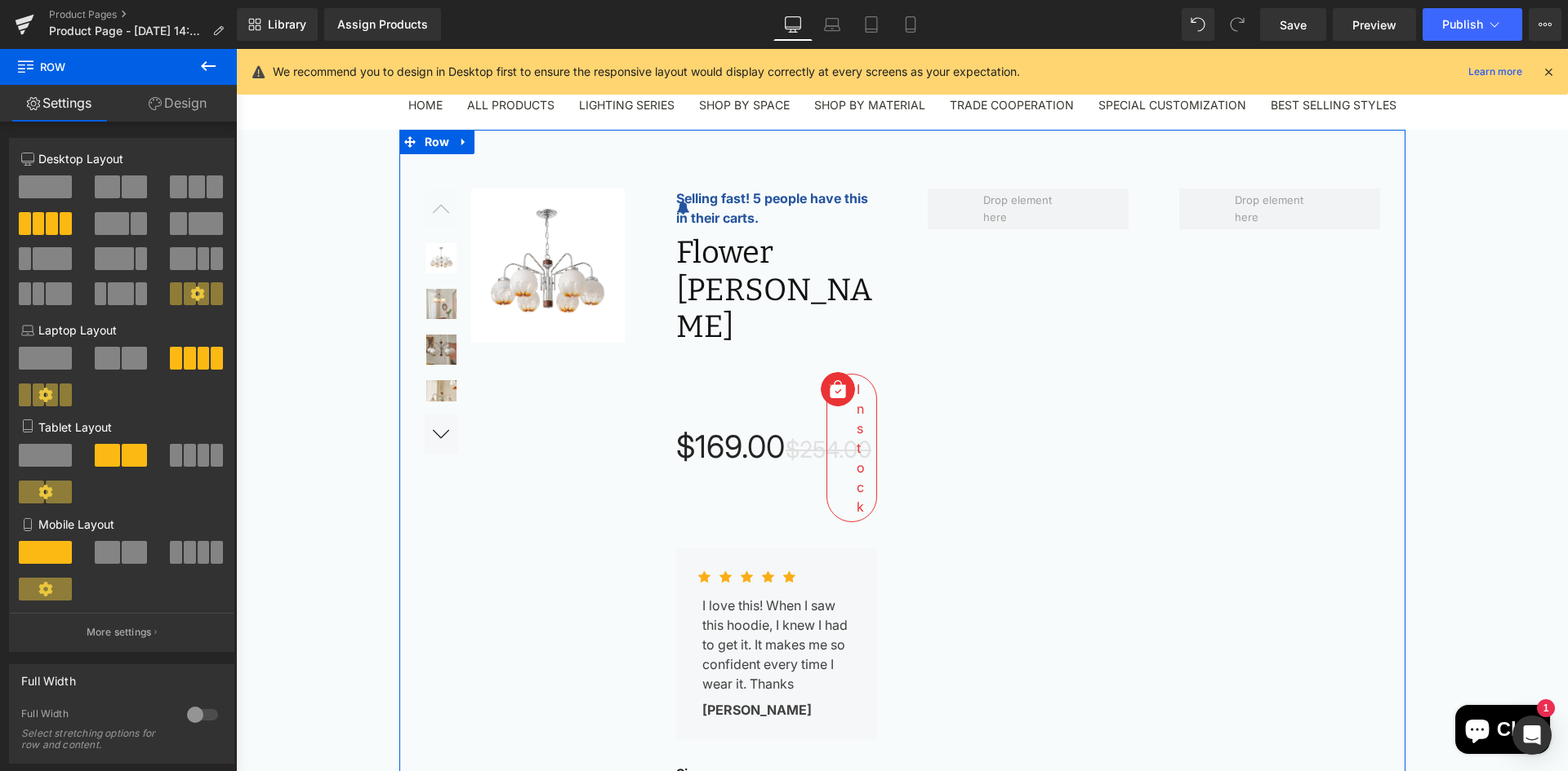
click at [211, 454] on span at bounding box center [217, 456] width 12 height 22
type input "100"
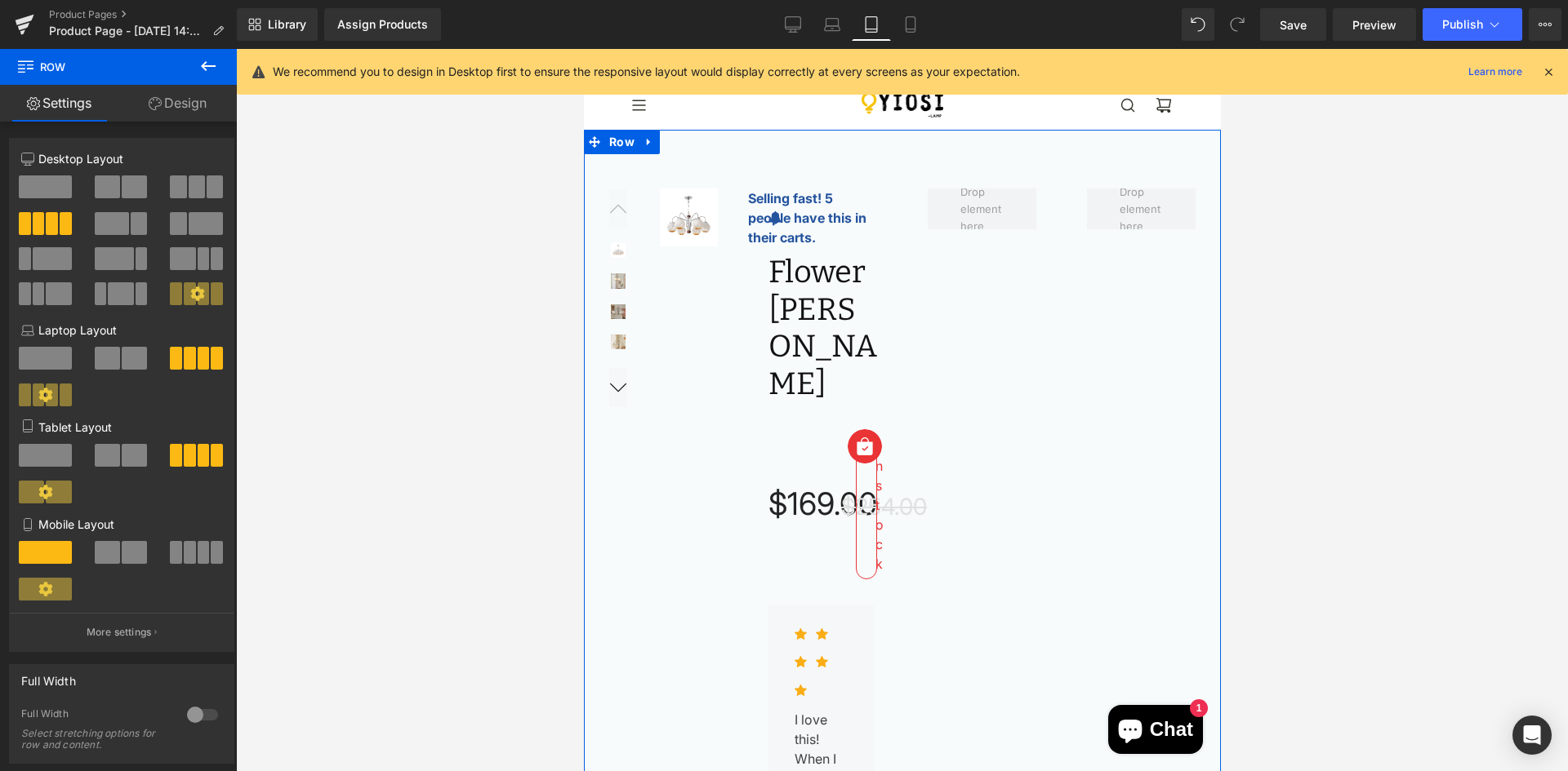
click at [32, 449] on span at bounding box center [45, 456] width 53 height 22
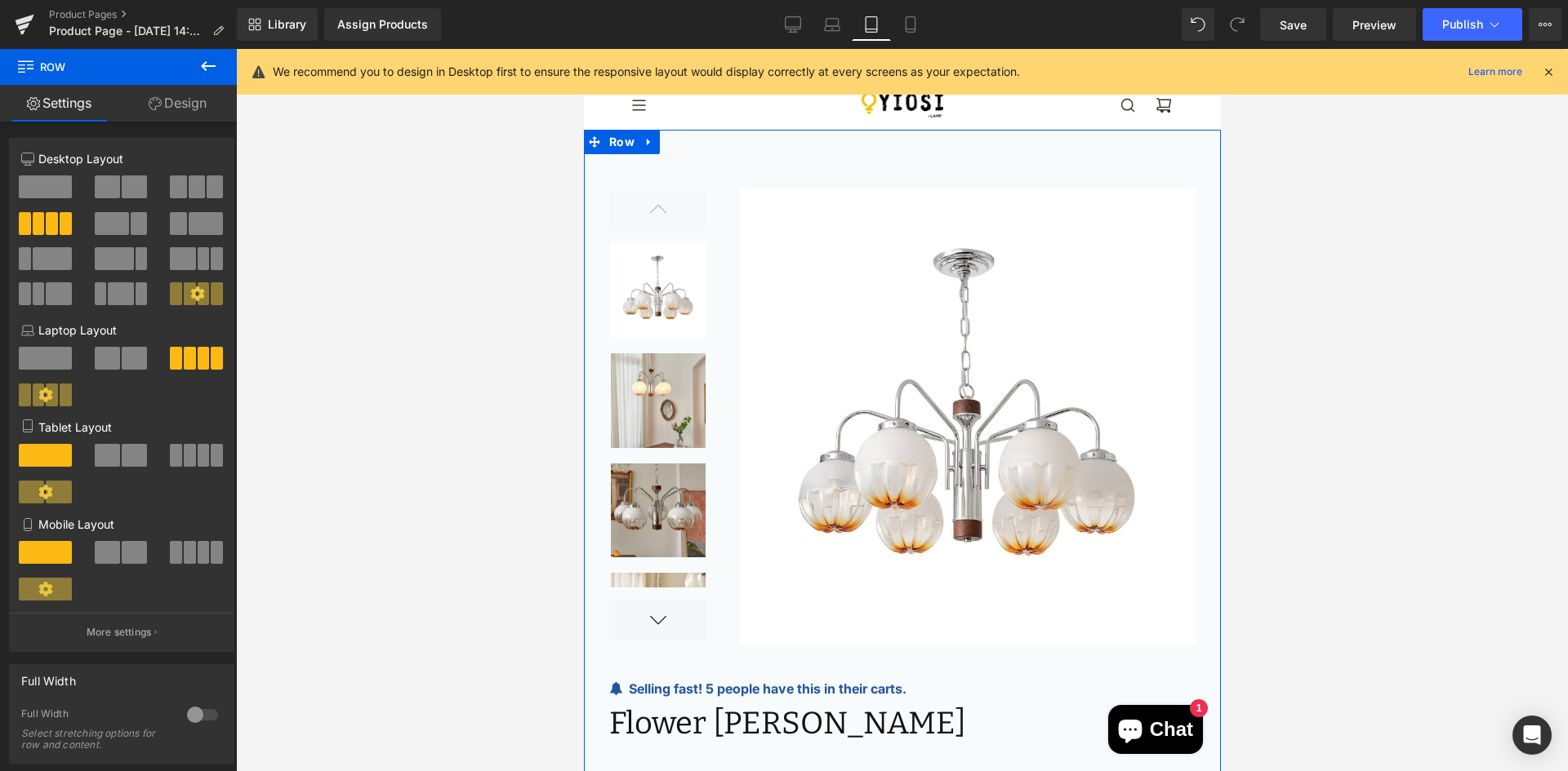
click at [122, 457] on span at bounding box center [134, 456] width 25 height 22
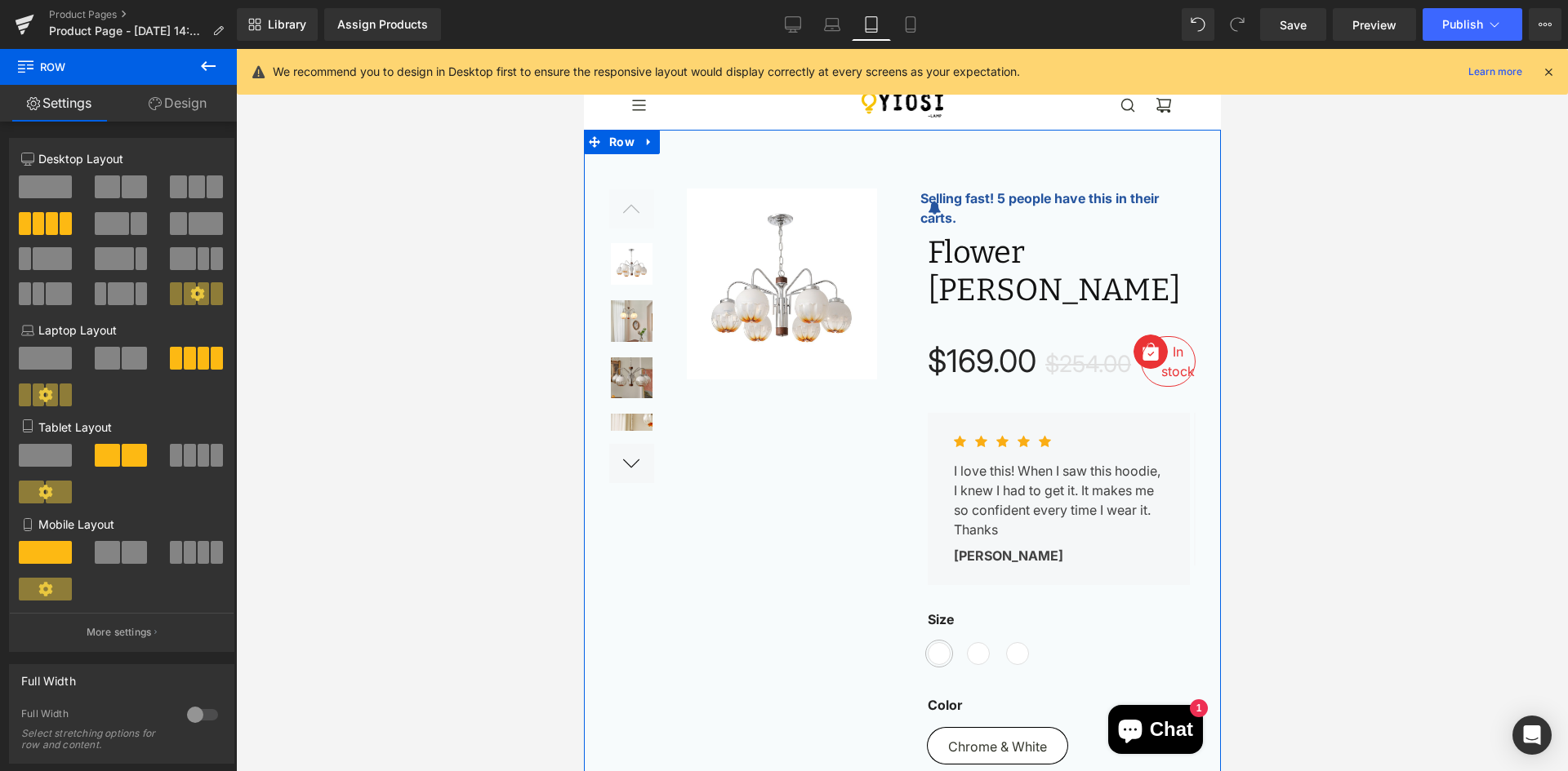
click at [48, 456] on span at bounding box center [45, 456] width 53 height 22
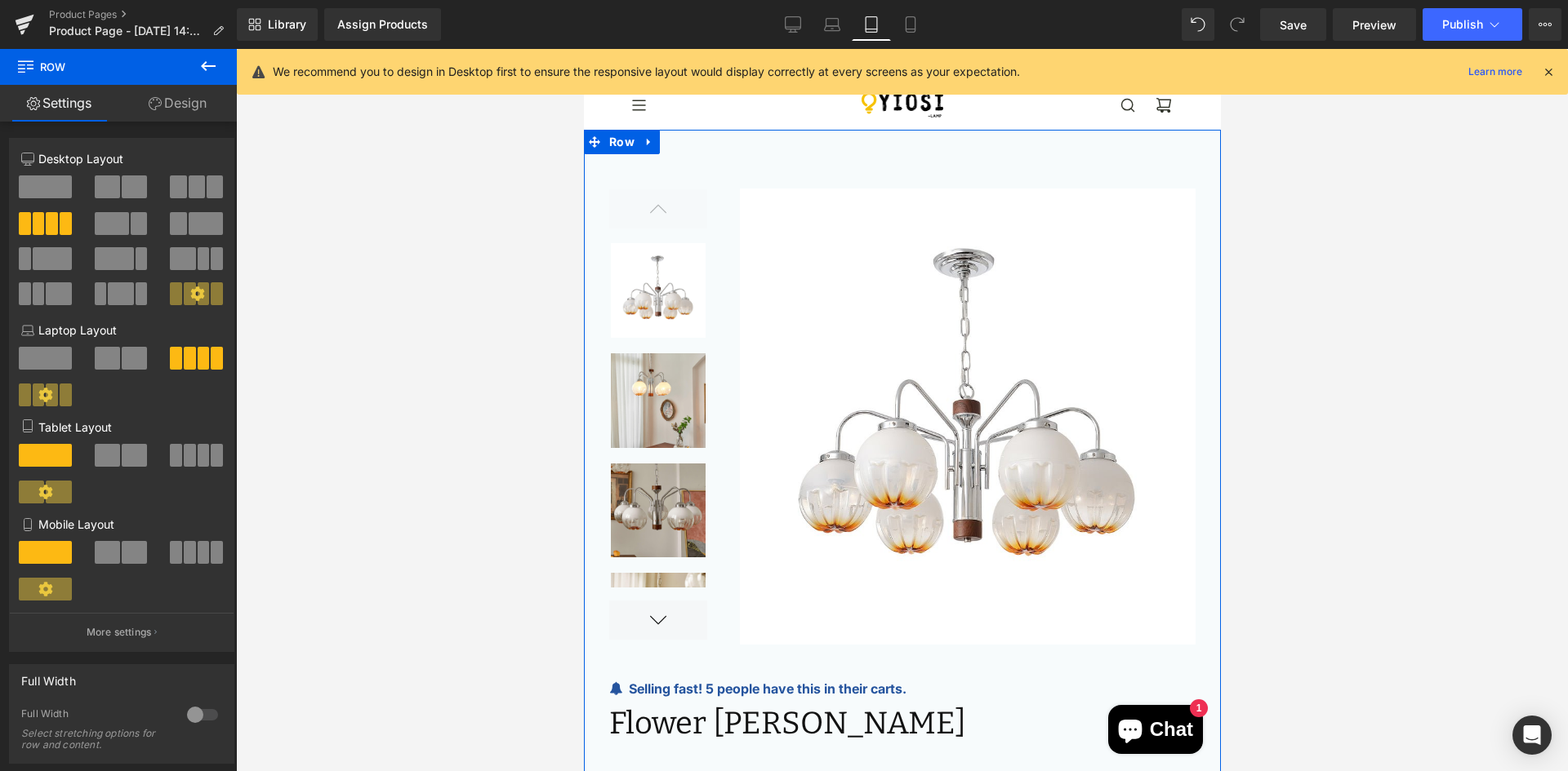
click at [141, 459] on span at bounding box center [134, 456] width 25 height 22
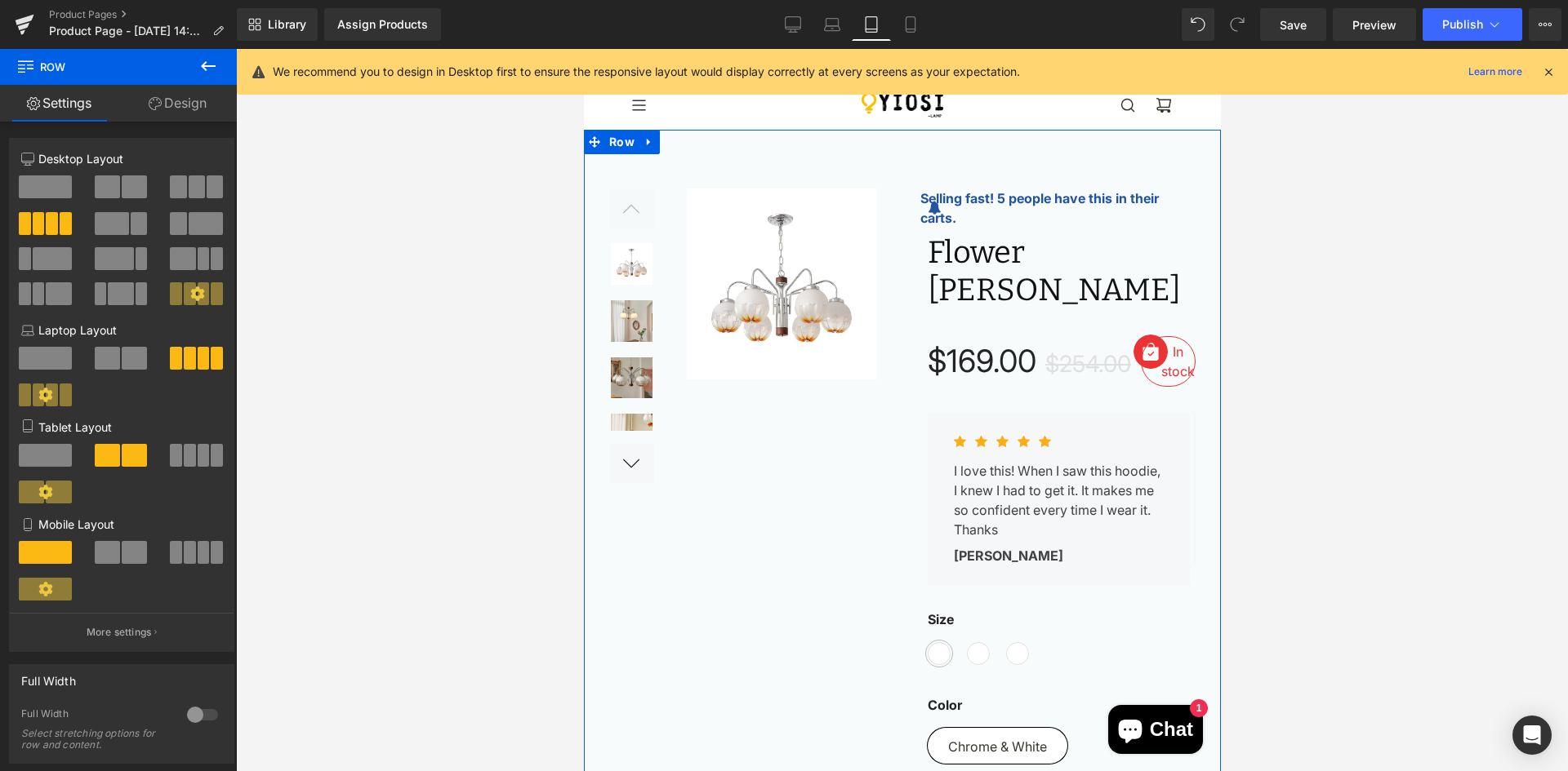
click at [198, 459] on span at bounding box center [204, 456] width 12 height 22
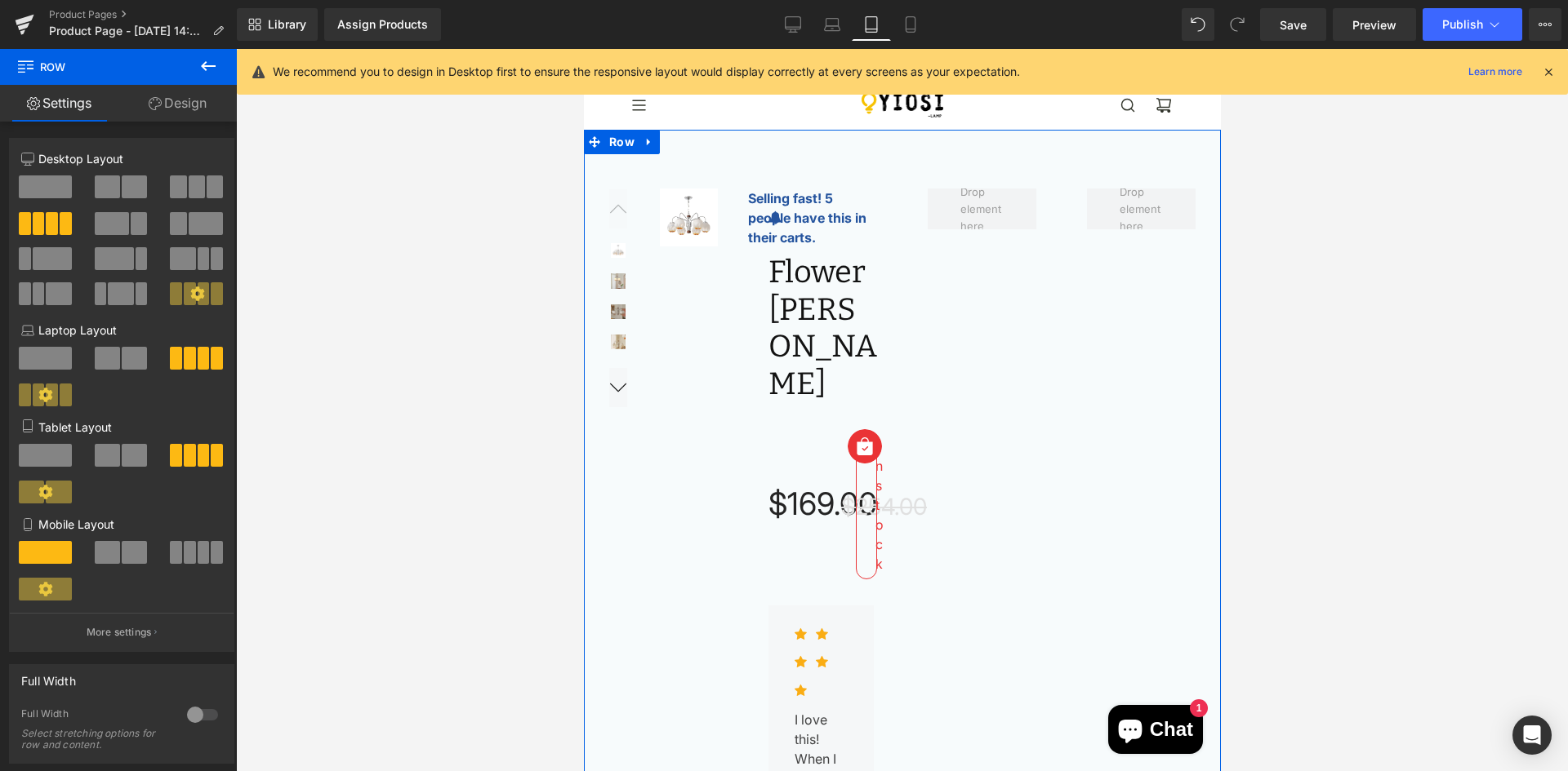
click at [101, 460] on span at bounding box center [107, 456] width 25 height 22
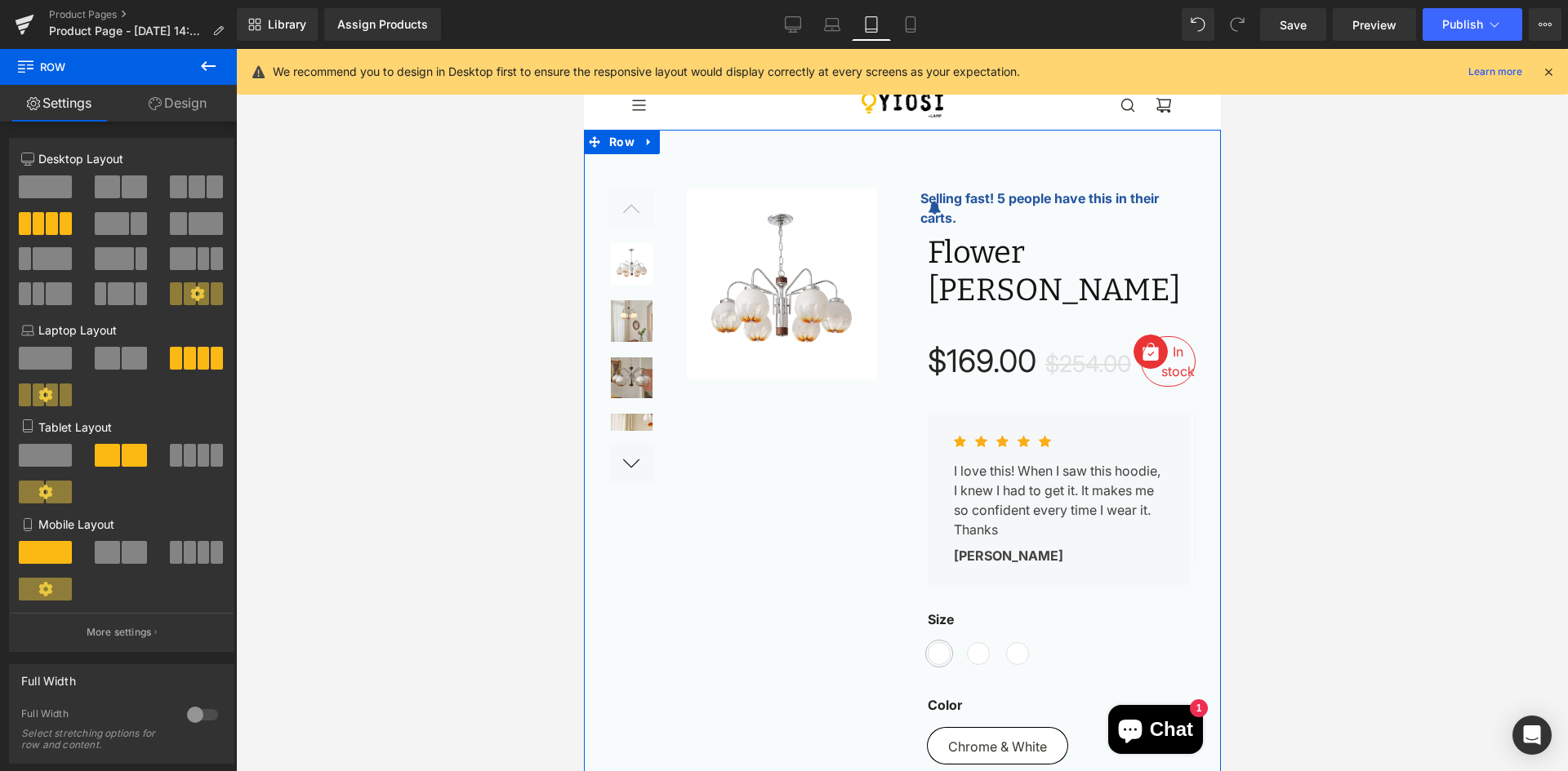
click at [39, 457] on span at bounding box center [45, 456] width 53 height 22
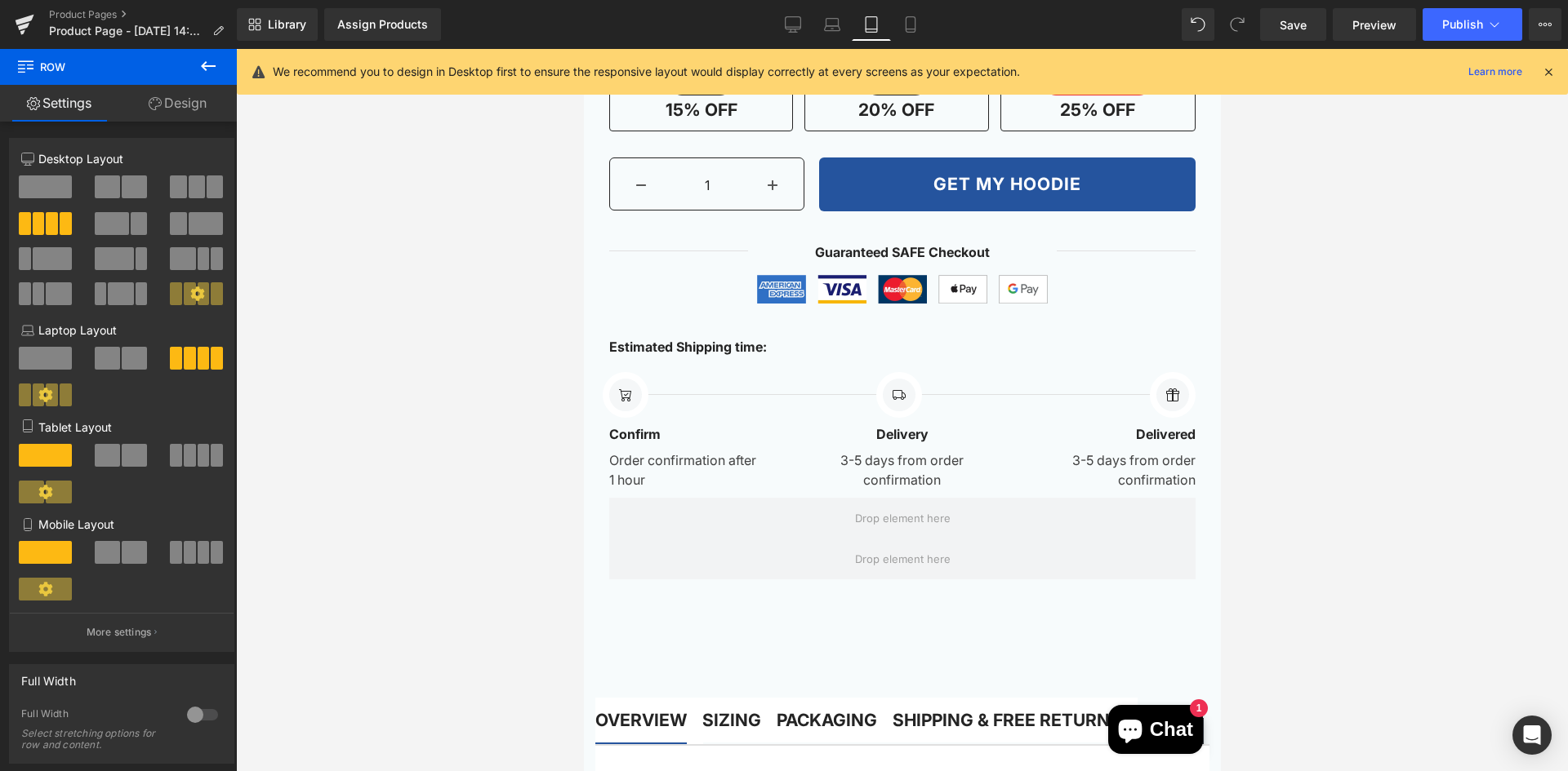
scroll to position [1633, 0]
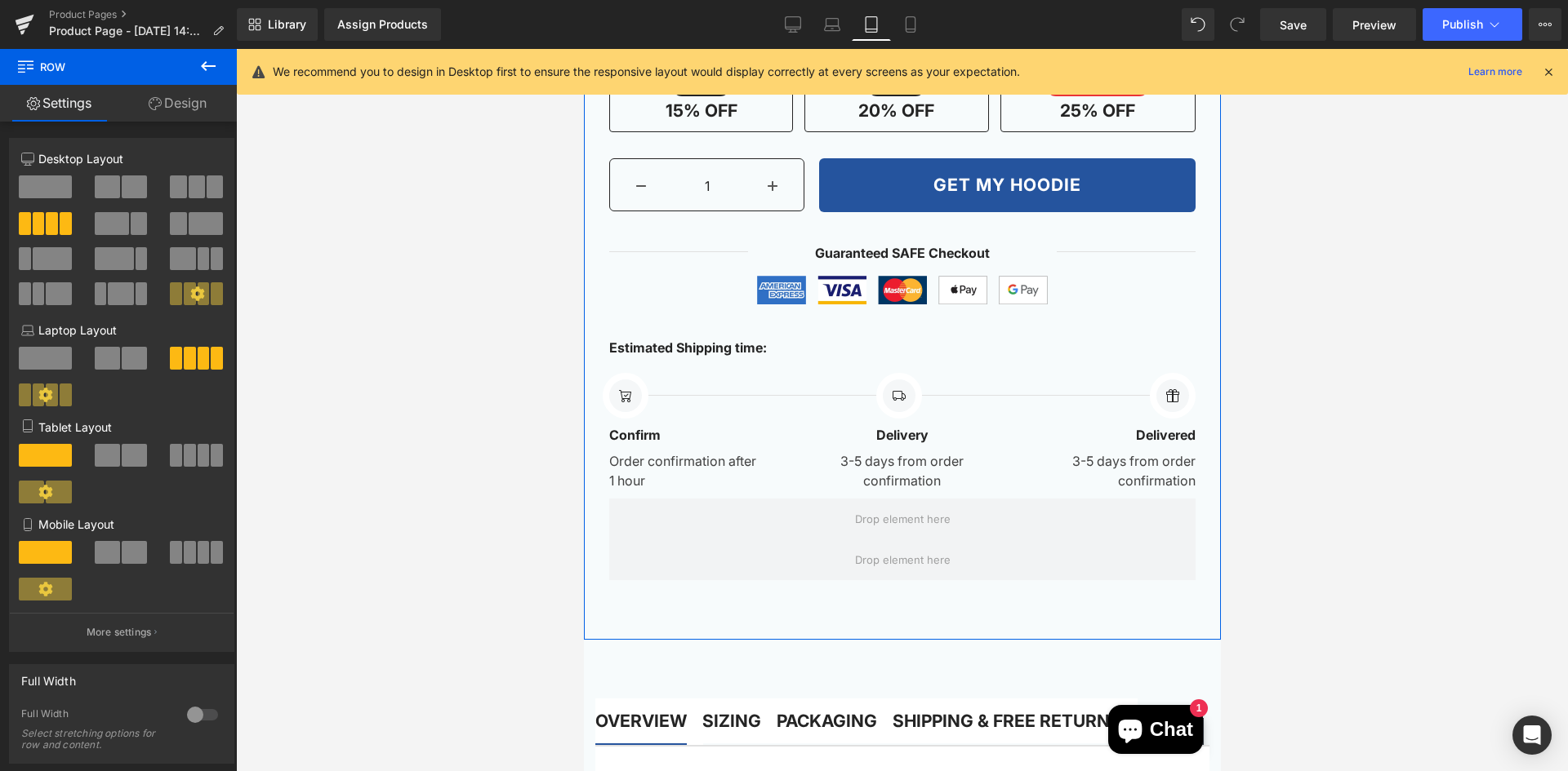
click at [46, 360] on span at bounding box center [45, 358] width 53 height 22
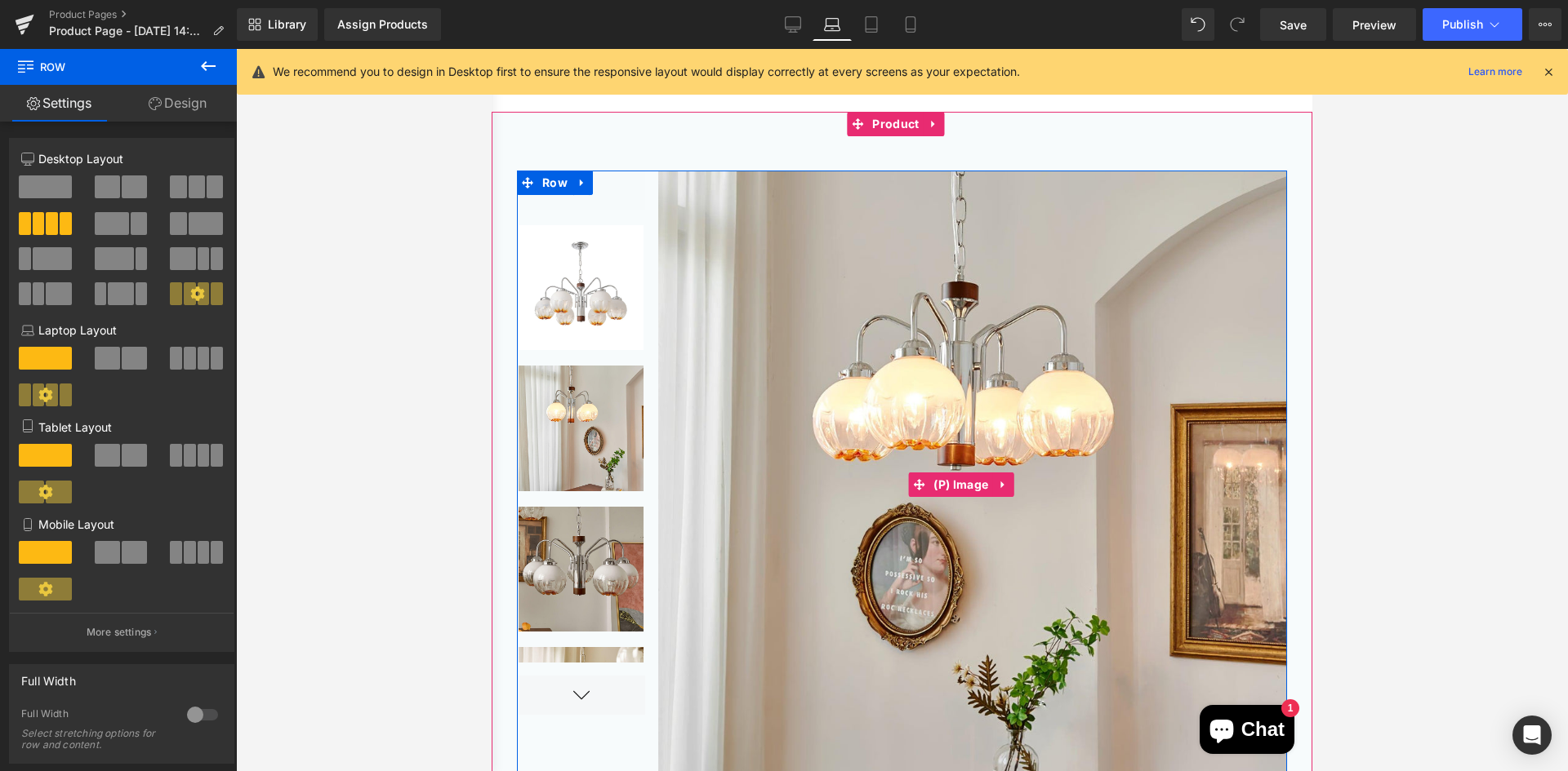
scroll to position [81, 0]
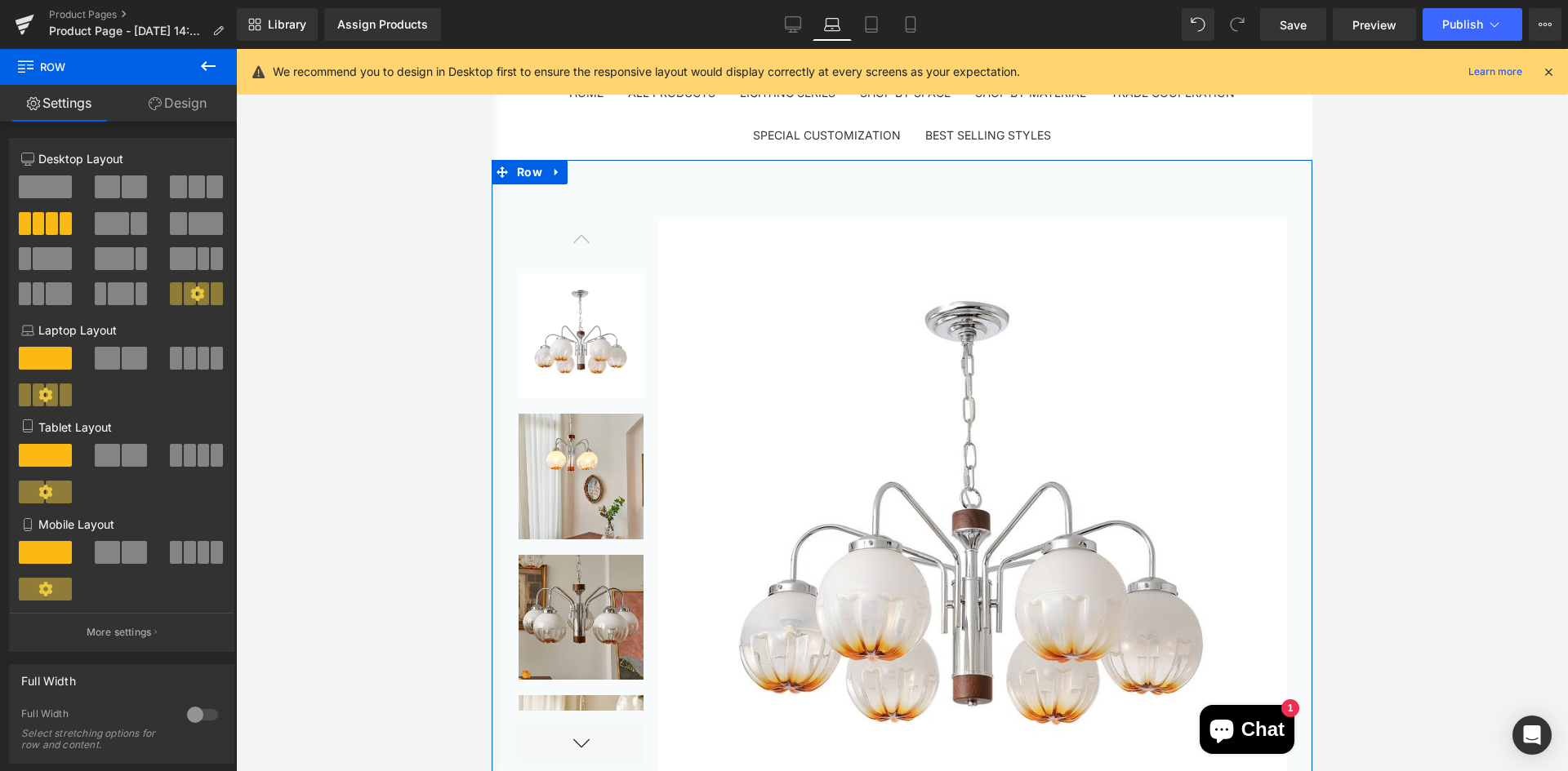
click at [190, 357] on button at bounding box center [196, 358] width 54 height 22
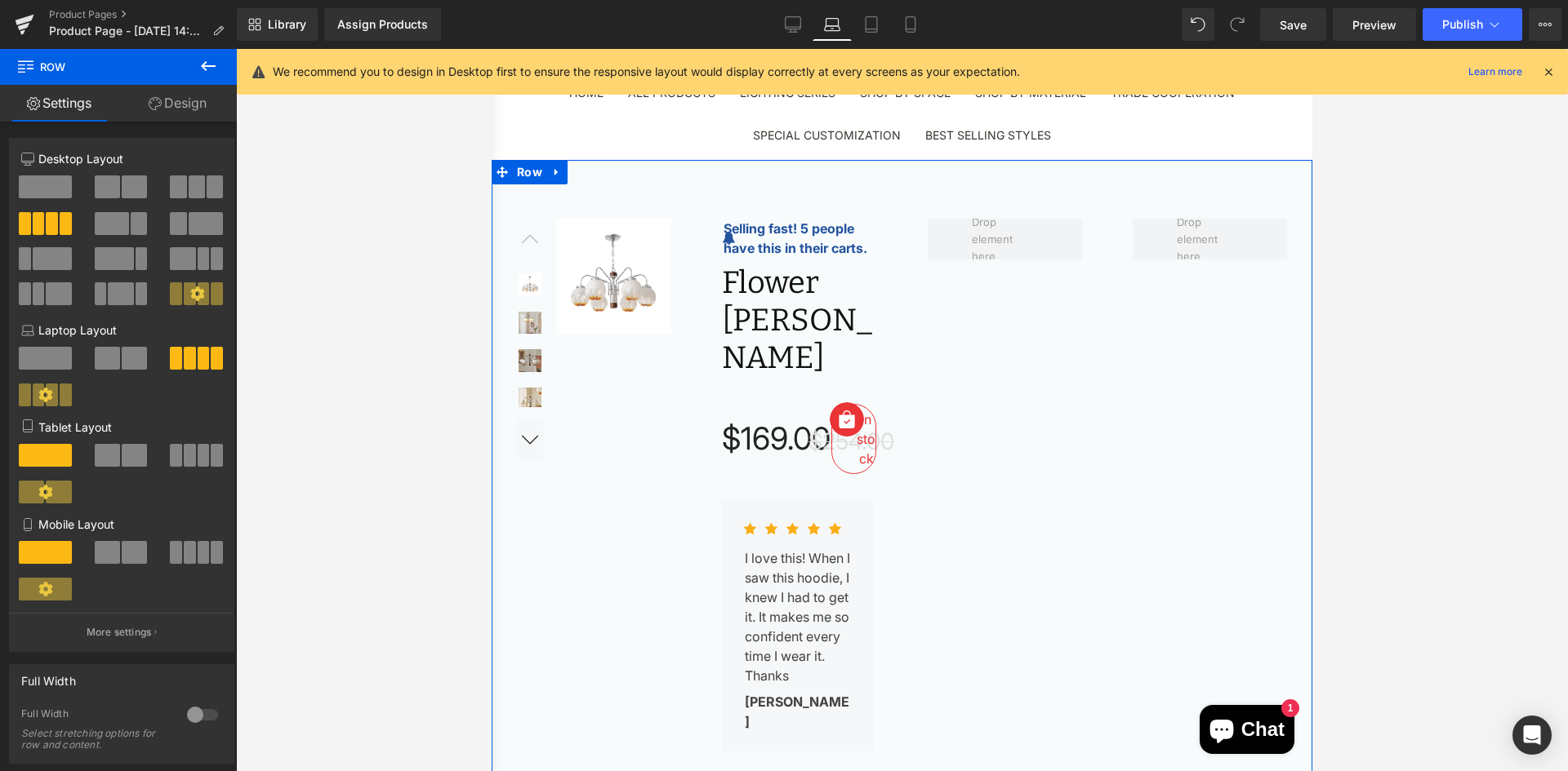
click at [112, 354] on span at bounding box center [107, 358] width 25 height 22
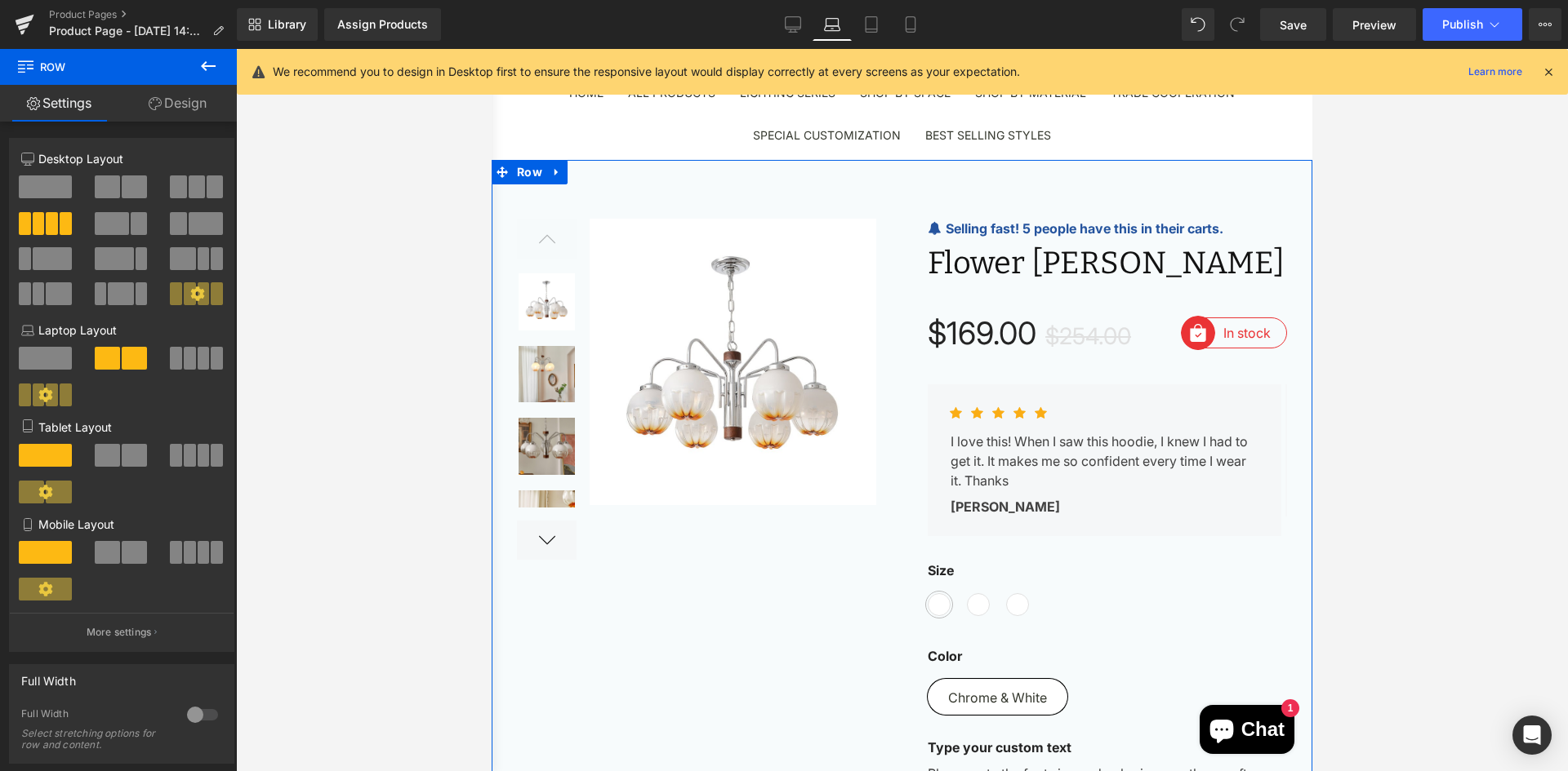
click at [8, 363] on div at bounding box center [46, 365] width 76 height 36
click at [28, 359] on span at bounding box center [45, 358] width 53 height 22
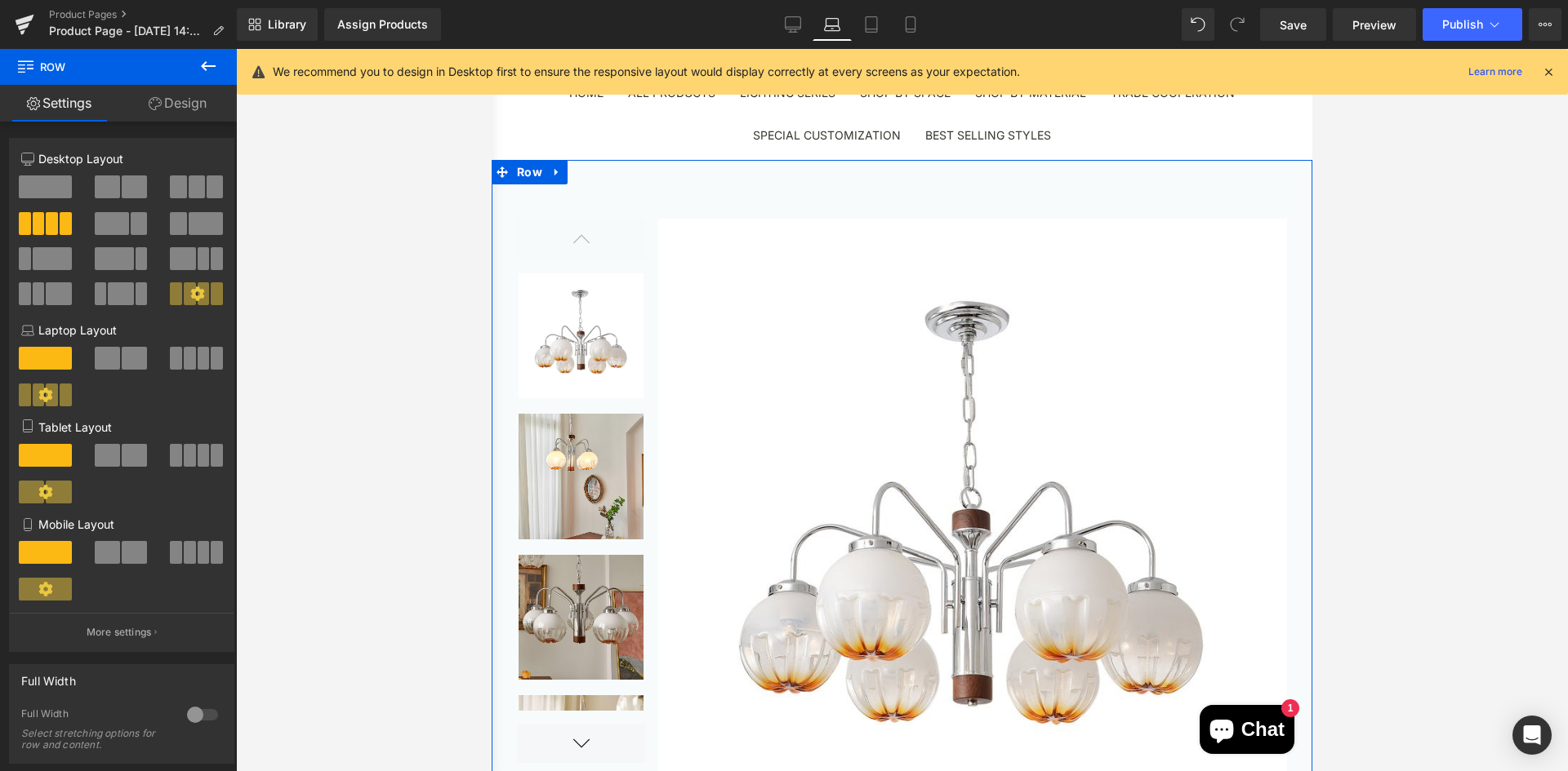
click at [42, 397] on icon at bounding box center [46, 395] width 14 height 14
click at [42, 399] on icon at bounding box center [46, 395] width 14 height 14
click at [45, 359] on span at bounding box center [45, 358] width 53 height 22
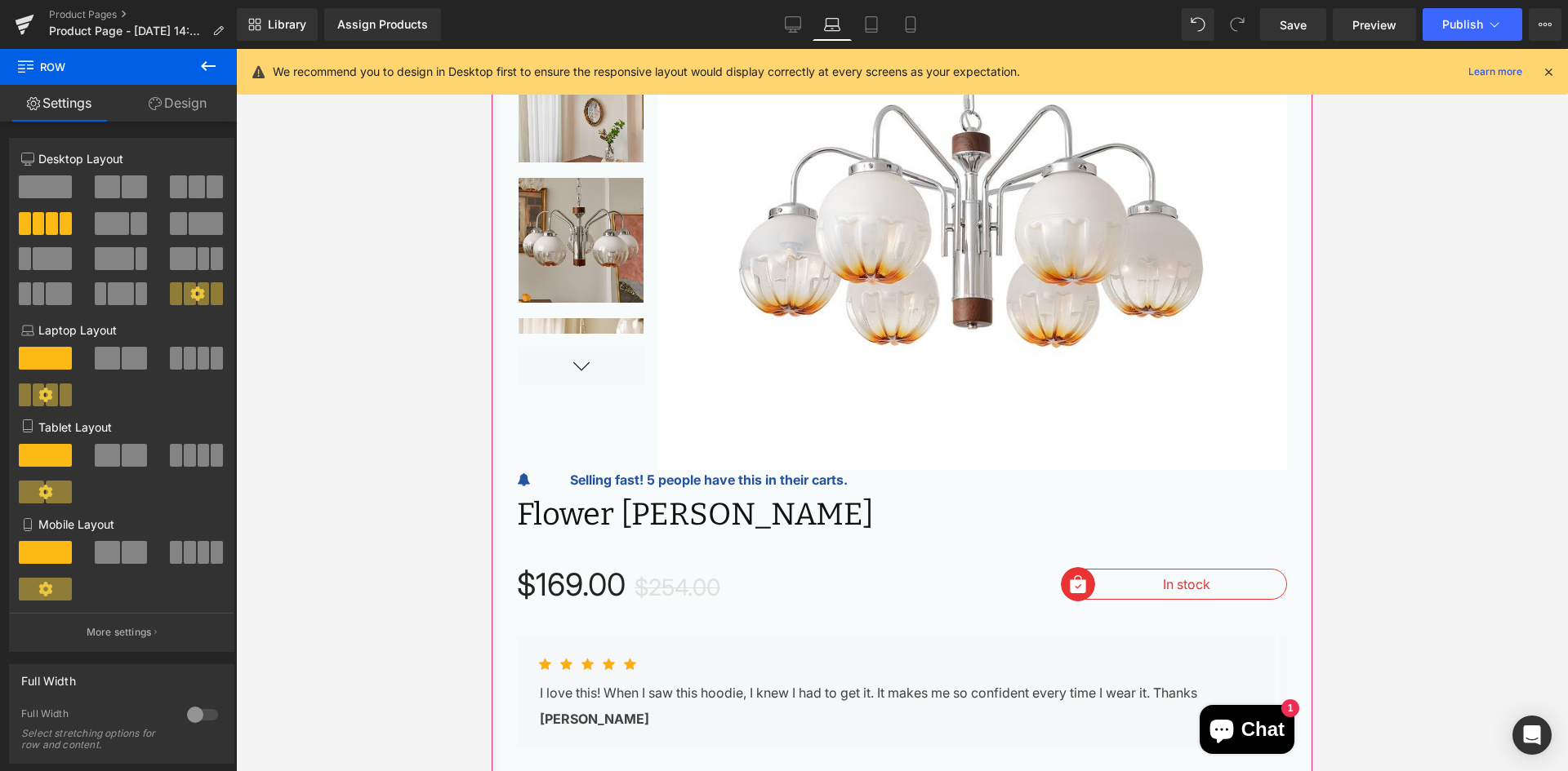
scroll to position [490, 0]
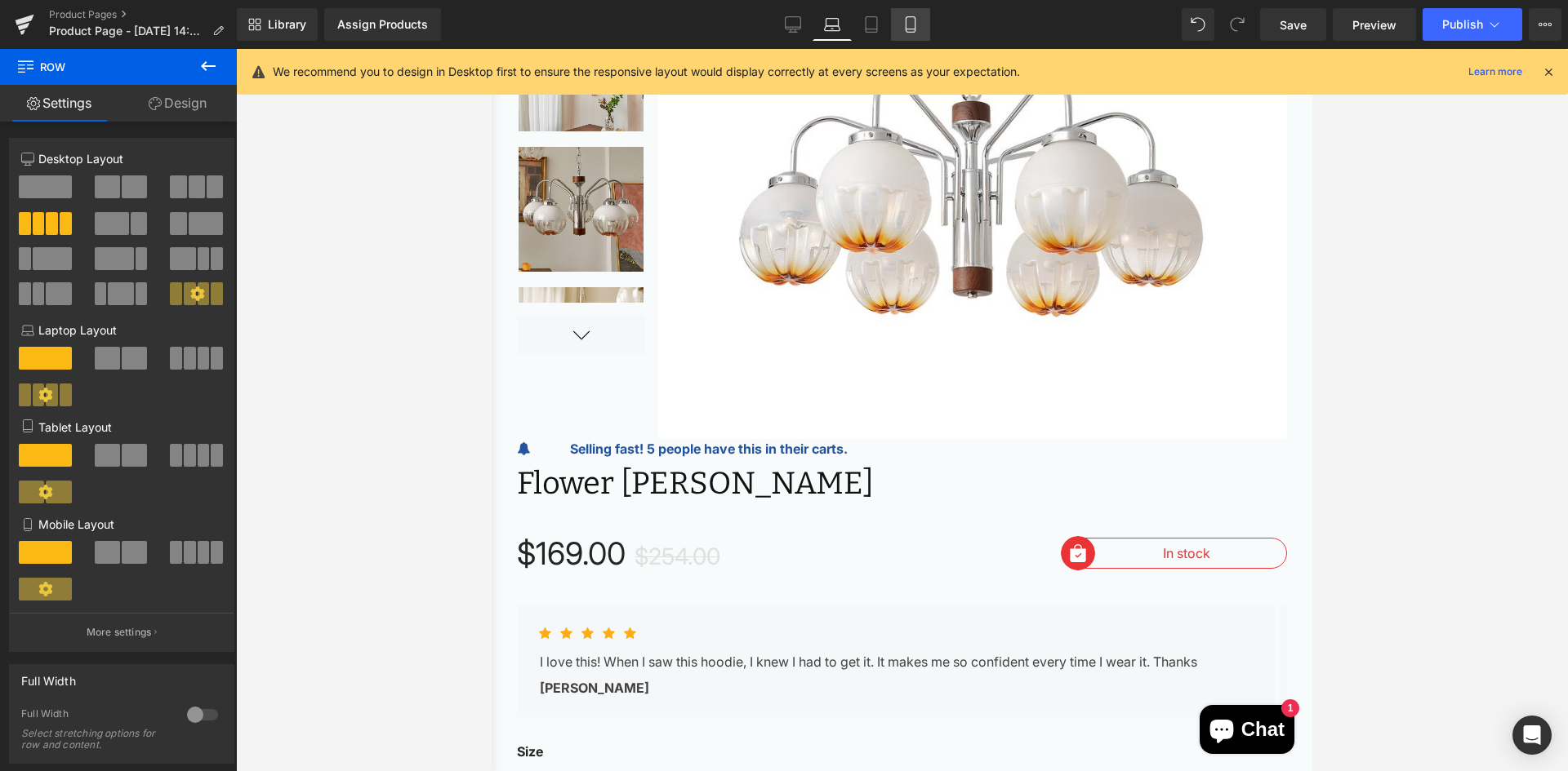
click at [920, 22] on link "Mobile" at bounding box center [910, 24] width 39 height 33
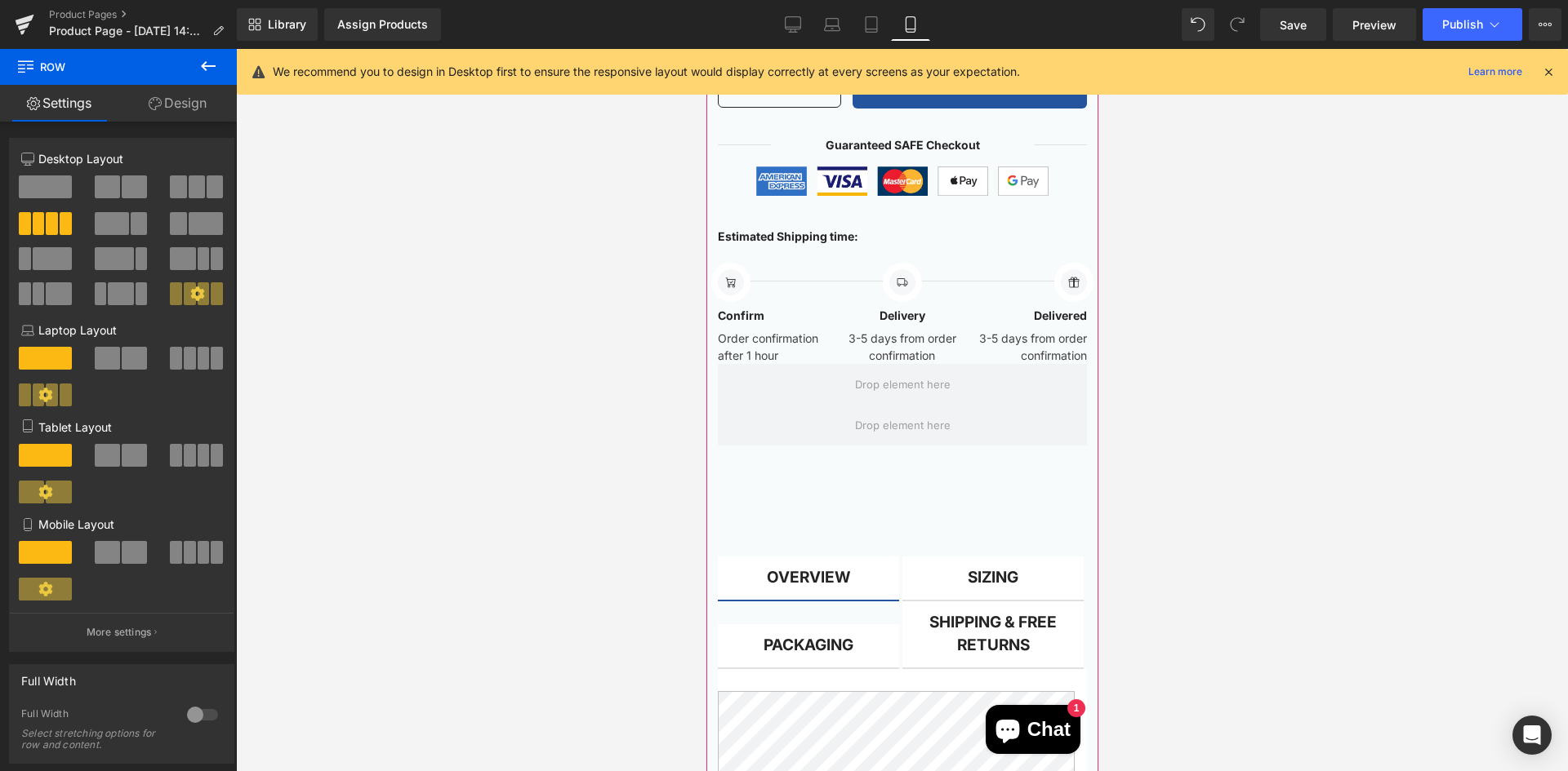
scroll to position [1633, 0]
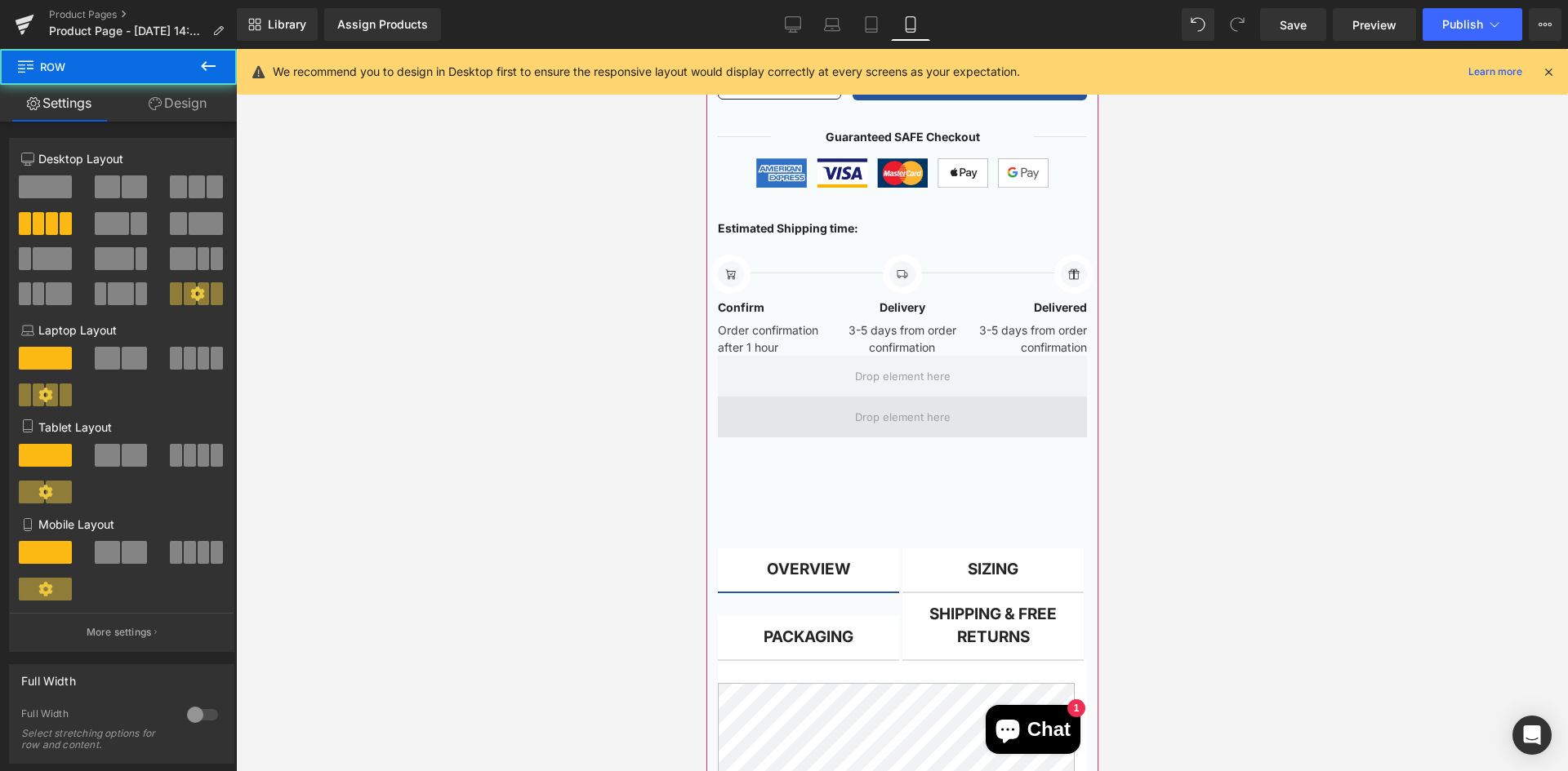
click at [972, 397] on span at bounding box center [901, 417] width 369 height 41
click at [969, 398] on span at bounding box center [901, 417] width 369 height 41
click at [967, 398] on span at bounding box center [901, 417] width 369 height 41
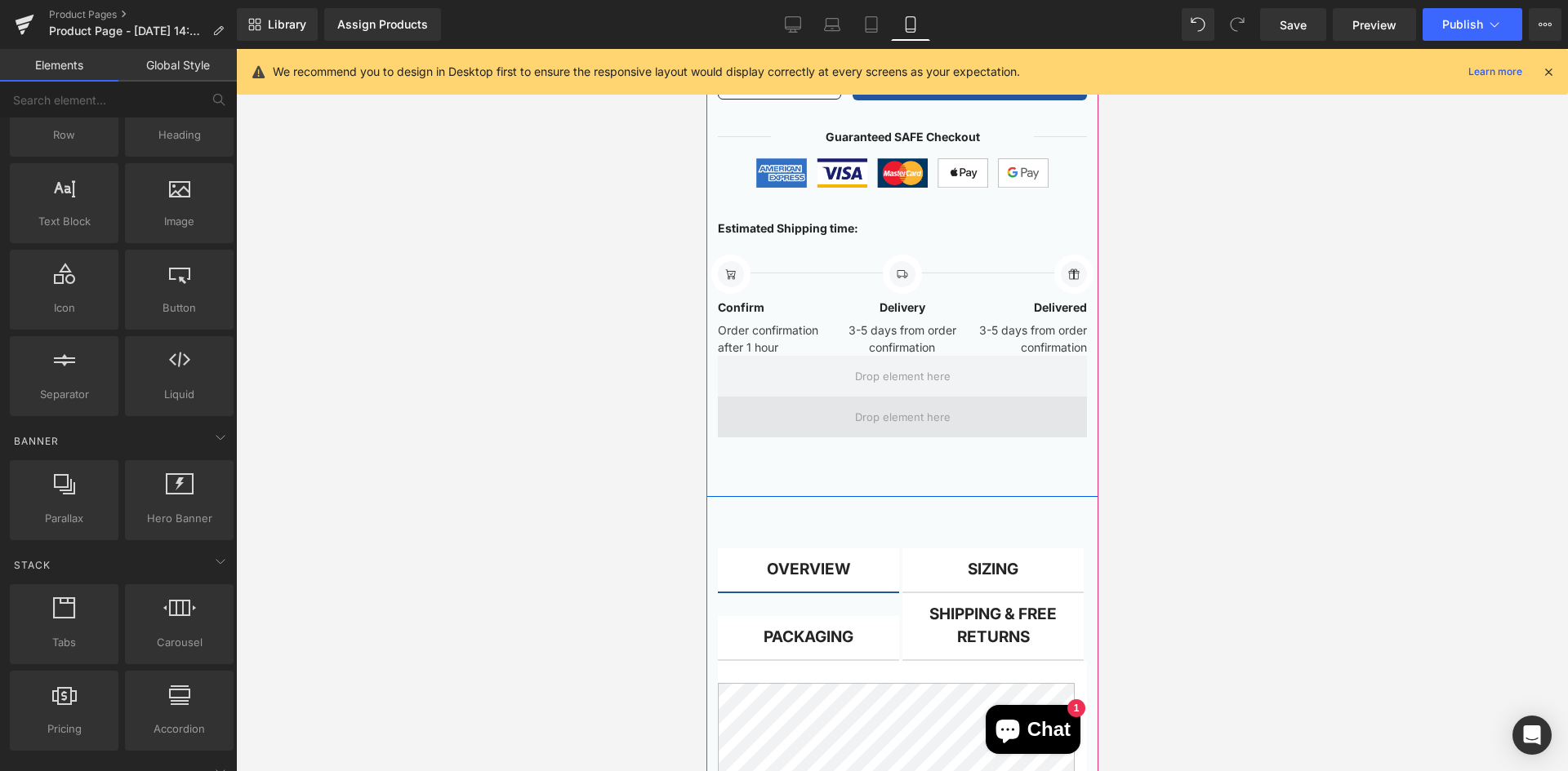
click at [945, 405] on span at bounding box center [902, 417] width 107 height 25
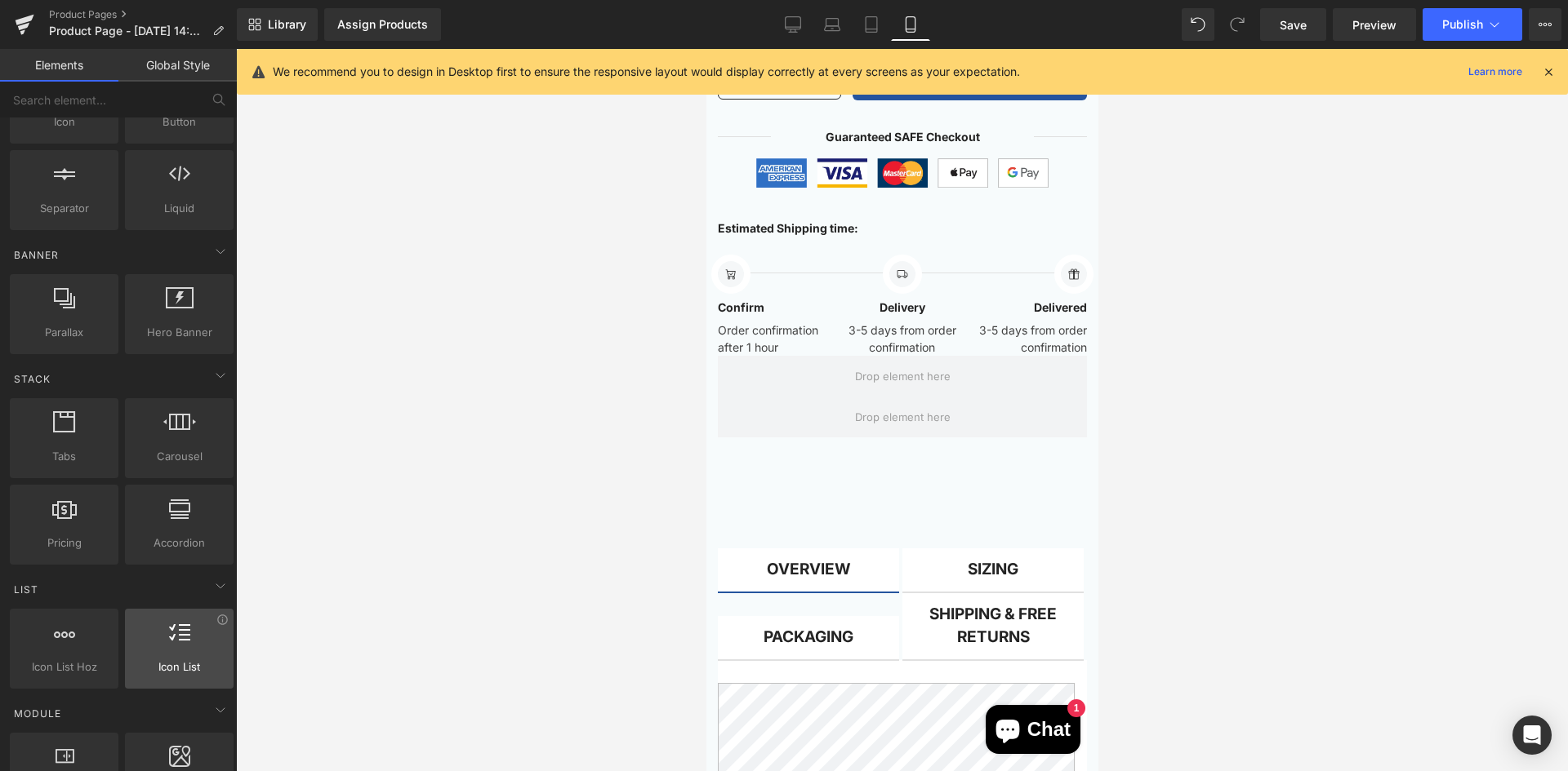
scroll to position [327, 0]
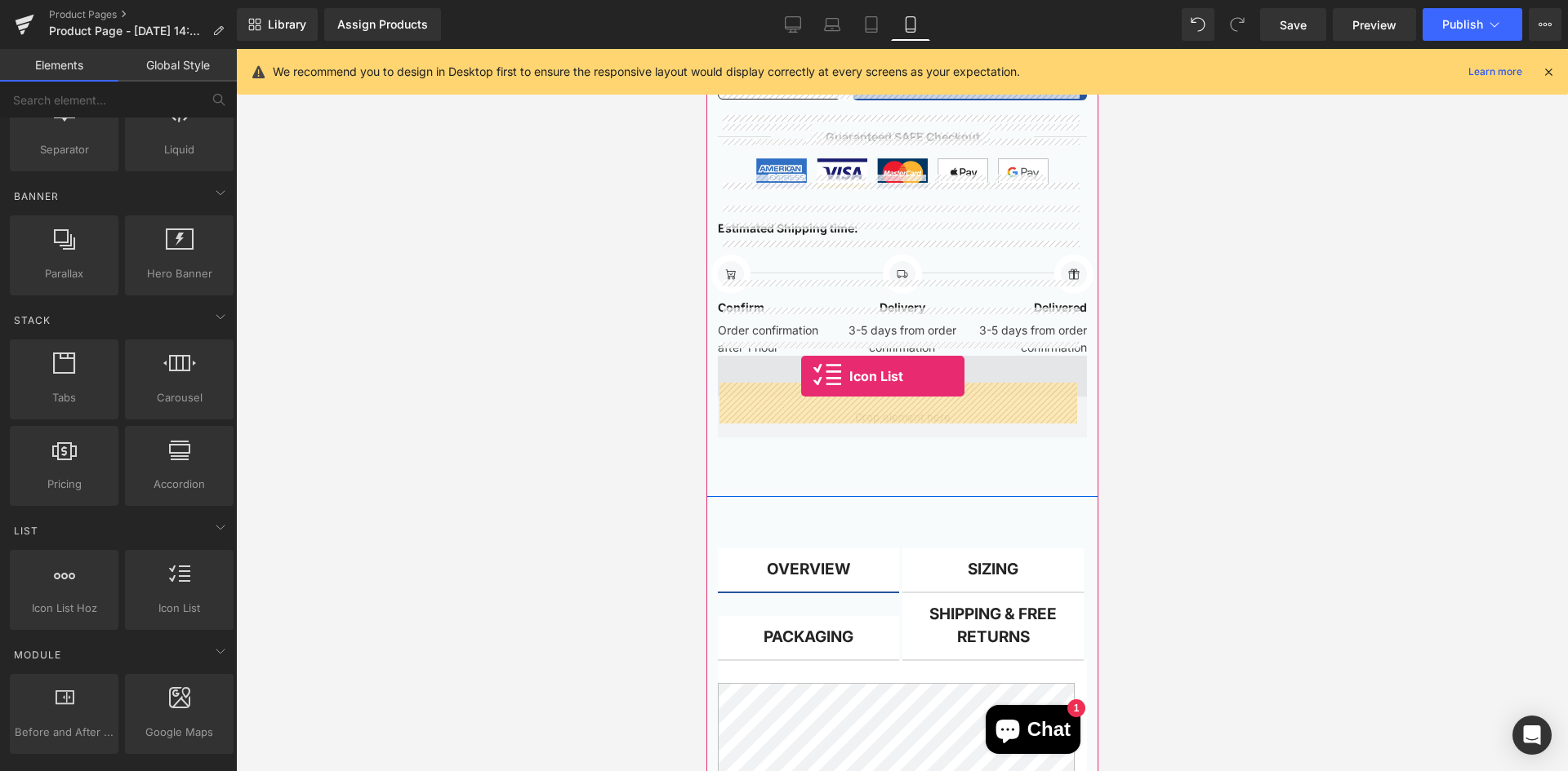
drag, startPoint x: 877, startPoint y: 638, endPoint x: 799, endPoint y: 374, distance: 275.3
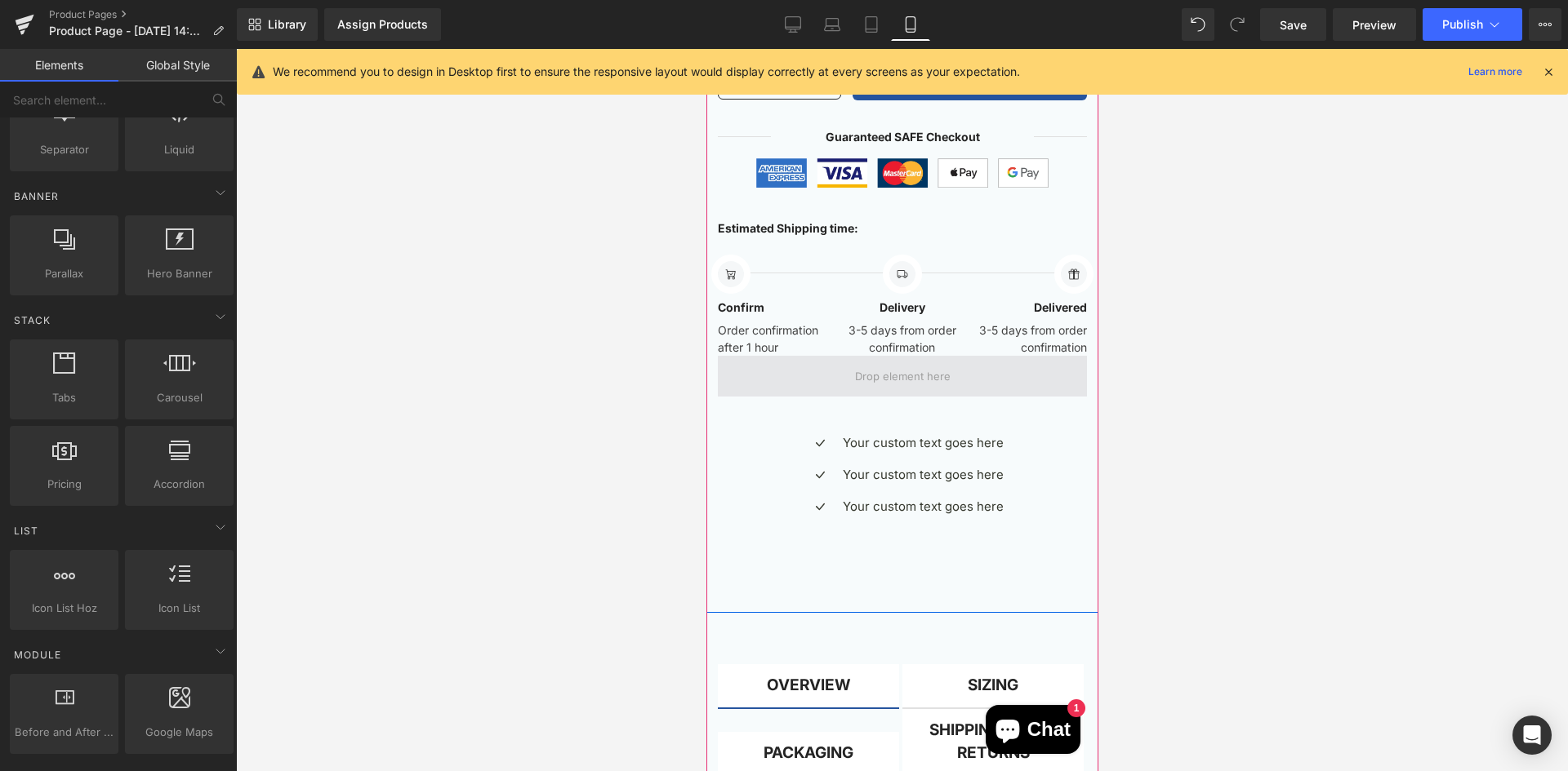
click at [946, 367] on span at bounding box center [902, 376] width 107 height 25
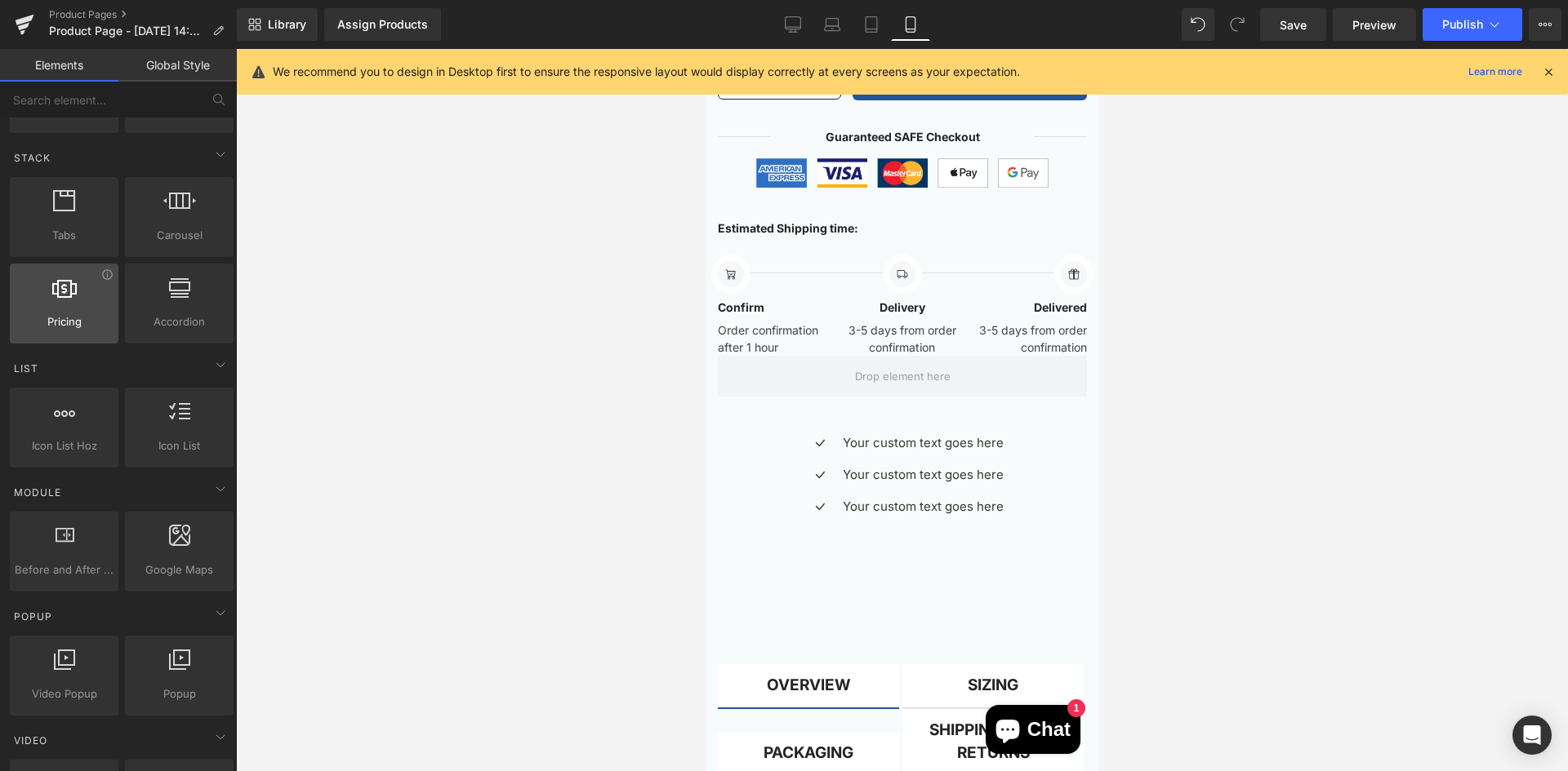
scroll to position [571, 0]
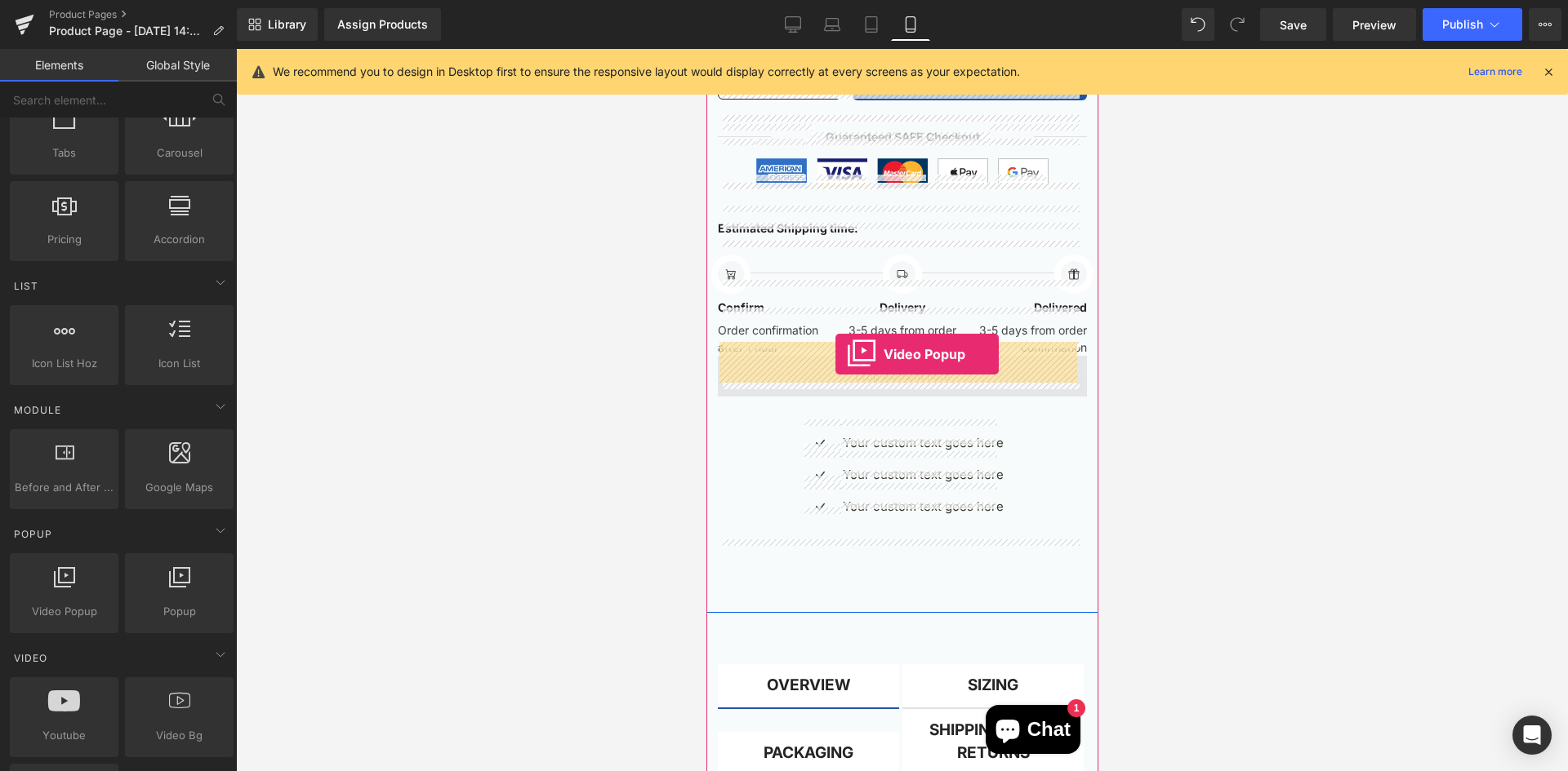
drag, startPoint x: 786, startPoint y: 634, endPoint x: 833, endPoint y: 356, distance: 281.9
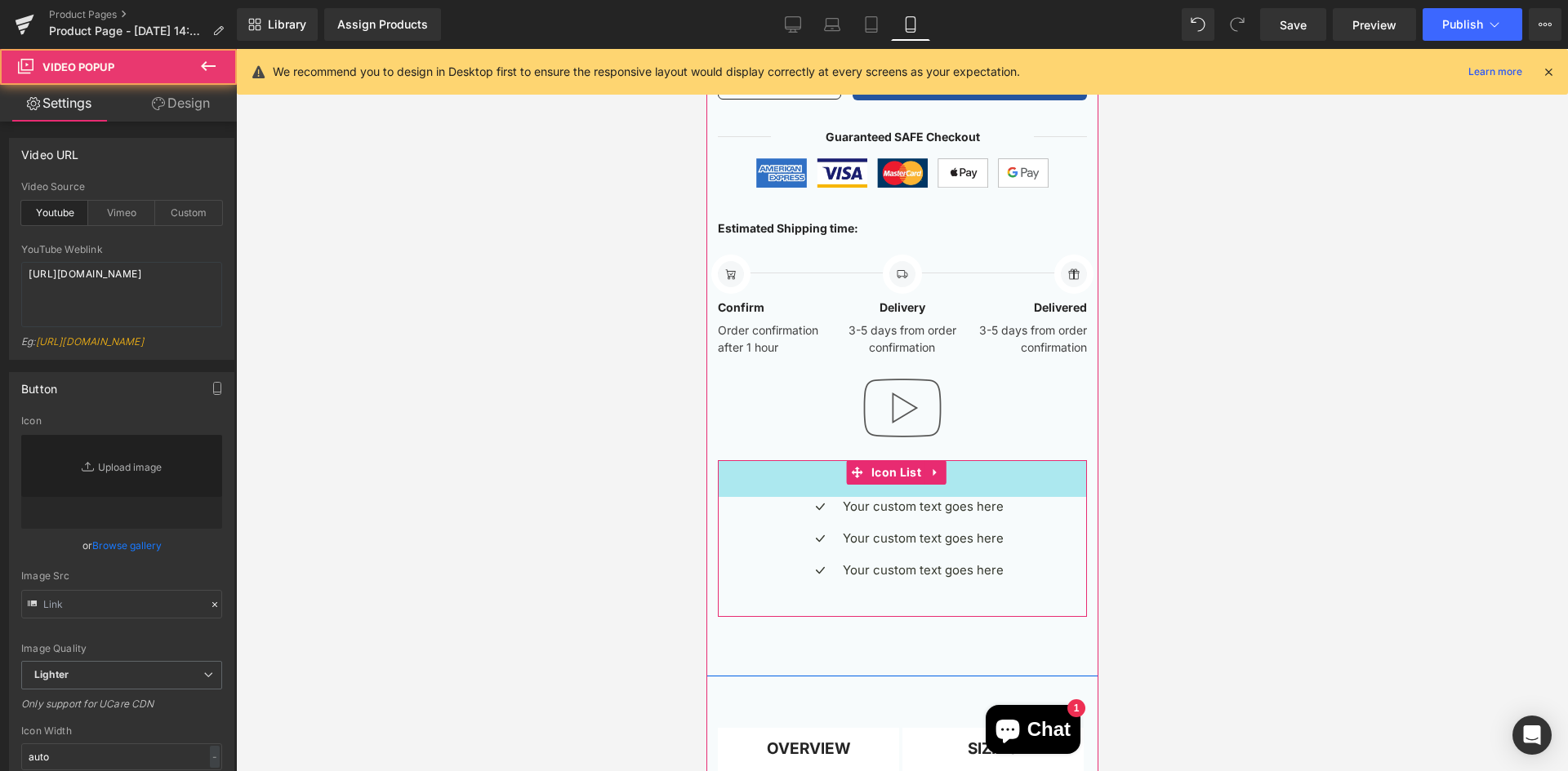
type input "//[DOMAIN_NAME][URL]"
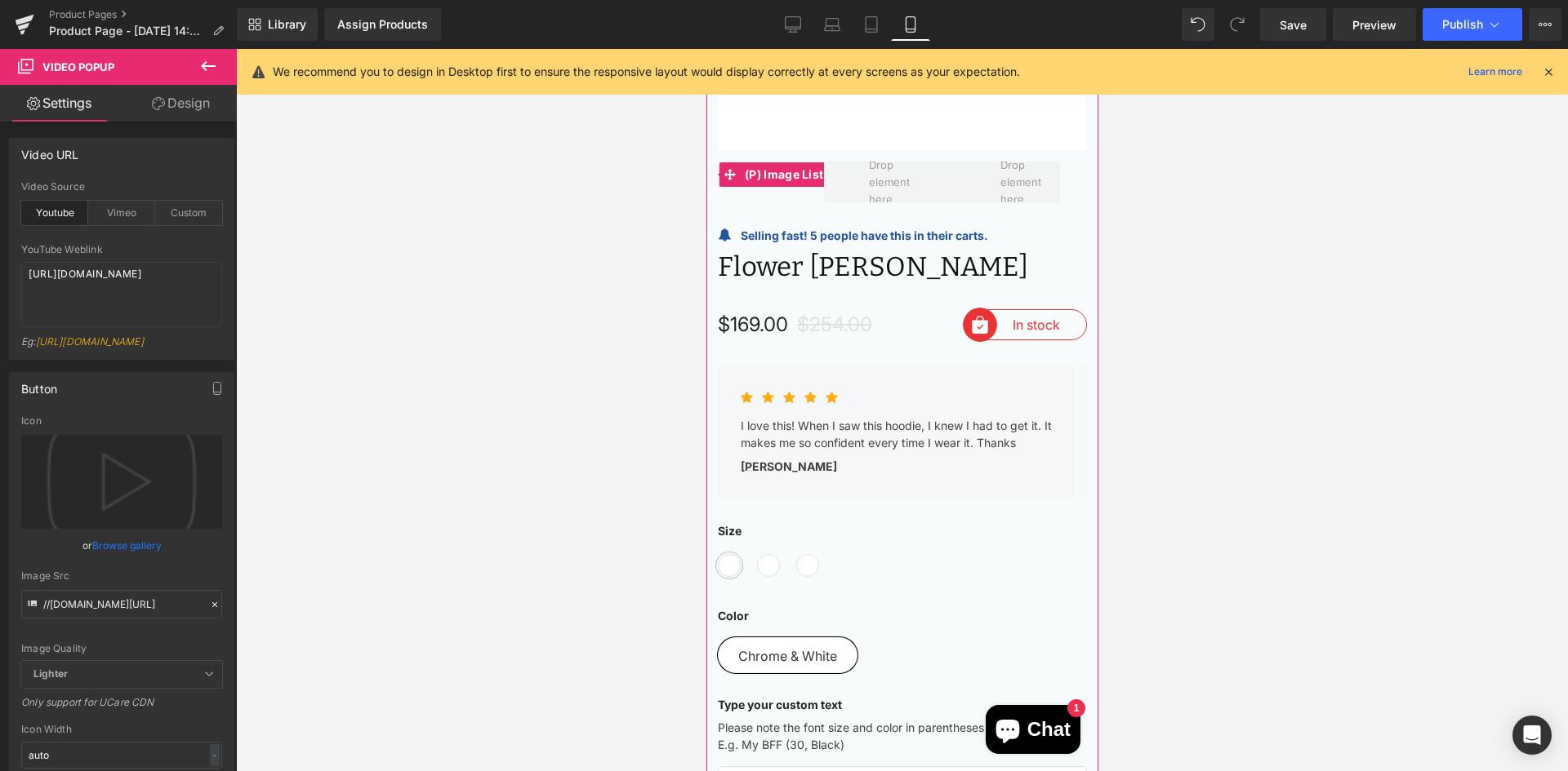
scroll to position [81, 0]
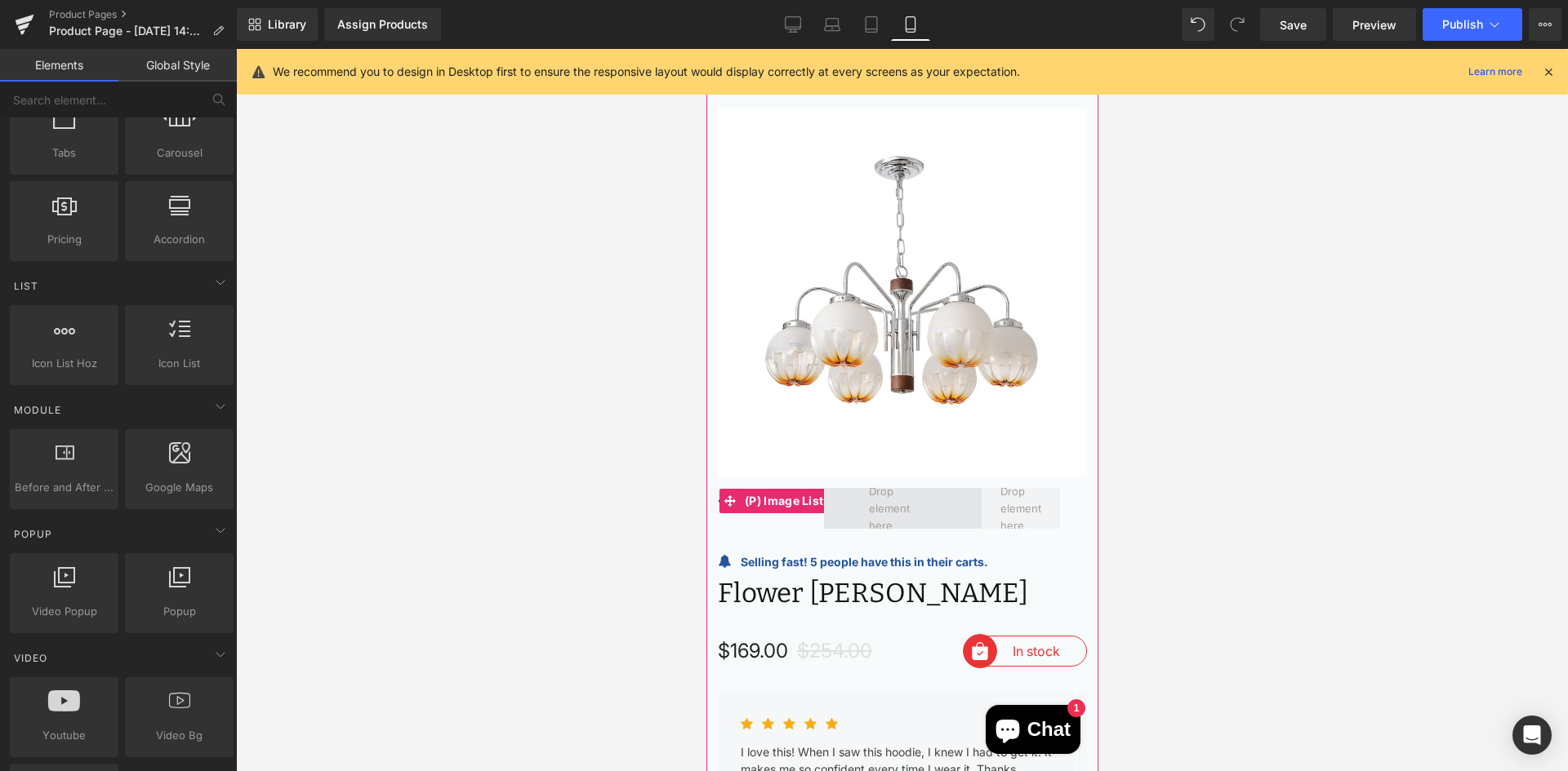
click at [886, 494] on span at bounding box center [902, 508] width 80 height 59
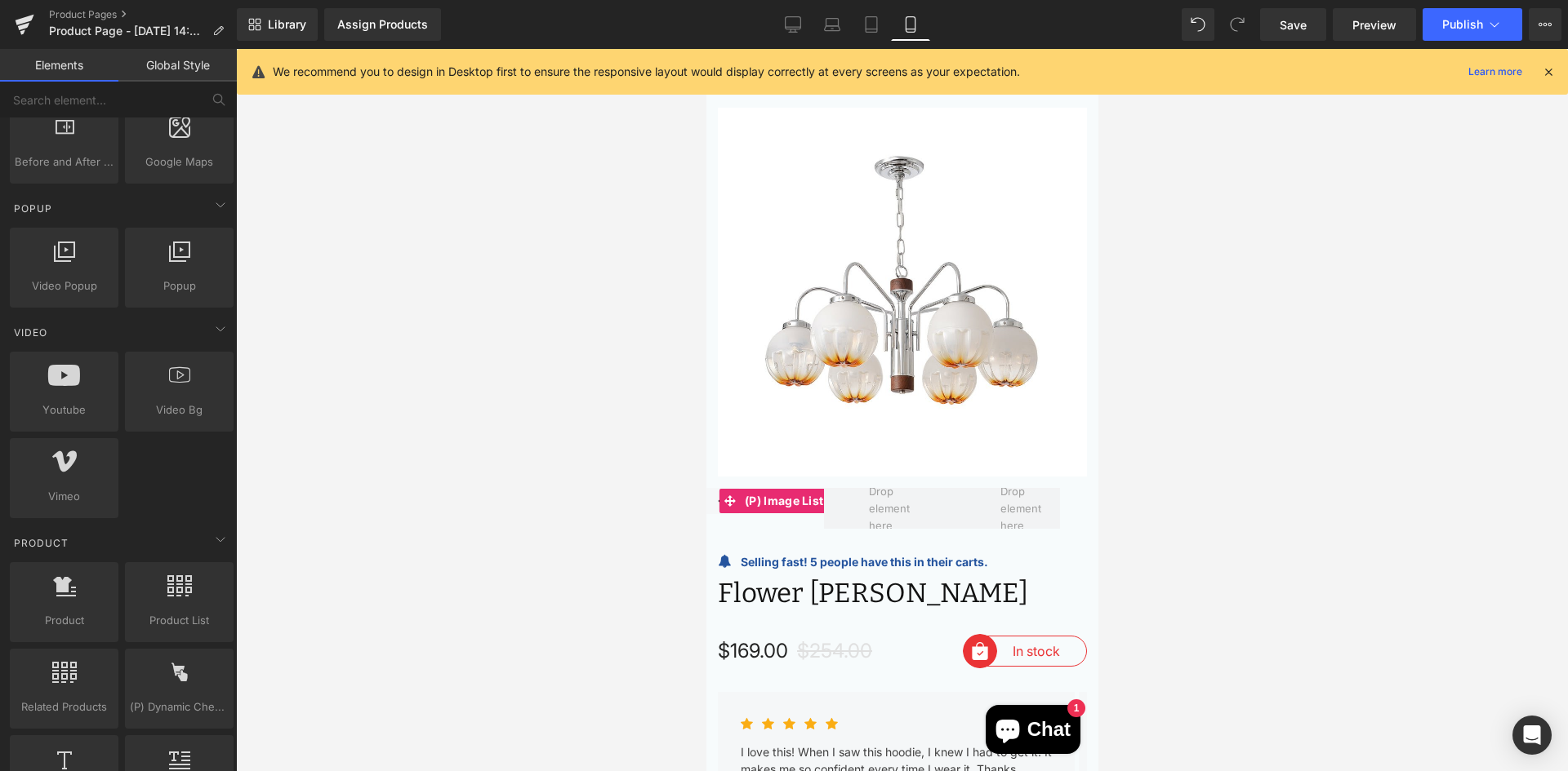
scroll to position [898, 0]
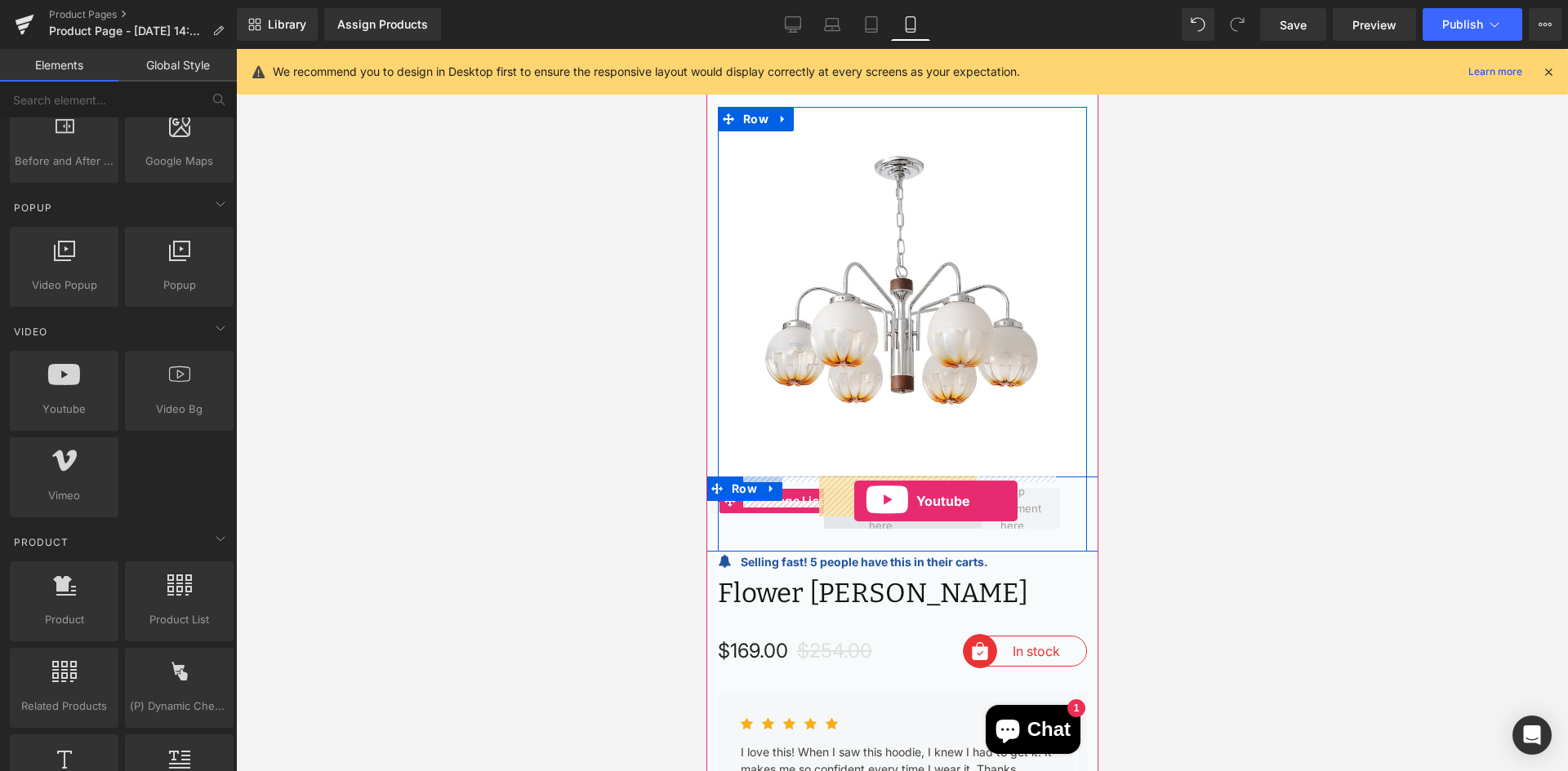
drag, startPoint x: 790, startPoint y: 436, endPoint x: 854, endPoint y: 501, distance: 91.2
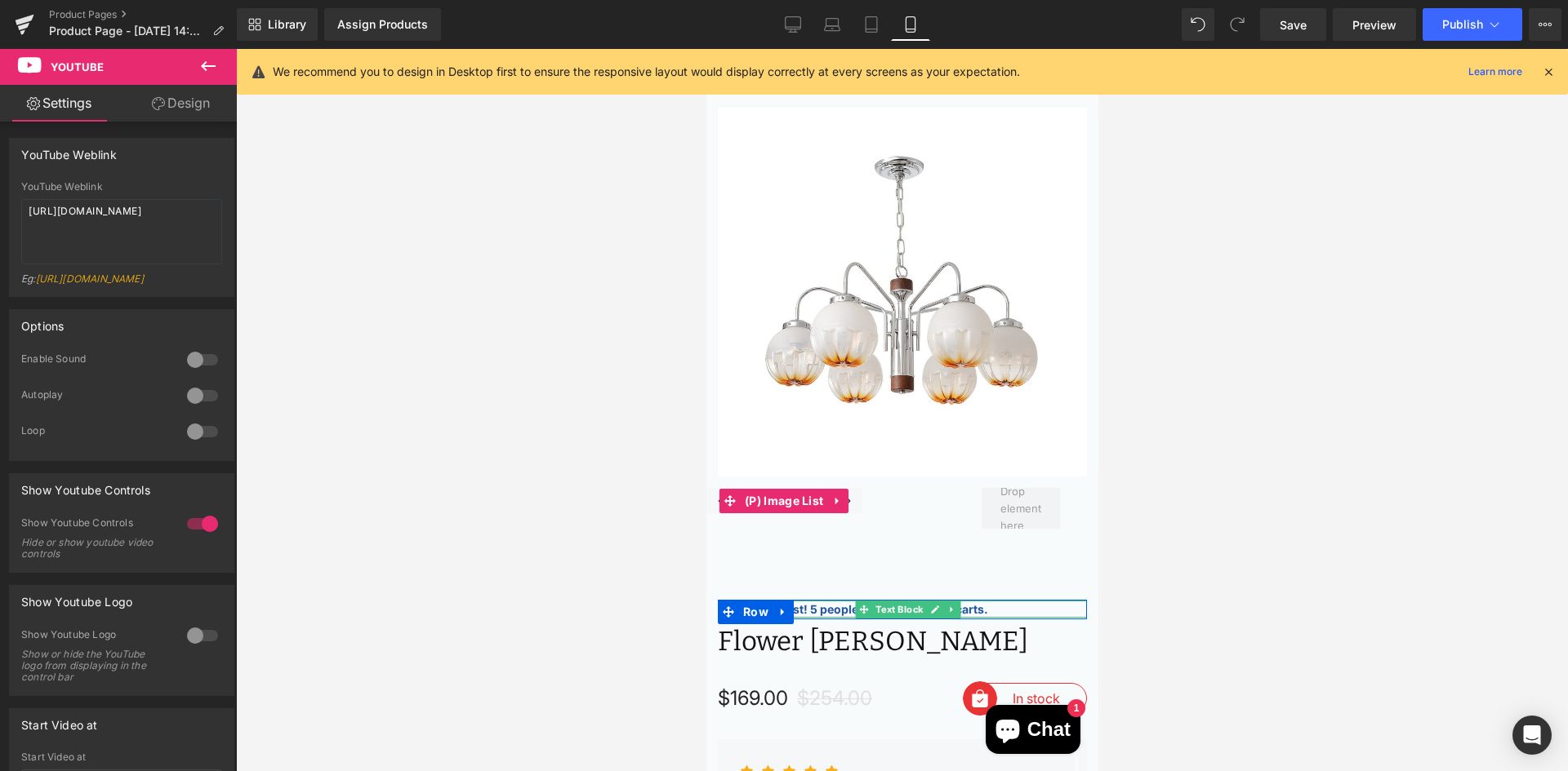
click at [207, 67] on icon at bounding box center [208, 66] width 20 height 20
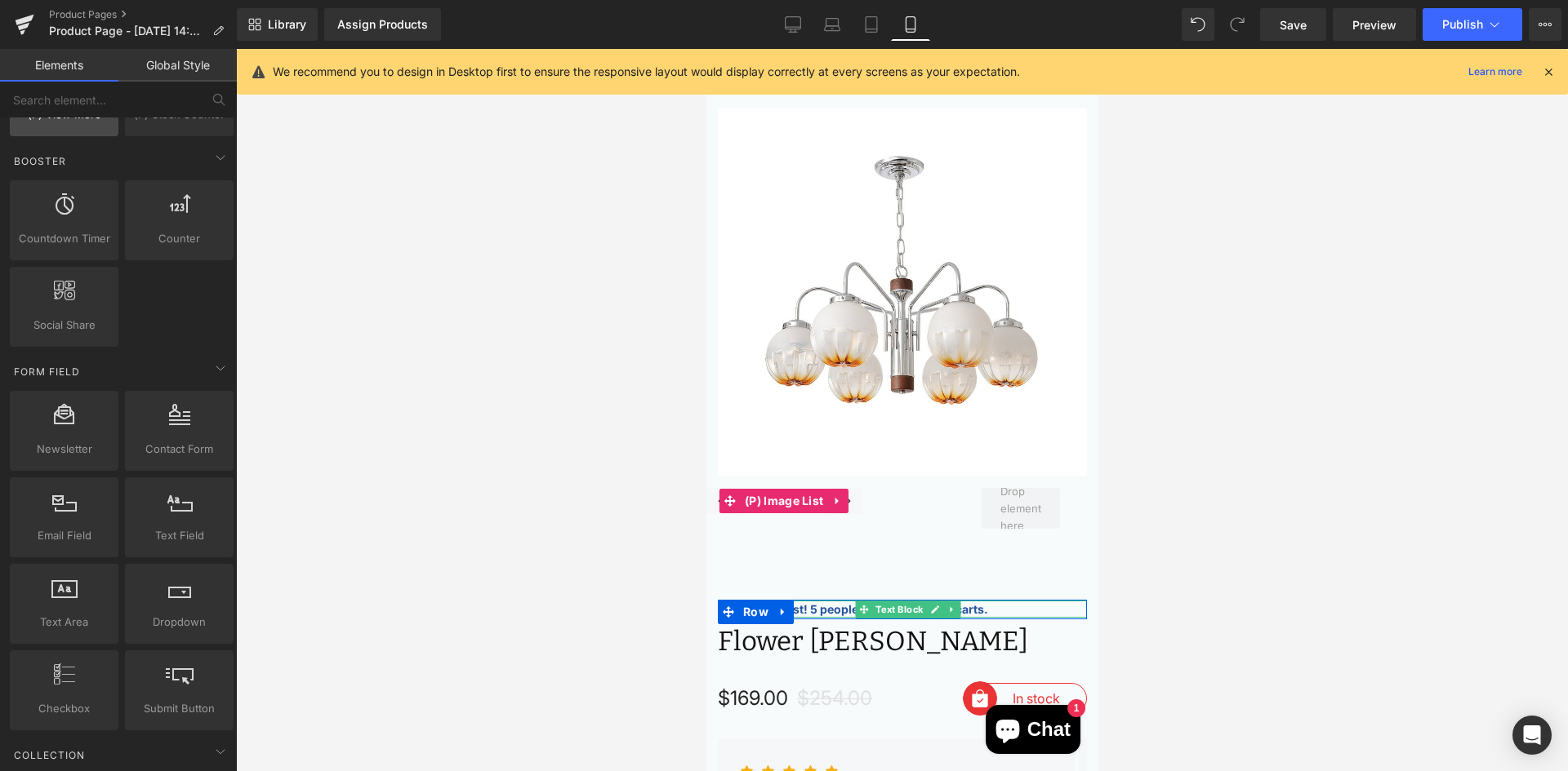
scroll to position [2204, 0]
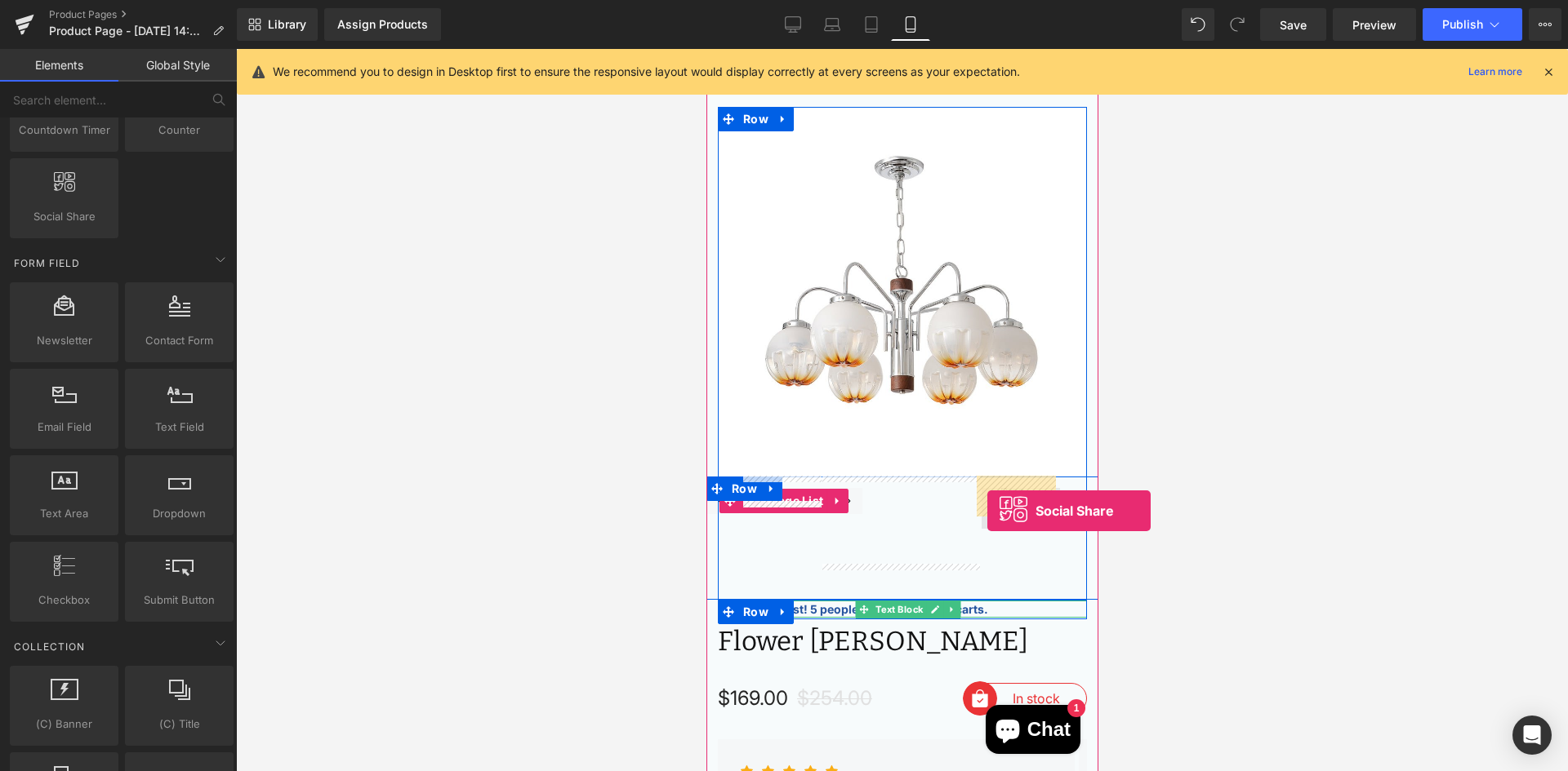
drag, startPoint x: 770, startPoint y: 231, endPoint x: 987, endPoint y: 511, distance: 354.2
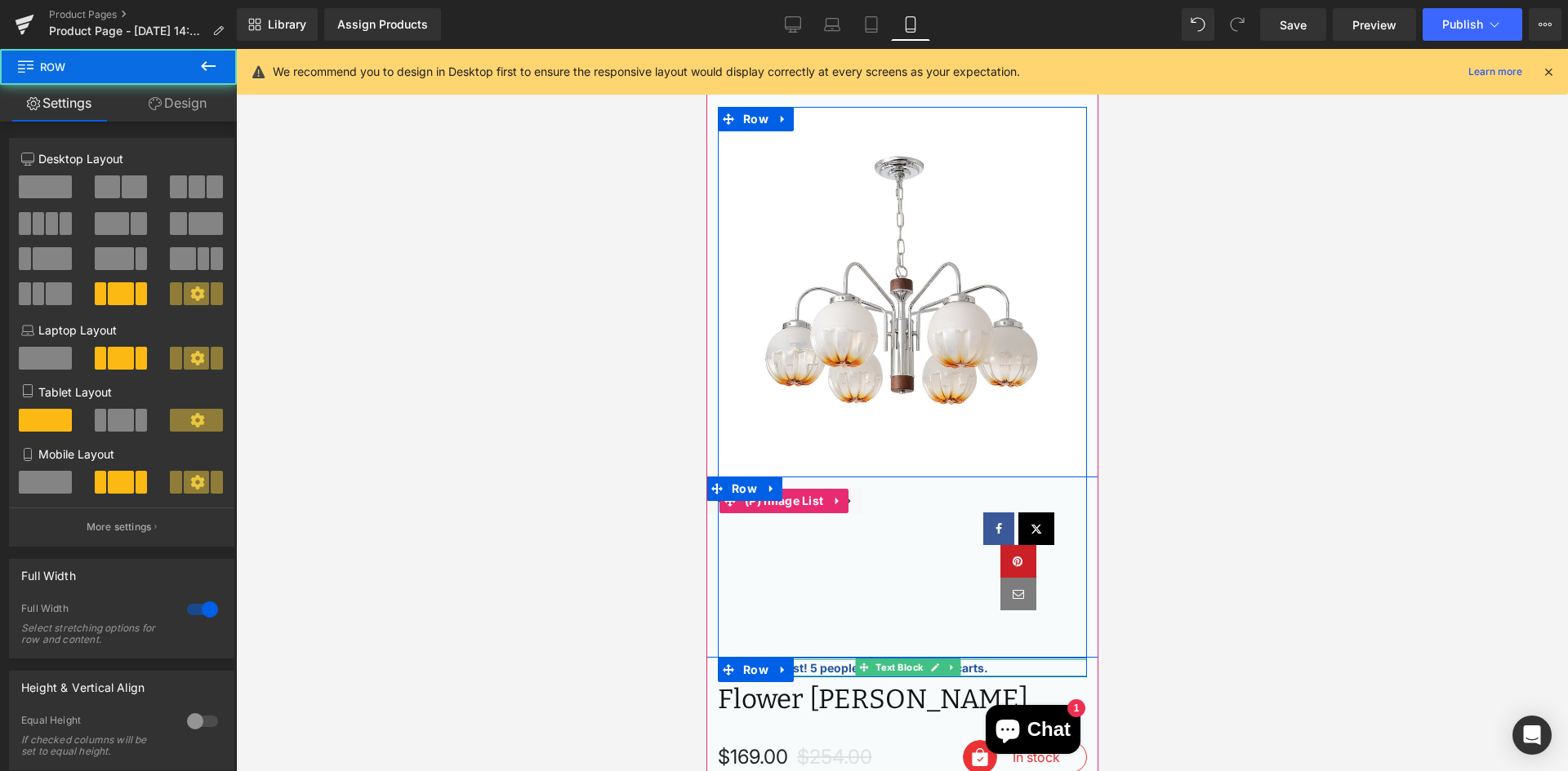
click at [761, 533] on div at bounding box center [901, 567] width 392 height 182
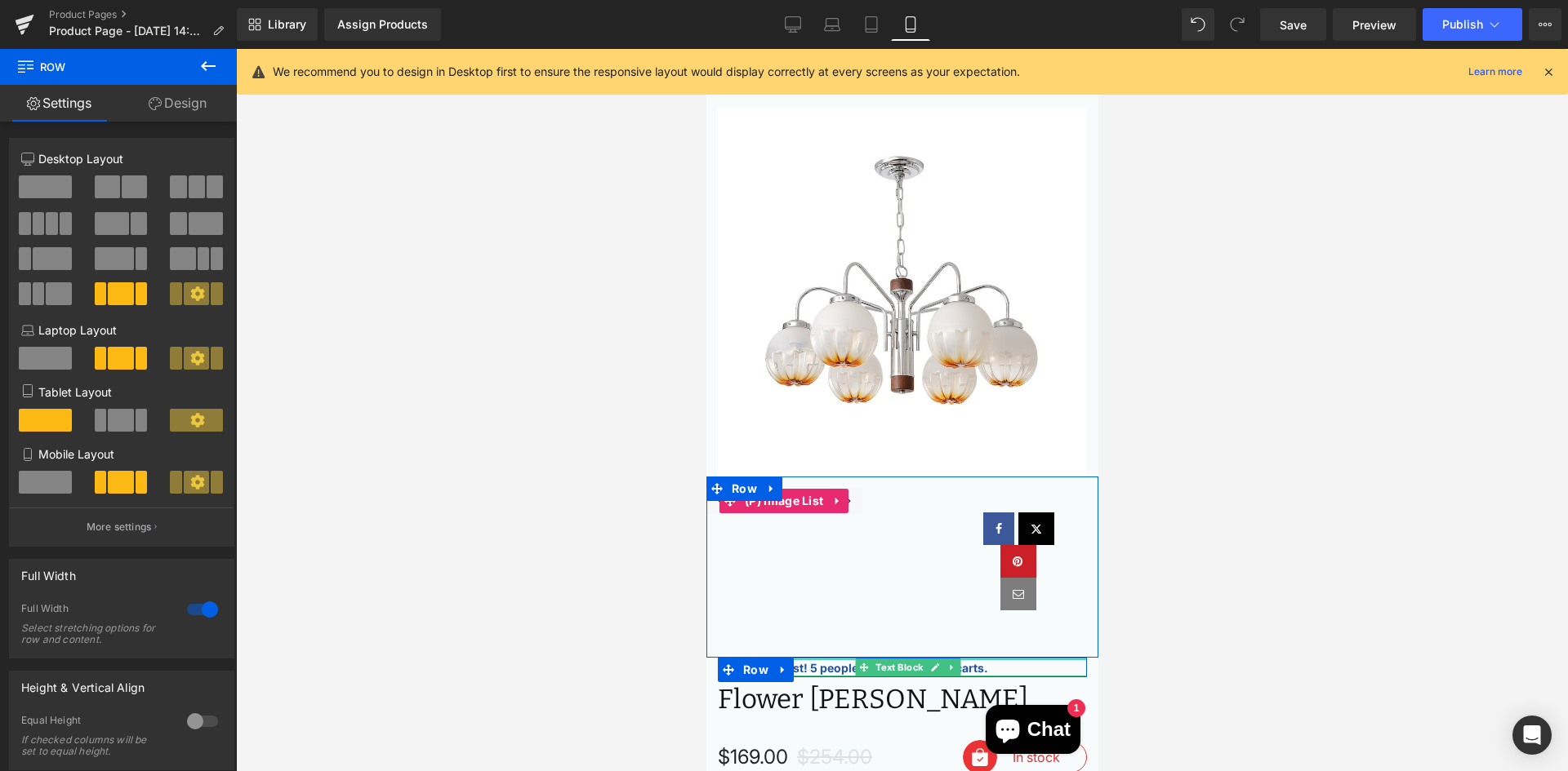
click at [47, 476] on span at bounding box center [45, 482] width 53 height 22
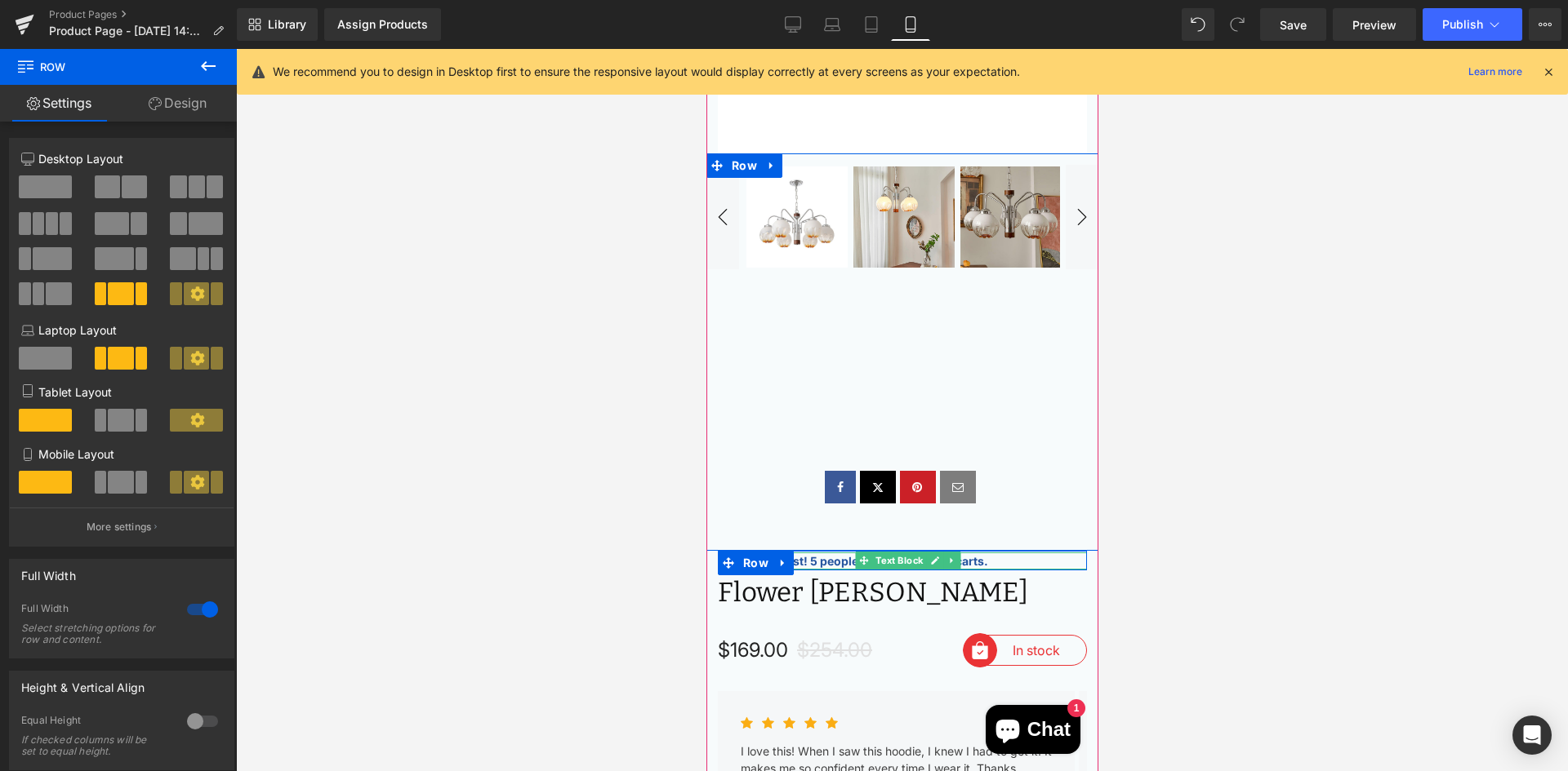
scroll to position [408, 0]
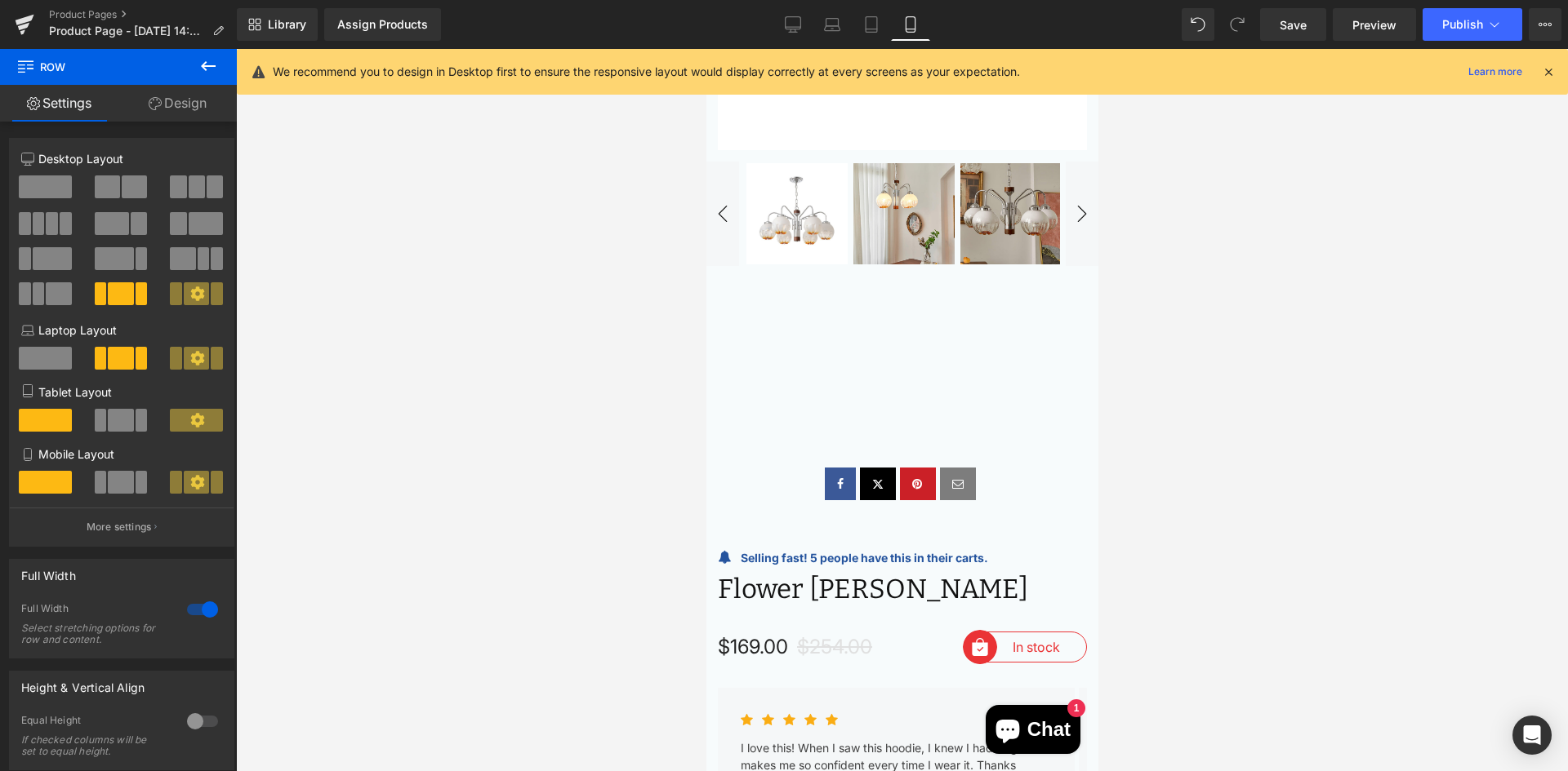
click at [200, 66] on icon at bounding box center [208, 66] width 20 height 20
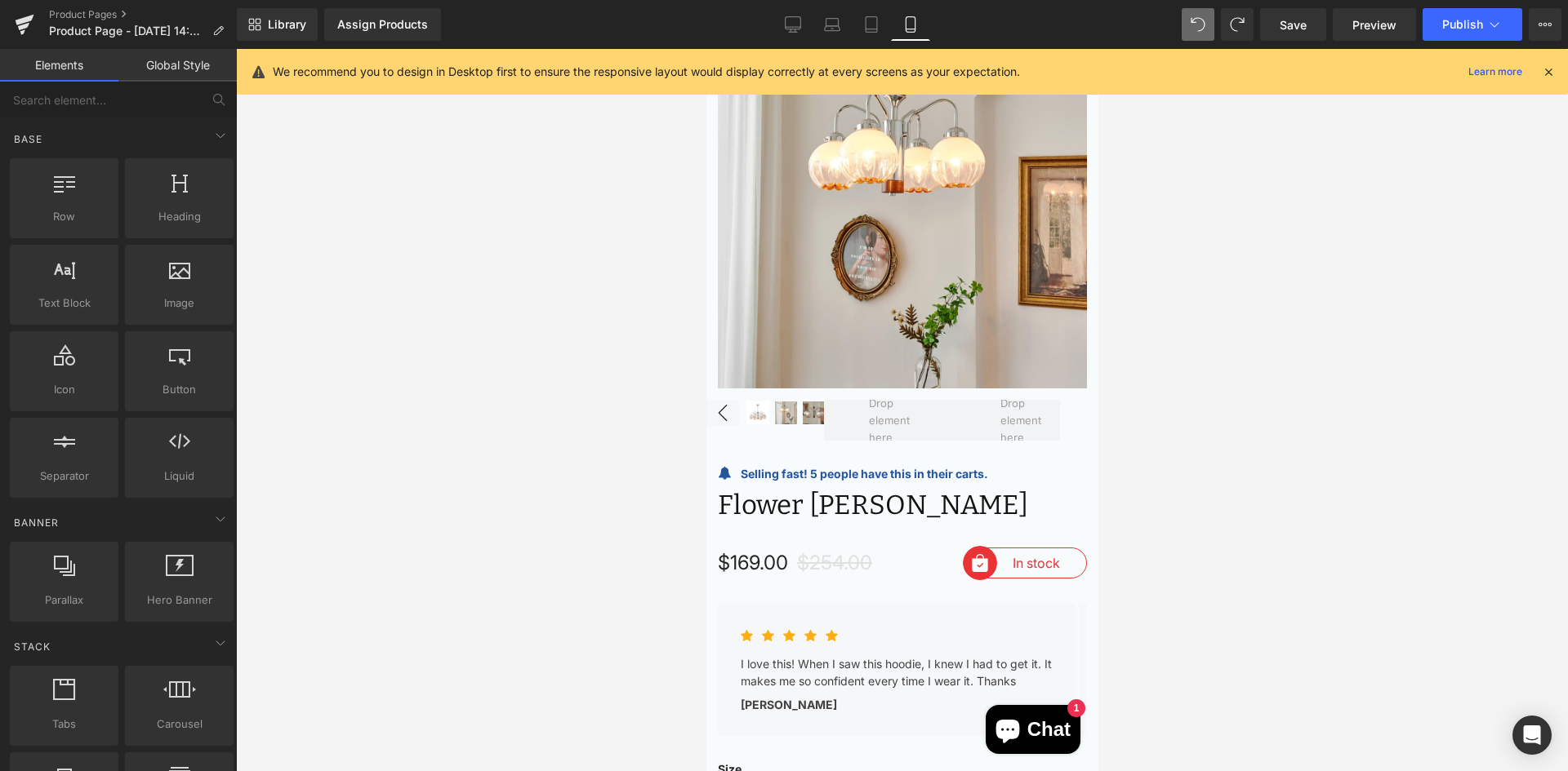
scroll to position [163, 0]
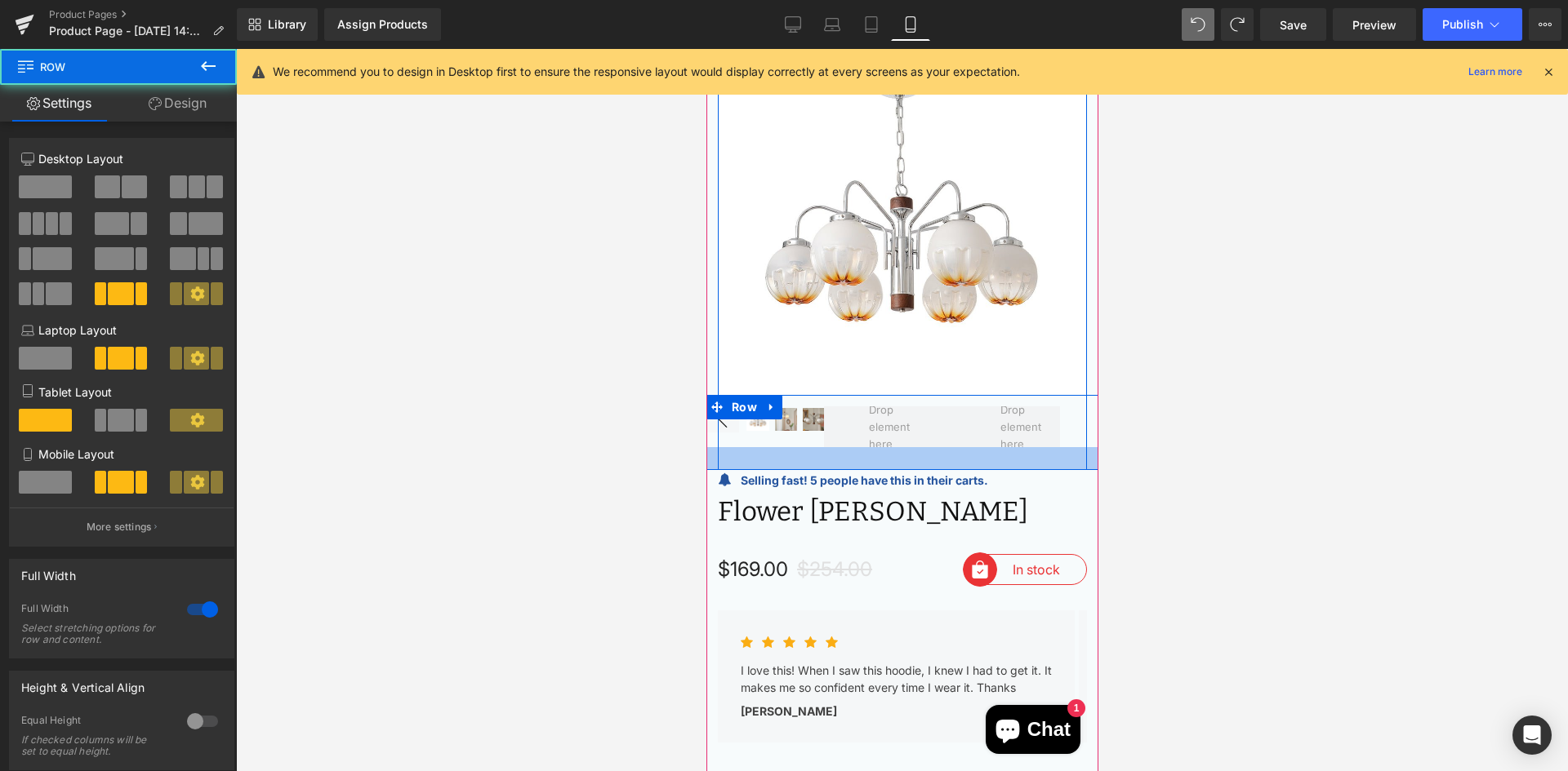
click at [771, 447] on div at bounding box center [901, 458] width 392 height 22
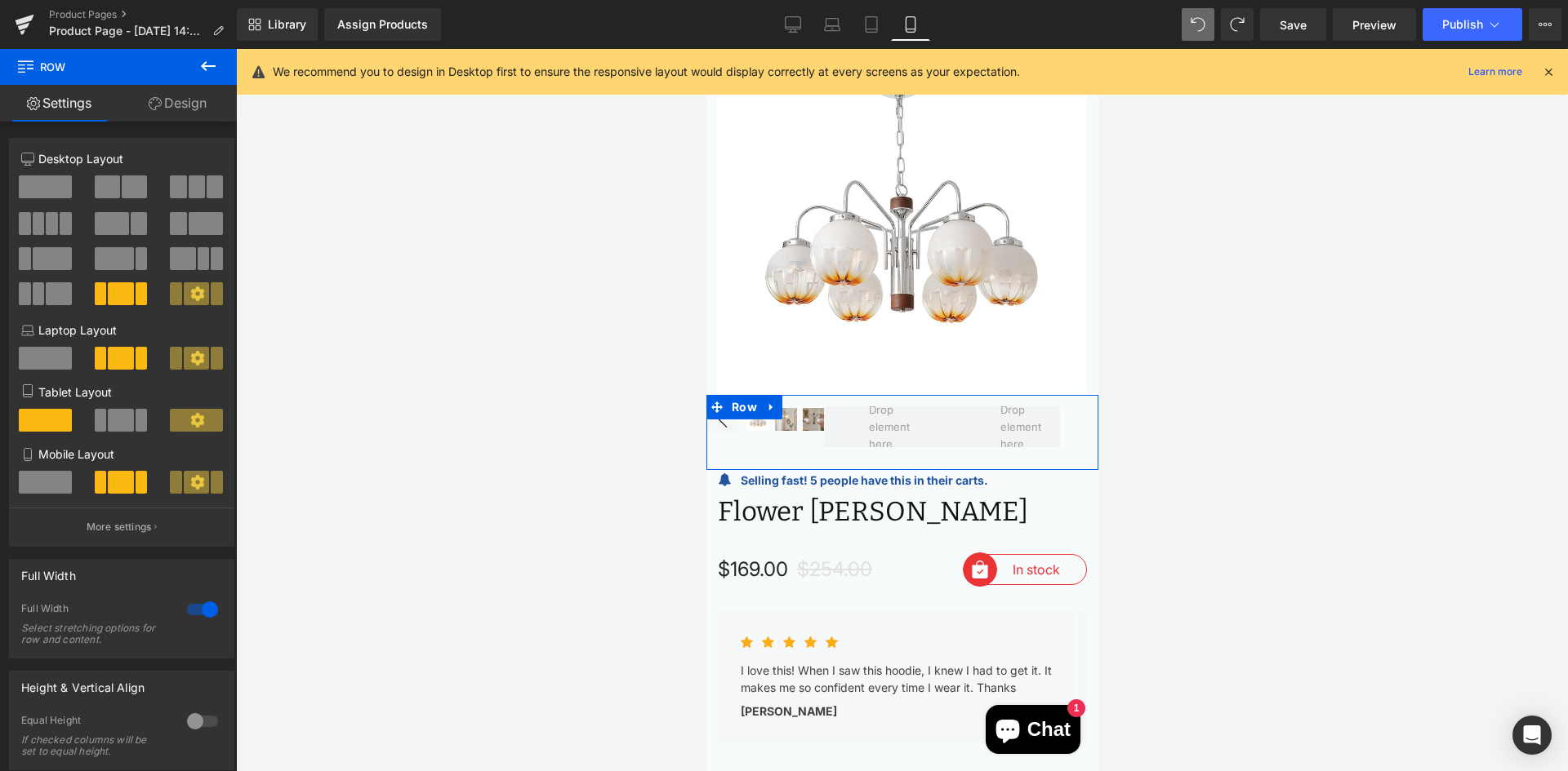
click at [21, 475] on span at bounding box center [45, 482] width 53 height 22
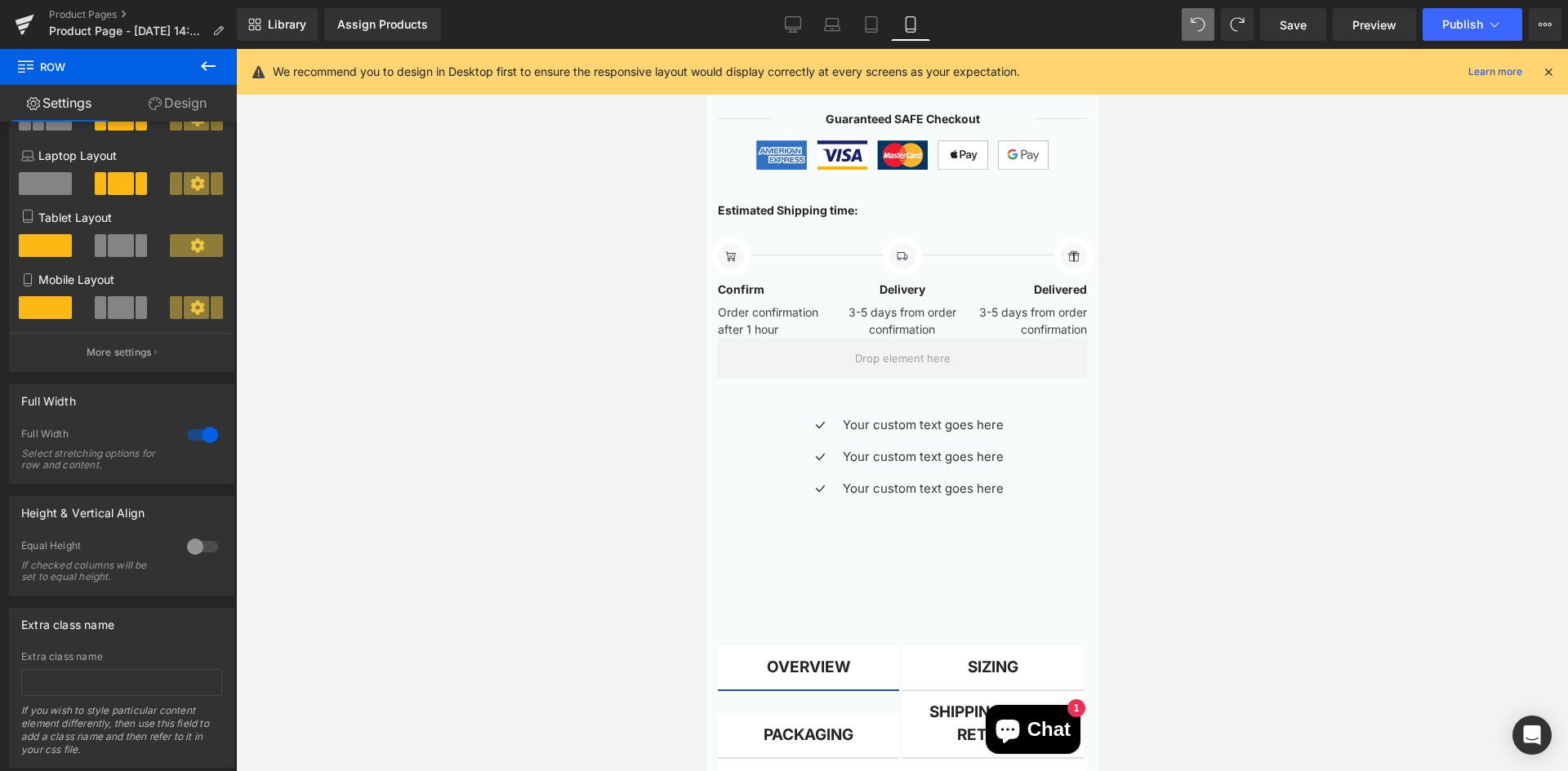
scroll to position [217, 0]
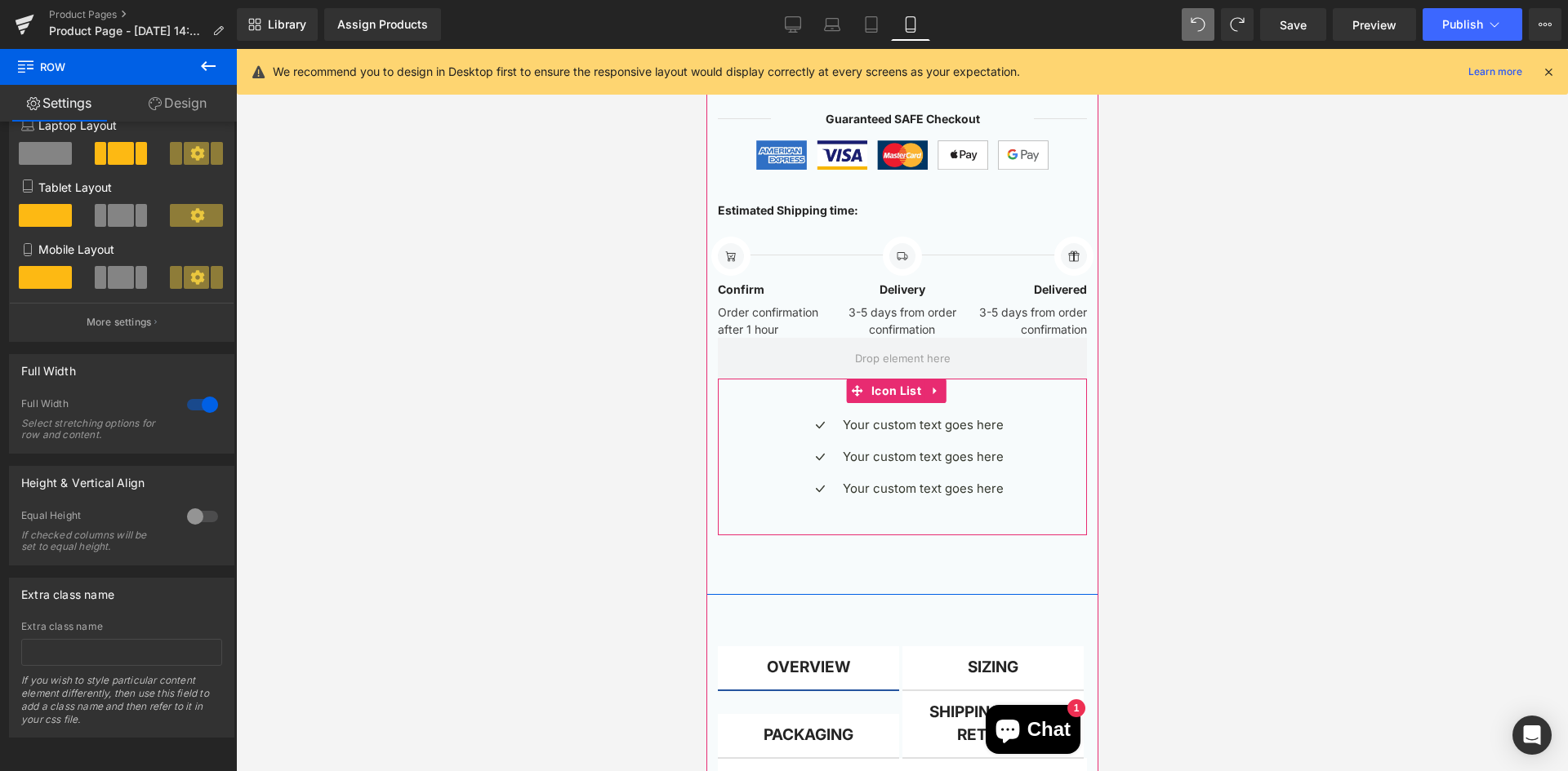
click at [907, 487] on ul "Icon Your custom text goes here Text Block Icon Your custom text goes here Text…" at bounding box center [901, 463] width 202 height 95
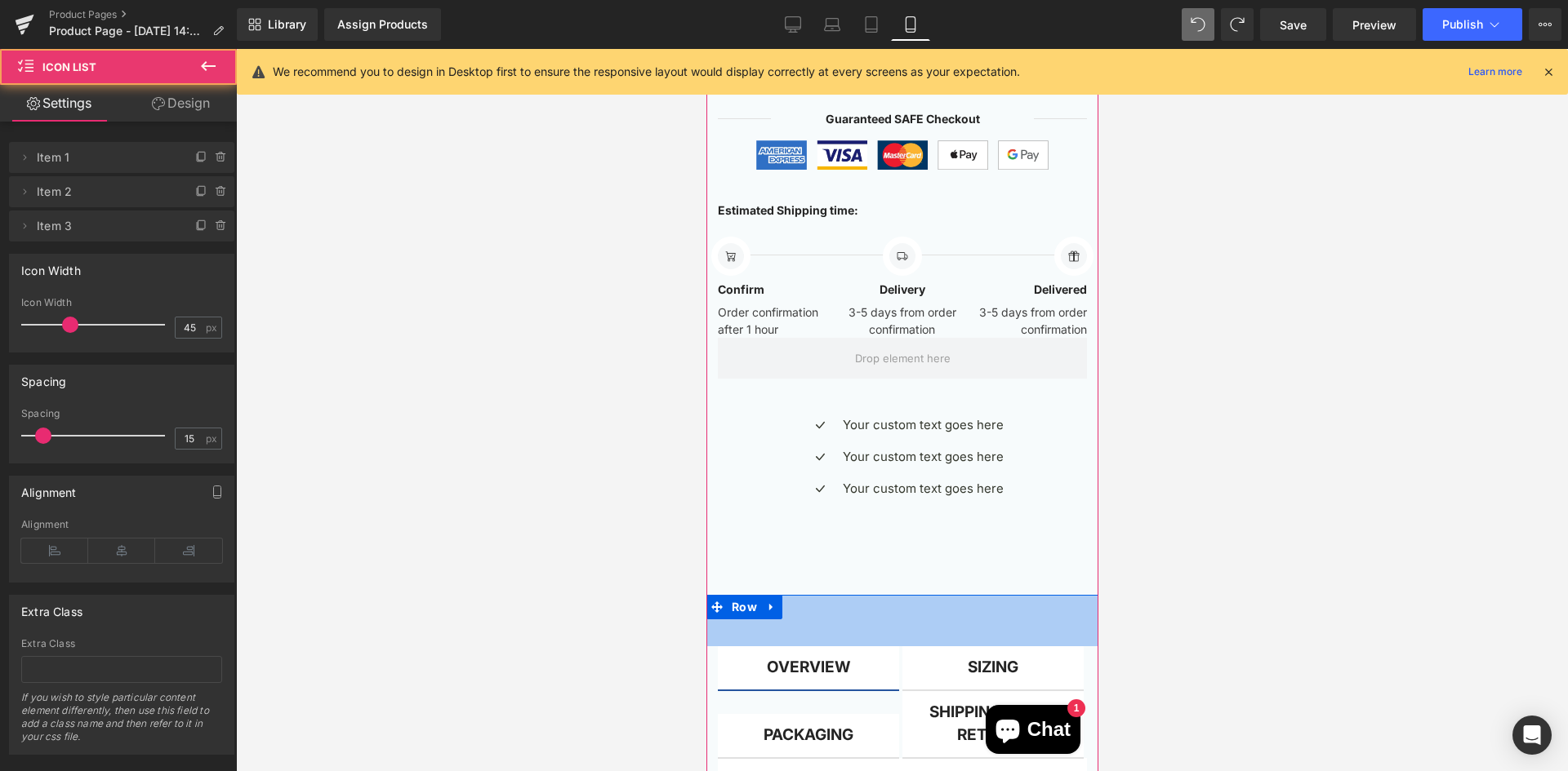
click at [852, 595] on div "63px" at bounding box center [901, 620] width 392 height 51
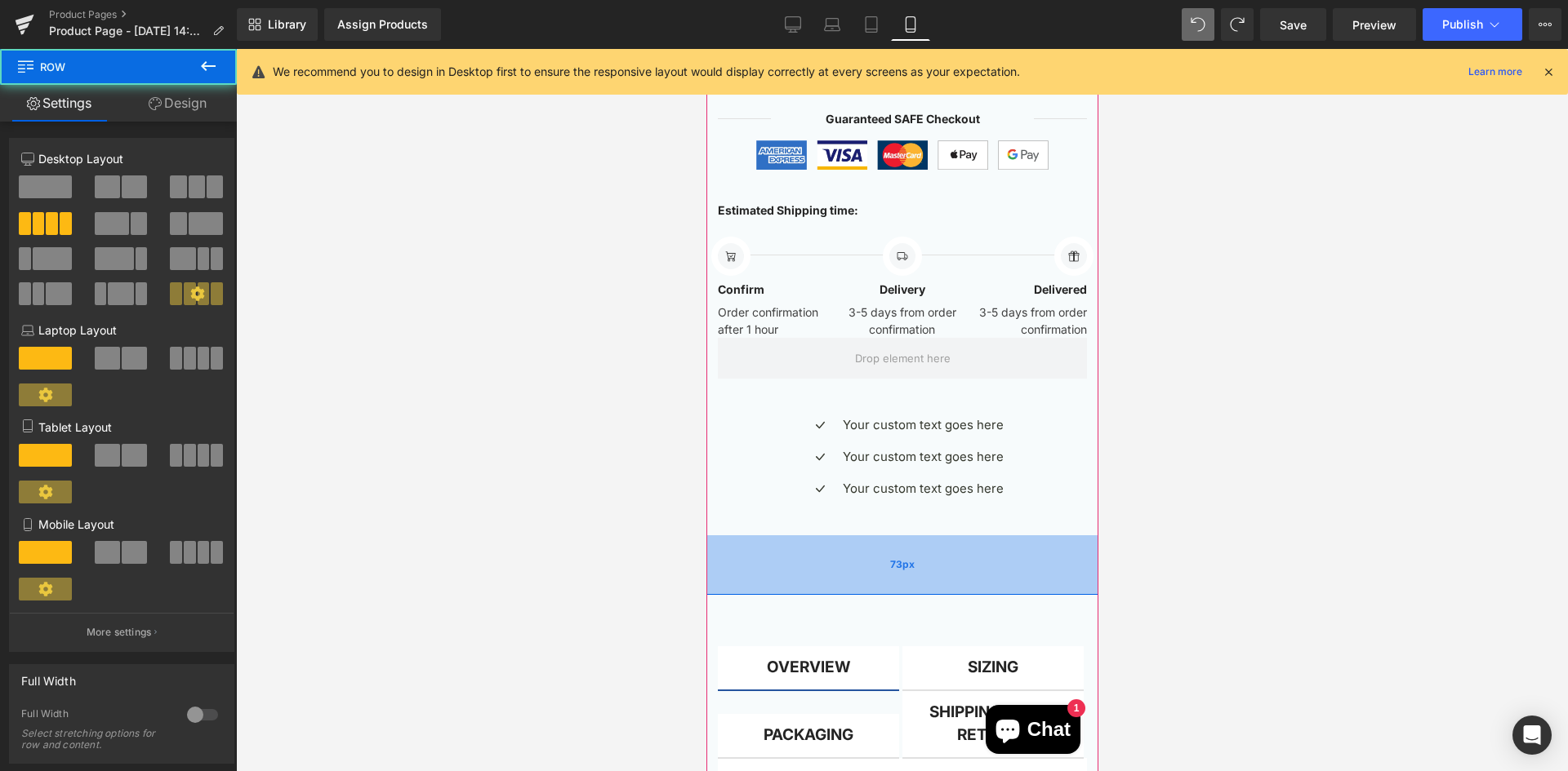
click at [853, 553] on div "73px" at bounding box center [901, 564] width 392 height 60
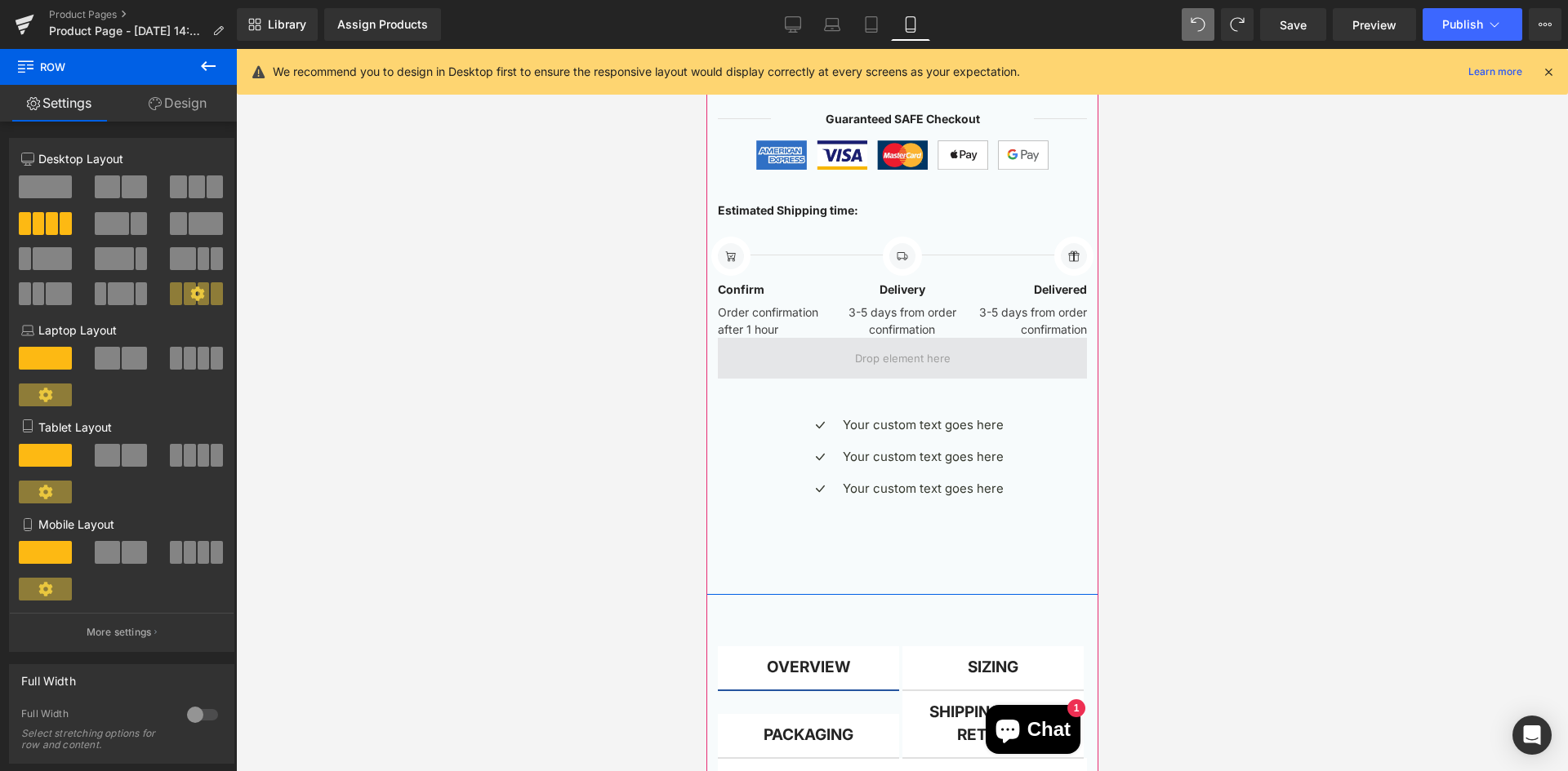
click at [849, 363] on span at bounding box center [901, 358] width 369 height 41
click at [206, 71] on icon at bounding box center [208, 66] width 20 height 20
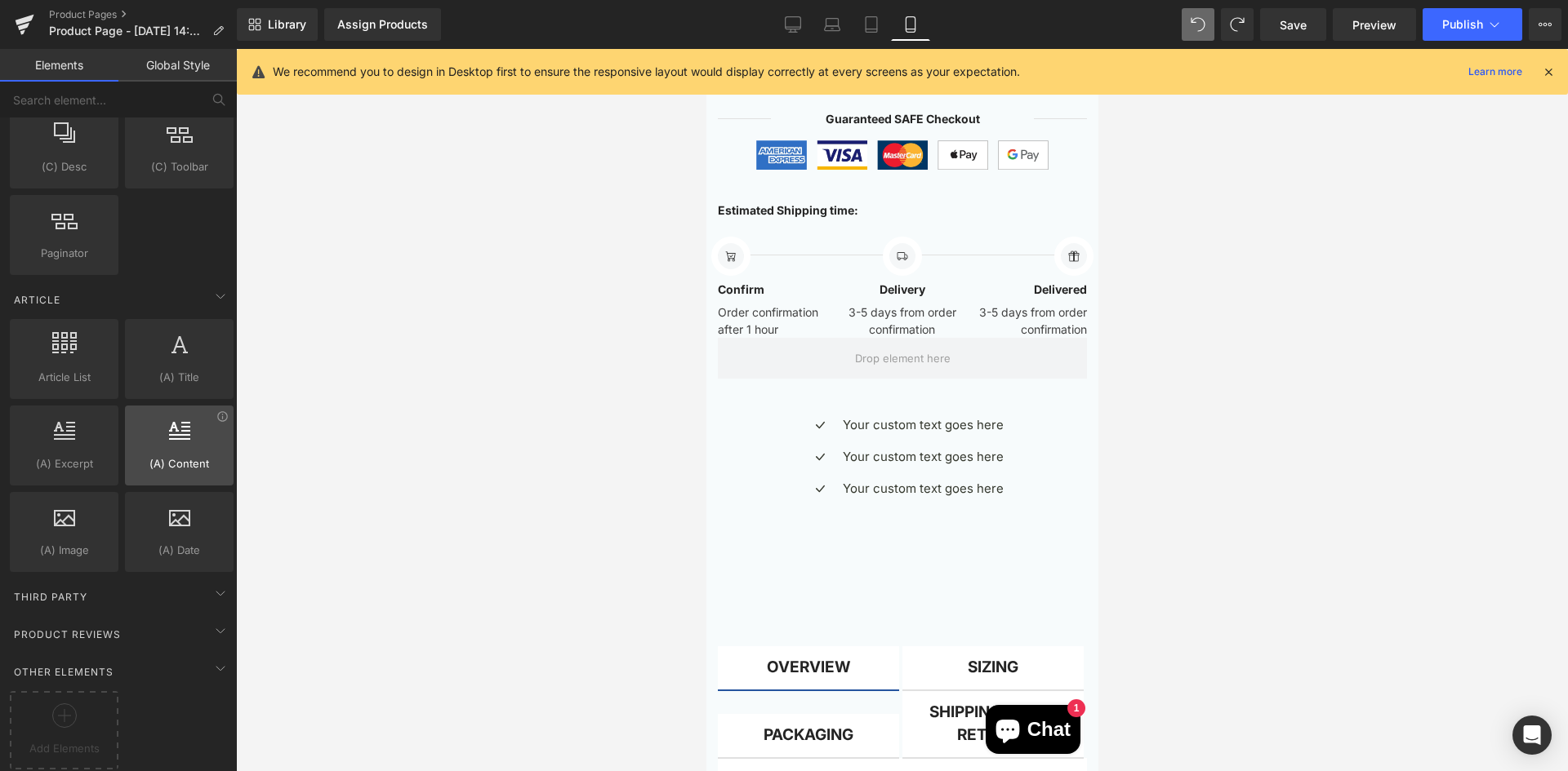
scroll to position [2860, 0]
click at [144, 587] on div "Third Party" at bounding box center [122, 596] width 230 height 33
click at [185, 590] on div "Third Party" at bounding box center [122, 596] width 230 height 33
click at [171, 618] on div "Product Reviews" at bounding box center [122, 634] width 230 height 33
click at [160, 655] on div "Other Elements" at bounding box center [122, 672] width 230 height 33
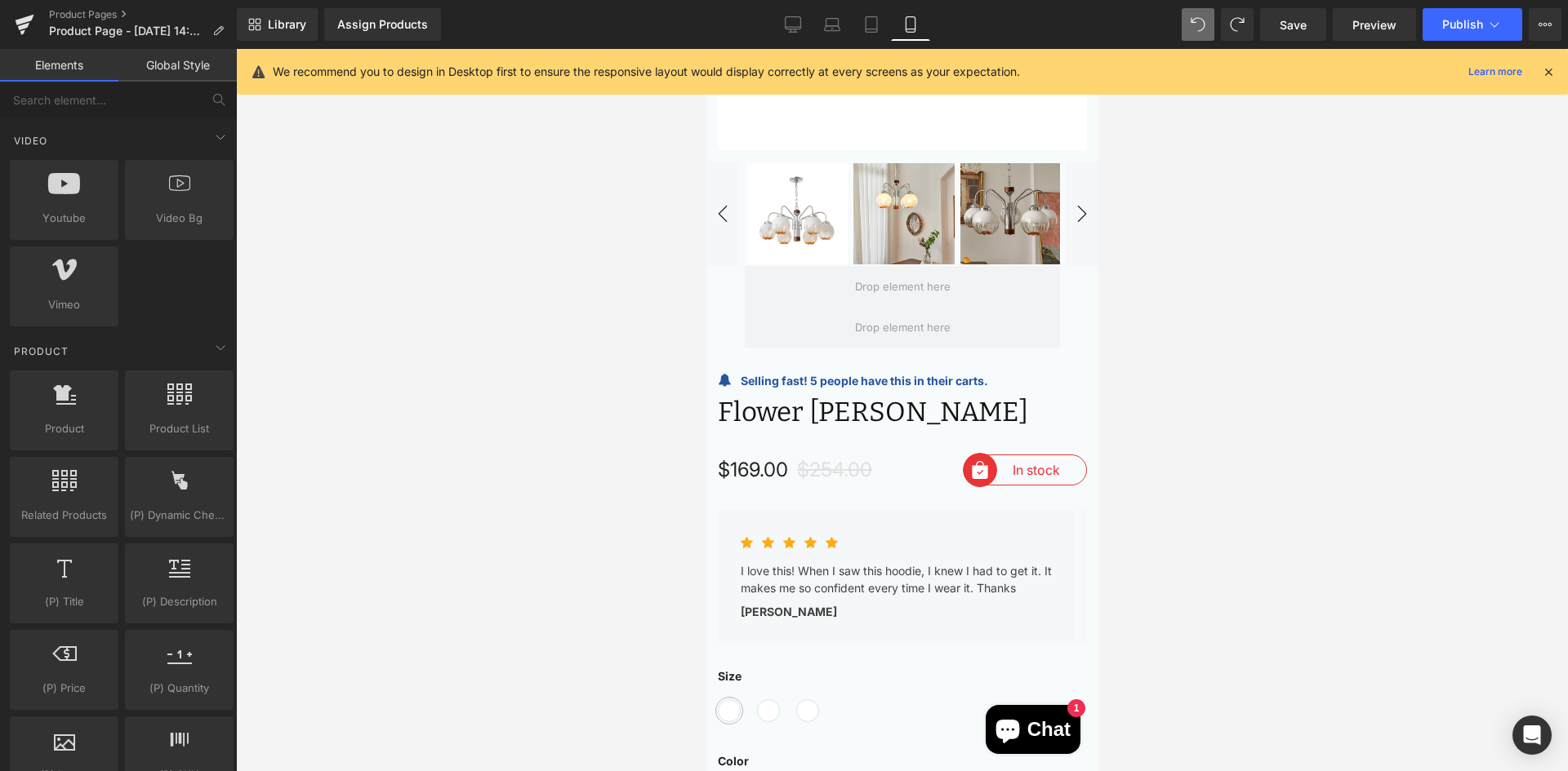
scroll to position [979, 0]
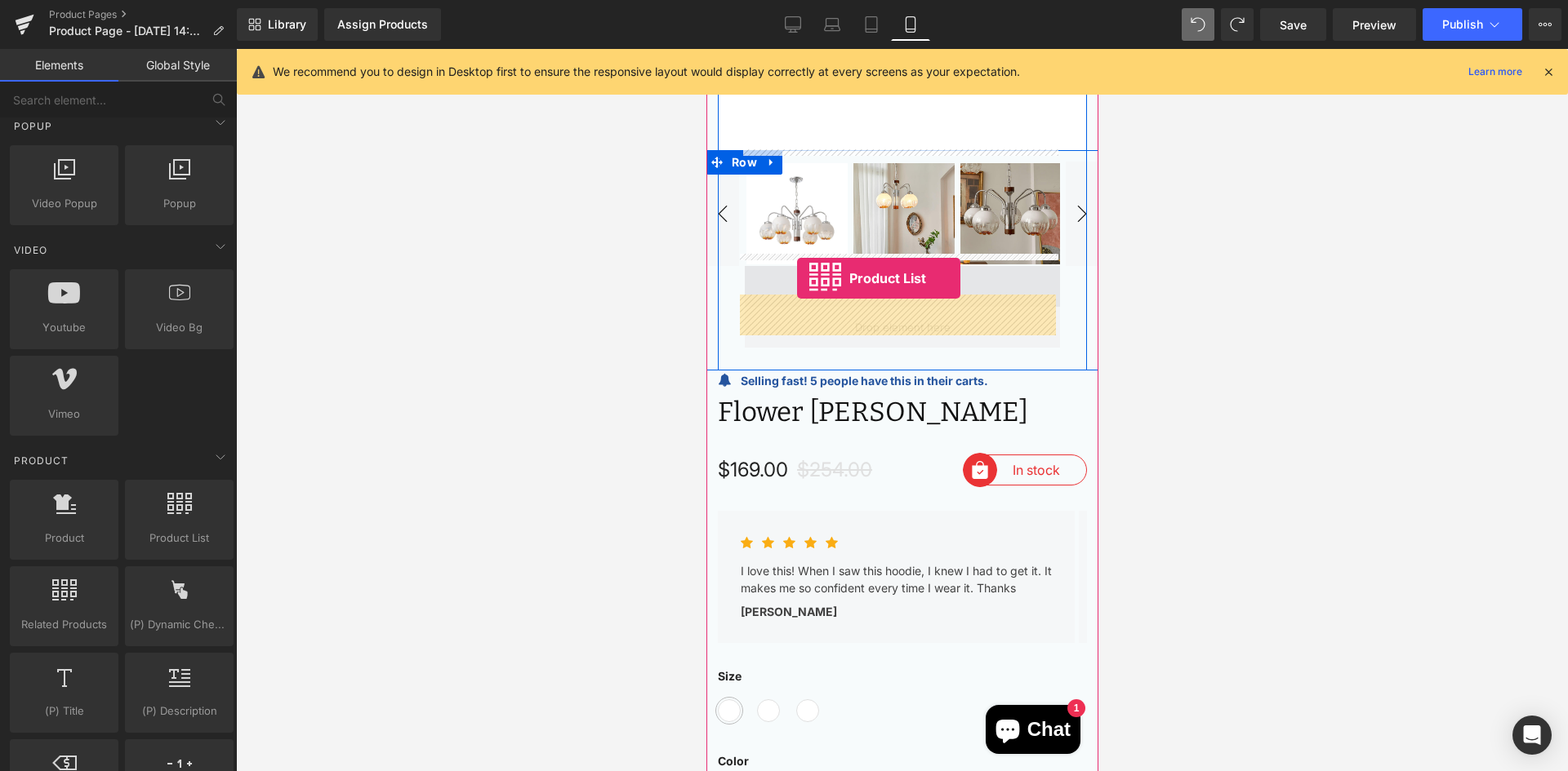
drag, startPoint x: 872, startPoint y: 564, endPoint x: 797, endPoint y: 278, distance: 295.7
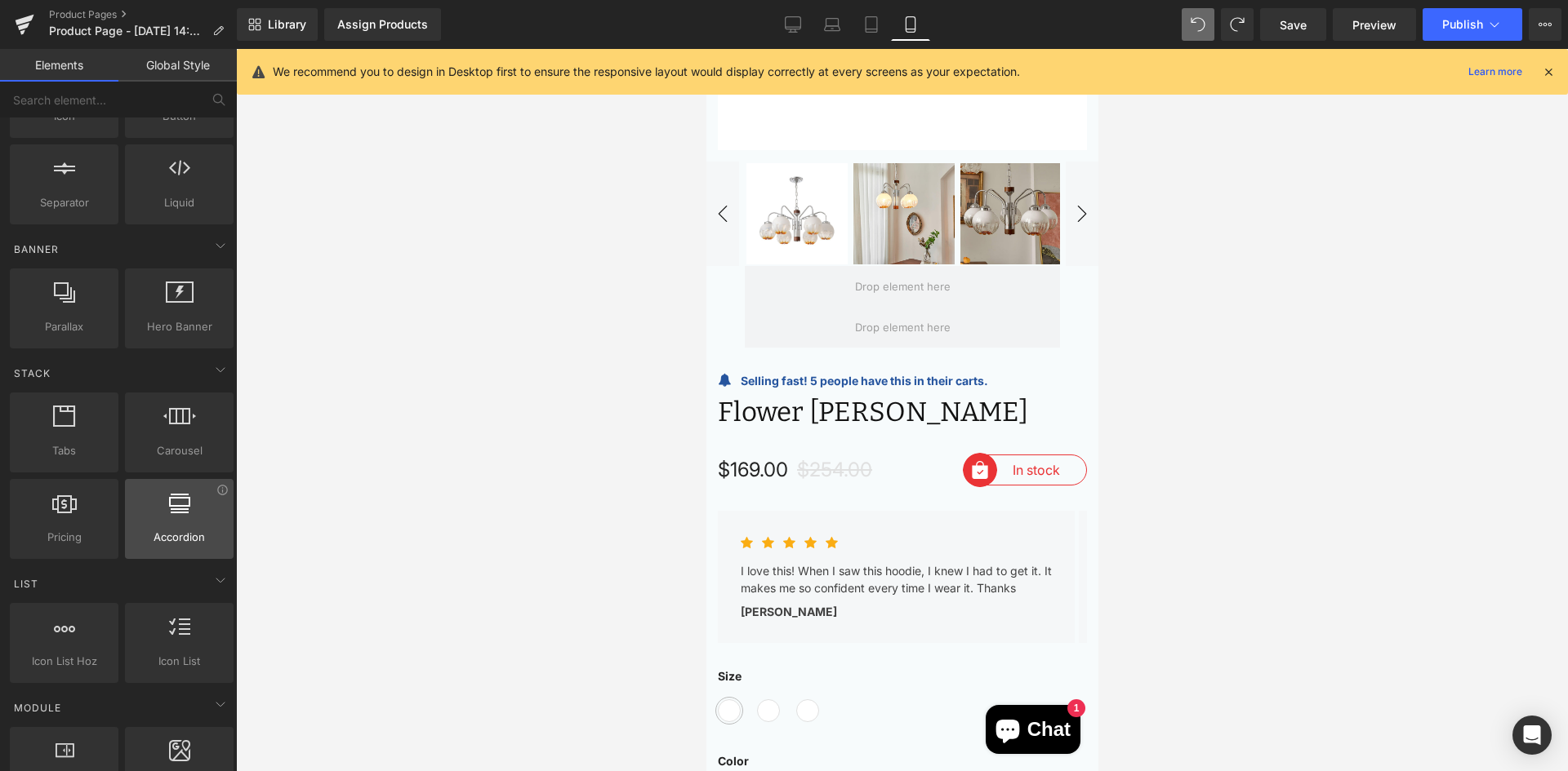
scroll to position [245, 0]
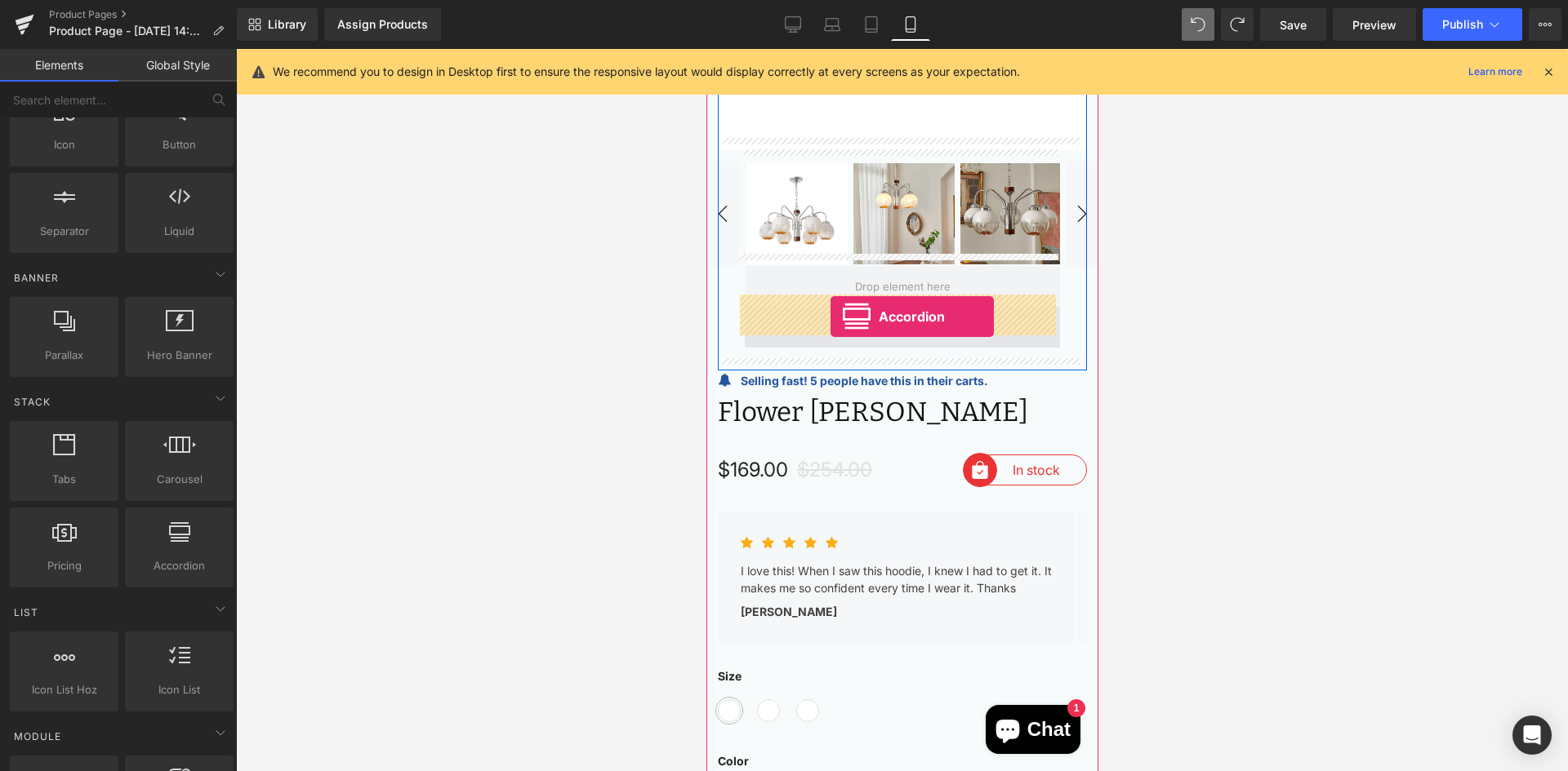
drag, startPoint x: 887, startPoint y: 594, endPoint x: 829, endPoint y: 316, distance: 284.0
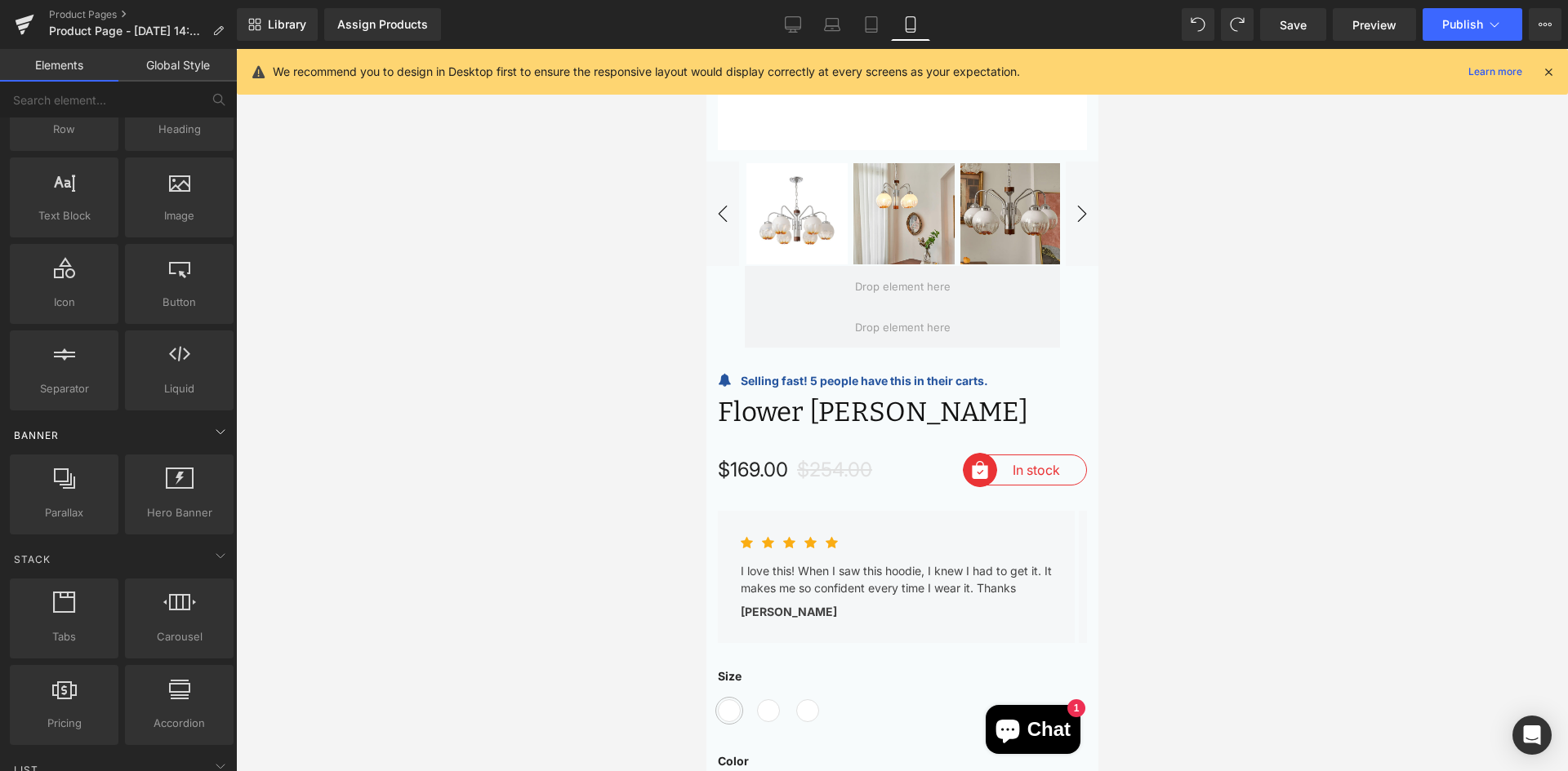
scroll to position [81, 0]
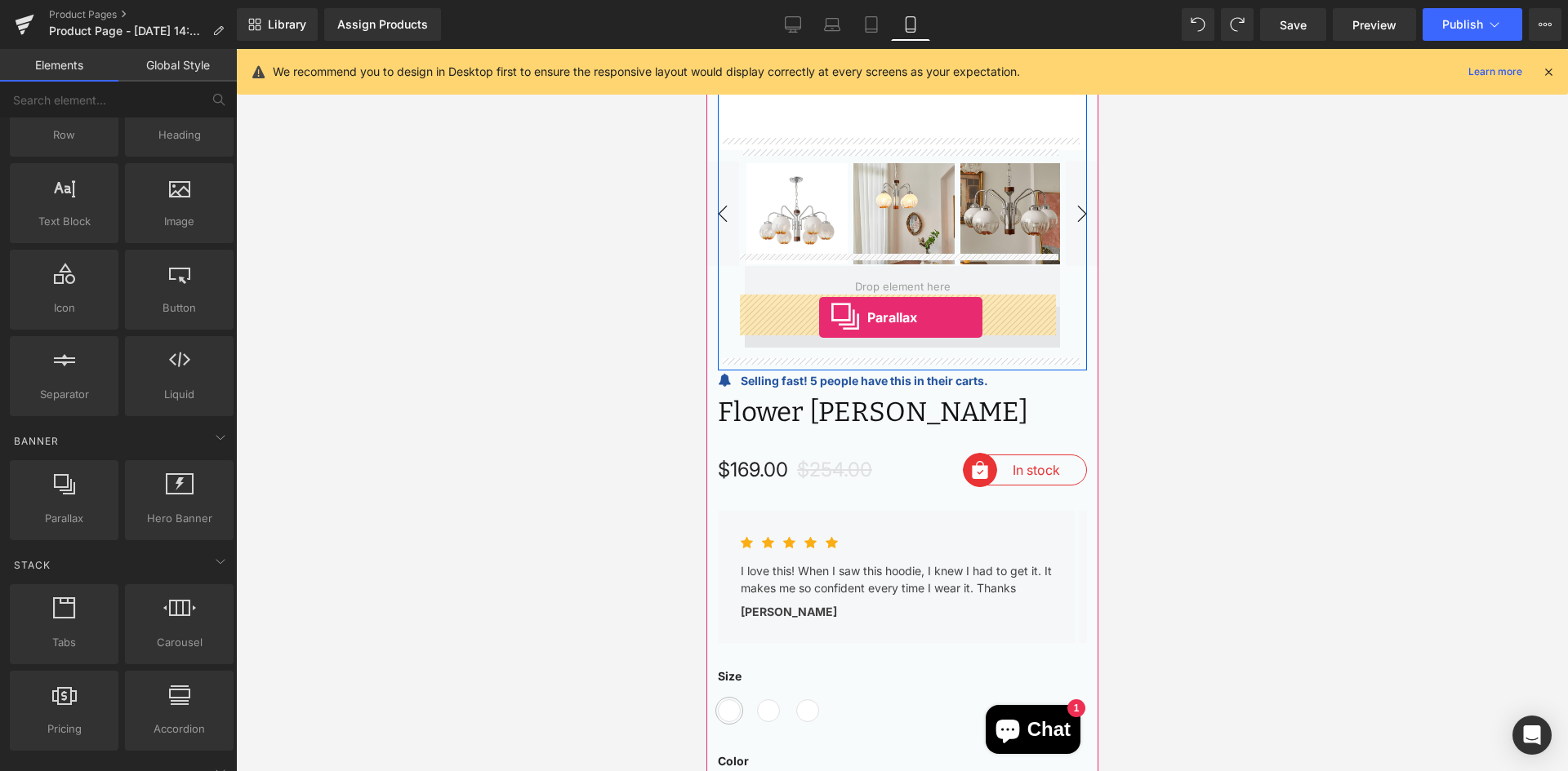
drag, startPoint x: 763, startPoint y: 563, endPoint x: 818, endPoint y: 317, distance: 252.1
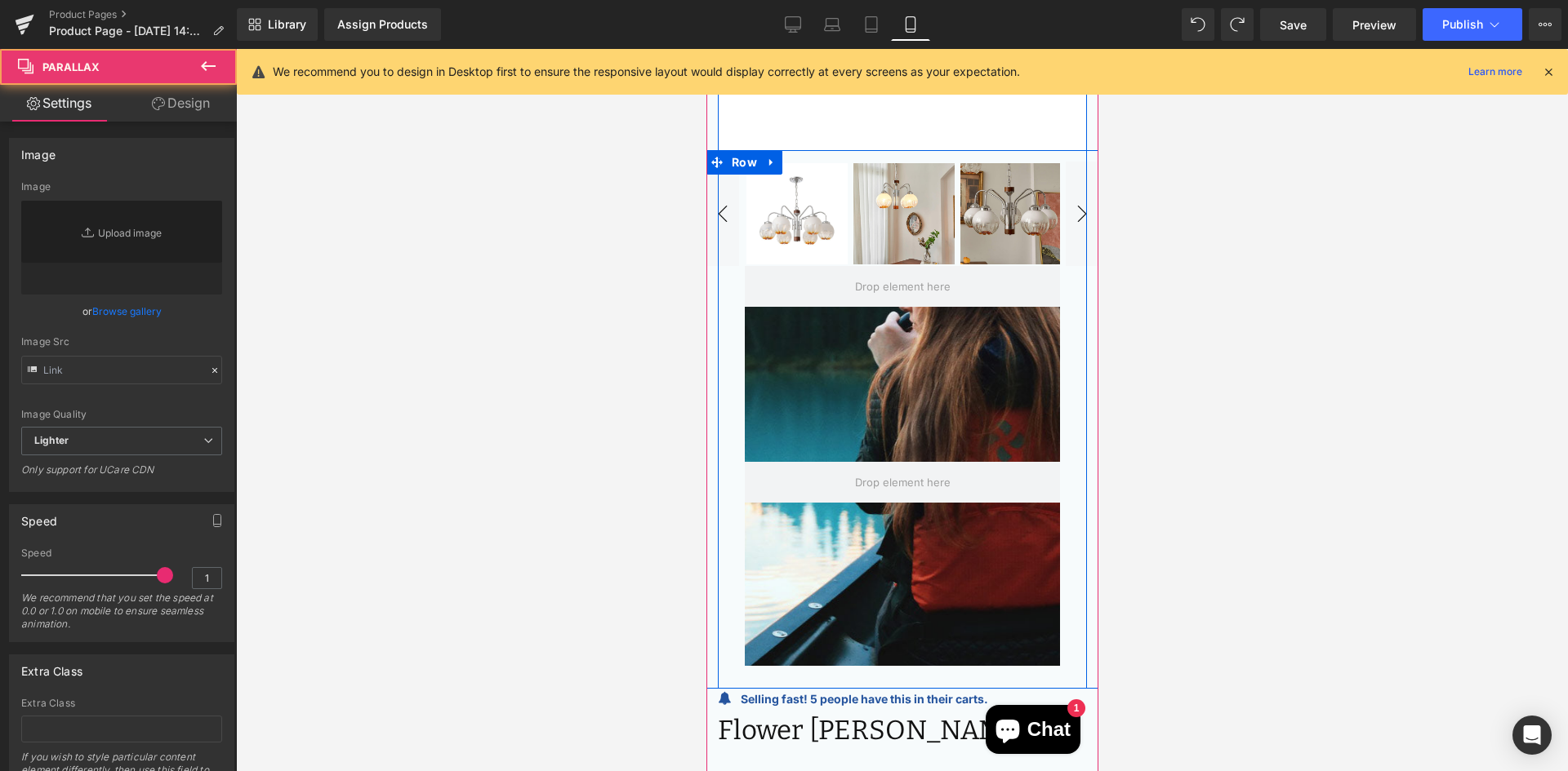
scroll to position [13639, 380]
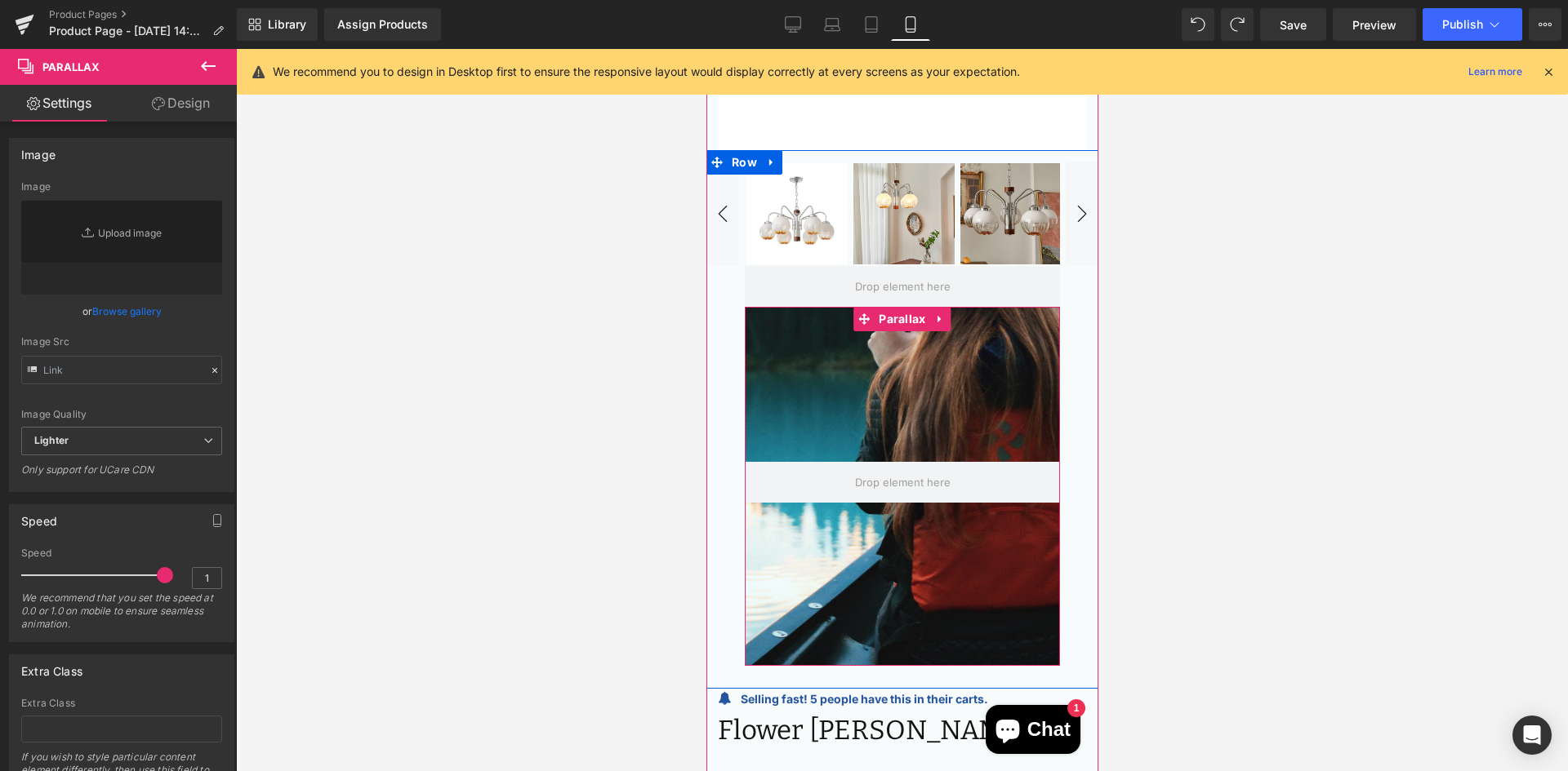
type input "[URL][DOMAIN_NAME]"
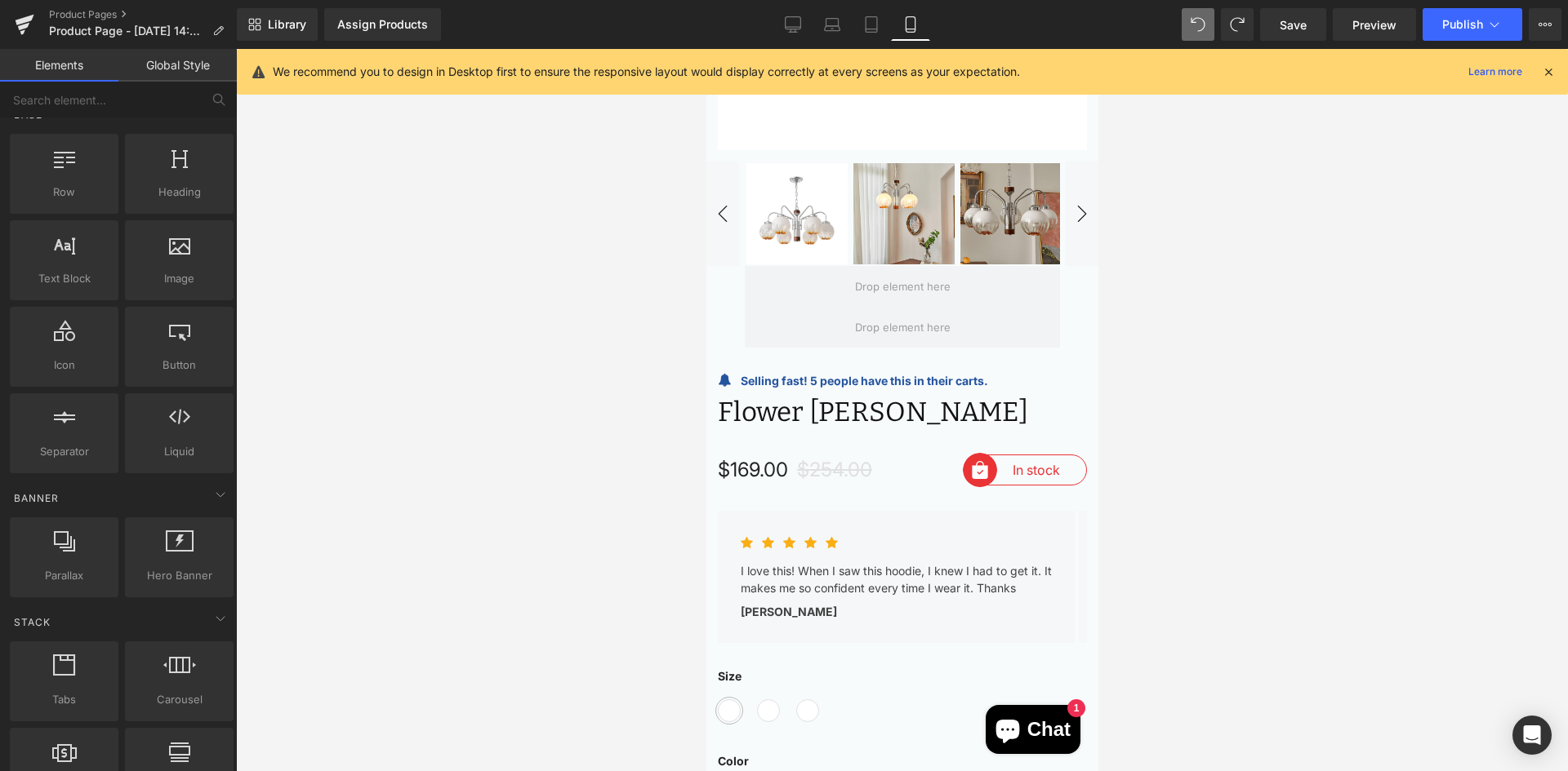
scroll to position [0, 0]
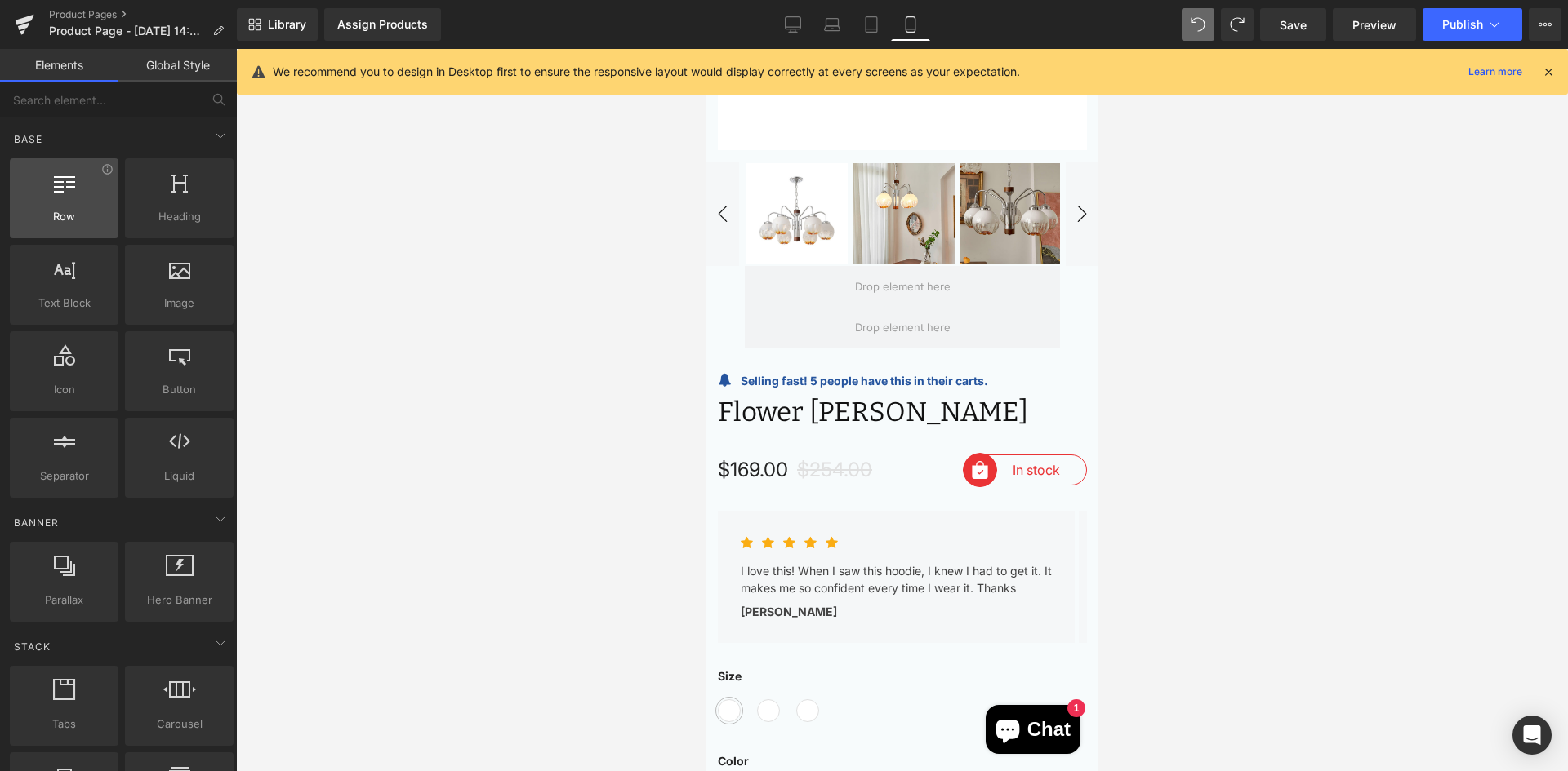
click at [75, 218] on span "Row" at bounding box center [64, 217] width 99 height 17
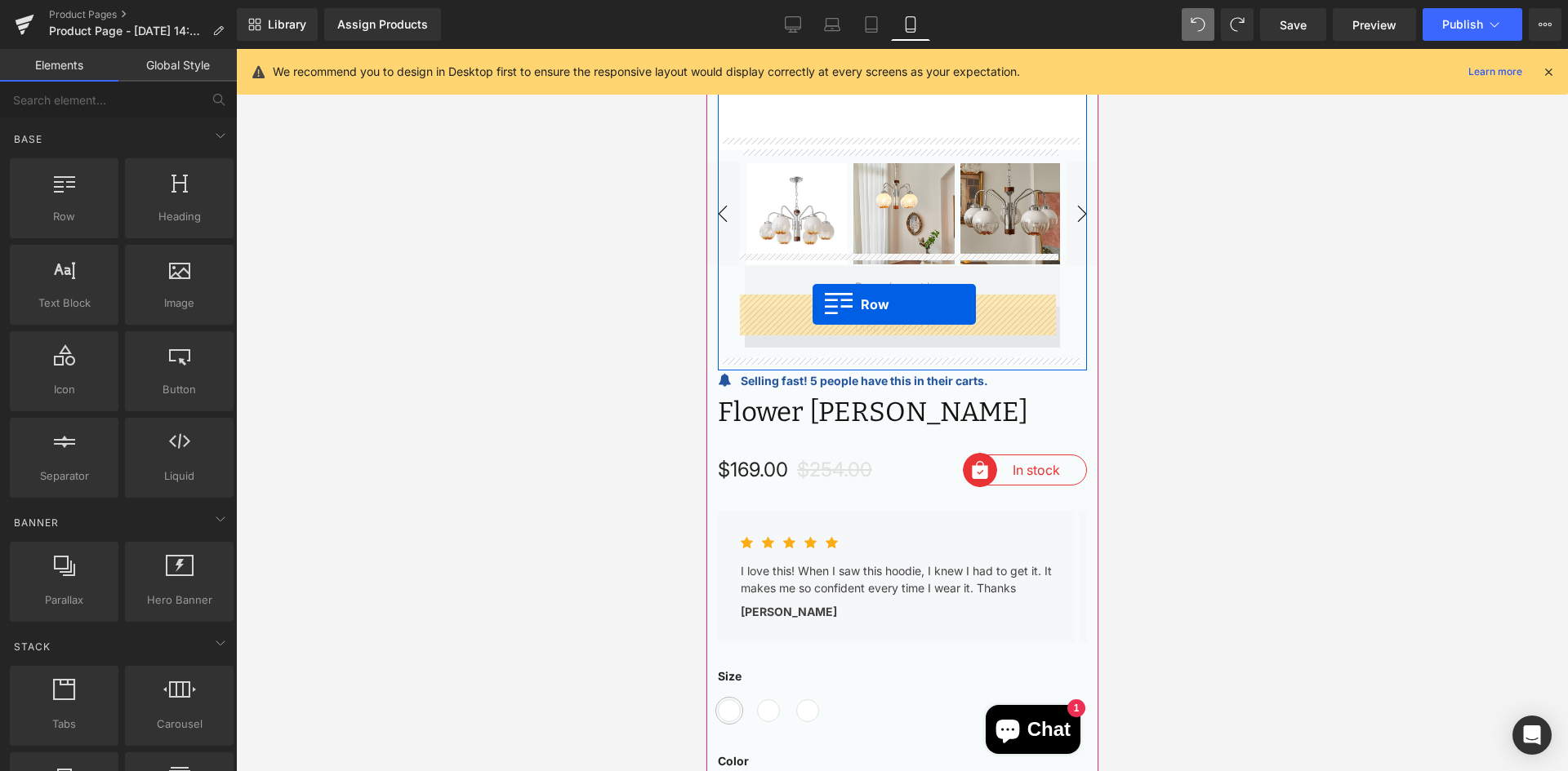
drag, startPoint x: 778, startPoint y: 258, endPoint x: 812, endPoint y: 303, distance: 56.4
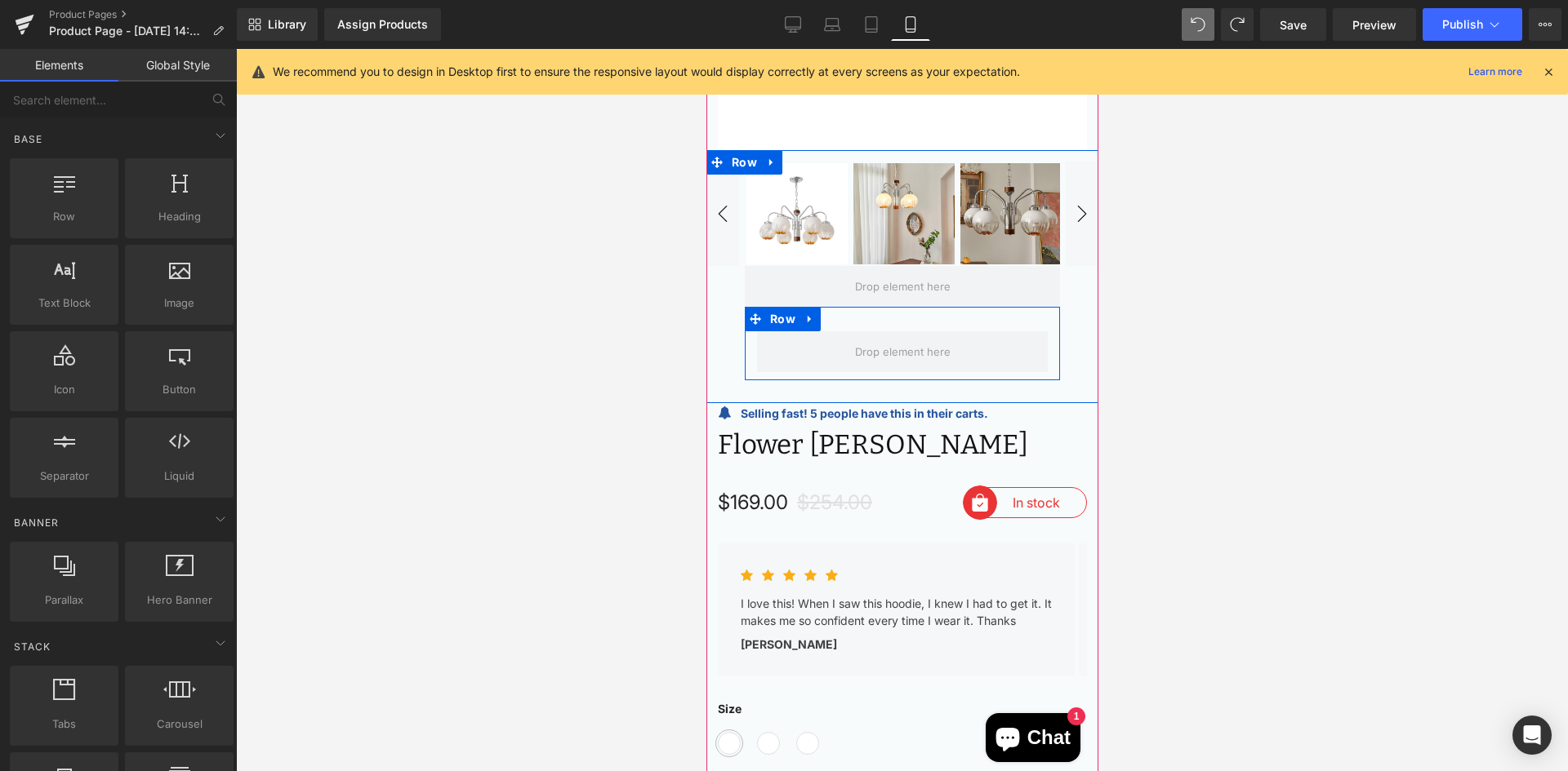
scroll to position [13352, 380]
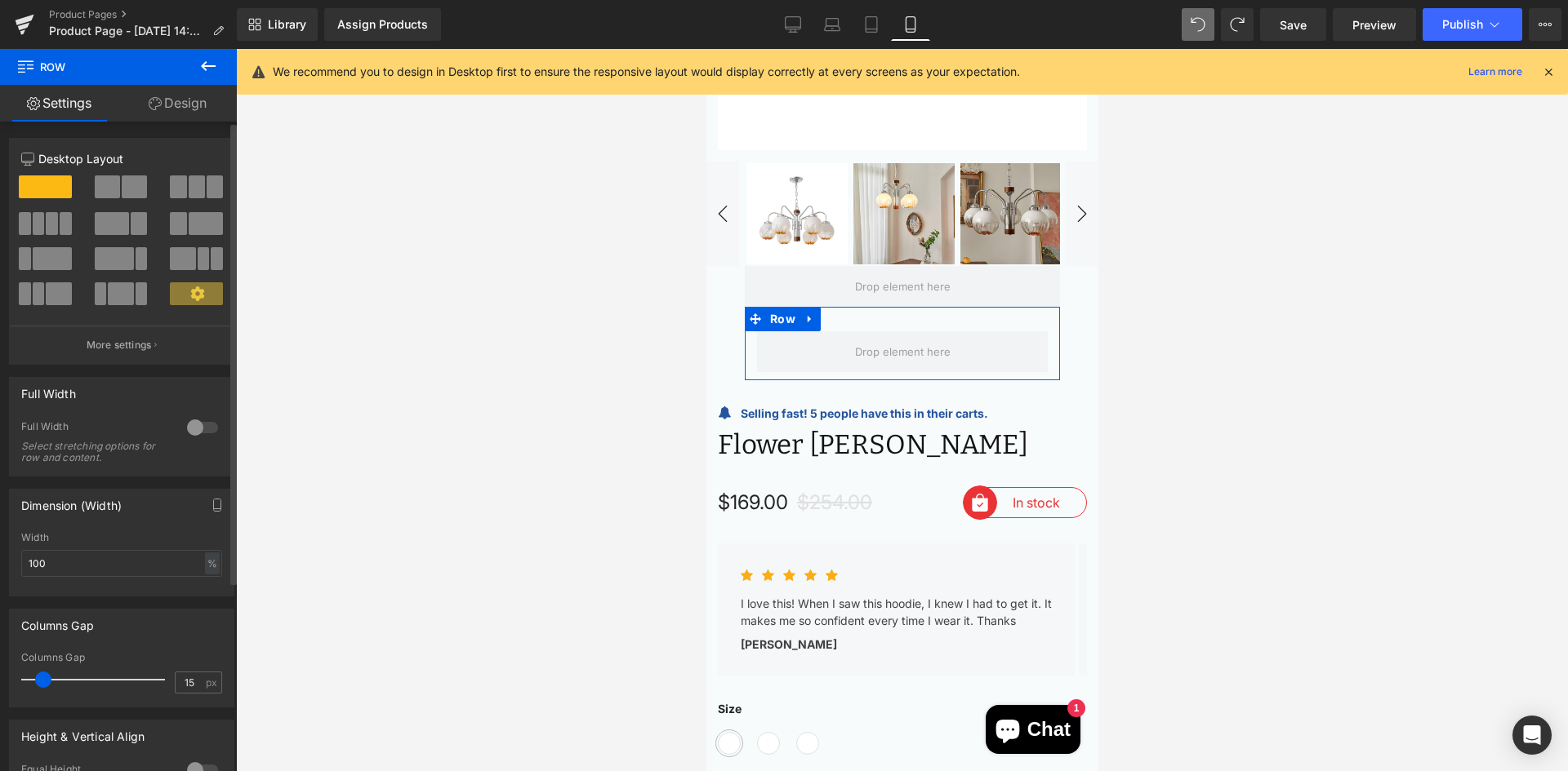
click at [110, 290] on span at bounding box center [120, 294] width 25 height 22
type input "1200"
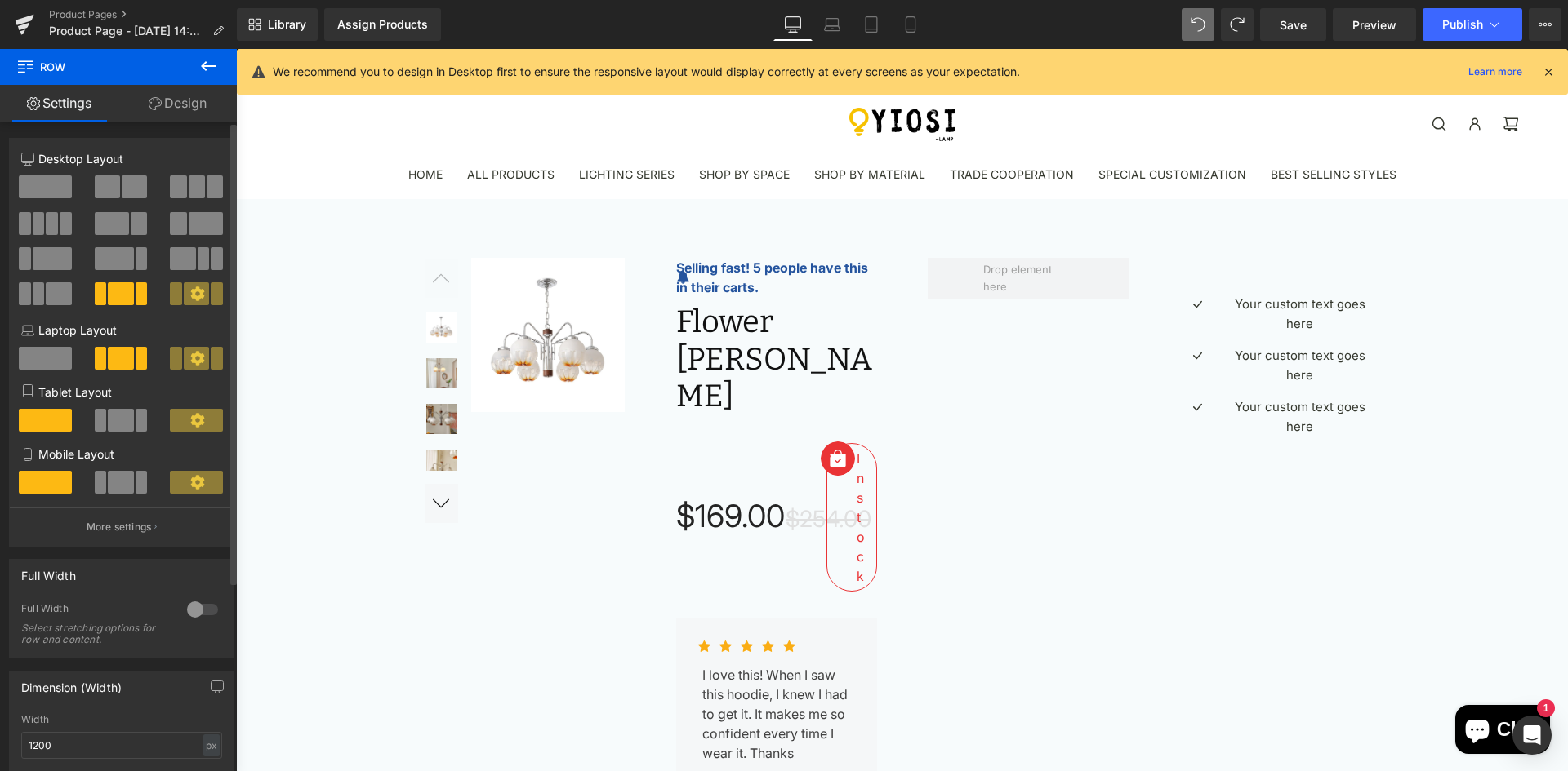
scroll to position [8, 8]
click at [61, 294] on span at bounding box center [58, 294] width 25 height 22
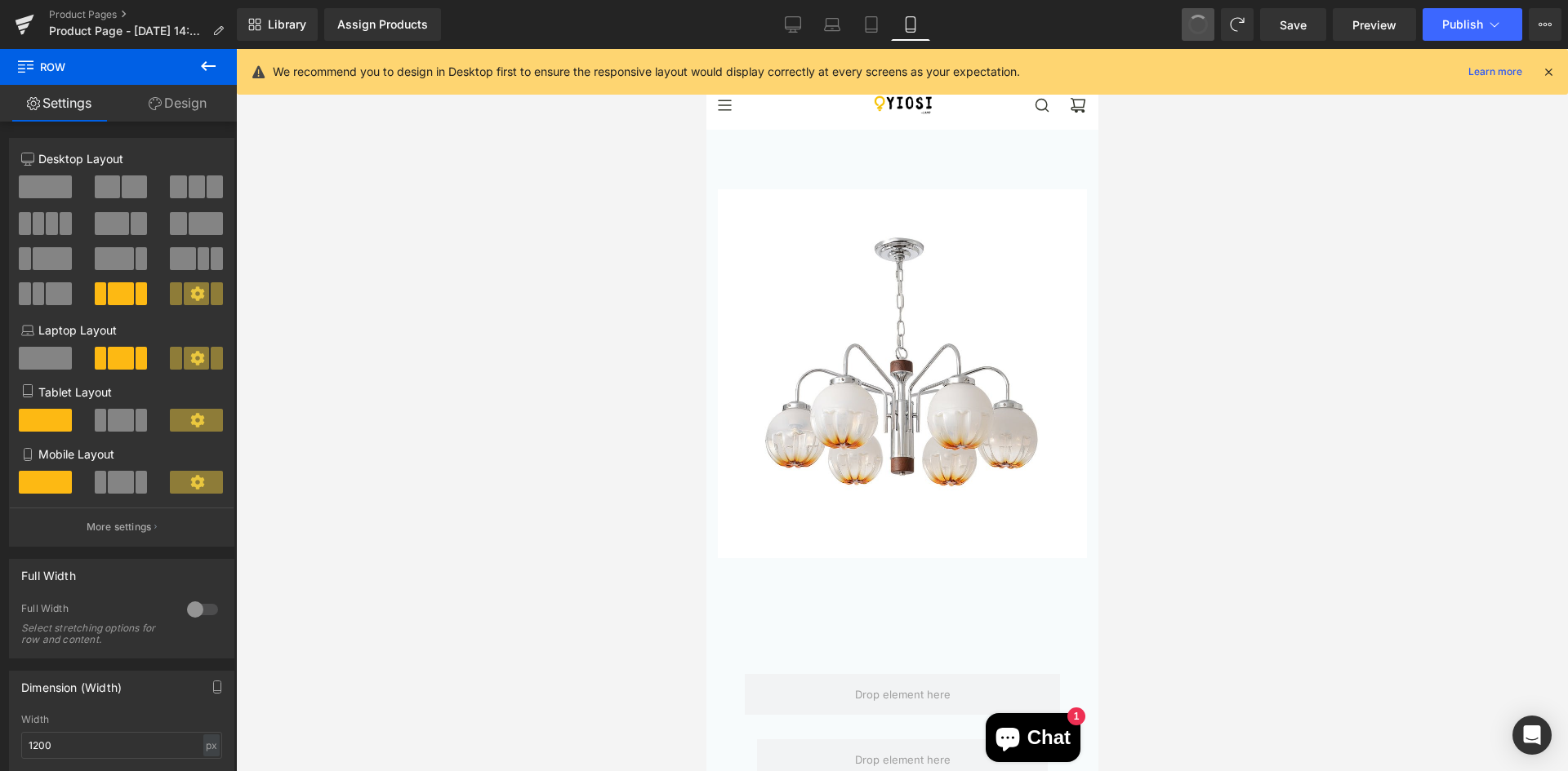
click at [1201, 29] on span at bounding box center [1198, 24] width 28 height 28
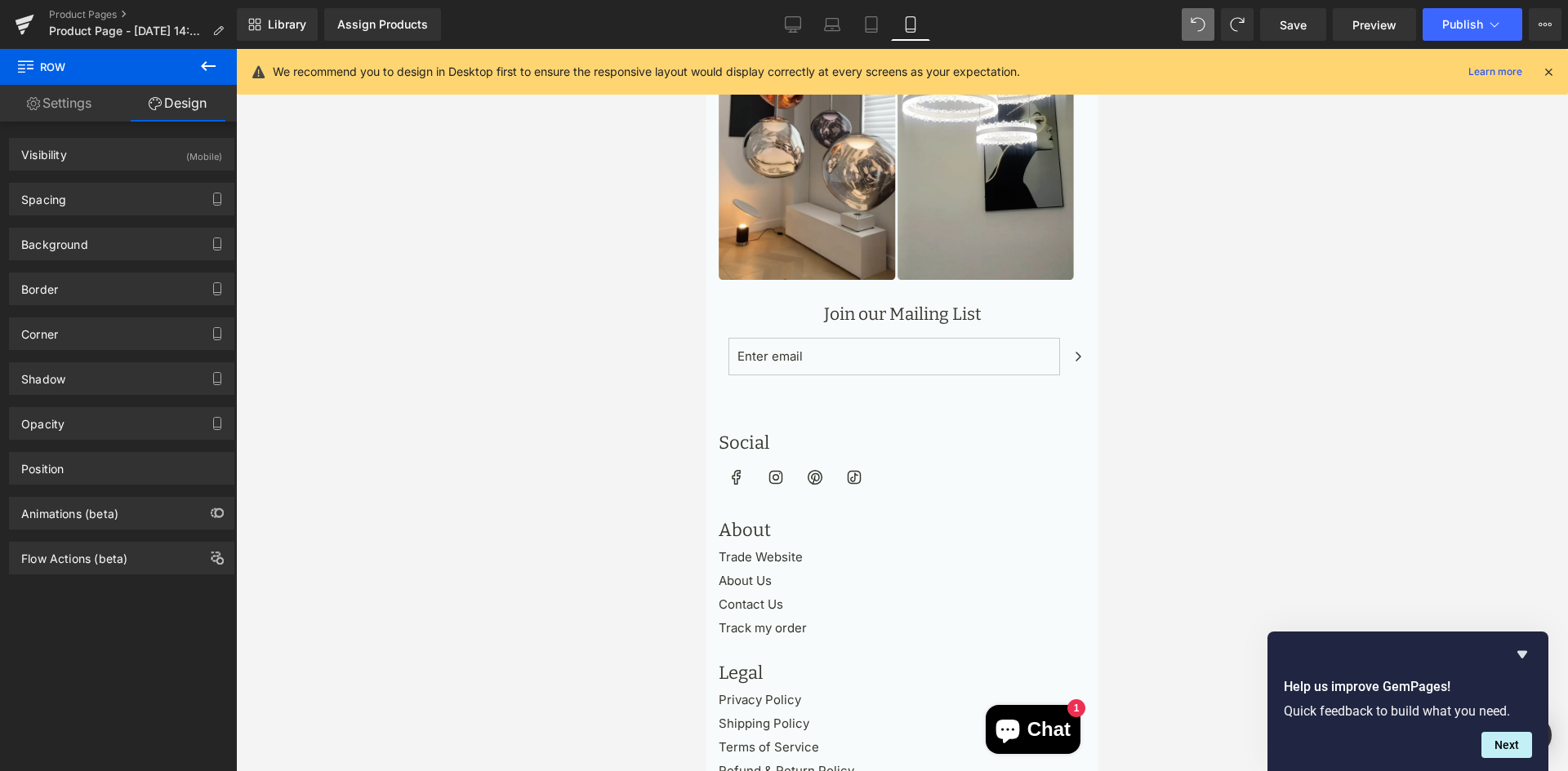
scroll to position [12562, 0]
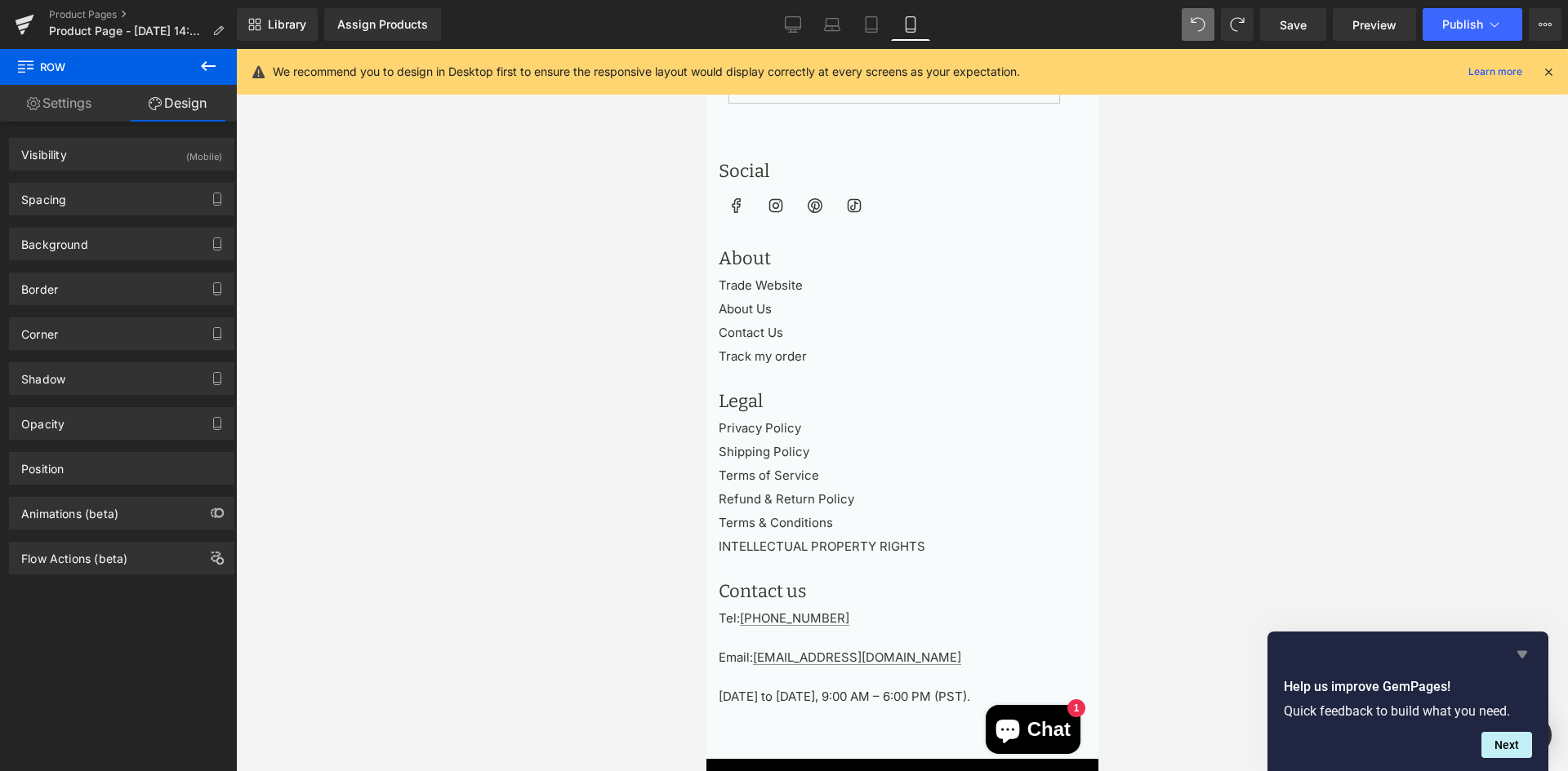
click at [1526, 659] on icon "Hide survey" at bounding box center [1522, 654] width 20 height 20
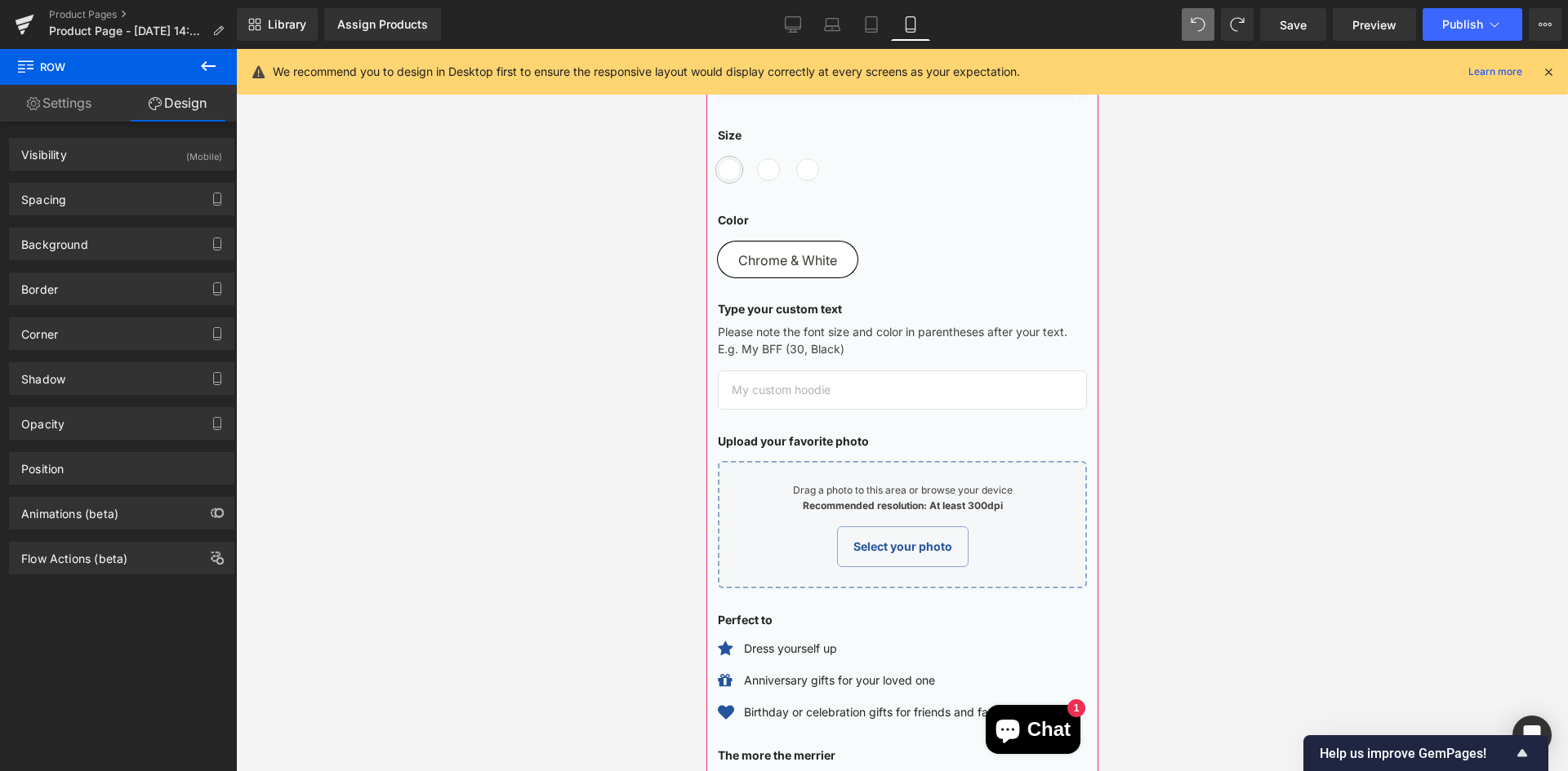
scroll to position [898, 0]
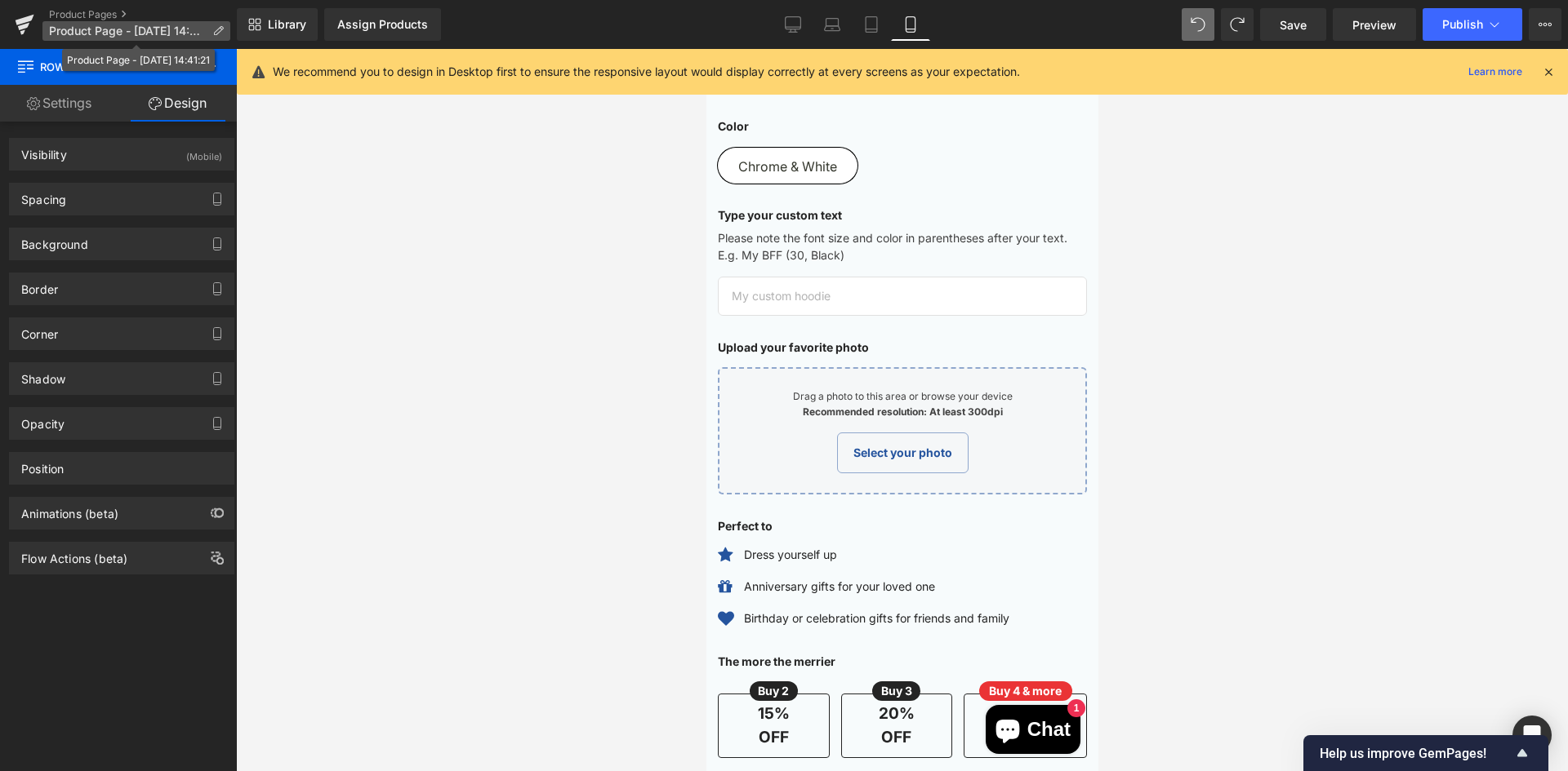
click at [208, 36] on p "Product Page - [DATE] 14:41:21" at bounding box center [136, 31] width 188 height 20
click at [101, 13] on link "Product Pages" at bounding box center [143, 14] width 188 height 13
